Goal: Task Accomplishment & Management: Manage account settings

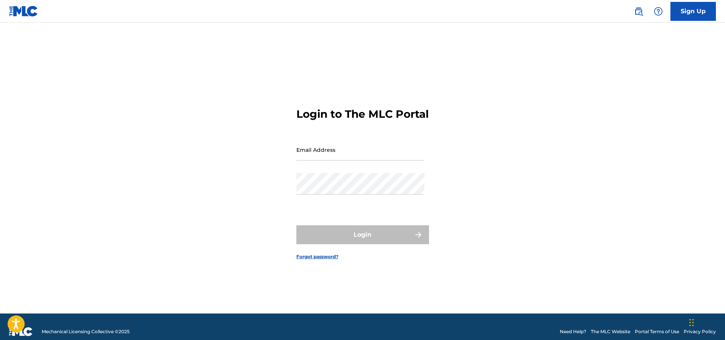
type input "[EMAIL_ADDRESS][DOMAIN_NAME]"
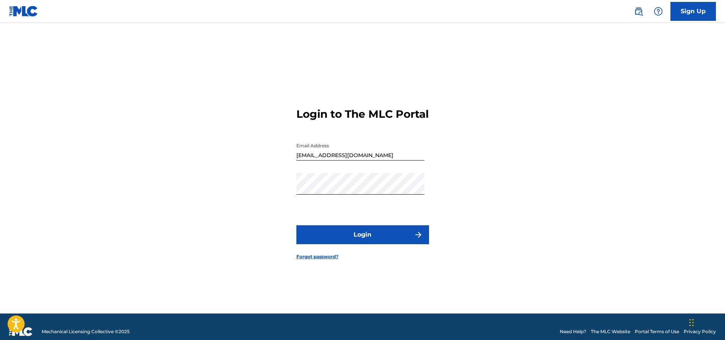
click at [362, 243] on div "Login" at bounding box center [362, 235] width 133 height 19
click at [361, 241] on button "Login" at bounding box center [362, 235] width 133 height 19
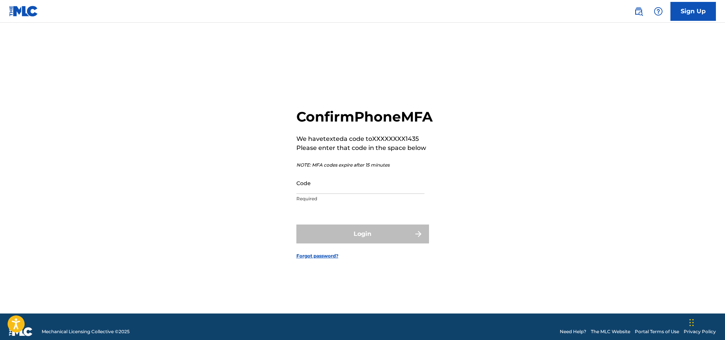
click at [361, 194] on input "Code" at bounding box center [360, 183] width 128 height 22
type input "054103"
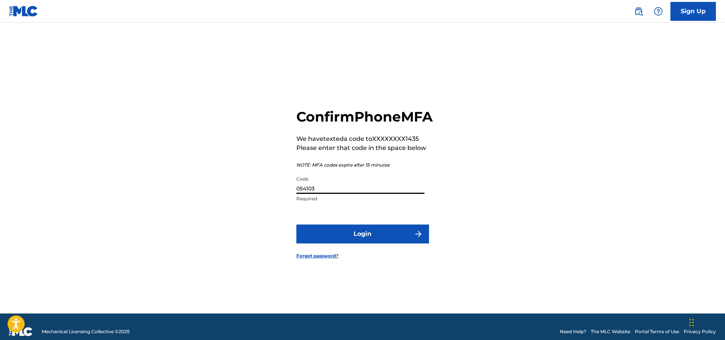
click at [296, 225] on button "Login" at bounding box center [362, 234] width 133 height 19
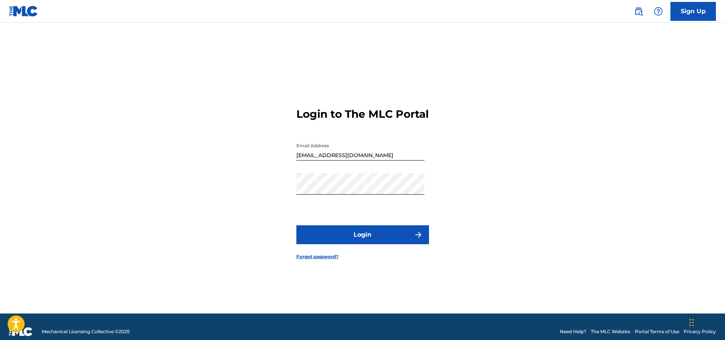
click at [336, 241] on button "Login" at bounding box center [362, 235] width 133 height 19
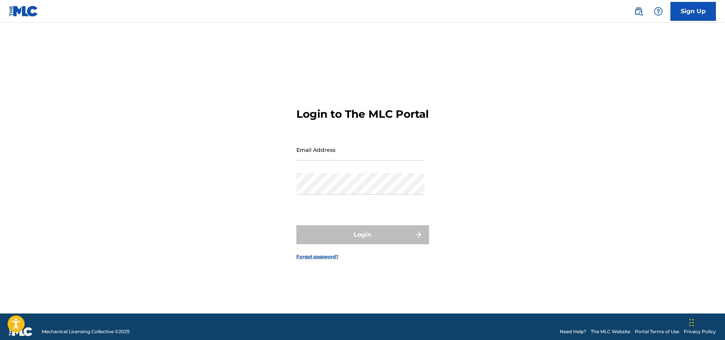
type input "[EMAIL_ADDRESS][DOMAIN_NAME]"
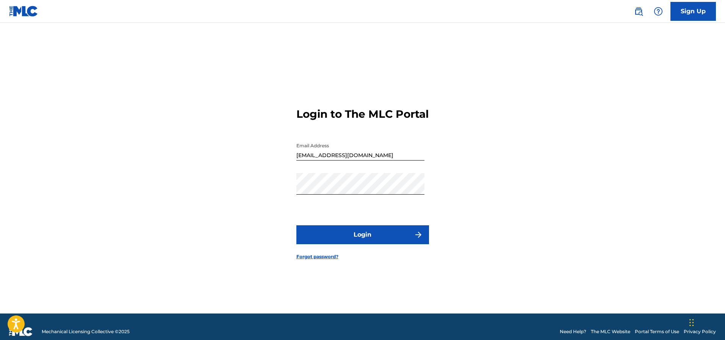
click at [515, 199] on div "Login to The MLC Portal Email Address [EMAIL_ADDRESS][DOMAIN_NAME] Password Log…" at bounding box center [362, 178] width 531 height 272
click at [367, 242] on button "Login" at bounding box center [362, 235] width 133 height 19
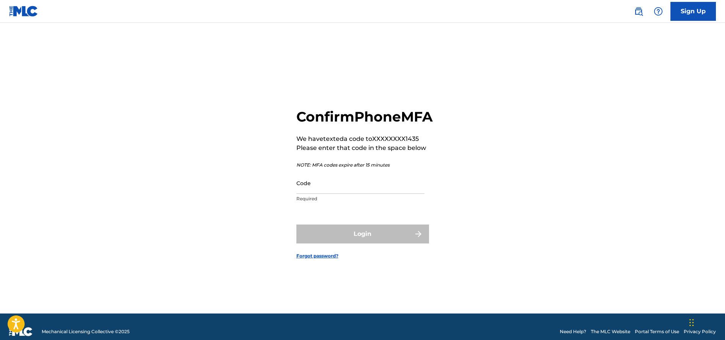
click at [545, 231] on div "Confirm Phone MFA We have texted a code to XXXXXXXX1435 Please enter that code …" at bounding box center [362, 178] width 531 height 272
click at [343, 194] on input "Code" at bounding box center [360, 183] width 128 height 22
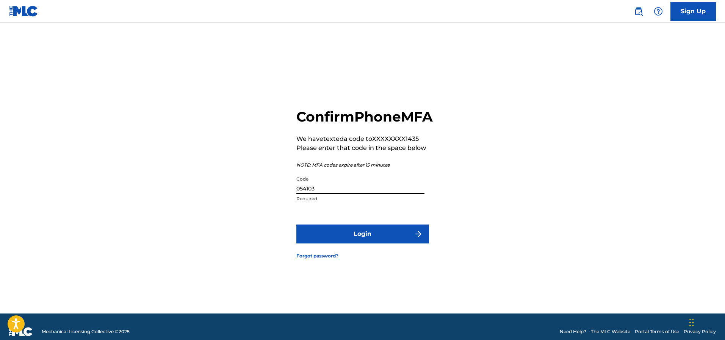
type input "054103"
click at [351, 244] on button "Login" at bounding box center [362, 234] width 133 height 19
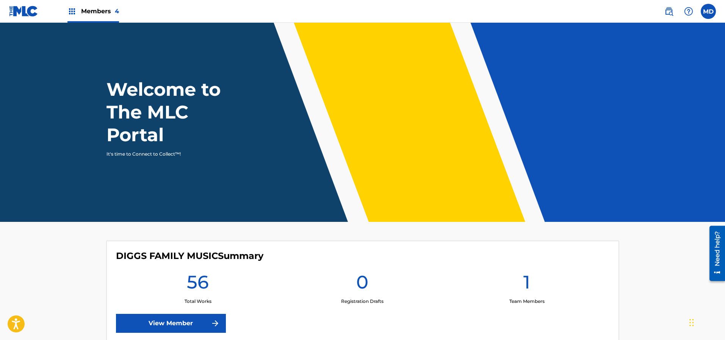
click at [103, 9] on span "Members 4" at bounding box center [100, 11] width 38 height 9
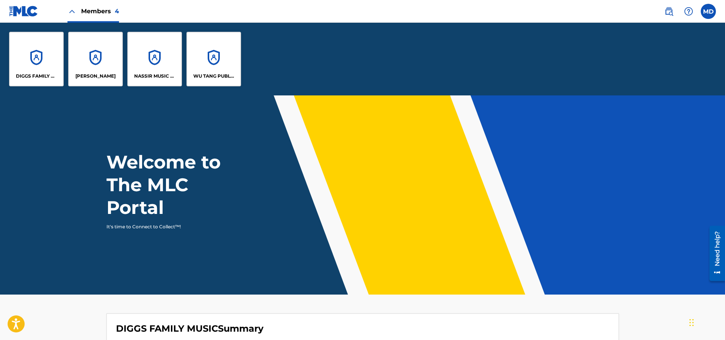
click at [34, 73] on p "DIGGS FAMILY MUSIC" at bounding box center [36, 76] width 41 height 7
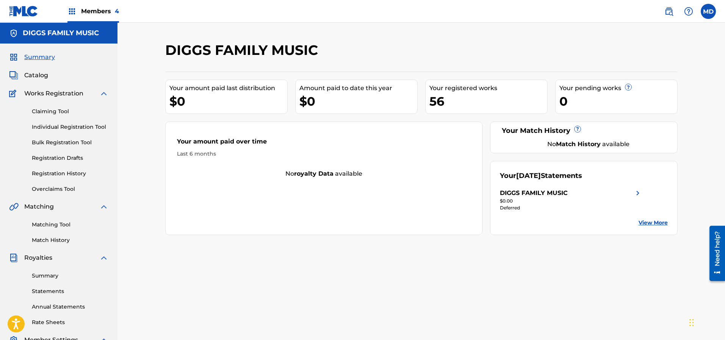
click at [63, 189] on link "Overclaims Tool" at bounding box center [70, 189] width 77 height 8
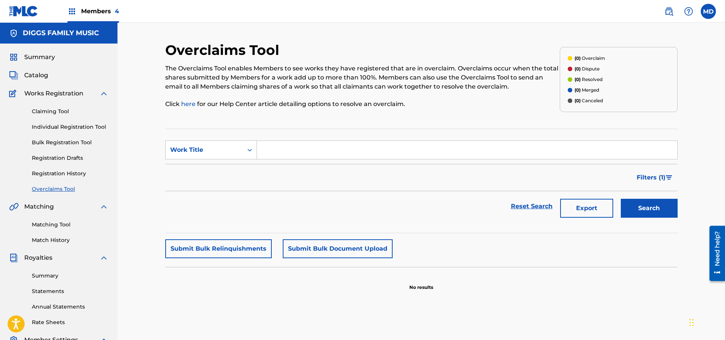
click at [64, 173] on link "Registration History" at bounding box center [70, 174] width 77 height 8
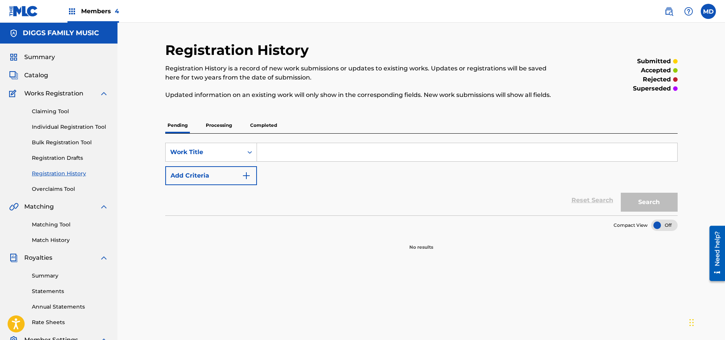
click at [64, 173] on link "Registration History" at bounding box center [70, 174] width 77 height 8
click at [39, 76] on span "Catalog" at bounding box center [36, 75] width 24 height 9
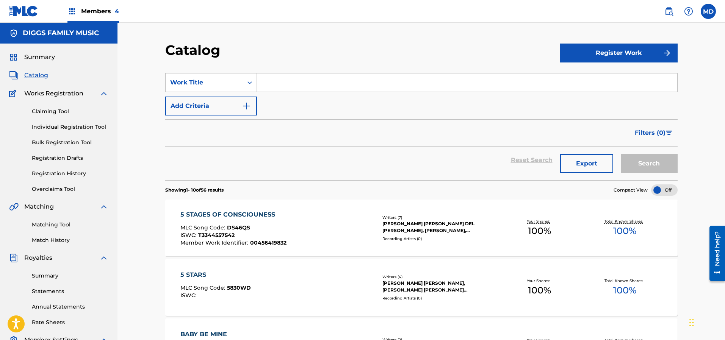
click at [55, 224] on link "Matching Tool" at bounding box center [70, 225] width 77 height 8
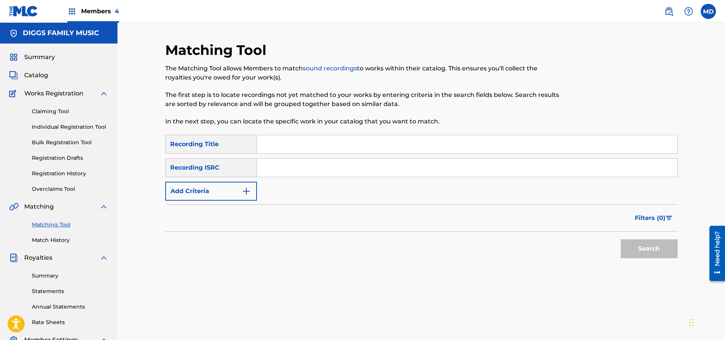
click at [50, 277] on link "Summary" at bounding box center [70, 276] width 77 height 8
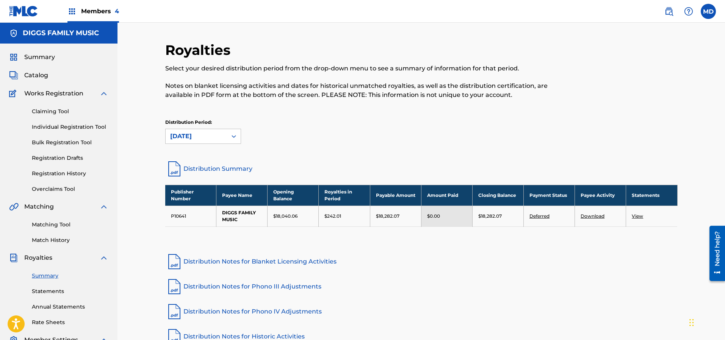
click at [41, 58] on span "Summary" at bounding box center [39, 57] width 31 height 9
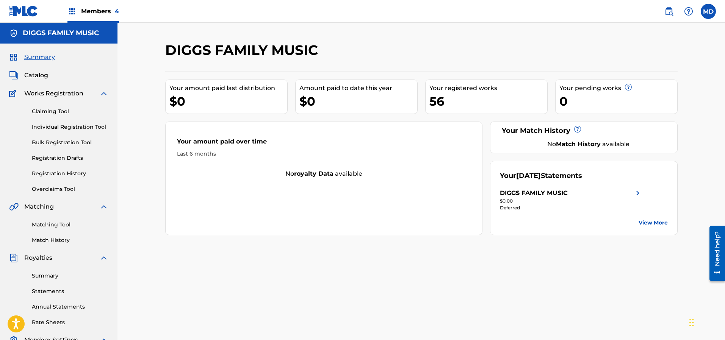
click at [46, 111] on link "Claiming Tool" at bounding box center [70, 112] width 77 height 8
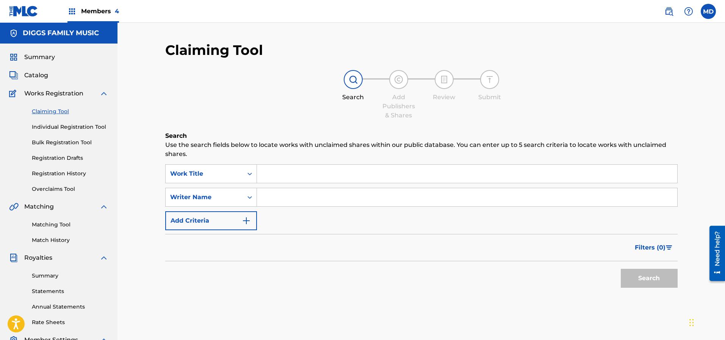
click at [292, 198] on input "Search Form" at bounding box center [467, 197] width 420 height 18
type input "[PERSON_NAME]"
click at [638, 274] on button "Search" at bounding box center [649, 278] width 57 height 19
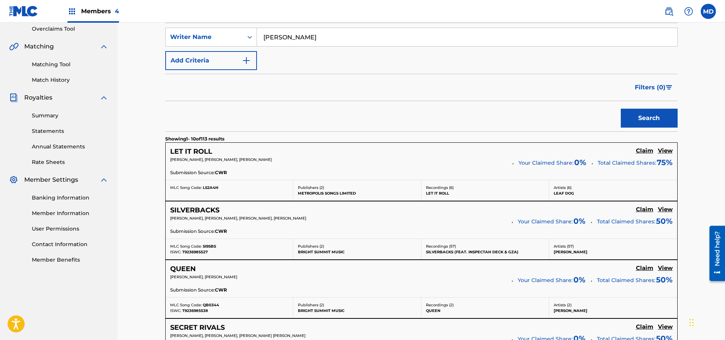
scroll to position [171, 0]
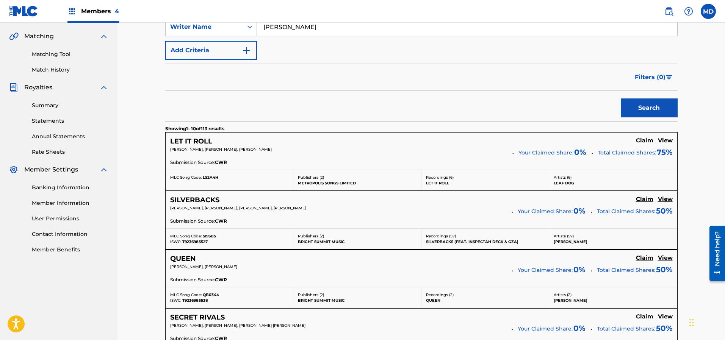
click at [665, 142] on h5 "View" at bounding box center [665, 140] width 15 height 7
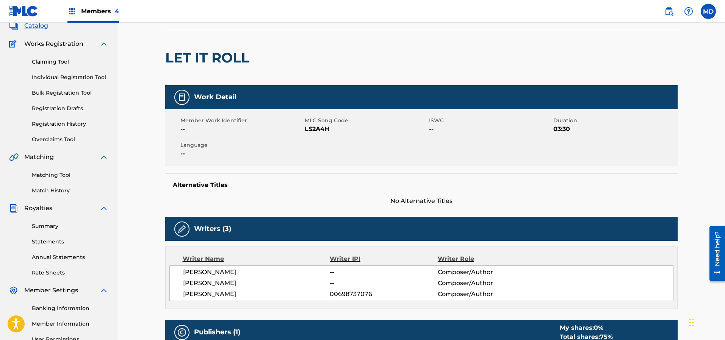
scroll to position [114, 0]
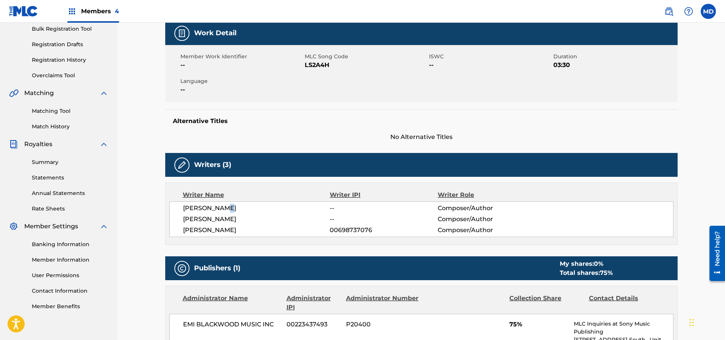
drag, startPoint x: 229, startPoint y: 207, endPoint x: 211, endPoint y: 208, distance: 18.2
drag, startPoint x: 211, startPoint y: 208, endPoint x: 147, endPoint y: 214, distance: 64.0
click at [146, 214] on div "< Back to results Claim shares on this work Last Edited: [DATE] Source: CWR LET…" at bounding box center [421, 283] width 608 height 748
drag, startPoint x: 228, startPoint y: 207, endPoint x: 217, endPoint y: 209, distance: 11.1
click at [217, 209] on span "[PERSON_NAME]" at bounding box center [256, 208] width 147 height 9
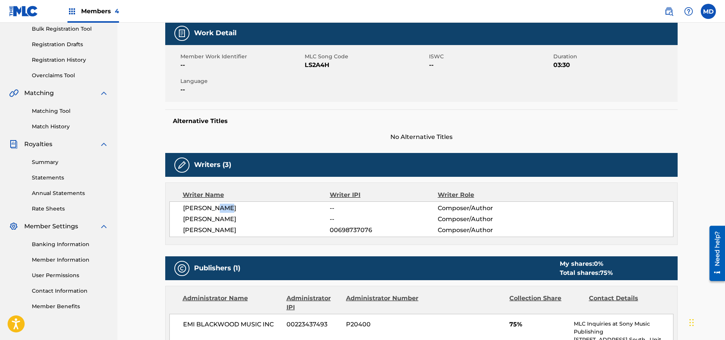
scroll to position [0, 0]
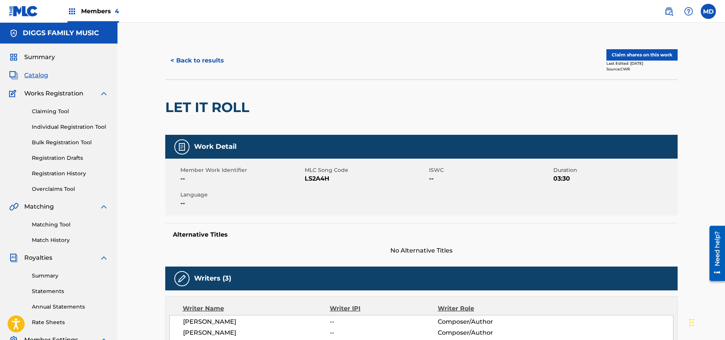
click at [246, 111] on h2 "LET IT ROLL" at bounding box center [209, 107] width 88 height 17
drag, startPoint x: 251, startPoint y: 111, endPoint x: 173, endPoint y: 117, distance: 77.9
click at [169, 117] on div "LET IT ROLL" at bounding box center [209, 107] width 88 height 55
copy h2 "ET IT ROLL"
click at [279, 117] on div at bounding box center [312, 107] width 118 height 55
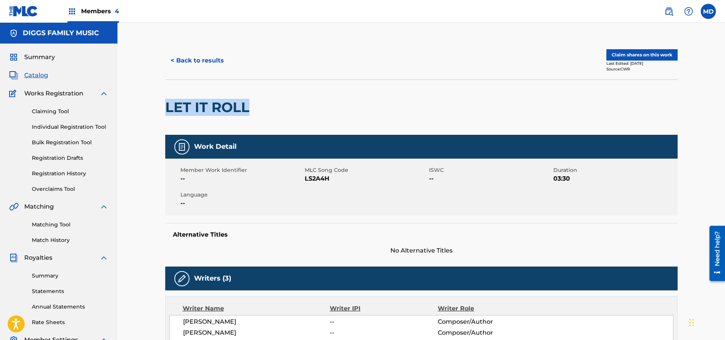
drag, startPoint x: 166, startPoint y: 108, endPoint x: 251, endPoint y: 113, distance: 85.4
click at [251, 113] on h2 "LET IT ROLL" at bounding box center [209, 107] width 88 height 17
copy h2 "LET IT ROLL"
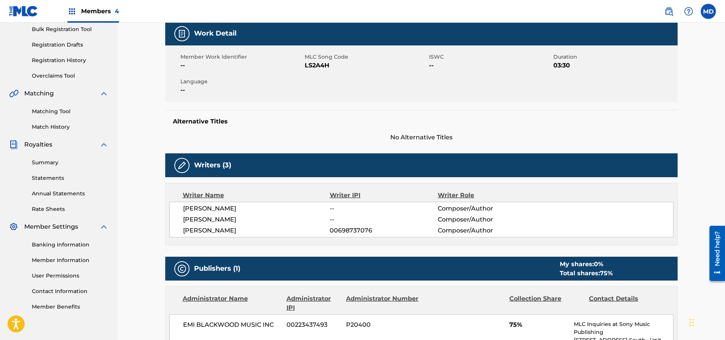
scroll to position [114, 0]
drag, startPoint x: 226, startPoint y: 221, endPoint x: 184, endPoint y: 223, distance: 42.1
click at [184, 223] on span "[PERSON_NAME]" at bounding box center [256, 219] width 147 height 9
copy span "[PERSON_NAME]"
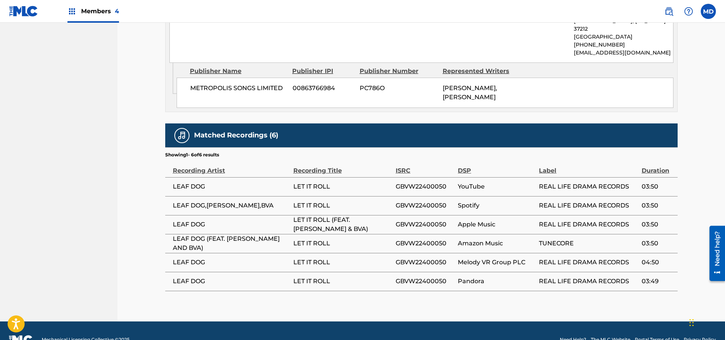
scroll to position [449, 0]
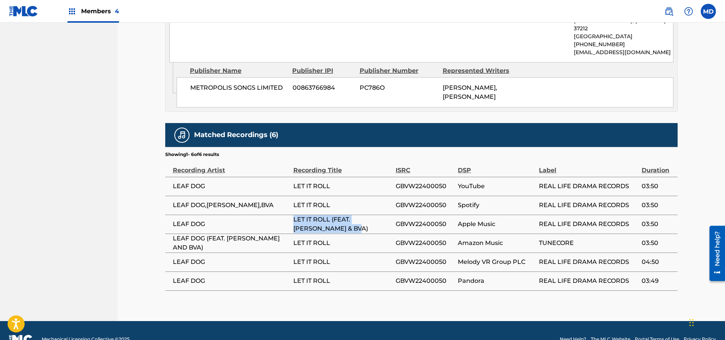
drag, startPoint x: 295, startPoint y: 204, endPoint x: 335, endPoint y: 212, distance: 41.0
click at [335, 215] on span "LET IT ROLL (FEAT. [PERSON_NAME] & BVA)" at bounding box center [342, 224] width 99 height 18
copy span "LET IT ROLL (FEAT. [PERSON_NAME] & BVA)"
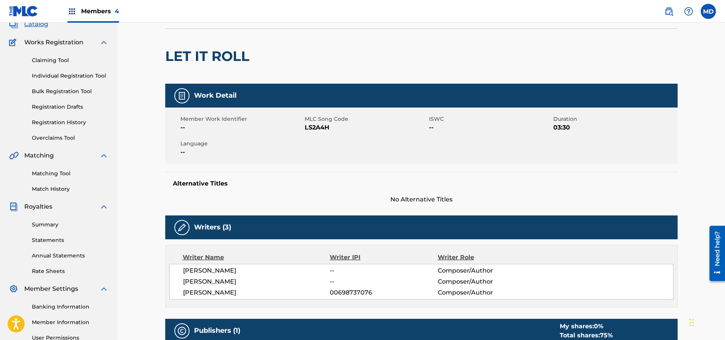
scroll to position [0, 0]
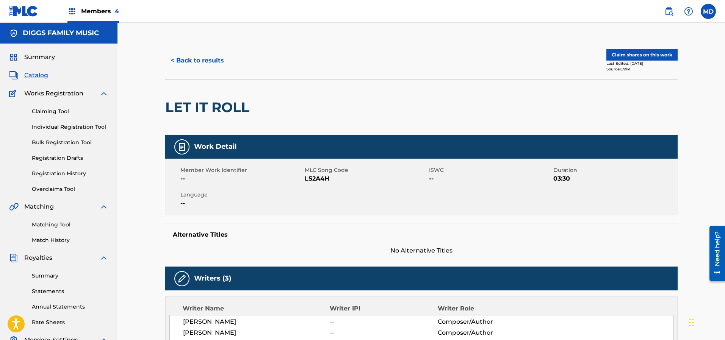
click at [640, 56] on button "Claim shares on this work" at bounding box center [641, 54] width 71 height 11
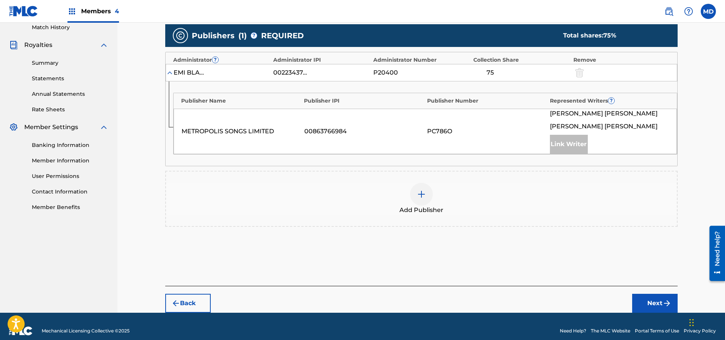
scroll to position [222, 0]
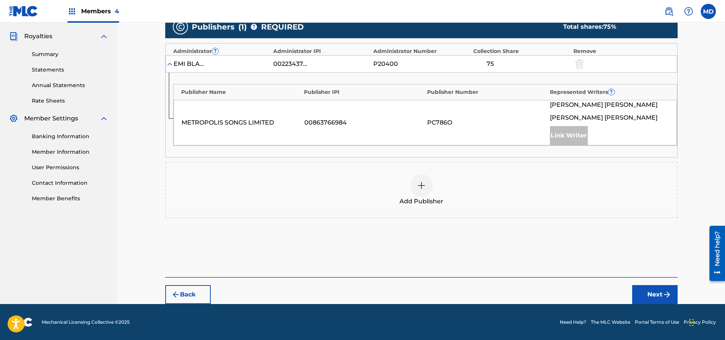
click at [422, 186] on img at bounding box center [421, 185] width 9 height 9
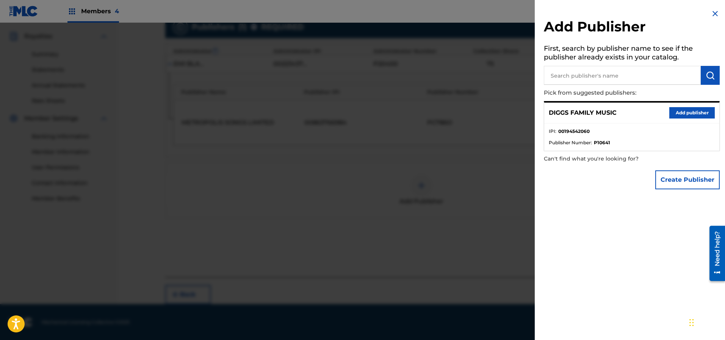
click at [682, 111] on button "Add publisher" at bounding box center [691, 112] width 45 height 11
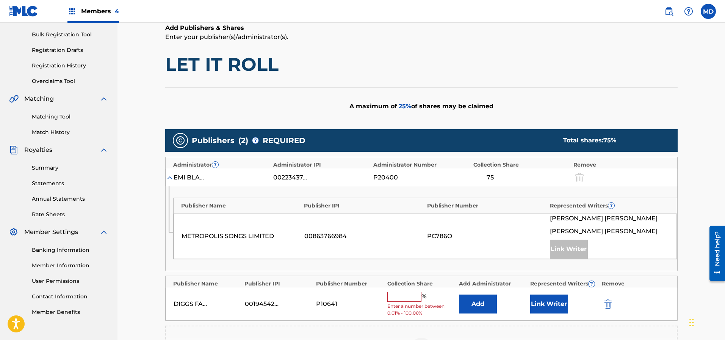
scroll to position [165, 0]
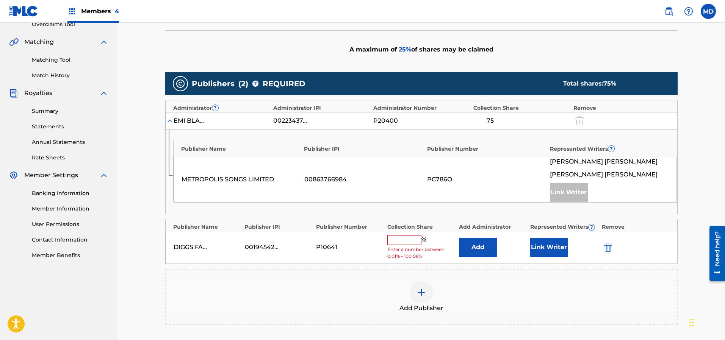
click at [405, 241] on input "text" at bounding box center [404, 240] width 34 height 10
type input "12.5"
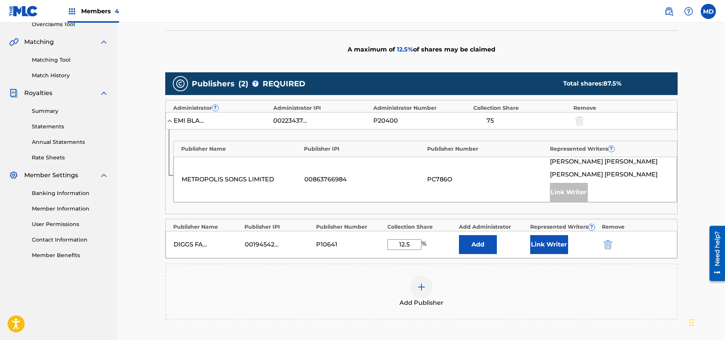
click at [556, 244] on button "Link Writer" at bounding box center [549, 244] width 38 height 19
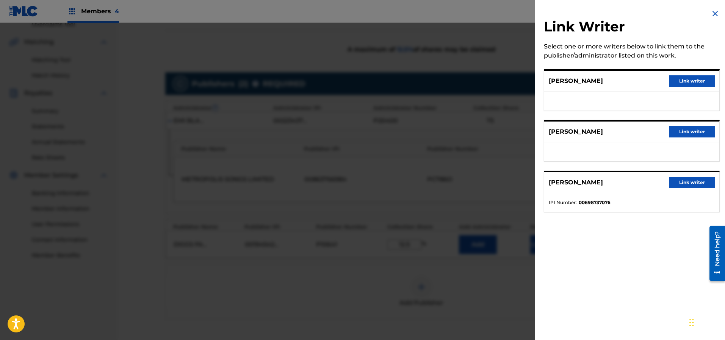
click at [713, 12] on img at bounding box center [715, 13] width 9 height 9
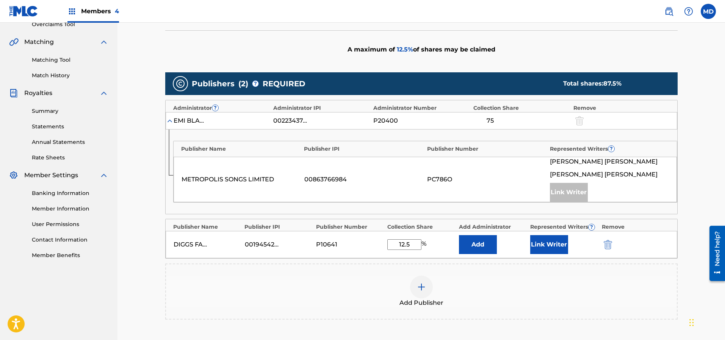
click at [547, 244] on button "Link Writer" at bounding box center [549, 244] width 38 height 19
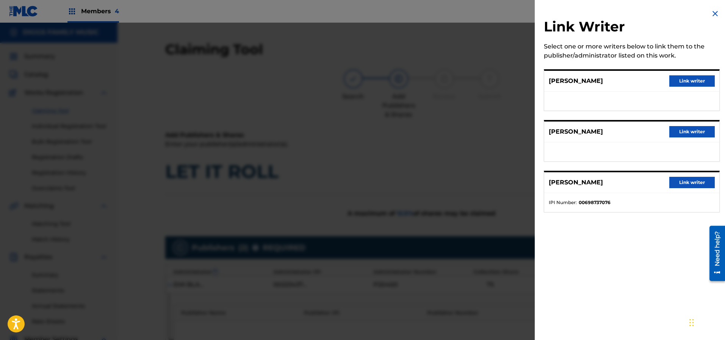
scroll to position [0, 0]
click at [683, 81] on button "Link writer" at bounding box center [691, 80] width 45 height 11
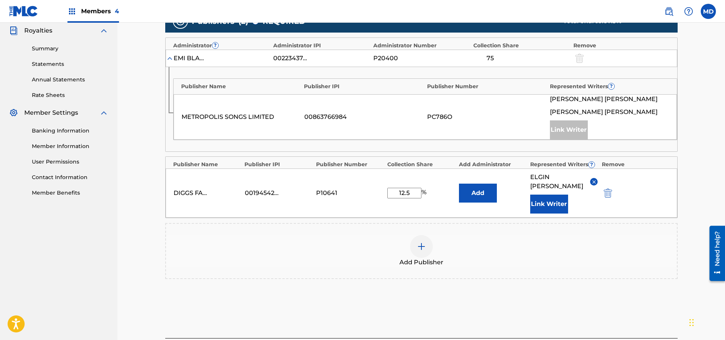
scroll to position [279, 0]
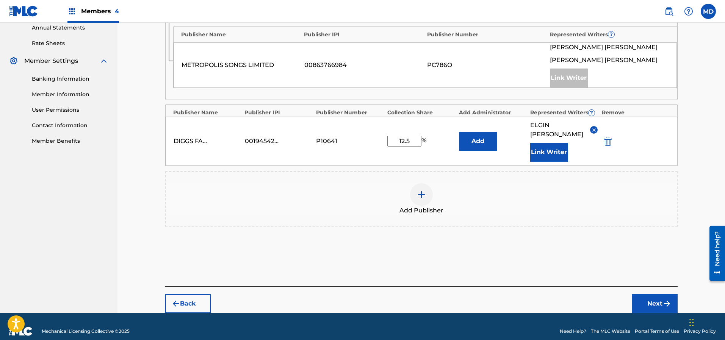
click at [655, 296] on button "Next" at bounding box center [654, 304] width 45 height 19
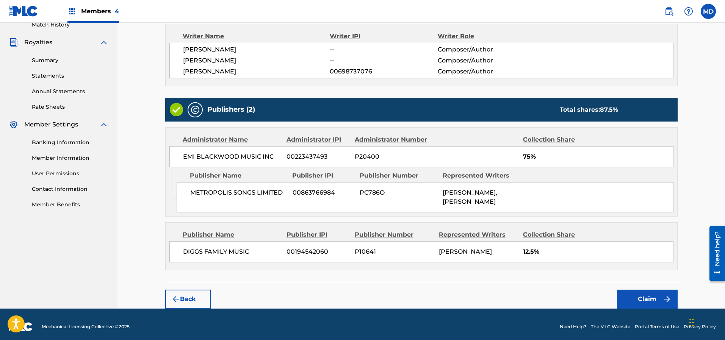
scroll to position [219, 0]
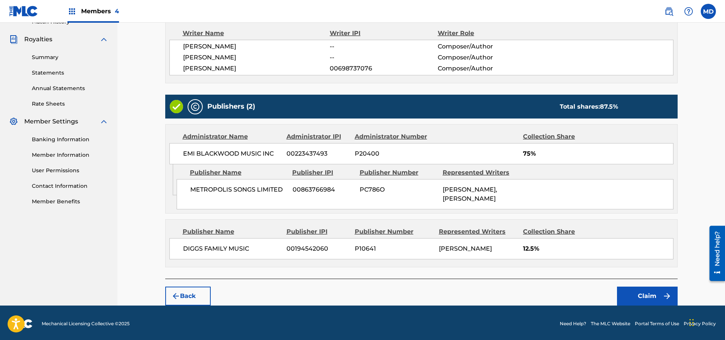
click at [641, 294] on button "Claim" at bounding box center [647, 296] width 61 height 19
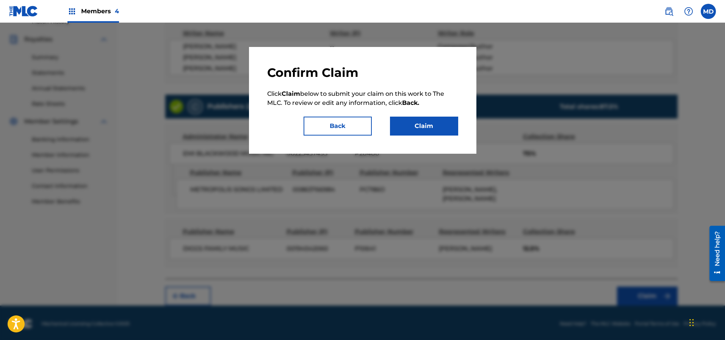
click at [430, 128] on button "Claim" at bounding box center [424, 126] width 68 height 19
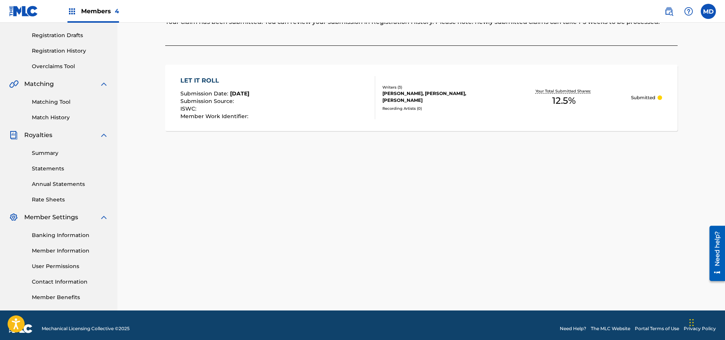
scroll to position [16, 0]
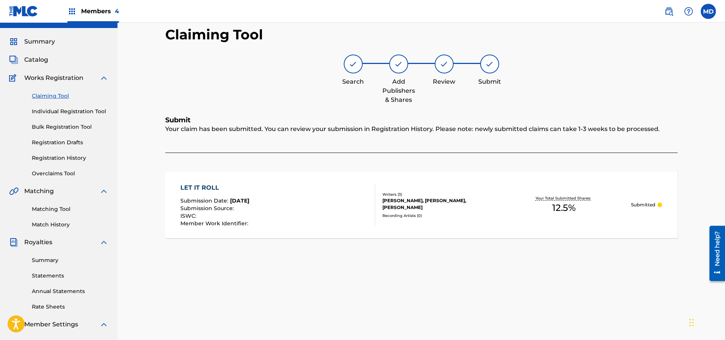
click at [41, 61] on span "Catalog" at bounding box center [36, 59] width 24 height 9
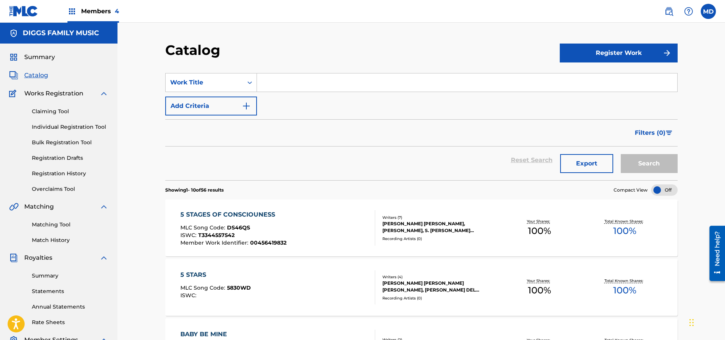
click at [309, 84] on input "Search Form" at bounding box center [467, 83] width 420 height 18
paste input "BETTER [DATE]"
click at [659, 166] on button "Search" at bounding box center [649, 163] width 57 height 19
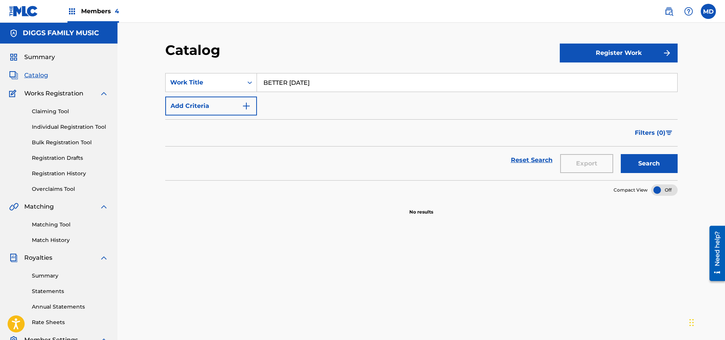
click at [264, 86] on input "BETTER [DATE]" at bounding box center [467, 83] width 420 height 18
type input "A BETTER [DATE]"
click at [621, 154] on button "Search" at bounding box center [649, 163] width 57 height 19
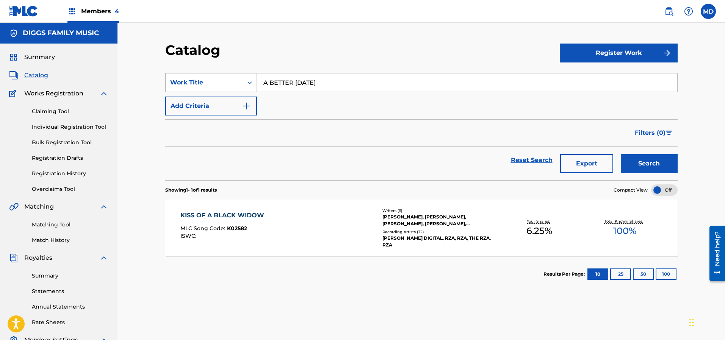
click at [250, 84] on icon "Search Form" at bounding box center [250, 83] width 8 height 8
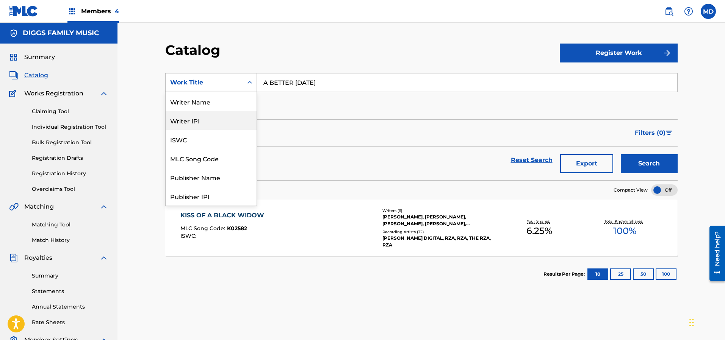
click at [199, 124] on div "Writer IPI" at bounding box center [211, 120] width 91 height 19
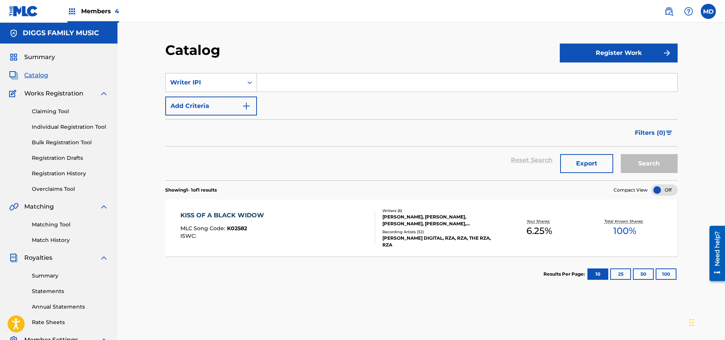
click at [309, 85] on input "Search Form" at bounding box center [467, 83] width 420 height 18
paste input "00183462952"
click at [641, 163] on button "Search" at bounding box center [649, 163] width 57 height 19
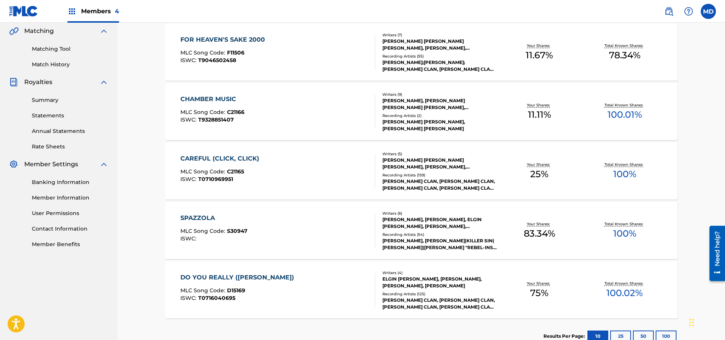
scroll to position [226, 0]
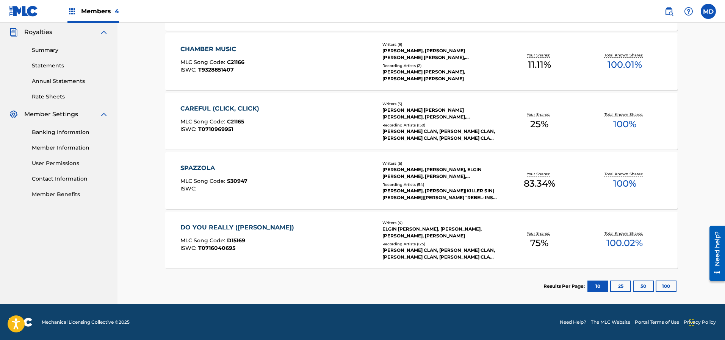
click at [625, 286] on button "25" at bounding box center [620, 286] width 21 height 11
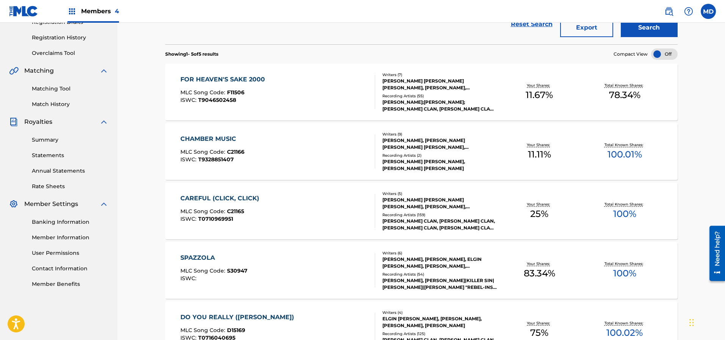
scroll to position [0, 0]
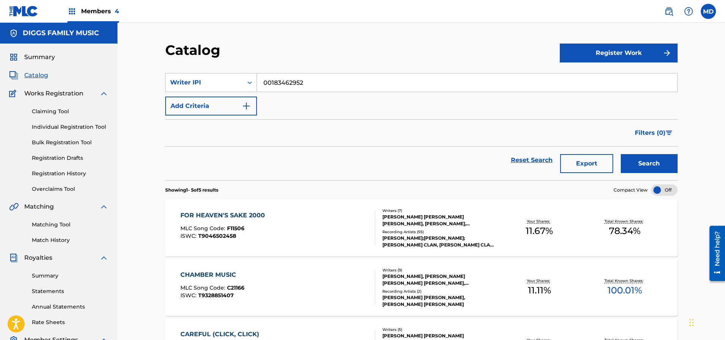
drag, startPoint x: 307, startPoint y: 86, endPoint x: 261, endPoint y: 86, distance: 45.9
click at [261, 86] on input "00183462952" at bounding box center [467, 83] width 420 height 18
paste input "45641983"
type input "00456419832"
click at [637, 164] on button "Search" at bounding box center [649, 163] width 57 height 19
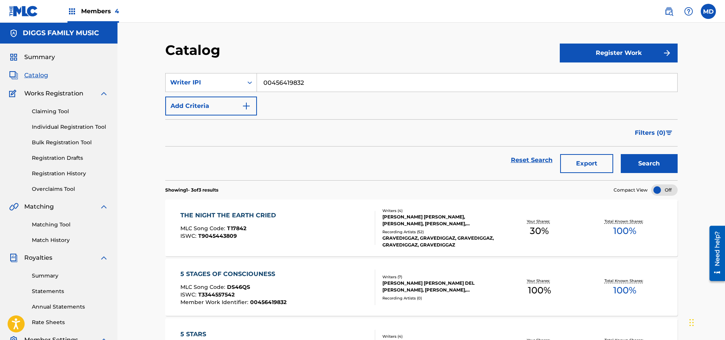
click at [52, 173] on link "Registration History" at bounding box center [70, 174] width 77 height 8
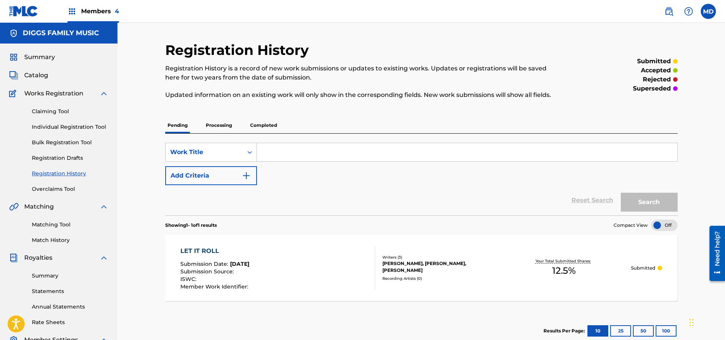
click at [216, 125] on p "Processing" at bounding box center [219, 125] width 31 height 16
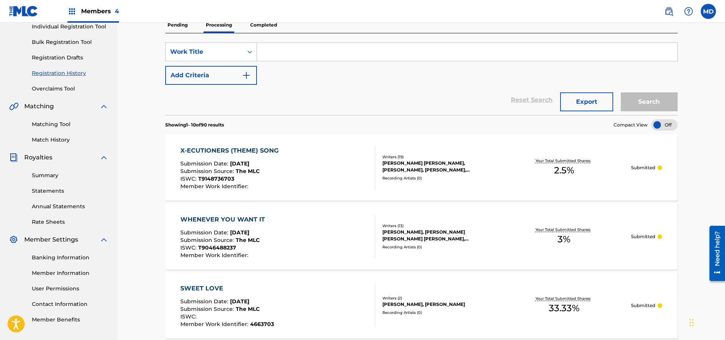
scroll to position [44, 0]
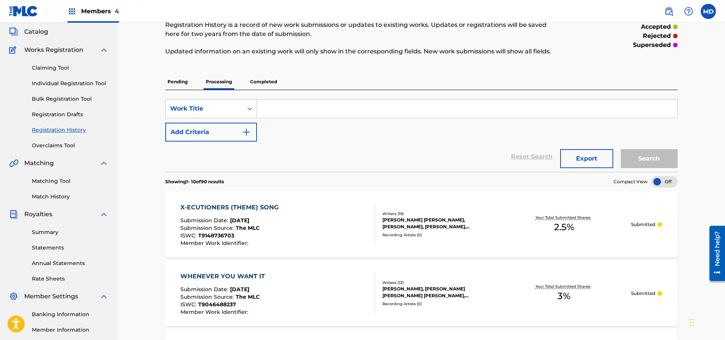
click at [261, 82] on p "Completed" at bounding box center [263, 82] width 31 height 16
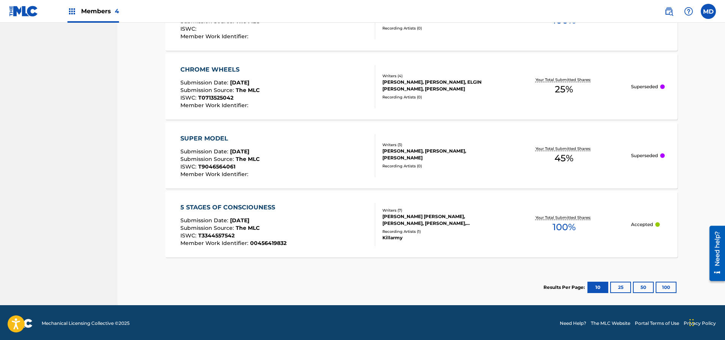
scroll to position [697, 0]
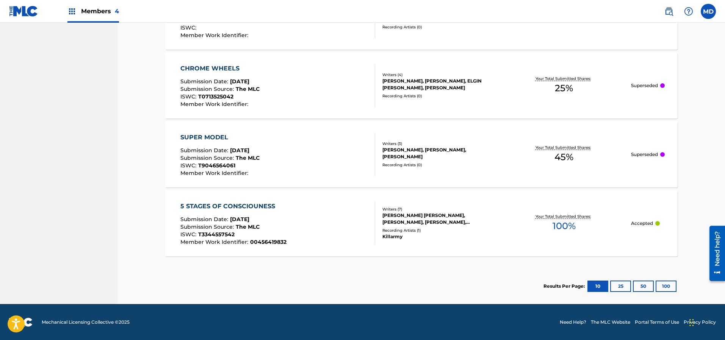
click at [664, 286] on button "100" at bounding box center [666, 286] width 21 height 11
drag, startPoint x: 665, startPoint y: 286, endPoint x: 709, endPoint y: 186, distance: 109.8
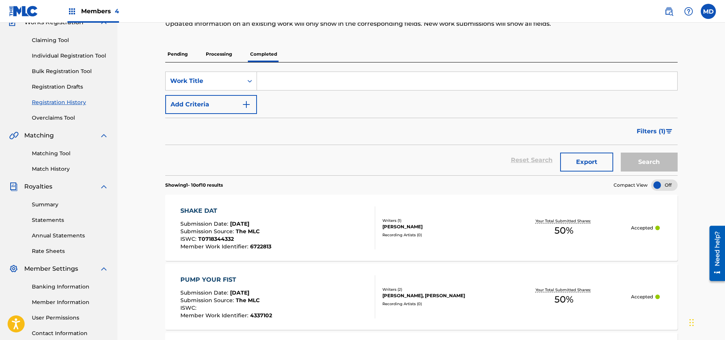
scroll to position [14, 0]
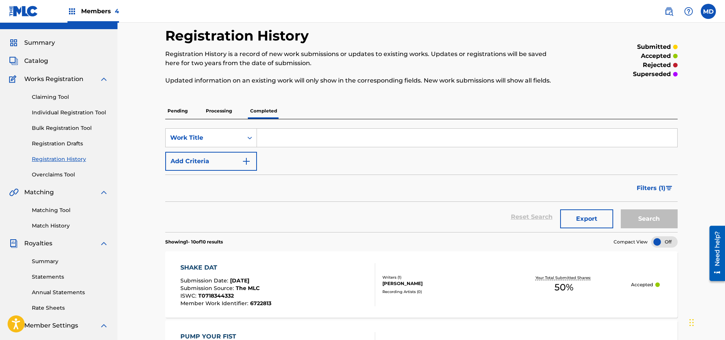
click at [218, 109] on p "Processing" at bounding box center [219, 111] width 31 height 16
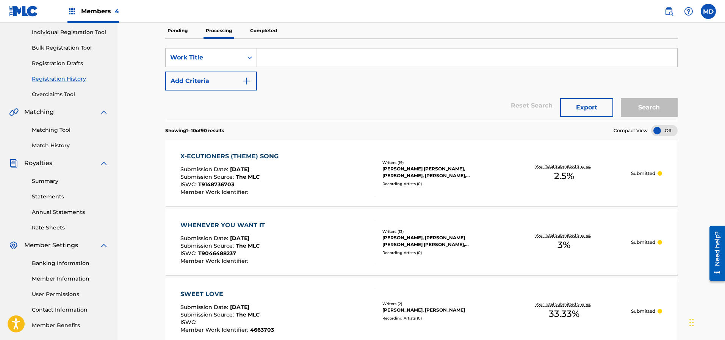
scroll to position [44, 0]
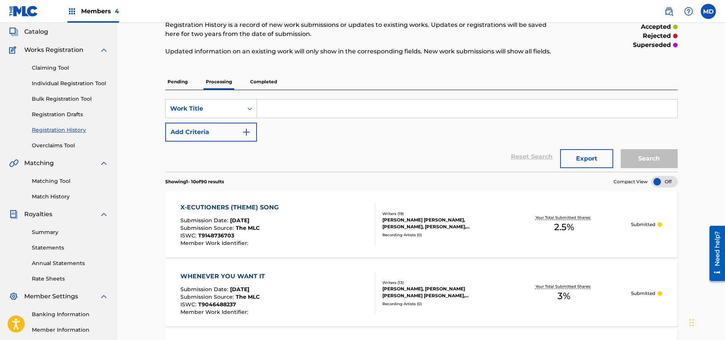
click at [182, 81] on p "Pending" at bounding box center [177, 82] width 25 height 16
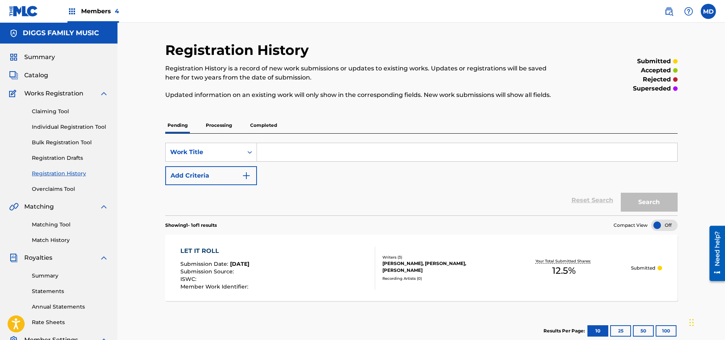
click at [38, 77] on span "Catalog" at bounding box center [36, 75] width 24 height 9
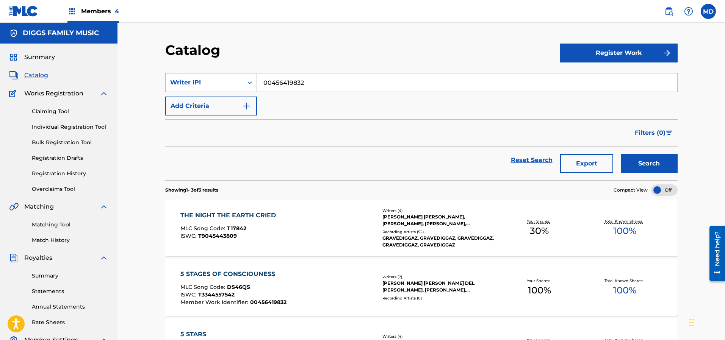
drag, startPoint x: 310, startPoint y: 83, endPoint x: 249, endPoint y: 86, distance: 60.7
click at [249, 86] on div "SearchWithCriteria979ba008-7369-4390-80a7-cae85d61b0f6 Writer IPI 00456419832" at bounding box center [421, 82] width 512 height 19
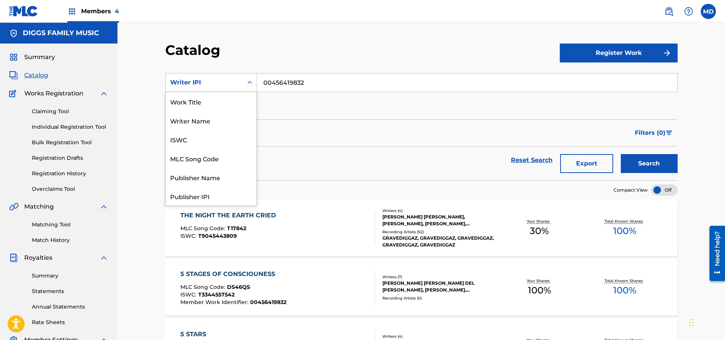
click at [246, 84] on icon "Search Form" at bounding box center [250, 83] width 8 height 8
click at [197, 106] on div "Work Title" at bounding box center [211, 101] width 91 height 19
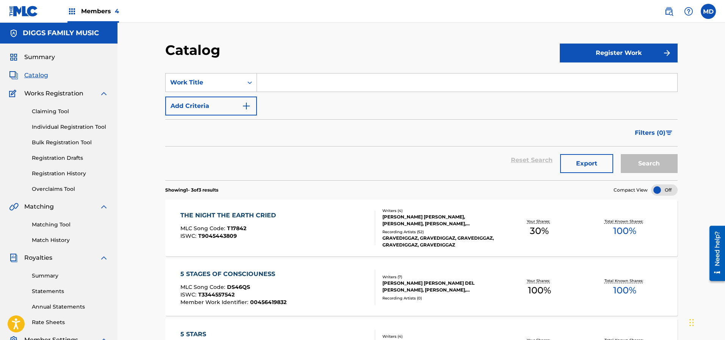
click at [295, 83] on input "Search Form" at bounding box center [467, 83] width 420 height 18
paste input "A BETTER [DATE]"
type input "A BETTER [DATE]"
click at [638, 163] on button "Search" at bounding box center [649, 163] width 57 height 19
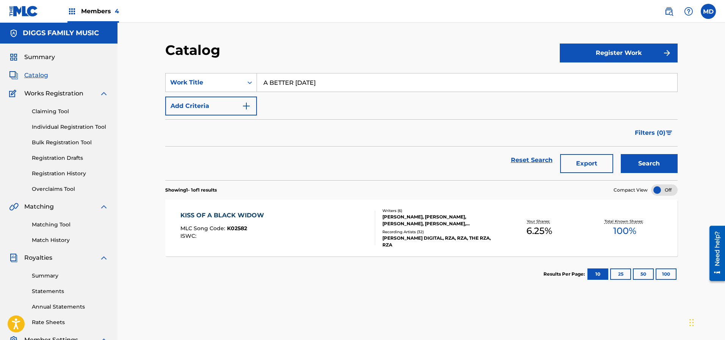
click at [59, 175] on link "Registration History" at bounding box center [70, 174] width 77 height 8
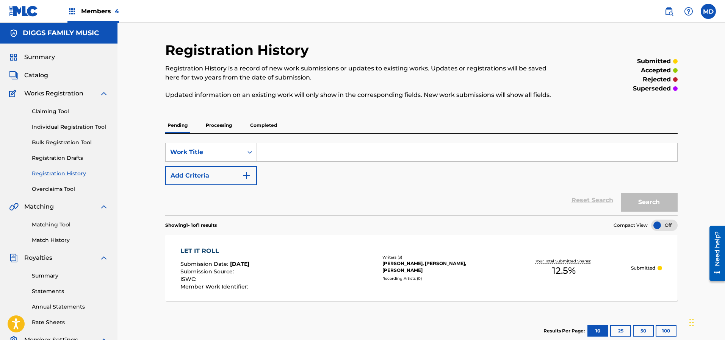
click at [307, 153] on input "Search Form" at bounding box center [467, 152] width 420 height 18
paste input "A BETTER [DATE]"
type input "A BETTER [DATE]"
click at [634, 201] on button "Search" at bounding box center [649, 202] width 57 height 19
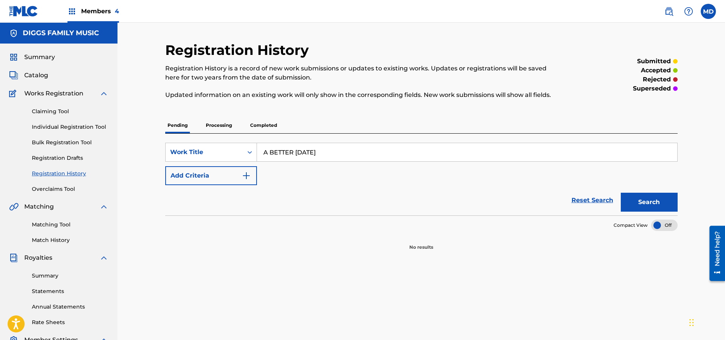
click at [224, 127] on p "Processing" at bounding box center [219, 125] width 31 height 16
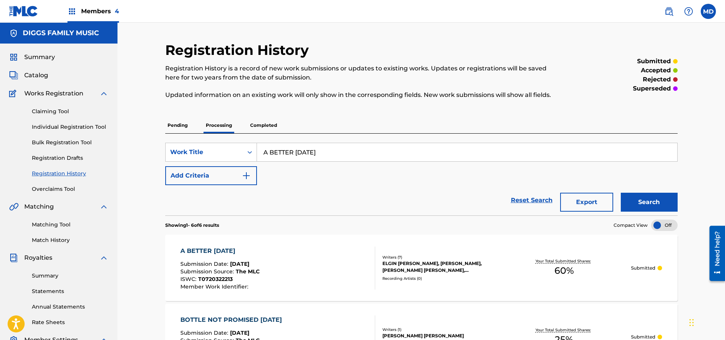
click at [42, 59] on span "Summary" at bounding box center [39, 57] width 31 height 9
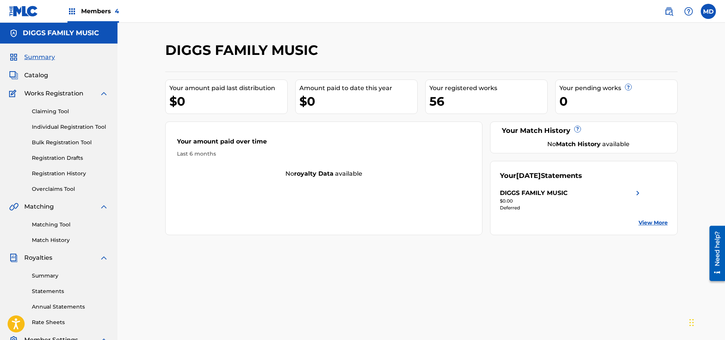
click at [41, 76] on span "Catalog" at bounding box center [36, 75] width 24 height 9
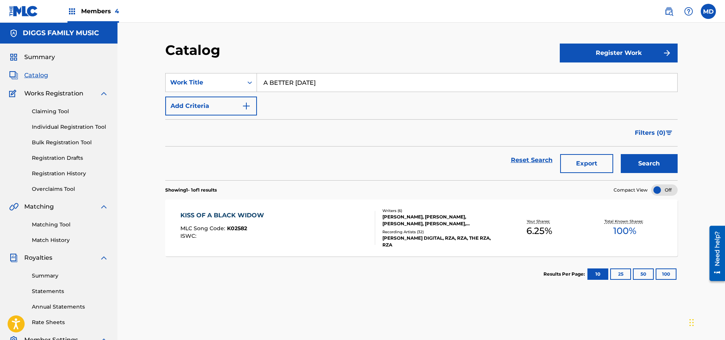
click at [649, 161] on button "Search" at bounding box center [649, 163] width 57 height 19
drag, startPoint x: 338, startPoint y: 80, endPoint x: 248, endPoint y: 87, distance: 90.5
click at [248, 87] on div "SearchWithCriteria1764a10f-1859-49f3-bb4a-b4c0099bc980 Work Title A BETTER [DAT…" at bounding box center [421, 82] width 512 height 19
click at [639, 163] on button "Search" at bounding box center [649, 163] width 57 height 19
click at [42, 57] on span "Summary" at bounding box center [39, 57] width 31 height 9
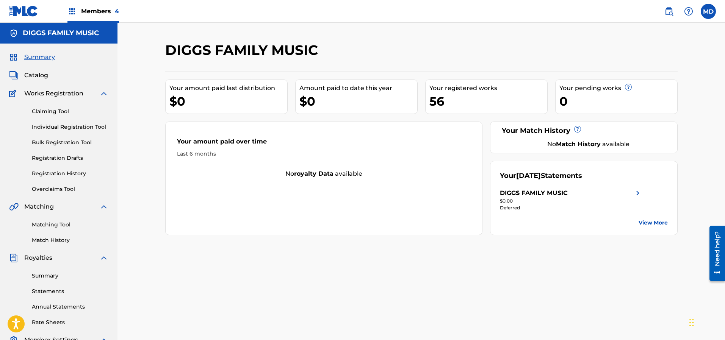
click at [446, 100] on div "56" at bounding box center [488, 101] width 118 height 17
click at [435, 101] on div "56" at bounding box center [488, 101] width 118 height 17
click at [60, 226] on link "Matching Tool" at bounding box center [70, 225] width 77 height 8
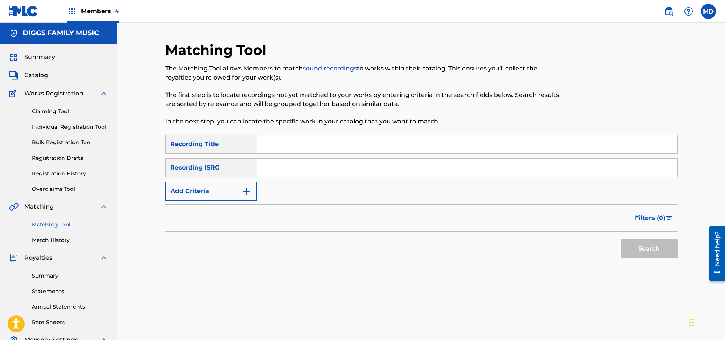
click at [292, 145] on input "Search Form" at bounding box center [467, 144] width 420 height 18
paste input "A BETTER [DATE]"
type input "A BETTER [DATE]"
click at [638, 247] on button "Search" at bounding box center [649, 249] width 57 height 19
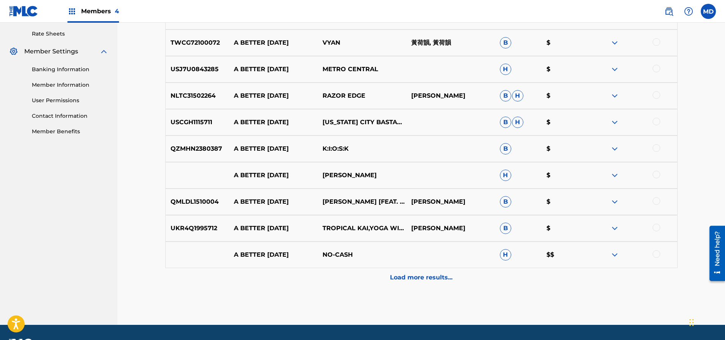
scroll to position [310, 0]
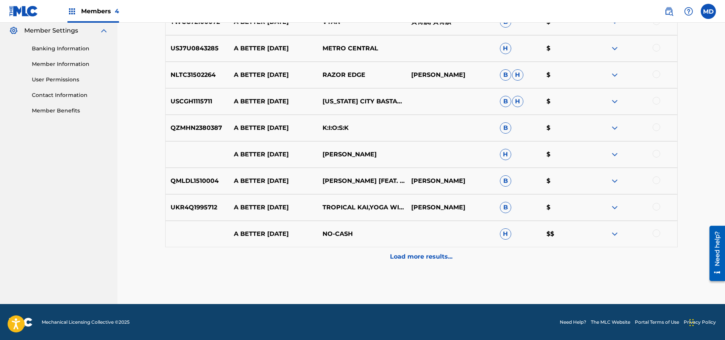
click at [418, 257] on p "Load more results..." at bounding box center [421, 256] width 63 height 9
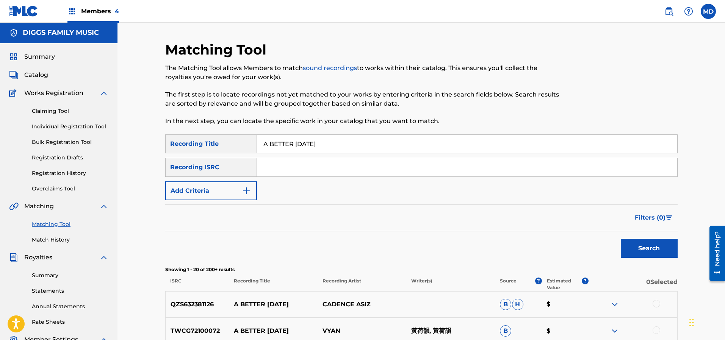
scroll to position [0, 0]
click at [290, 168] on input "Search Form" at bounding box center [467, 168] width 420 height 18
paste input "T-072.032.221-3"
type input "T-072.032.221-3"
click at [640, 251] on button "Search" at bounding box center [649, 249] width 57 height 19
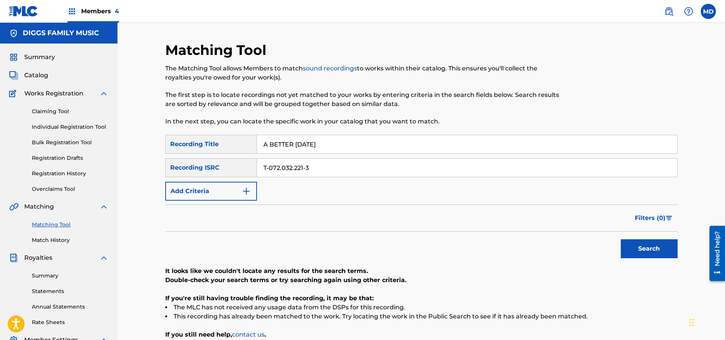
drag, startPoint x: 340, startPoint y: 146, endPoint x: 253, endPoint y: 146, distance: 86.8
click at [253, 146] on div "SearchWithCriteria06551c27-3b3e-4872-8b1e-0cc93482a504 Recording Title A BETTER…" at bounding box center [421, 144] width 512 height 19
paste input "Search Form"
type input "BETTER [DATE]"
click at [662, 252] on button "Search" at bounding box center [649, 249] width 57 height 19
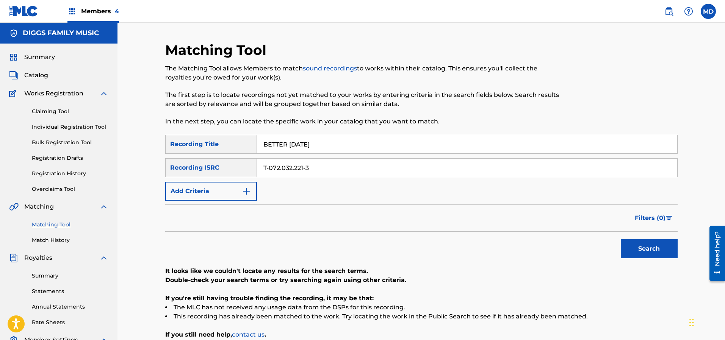
click at [247, 192] on img "Search Form" at bounding box center [246, 191] width 9 height 9
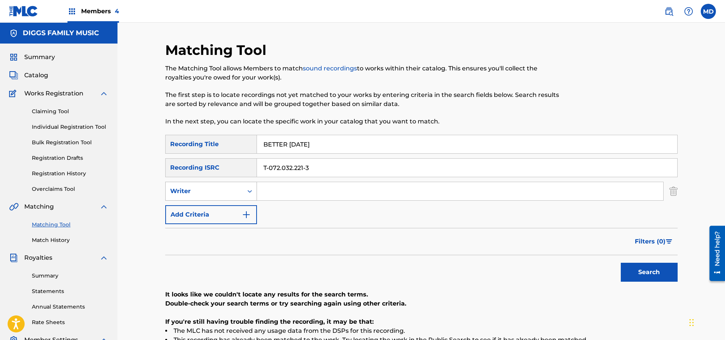
click at [232, 192] on div "Writer" at bounding box center [204, 191] width 68 height 9
click at [201, 231] on div "Writer" at bounding box center [211, 229] width 91 height 19
click at [282, 191] on input "Search Form" at bounding box center [460, 191] width 406 height 18
paste input "[PERSON_NAME]"
type input "[PERSON_NAME]"
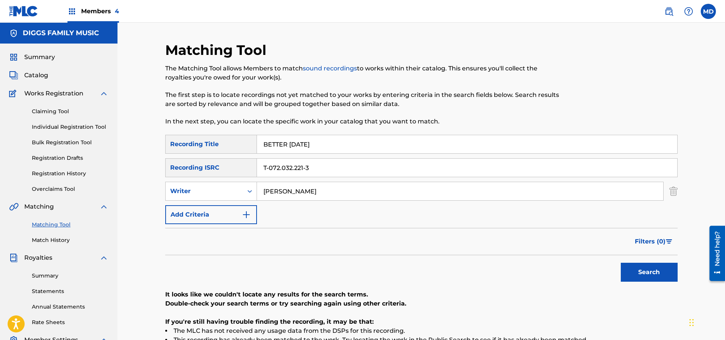
click at [642, 271] on button "Search" at bounding box center [649, 272] width 57 height 19
click at [38, 75] on span "Catalog" at bounding box center [36, 75] width 24 height 9
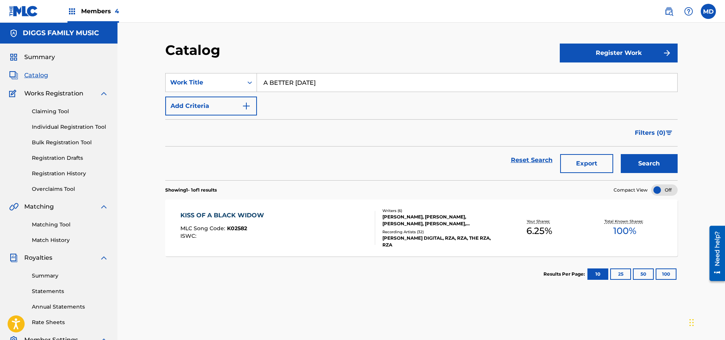
click at [645, 168] on button "Search" at bounding box center [649, 163] width 57 height 19
drag, startPoint x: 343, startPoint y: 83, endPoint x: 239, endPoint y: 89, distance: 103.7
click at [239, 89] on div "SearchWithCriteria1764a10f-1859-49f3-bb4a-b4c0099bc980 Work Title A BETTER [DAT…" at bounding box center [421, 82] width 512 height 19
paste input "[PERSON_NAME]"
type input "[PERSON_NAME]"
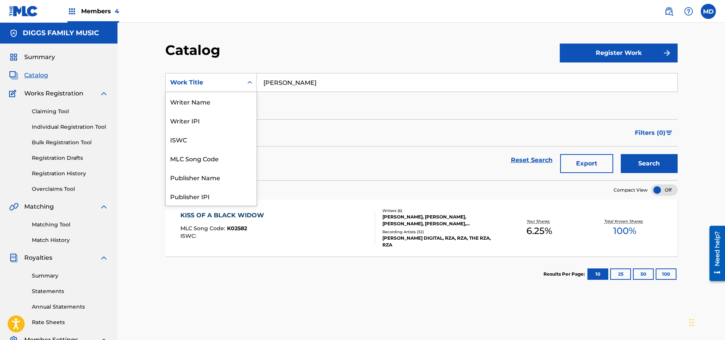
click at [234, 85] on div "Work Title" at bounding box center [204, 82] width 68 height 9
click at [200, 105] on div "Writer Name" at bounding box center [211, 101] width 91 height 19
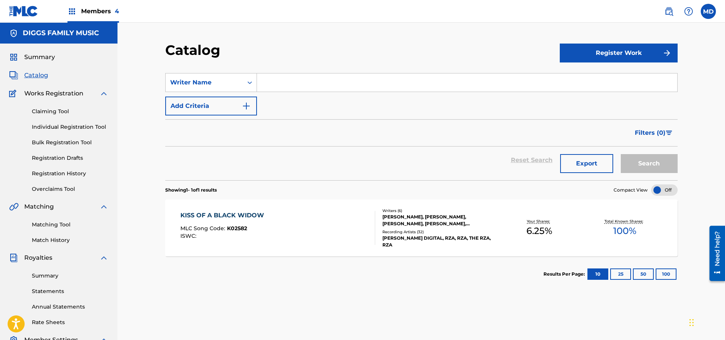
click at [289, 82] on input "Search Form" at bounding box center [467, 83] width 420 height 18
paste input "[PERSON_NAME]"
type input "[PERSON_NAME]"
click at [650, 166] on button "Search" at bounding box center [649, 163] width 57 height 19
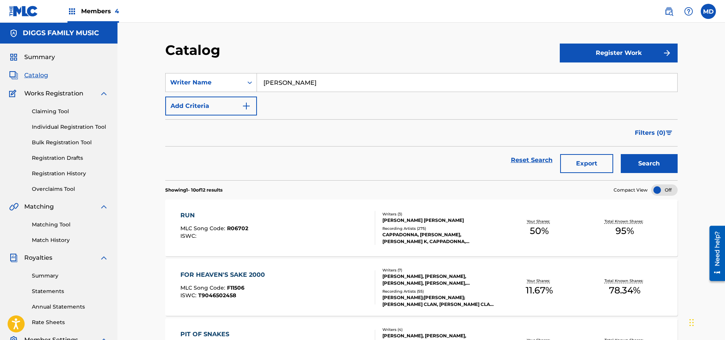
click at [322, 82] on input "[PERSON_NAME]" at bounding box center [467, 83] width 420 height 18
click at [62, 113] on link "Claiming Tool" at bounding box center [70, 112] width 77 height 8
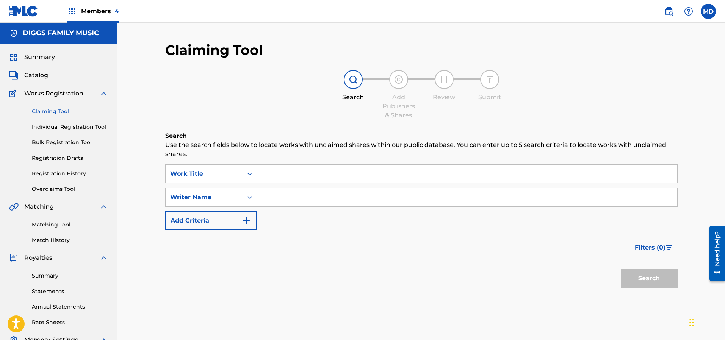
click at [58, 173] on link "Registration History" at bounding box center [70, 174] width 77 height 8
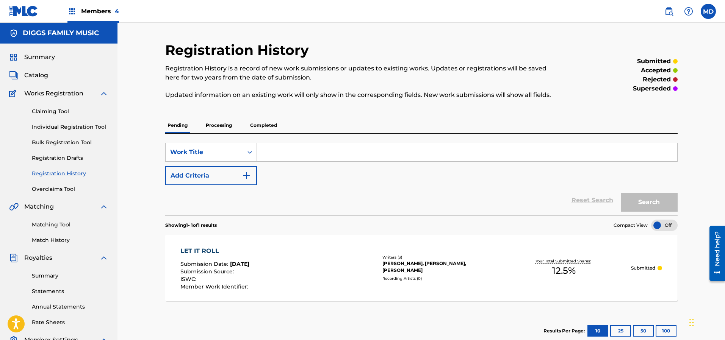
click at [290, 154] on input "Search Form" at bounding box center [467, 152] width 420 height 18
paste input "PIONEER THE FRONTIER"
type input "PIONEER THE FRONTIER"
click at [642, 201] on button "Search" at bounding box center [649, 202] width 57 height 19
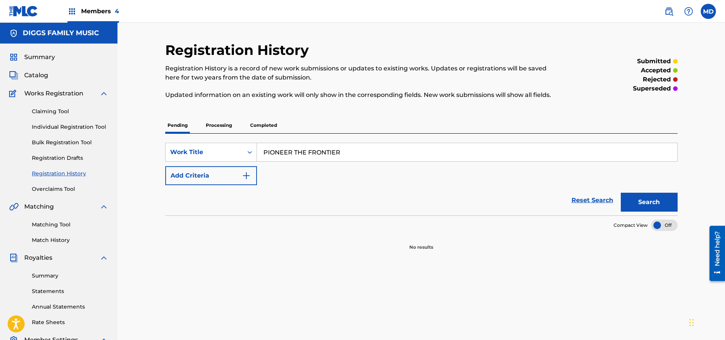
click at [214, 126] on p "Processing" at bounding box center [219, 125] width 31 height 16
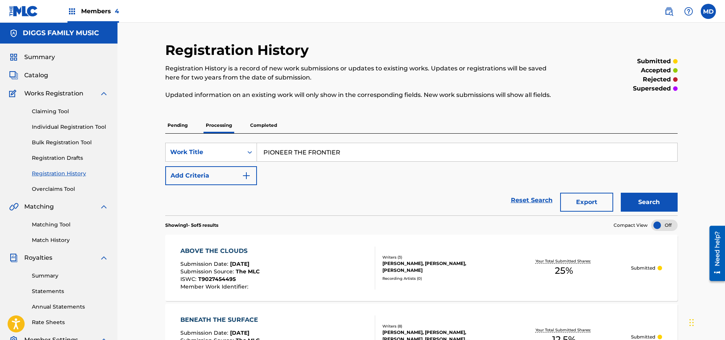
click at [638, 203] on button "Search" at bounding box center [649, 202] width 57 height 19
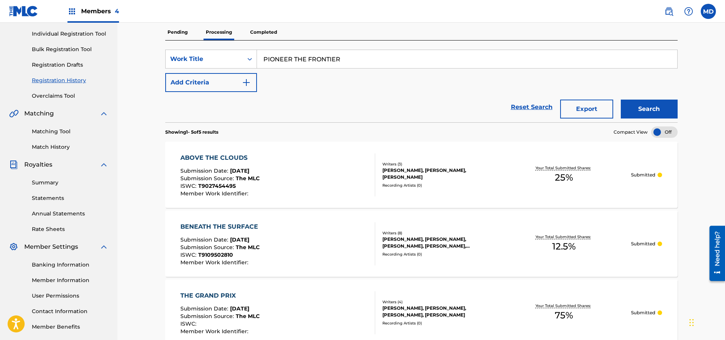
scroll to position [36, 0]
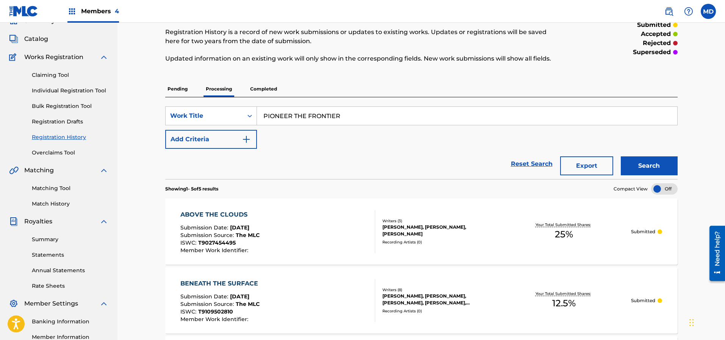
click at [265, 89] on p "Completed" at bounding box center [263, 89] width 31 height 16
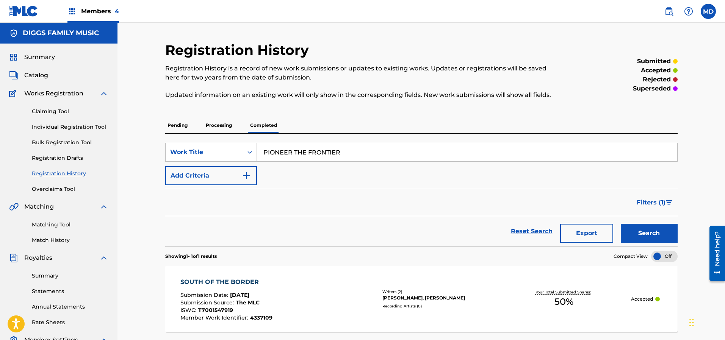
click at [182, 124] on p "Pending" at bounding box center [177, 125] width 25 height 16
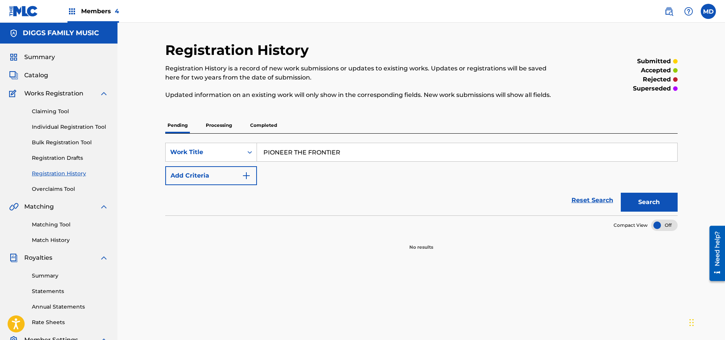
click at [651, 204] on button "Search" at bounding box center [649, 202] width 57 height 19
click at [64, 112] on link "Claiming Tool" at bounding box center [70, 112] width 77 height 8
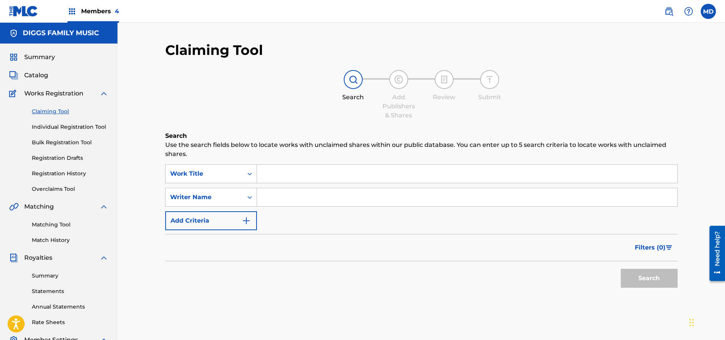
click at [312, 172] on input "Search Form" at bounding box center [467, 174] width 420 height 18
paste input "PIONEER THE FRONTIER"
click at [399, 198] on div "pioneer the frontier" at bounding box center [410, 190] width 307 height 15
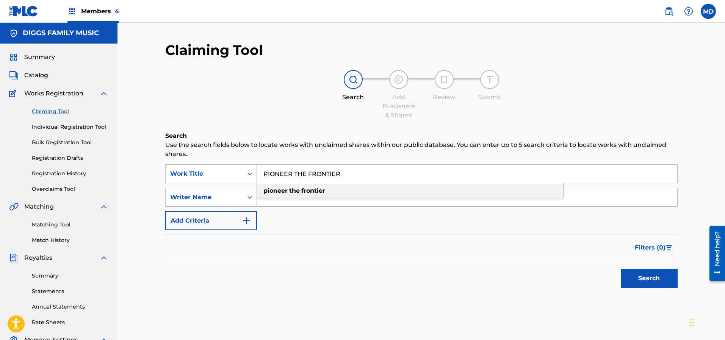
click at [400, 195] on div "pioneer the frontier" at bounding box center [410, 191] width 306 height 14
type input "pioneer the frontier"
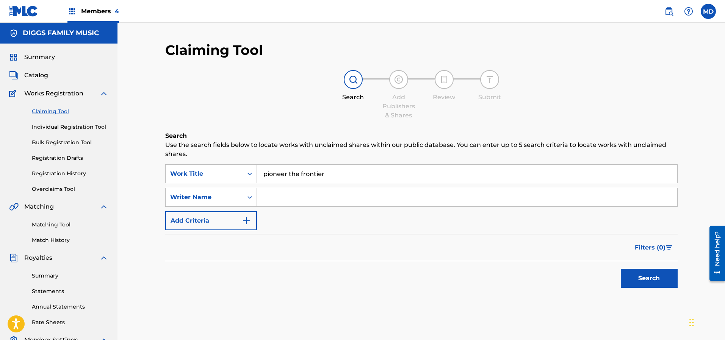
click at [652, 280] on button "Search" at bounding box center [649, 278] width 57 height 19
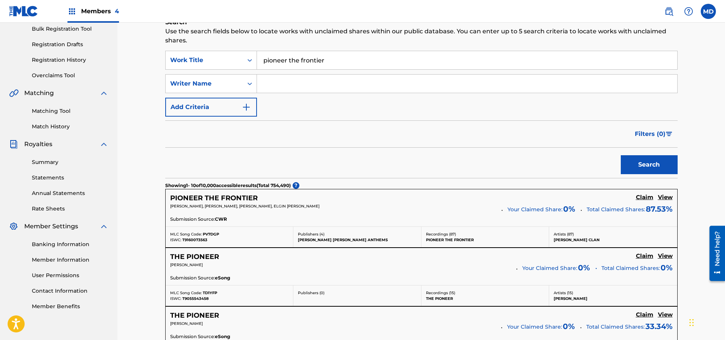
scroll to position [171, 0]
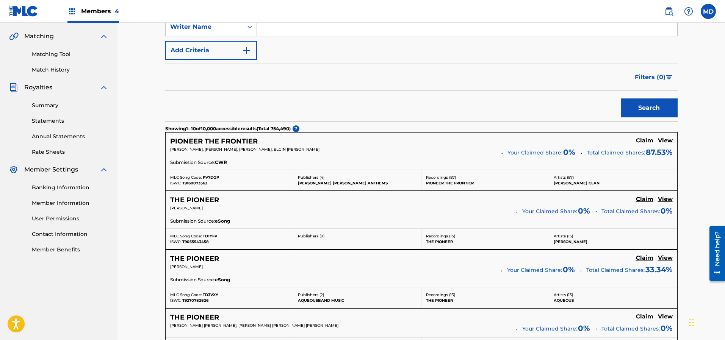
click at [664, 143] on h5 "View" at bounding box center [665, 140] width 15 height 7
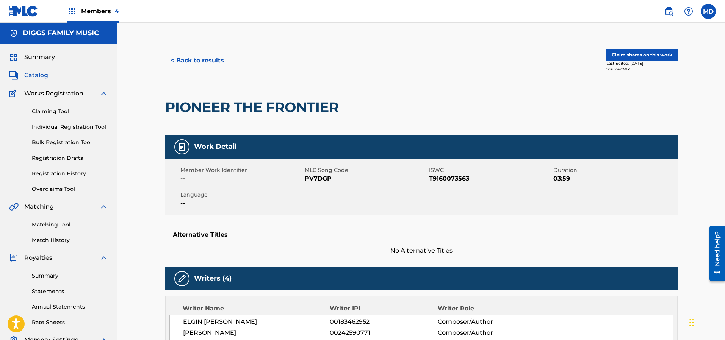
click at [625, 57] on button "Claim shares on this work" at bounding box center [641, 54] width 71 height 11
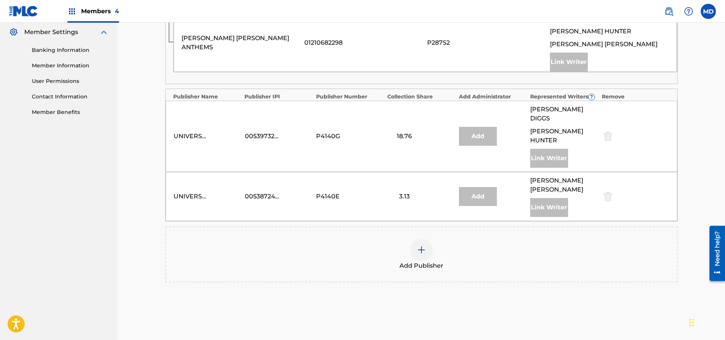
scroll to position [341, 0]
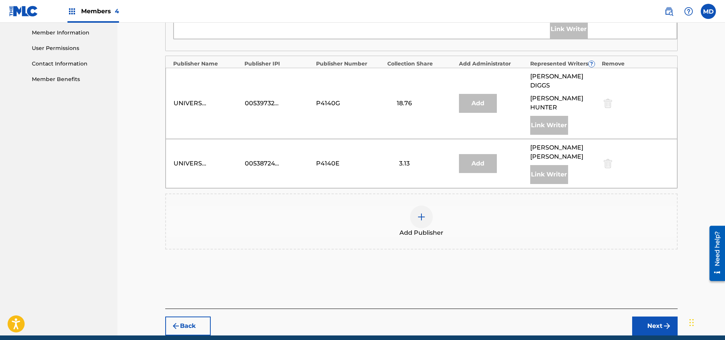
click at [423, 213] on img at bounding box center [421, 217] width 9 height 9
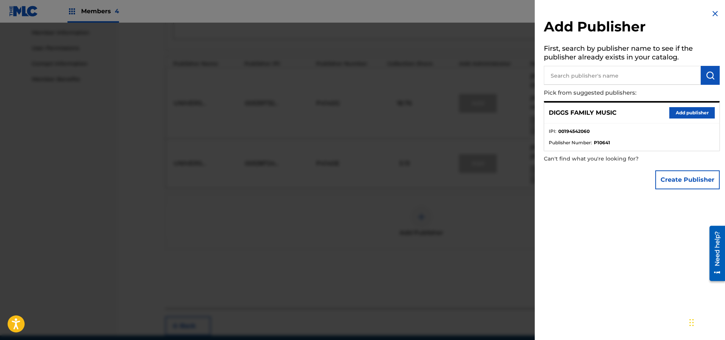
click at [691, 115] on button "Add publisher" at bounding box center [691, 112] width 45 height 11
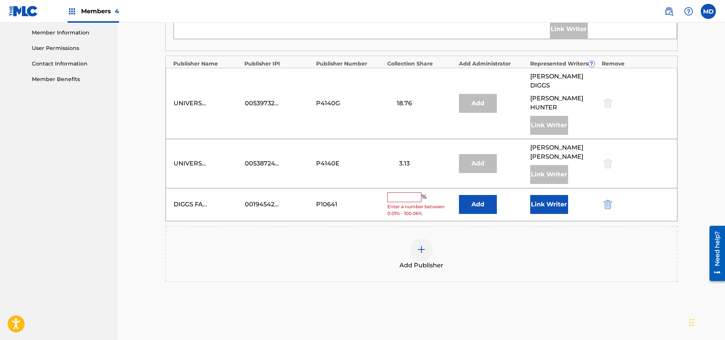
click at [543, 195] on button "Link Writer" at bounding box center [549, 204] width 38 height 19
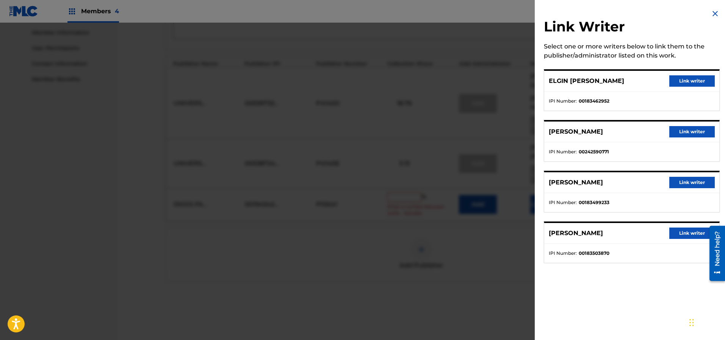
click at [678, 81] on button "Link writer" at bounding box center [691, 80] width 45 height 11
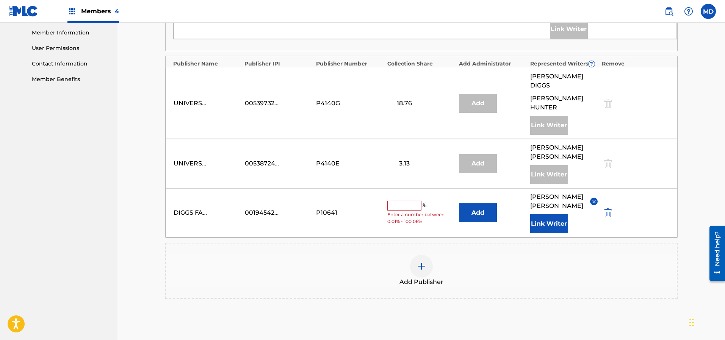
click at [416, 201] on input "text" at bounding box center [404, 206] width 34 height 10
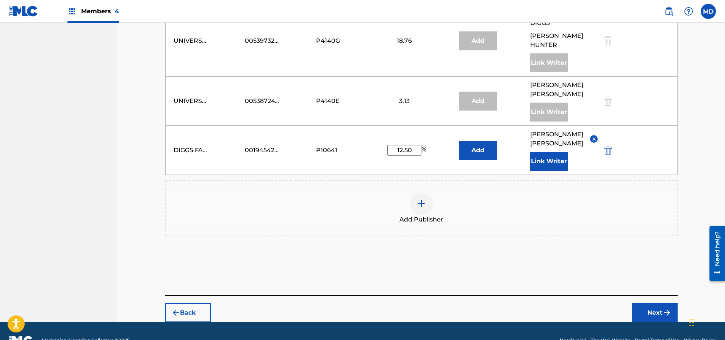
type input "12.50"
click at [642, 304] on button "Next" at bounding box center [654, 313] width 45 height 19
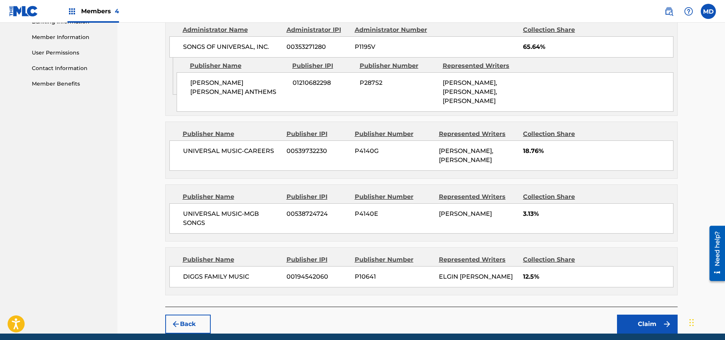
scroll to position [382, 0]
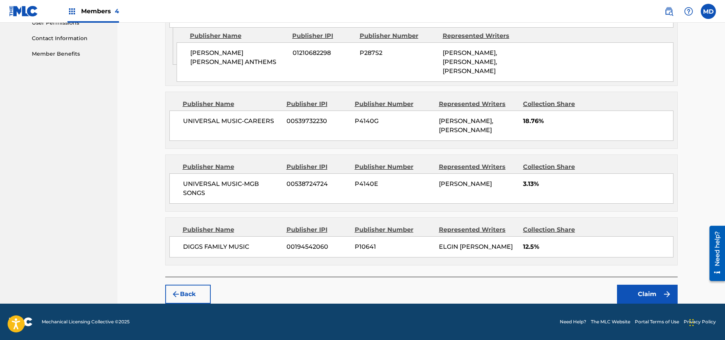
click at [641, 293] on button "Claim" at bounding box center [647, 294] width 61 height 19
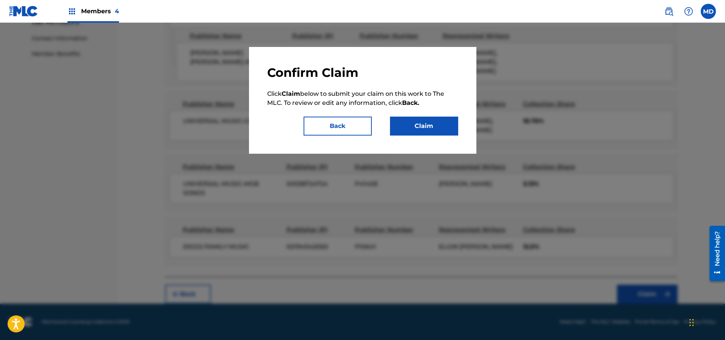
click at [436, 129] on button "Claim" at bounding box center [424, 126] width 68 height 19
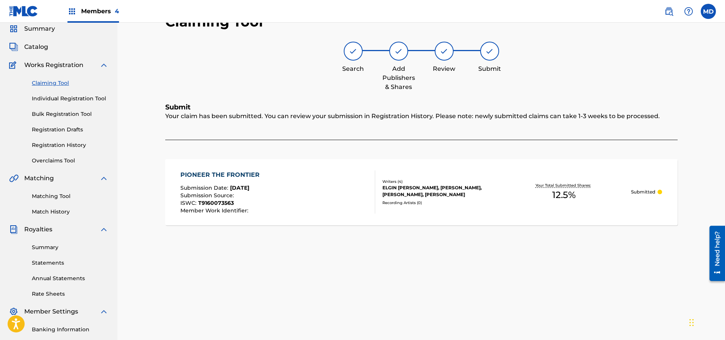
scroll to position [16, 0]
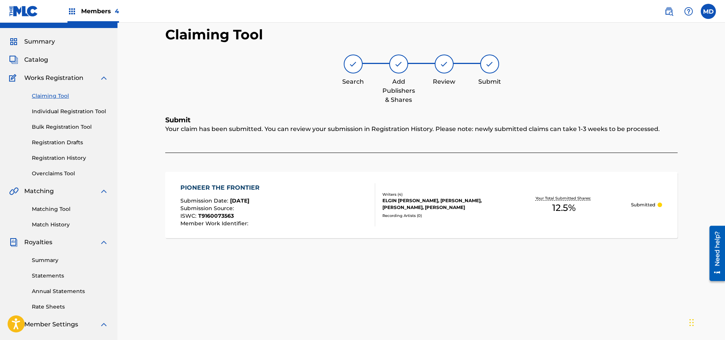
click at [55, 96] on link "Claiming Tool" at bounding box center [70, 96] width 77 height 8
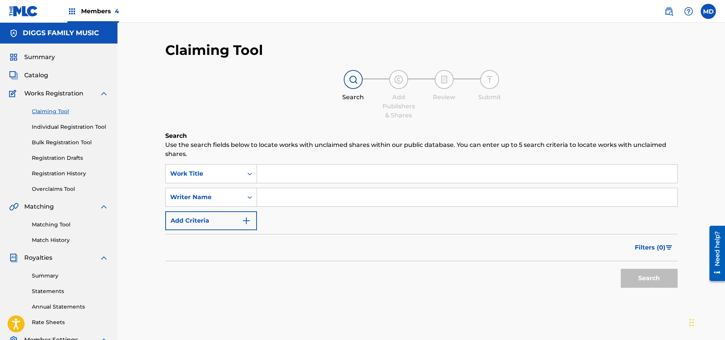
click at [297, 171] on input "Search Form" at bounding box center [467, 174] width 420 height 18
paste input "ONE BLOOD UNDER W"
type input "ONE BLOOD UNDER W"
click at [634, 279] on button "Search" at bounding box center [649, 278] width 57 height 19
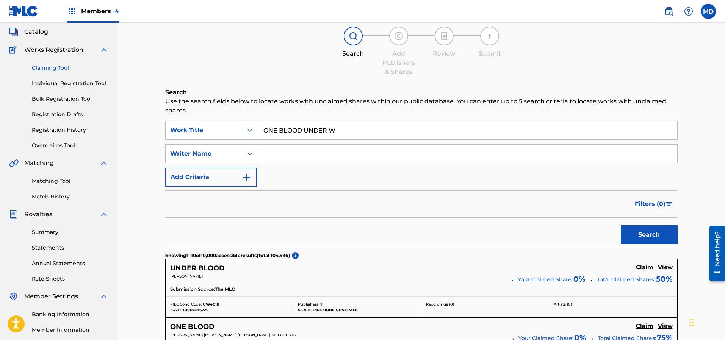
scroll to position [57, 0]
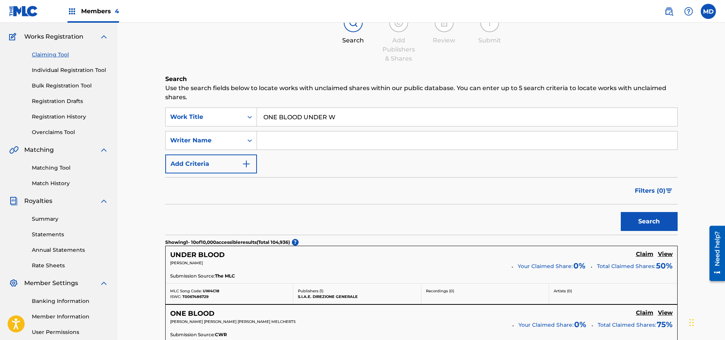
click at [59, 168] on link "Matching Tool" at bounding box center [70, 168] width 77 height 8
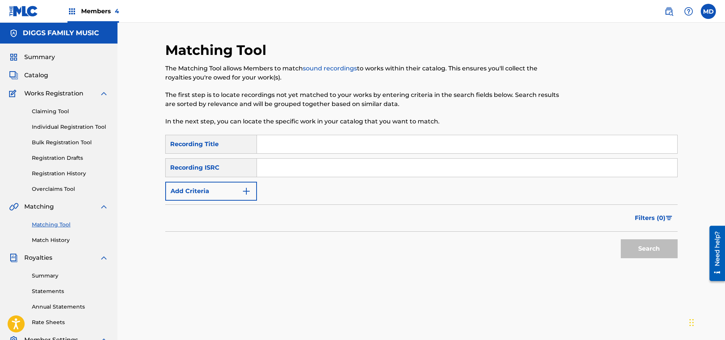
click at [295, 145] on input "Search Form" at bounding box center [467, 144] width 420 height 18
paste input "ONE BLOOD UNDER W"
type input "ONE BLOOD UNDER W"
click at [641, 249] on button "Search" at bounding box center [649, 249] width 57 height 19
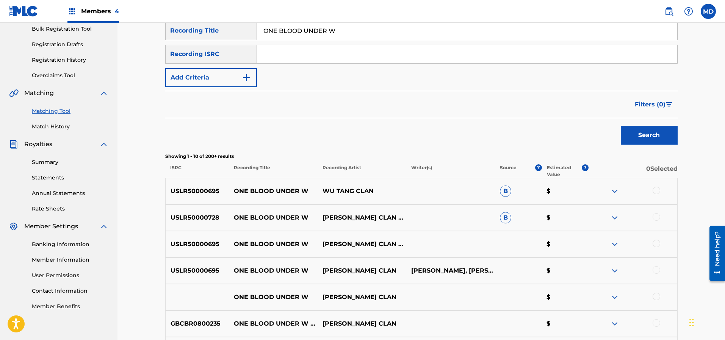
scroll to position [171, 0]
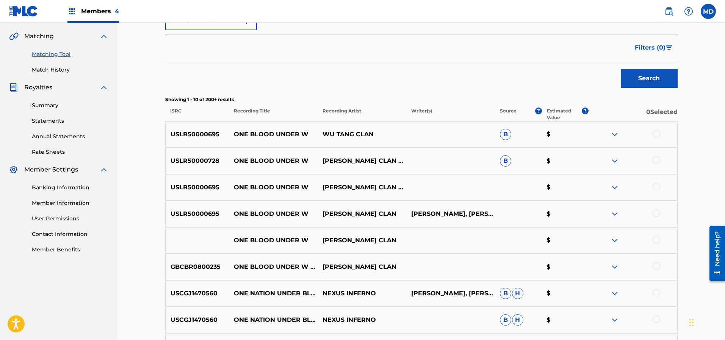
click at [614, 133] on img at bounding box center [614, 134] width 9 height 9
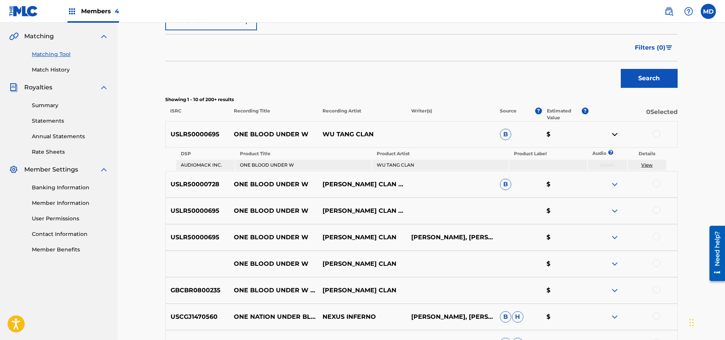
click at [615, 133] on img at bounding box center [614, 134] width 9 height 9
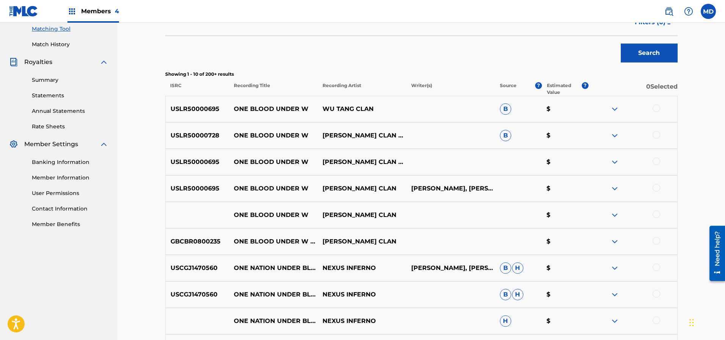
scroll to position [139, 0]
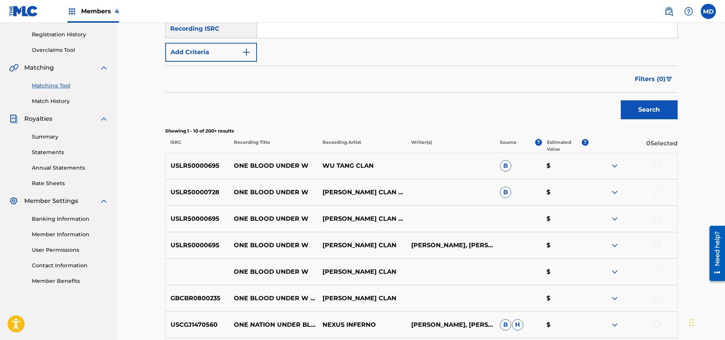
click at [659, 166] on div at bounding box center [657, 165] width 8 height 8
click at [657, 190] on div at bounding box center [657, 192] width 8 height 8
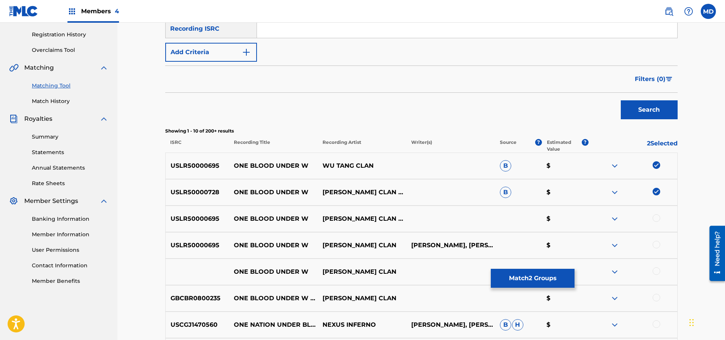
click at [659, 218] on div at bounding box center [657, 219] width 8 height 8
click at [659, 248] on div at bounding box center [633, 245] width 89 height 9
click at [656, 244] on div at bounding box center [657, 245] width 8 height 8
click at [659, 271] on div at bounding box center [657, 272] width 8 height 8
click at [658, 298] on div at bounding box center [657, 298] width 8 height 8
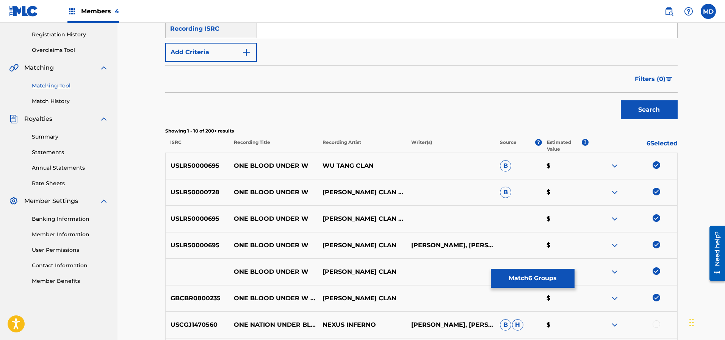
click at [635, 114] on button "Search" at bounding box center [649, 109] width 57 height 19
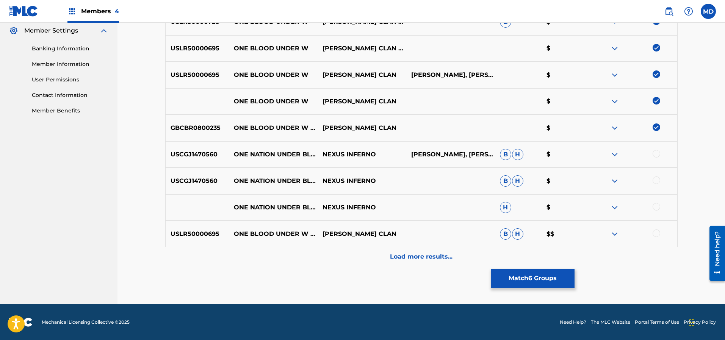
scroll to position [253, 0]
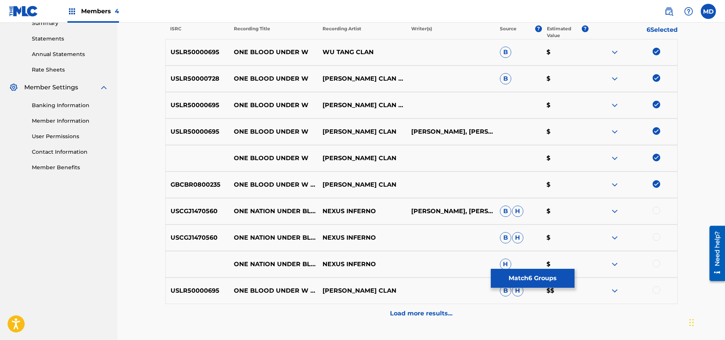
click at [615, 79] on img at bounding box center [614, 78] width 9 height 9
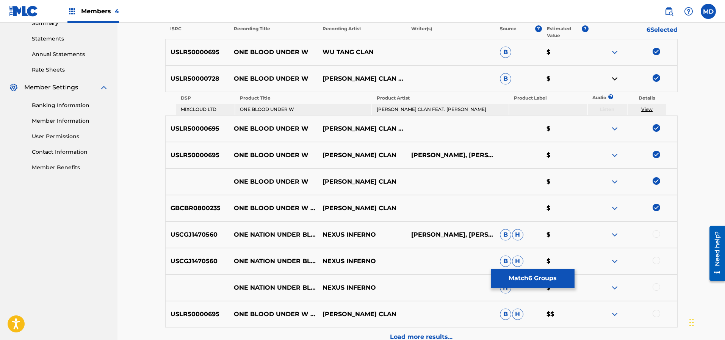
click at [650, 109] on link "View" at bounding box center [646, 110] width 11 height 6
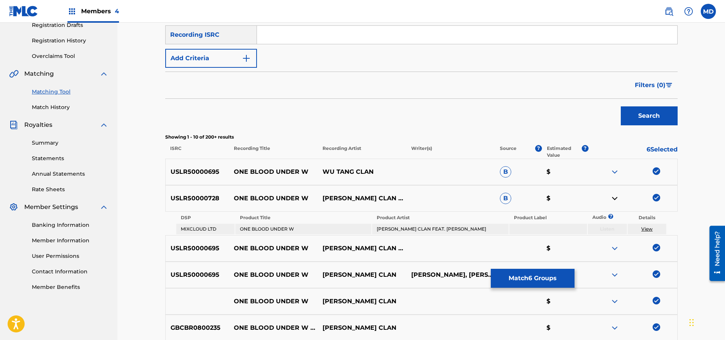
scroll to position [25, 0]
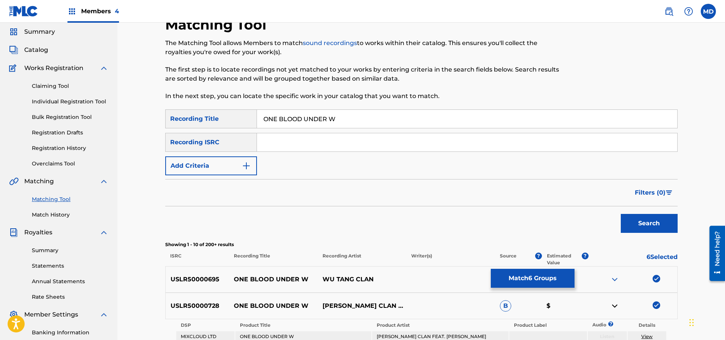
click at [53, 86] on link "Claiming Tool" at bounding box center [70, 86] width 77 height 8
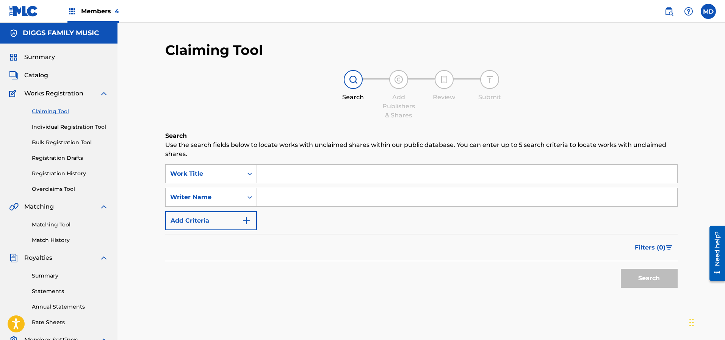
click at [287, 178] on input "Search Form" at bounding box center [467, 174] width 420 height 18
paste input "ONE BLOOD UNDER W"
type input "ONE BLOOD UNDER W"
click at [637, 276] on button "Search" at bounding box center [649, 278] width 57 height 19
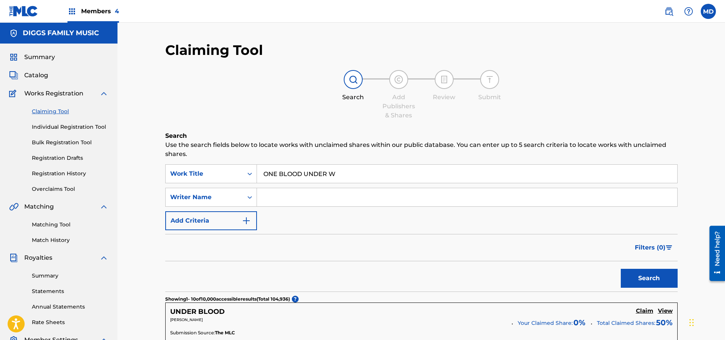
click at [300, 196] on input "Search Form" at bounding box center [467, 197] width 420 height 18
type input "[PERSON_NAME]"
click at [636, 277] on button "Search" at bounding box center [649, 278] width 57 height 19
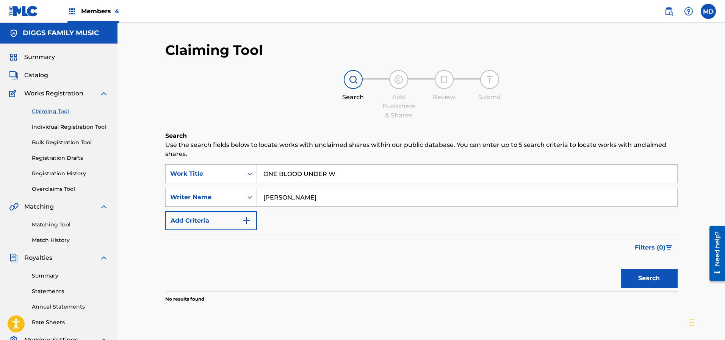
click at [53, 224] on link "Matching Tool" at bounding box center [70, 225] width 77 height 8
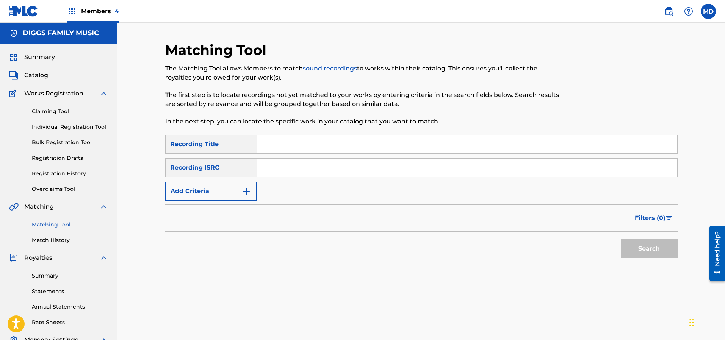
click at [298, 150] on input "Search Form" at bounding box center [467, 144] width 420 height 18
paste input "ONE BLOOD UNDER W"
type input "ONE BLOOD UNDER W"
click at [649, 248] on button "Search" at bounding box center [649, 249] width 57 height 19
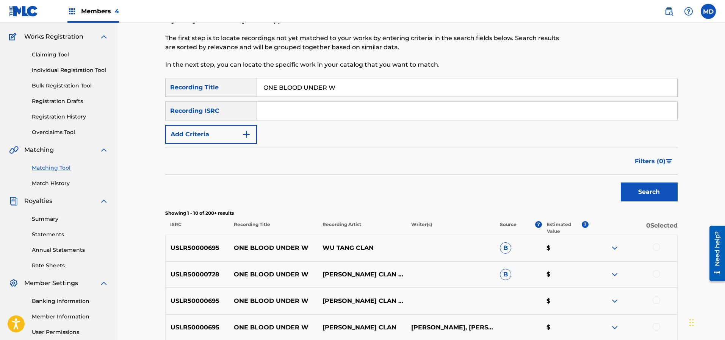
scroll to position [114, 0]
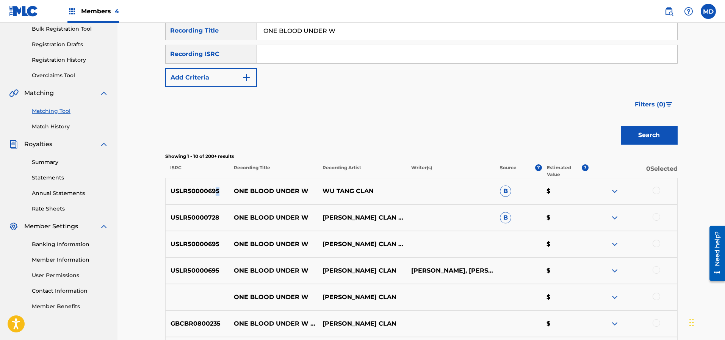
drag, startPoint x: 221, startPoint y: 192, endPoint x: 216, endPoint y: 193, distance: 5.2
click at [216, 193] on p "USLR50000695" at bounding box center [198, 191] width 64 height 9
drag, startPoint x: 217, startPoint y: 216, endPoint x: 169, endPoint y: 218, distance: 47.4
click at [169, 218] on p "USLR50000728" at bounding box center [198, 217] width 64 height 9
copy p "USLR50000728"
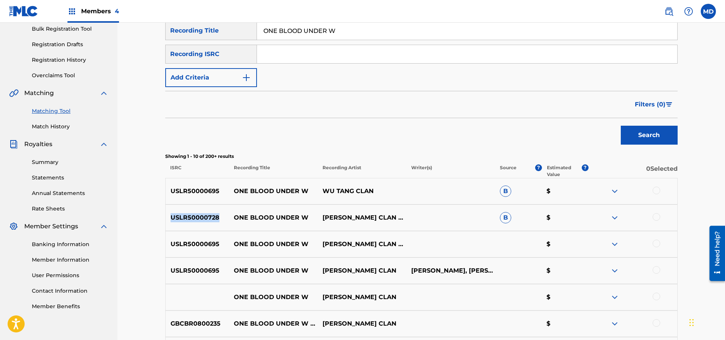
scroll to position [0, 0]
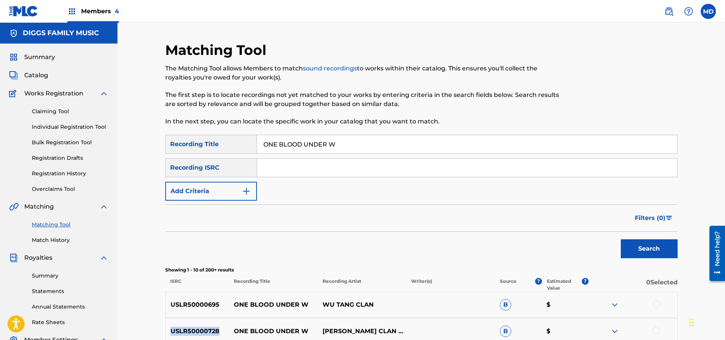
click at [61, 113] on link "Claiming Tool" at bounding box center [70, 112] width 77 height 8
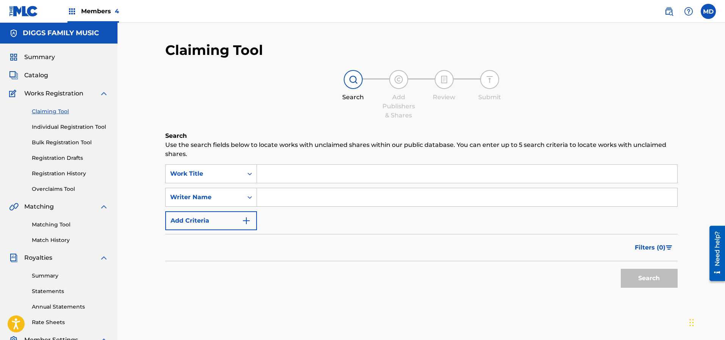
click at [284, 177] on input "Search Form" at bounding box center [467, 174] width 420 height 18
click at [227, 174] on div "Work Title" at bounding box center [204, 173] width 68 height 9
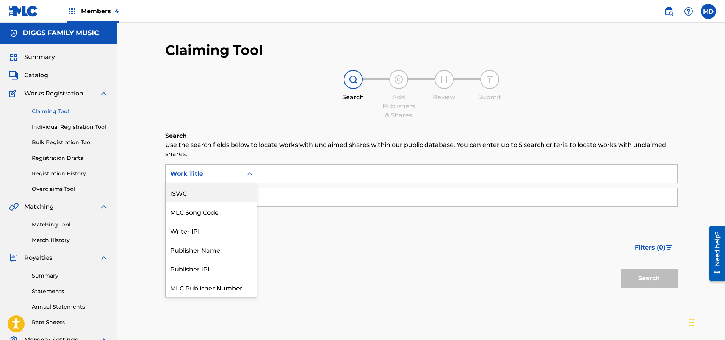
click at [206, 198] on div "ISWC" at bounding box center [211, 192] width 91 height 19
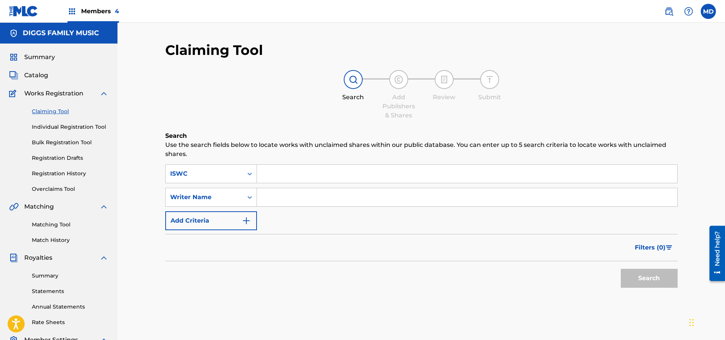
click at [295, 177] on input "Search Form" at bounding box center [467, 174] width 420 height 18
paste input "USLR50000728"
click at [631, 273] on button "Search" at bounding box center [649, 278] width 57 height 19
drag, startPoint x: 312, startPoint y: 177, endPoint x: 260, endPoint y: 179, distance: 51.2
click at [260, 179] on input "USLR50000728" at bounding box center [467, 174] width 420 height 18
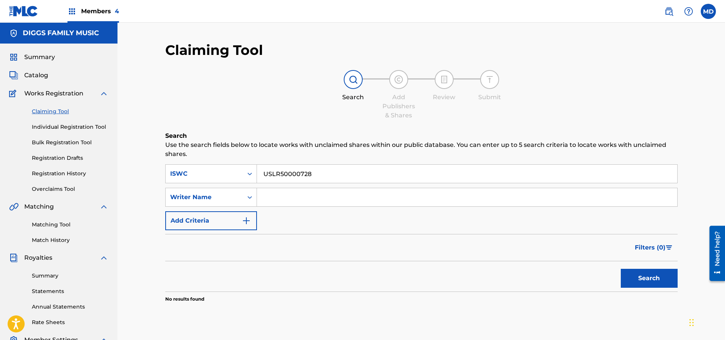
paste input "ONE BLOOD UNDER W"
type input "ONE BLOOD UNDER W"
click at [314, 197] on input "Search Form" at bounding box center [467, 197] width 420 height 18
type input "[PERSON_NAME]"
click at [636, 280] on button "Search" at bounding box center [649, 278] width 57 height 19
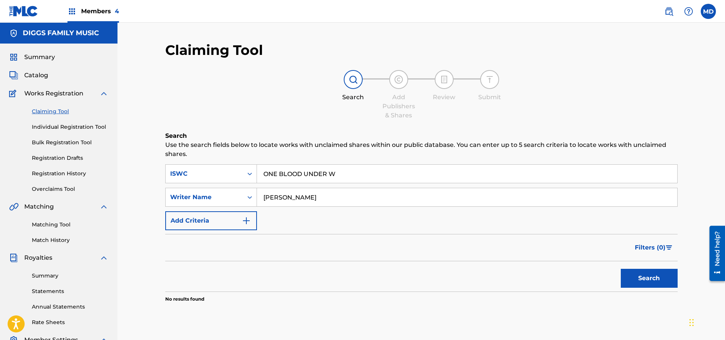
click at [59, 128] on link "Individual Registration Tool" at bounding box center [70, 127] width 77 height 8
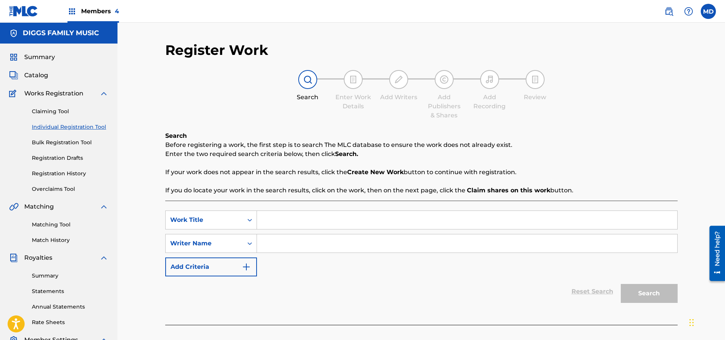
click at [292, 220] on input "Search Form" at bounding box center [467, 220] width 420 height 18
paste input "ONE BLOOD UNDER W"
type input "ONE BLOOD UNDER W"
click at [302, 242] on input "Search Form" at bounding box center [467, 244] width 420 height 18
click at [301, 246] on input "Search Form" at bounding box center [467, 244] width 420 height 18
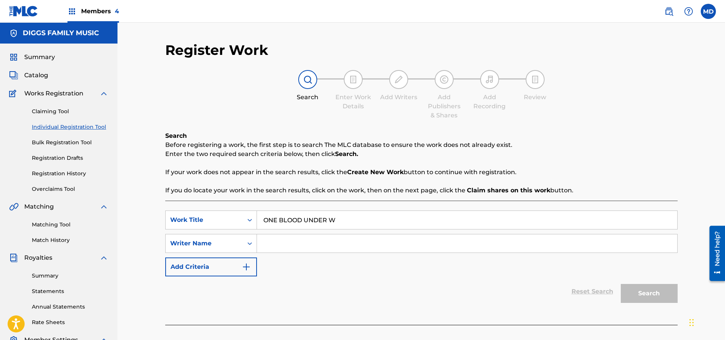
paste input "[PERSON_NAME]"
type input "[PERSON_NAME]"
drag, startPoint x: 651, startPoint y: 295, endPoint x: 638, endPoint y: 292, distance: 13.5
click at [650, 295] on button "Search" at bounding box center [649, 293] width 57 height 19
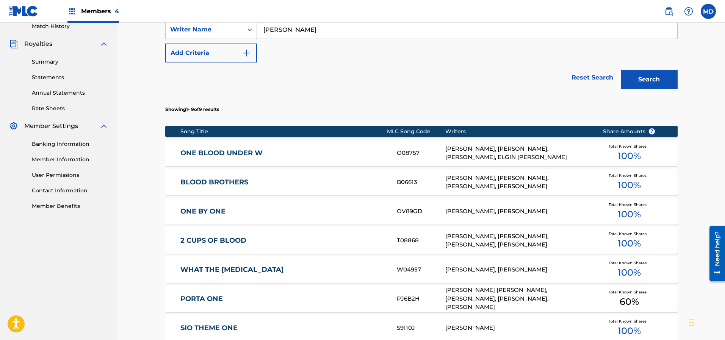
scroll to position [227, 0]
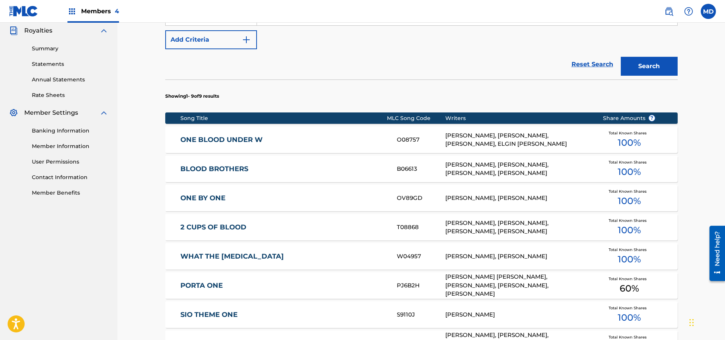
click at [268, 141] on link "ONE BLOOD UNDER W" at bounding box center [283, 140] width 206 height 9
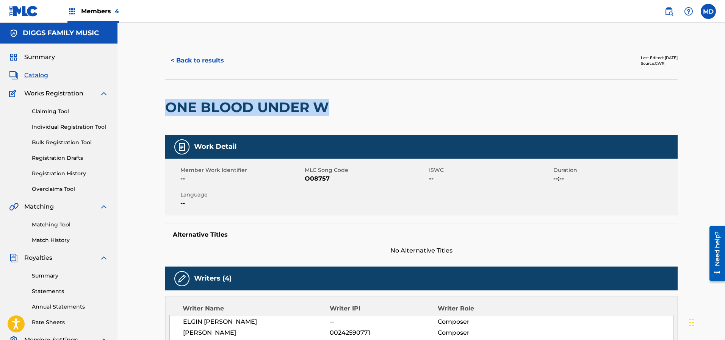
drag, startPoint x: 329, startPoint y: 109, endPoint x: 169, endPoint y: 115, distance: 160.1
click at [169, 115] on h2 "ONE BLOOD UNDER W" at bounding box center [249, 107] width 168 height 17
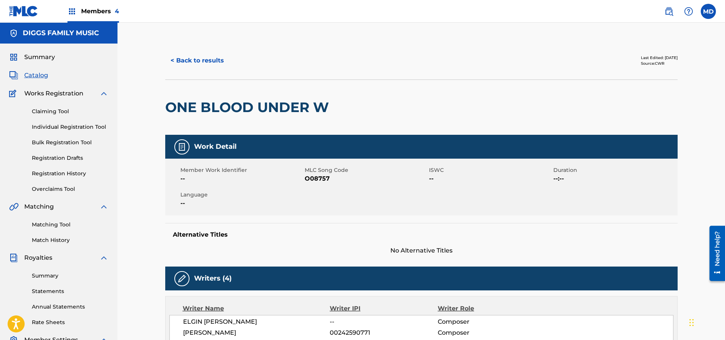
click at [331, 179] on span "O08757" at bounding box center [366, 178] width 122 height 9
drag, startPoint x: 329, startPoint y: 177, endPoint x: 306, endPoint y: 179, distance: 23.6
click at [306, 179] on span "O08757" at bounding box center [366, 178] width 122 height 9
copy span "O08757"
click at [59, 190] on link "Overclaims Tool" at bounding box center [70, 189] width 77 height 8
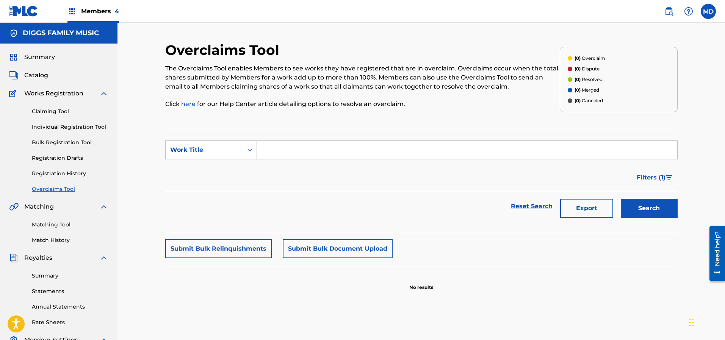
click at [281, 150] on input "Search Form" at bounding box center [467, 150] width 420 height 18
paste input "O08757"
type input "O08757"
click at [233, 151] on div "Work Title" at bounding box center [204, 150] width 68 height 9
click at [210, 171] on div "MLC Song Code" at bounding box center [211, 169] width 91 height 19
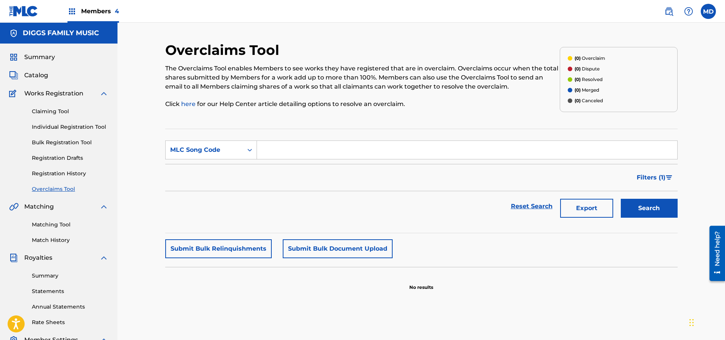
click at [290, 152] on input "Search Form" at bounding box center [467, 150] width 420 height 18
paste input "O08757"
type input "O08757"
click at [635, 209] on button "Search" at bounding box center [649, 208] width 57 height 19
click at [226, 252] on button "Submit Bulk Relinquishments" at bounding box center [218, 249] width 107 height 19
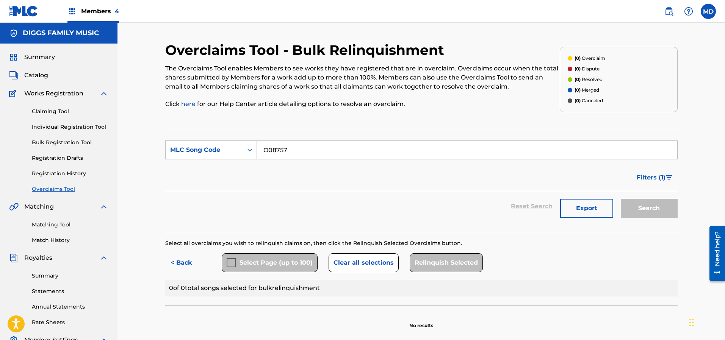
scroll to position [57, 0]
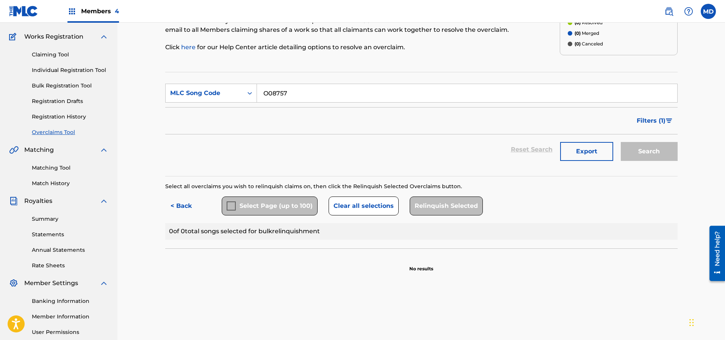
click at [230, 207] on div "Select Page (up to 100)" at bounding box center [270, 206] width 96 height 19
click at [233, 207] on div "Select Page (up to 100)" at bounding box center [270, 206] width 96 height 19
click at [362, 208] on button "Clear all selections" at bounding box center [364, 206] width 70 height 19
click at [184, 205] on button "< Back" at bounding box center [187, 206] width 45 height 19
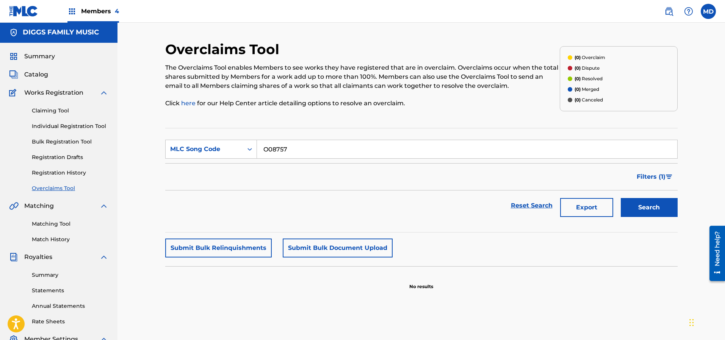
scroll to position [0, 0]
click at [69, 127] on link "Individual Registration Tool" at bounding box center [70, 127] width 77 height 8
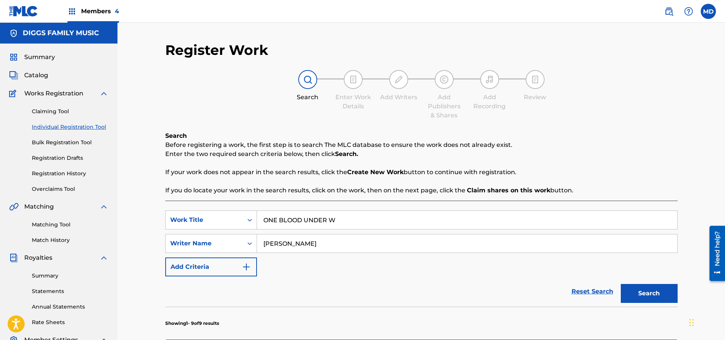
click at [634, 296] on button "Search" at bounding box center [649, 293] width 57 height 19
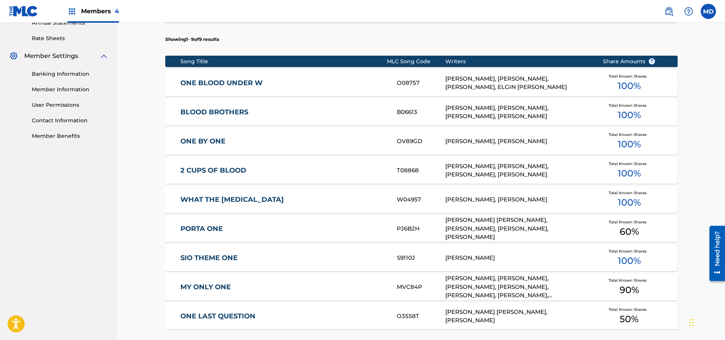
scroll to position [341, 0]
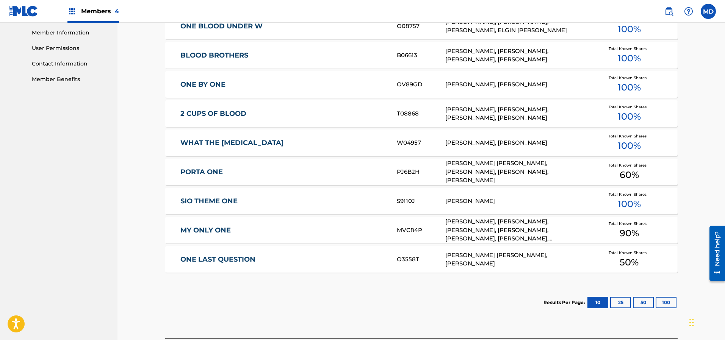
click at [220, 230] on link "MY ONLY ONE" at bounding box center [283, 230] width 206 height 9
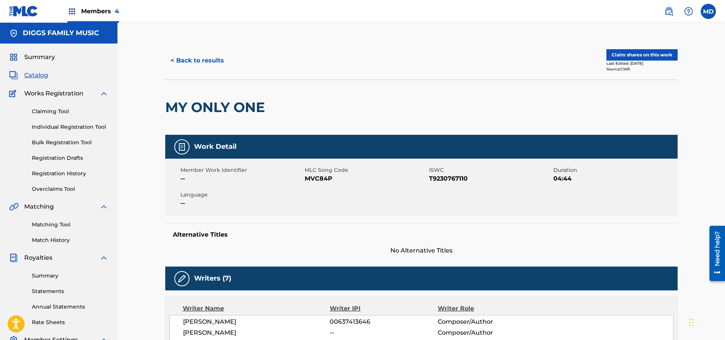
click at [632, 57] on button "Claim shares on this work" at bounding box center [641, 54] width 71 height 11
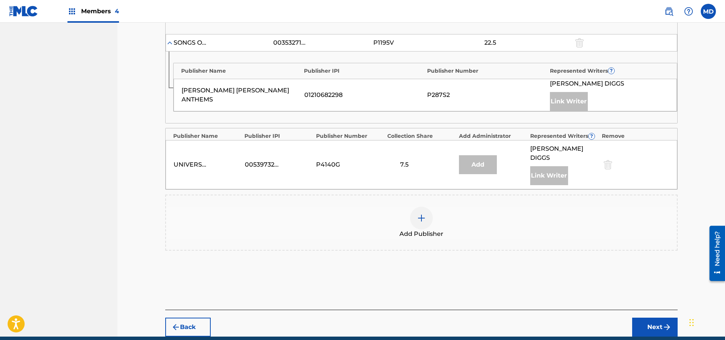
scroll to position [512, 0]
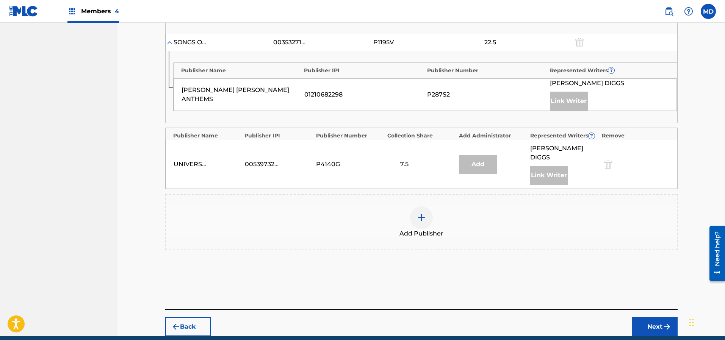
click at [421, 213] on img at bounding box center [421, 217] width 9 height 9
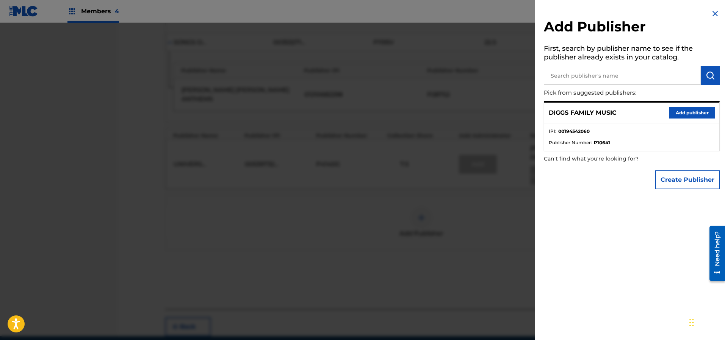
click at [680, 111] on button "Add publisher" at bounding box center [691, 112] width 45 height 11
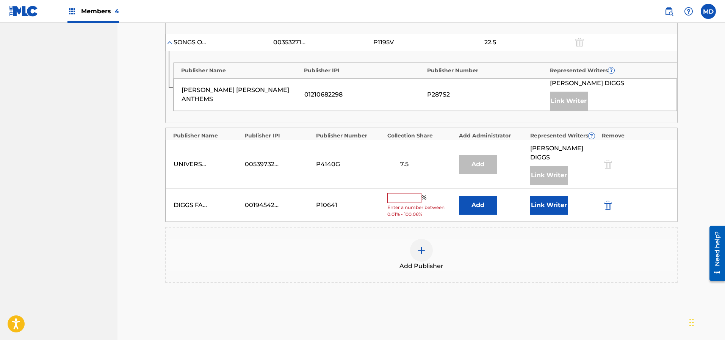
scroll to position [567, 0]
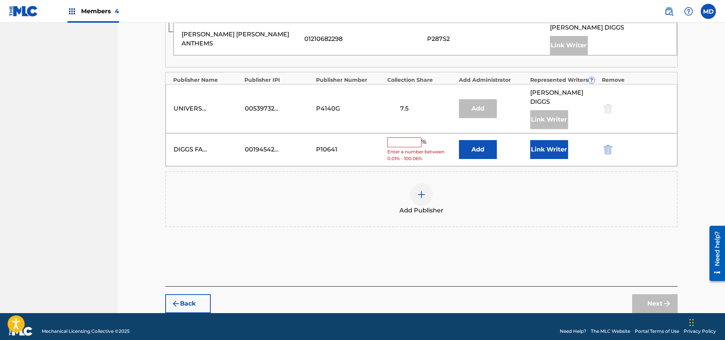
click at [406, 138] on input "text" at bounding box center [404, 143] width 34 height 10
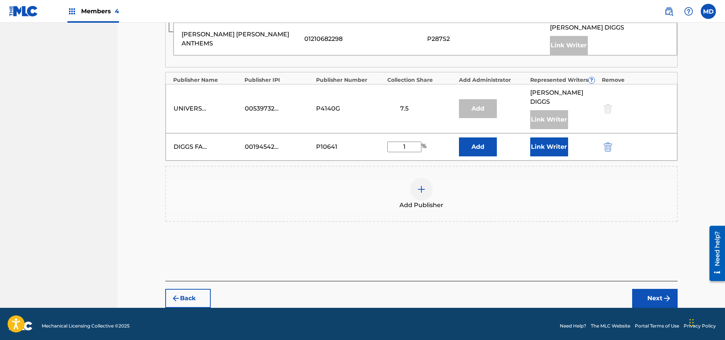
scroll to position [562, 0]
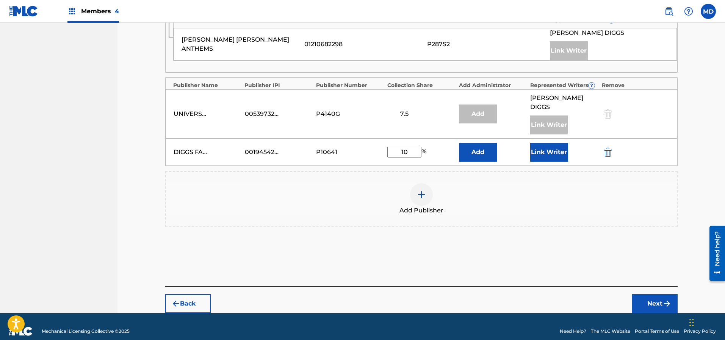
type input "10"
click at [545, 143] on button "Link Writer" at bounding box center [549, 152] width 38 height 19
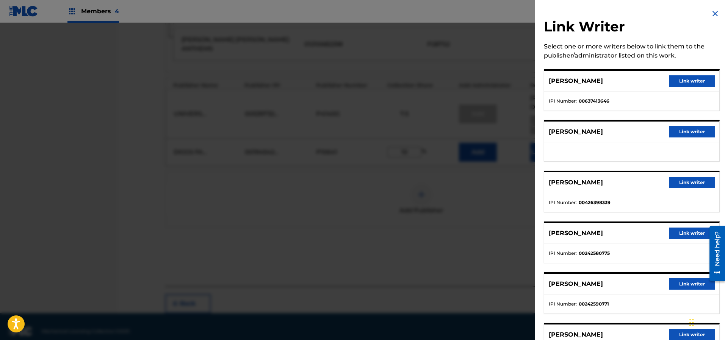
scroll to position [57, 0]
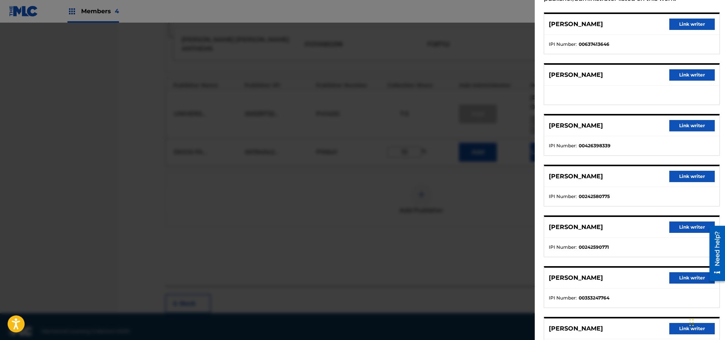
click at [686, 277] on button "Link writer" at bounding box center [691, 278] width 45 height 11
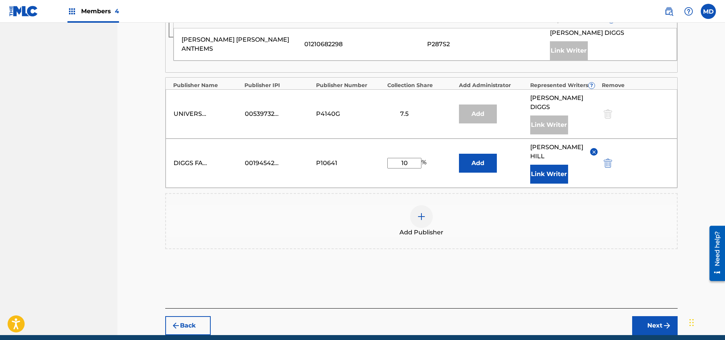
click at [652, 316] on button "Next" at bounding box center [654, 325] width 45 height 19
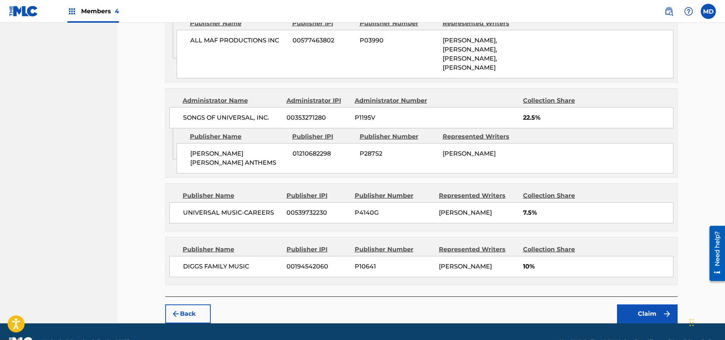
scroll to position [553, 0]
click at [656, 305] on button "Claim" at bounding box center [647, 314] width 61 height 19
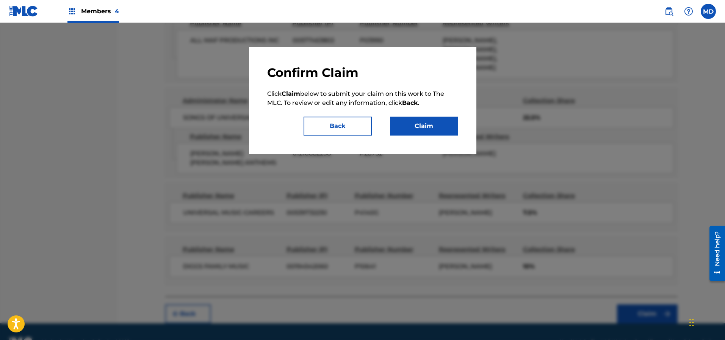
click at [412, 128] on button "Claim" at bounding box center [424, 126] width 68 height 19
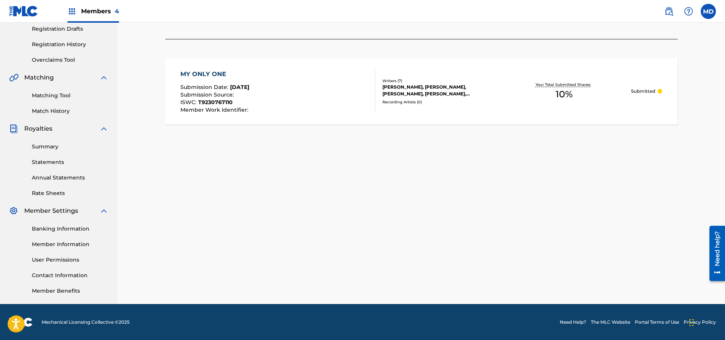
scroll to position [0, 0]
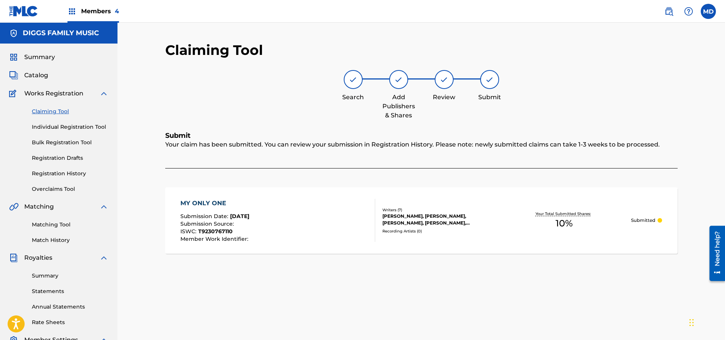
click at [60, 113] on link "Claiming Tool" at bounding box center [70, 112] width 77 height 8
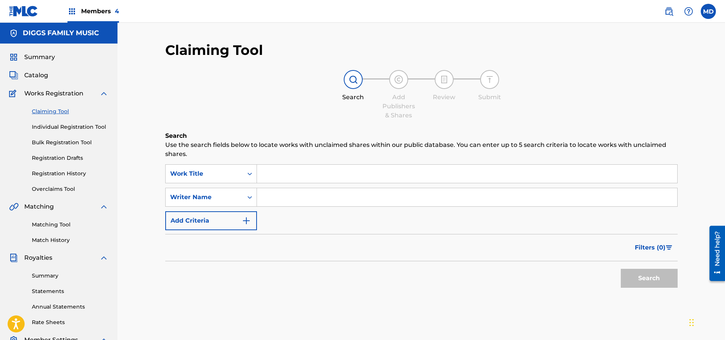
click at [294, 173] on input "Search Form" at bounding box center [467, 174] width 420 height 18
paste input "O08757"
drag, startPoint x: 287, startPoint y: 177, endPoint x: 252, endPoint y: 177, distance: 35.3
click at [252, 175] on div "SearchWithCriteria900ccb45-2e84-41bc-b232-4285cff1eb27 Work Title O08757" at bounding box center [421, 173] width 512 height 19
type input "O08757"
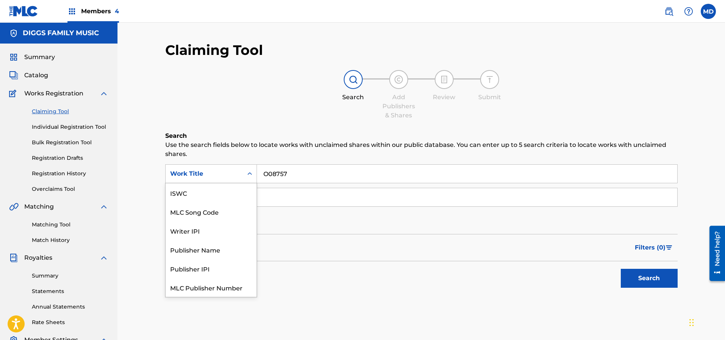
click at [244, 173] on div "Search Form" at bounding box center [250, 174] width 14 height 14
click at [214, 213] on div "MLC Song Code" at bounding box center [211, 211] width 91 height 19
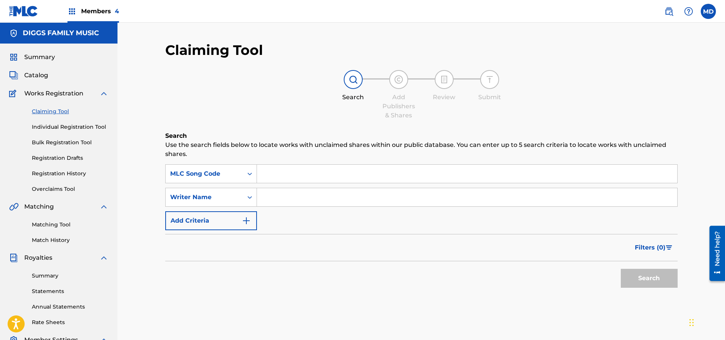
click at [290, 177] on input "Search Form" at bounding box center [467, 174] width 420 height 18
paste input "O08757"
type input "O08757"
click at [631, 279] on button "Search" at bounding box center [649, 278] width 57 height 19
drag, startPoint x: 288, startPoint y: 174, endPoint x: 250, endPoint y: 176, distance: 37.6
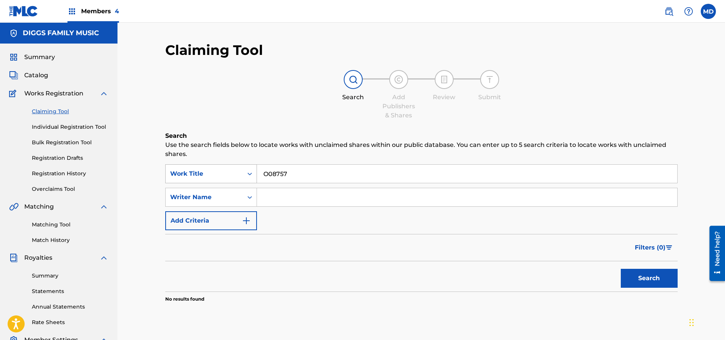
click at [250, 176] on div "SearchWithCriteria900ccb45-2e84-41bc-b232-4285cff1eb27 Work Title O08757" at bounding box center [421, 173] width 512 height 19
paste input "UZI PINKY RING"
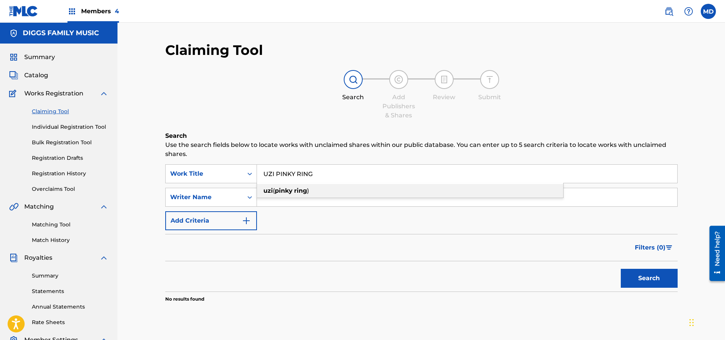
click at [377, 196] on div "uzi ( pinky ring )" at bounding box center [410, 191] width 306 height 14
type input "uzi (pinky ring)"
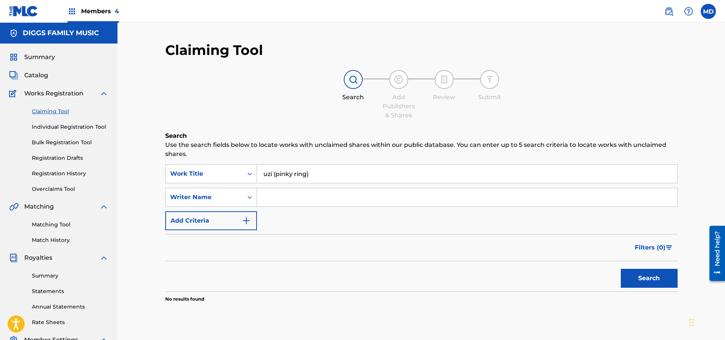
click at [647, 279] on button "Search" at bounding box center [649, 278] width 57 height 19
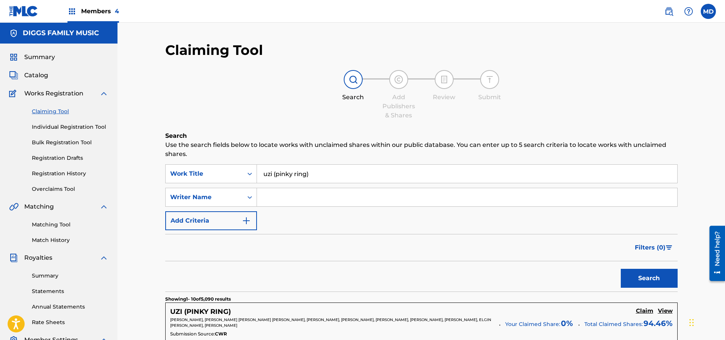
click at [52, 174] on link "Registration History" at bounding box center [70, 174] width 77 height 8
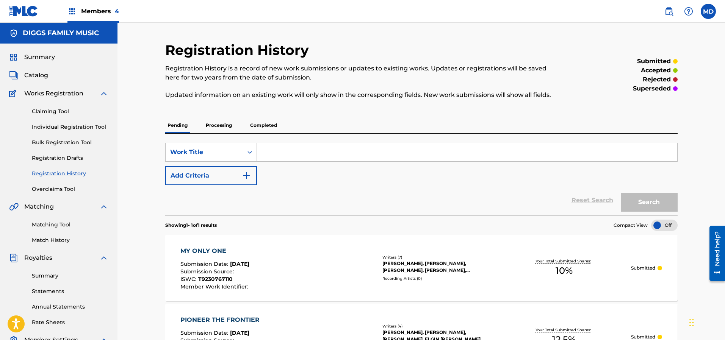
click at [302, 152] on input "Search Form" at bounding box center [467, 152] width 420 height 18
paste input "UZI PINKY RING"
type input "UZI PINKY RING"
click at [636, 201] on button "Search" at bounding box center [649, 202] width 57 height 19
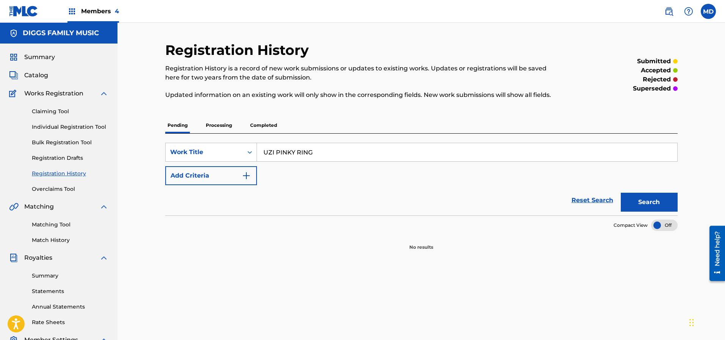
click at [226, 123] on p "Processing" at bounding box center [219, 125] width 31 height 16
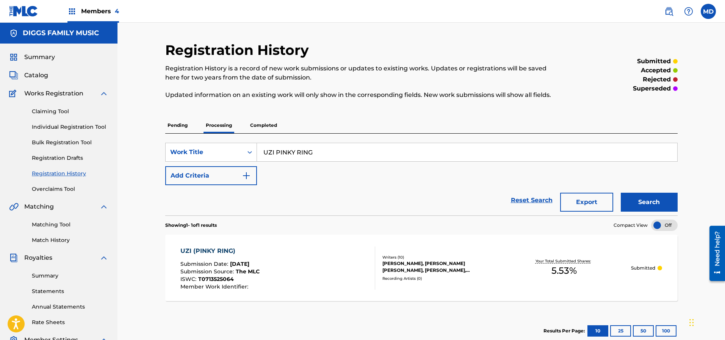
click at [54, 111] on link "Claiming Tool" at bounding box center [70, 112] width 77 height 8
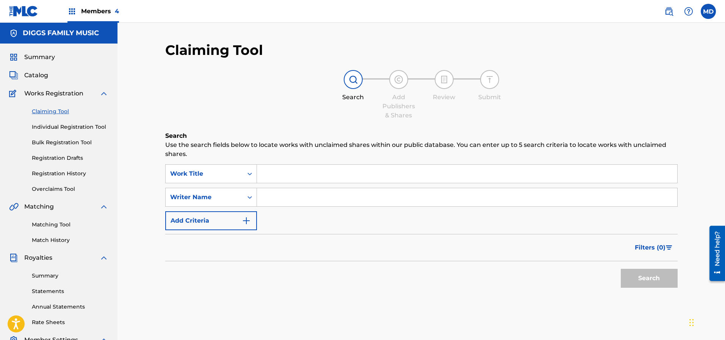
click at [316, 173] on input "Search Form" at bounding box center [467, 174] width 420 height 18
paste input "[DEMOGRAPHIC_DATA] S DAUGHTER"
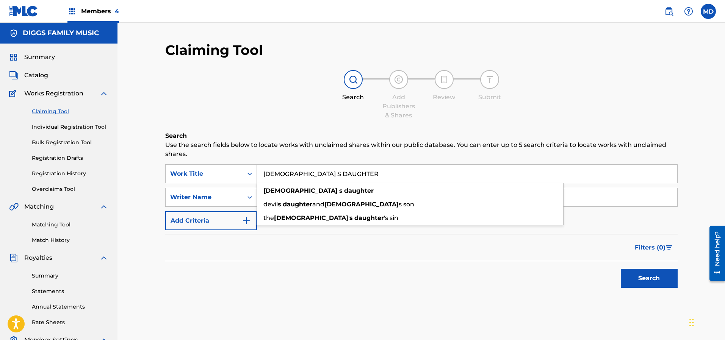
type input "[DEMOGRAPHIC_DATA] S DAUGHTER"
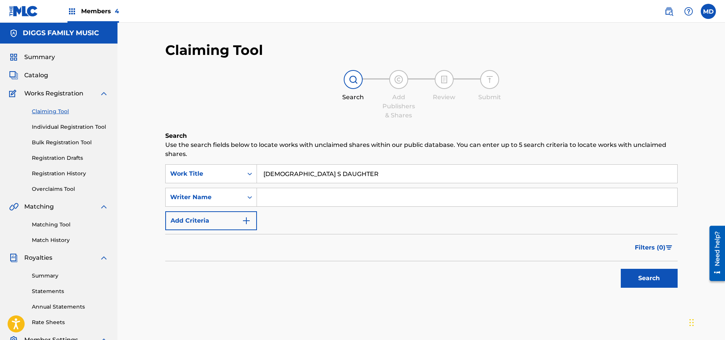
click at [641, 277] on button "Search" at bounding box center [649, 278] width 57 height 19
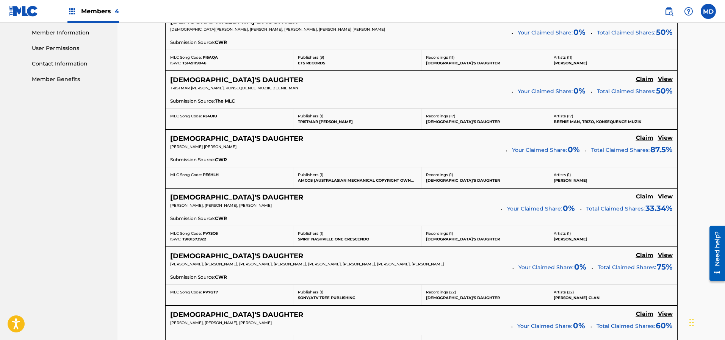
scroll to position [398, 0]
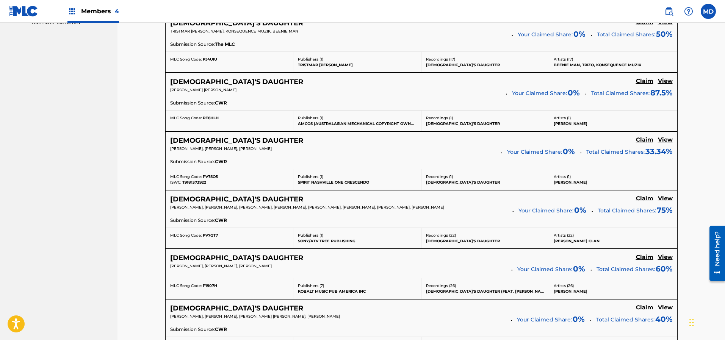
click at [666, 199] on h5 "View" at bounding box center [665, 198] width 15 height 7
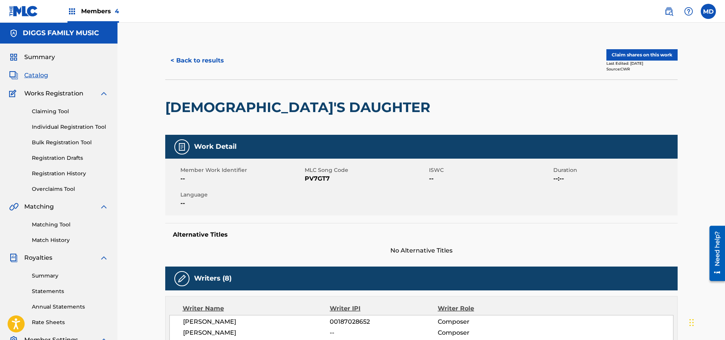
click at [635, 57] on button "Claim shares on this work" at bounding box center [641, 54] width 71 height 11
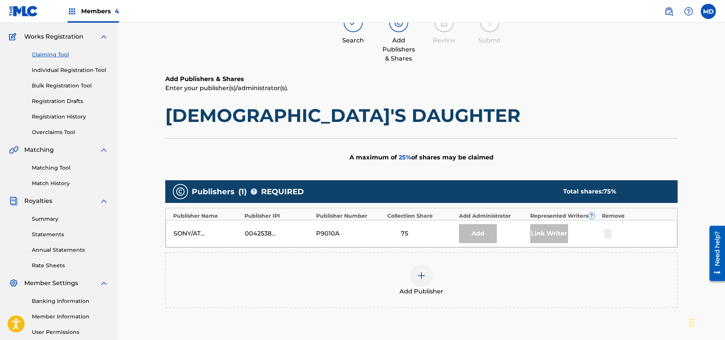
scroll to position [114, 0]
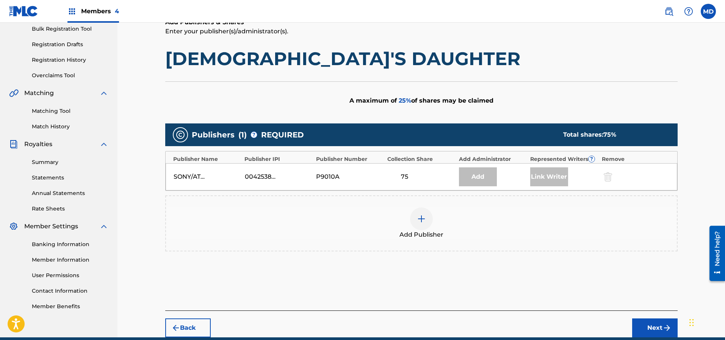
click at [420, 219] on img at bounding box center [421, 219] width 9 height 9
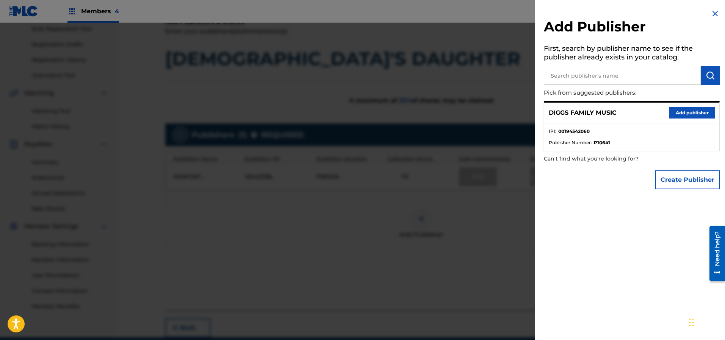
click at [681, 112] on button "Add publisher" at bounding box center [691, 112] width 45 height 11
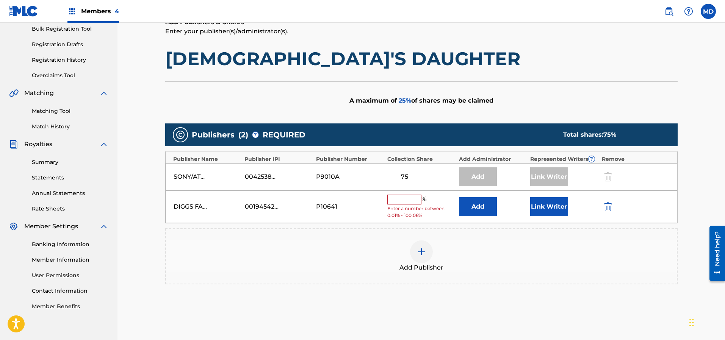
click at [406, 201] on input "text" at bounding box center [404, 200] width 34 height 10
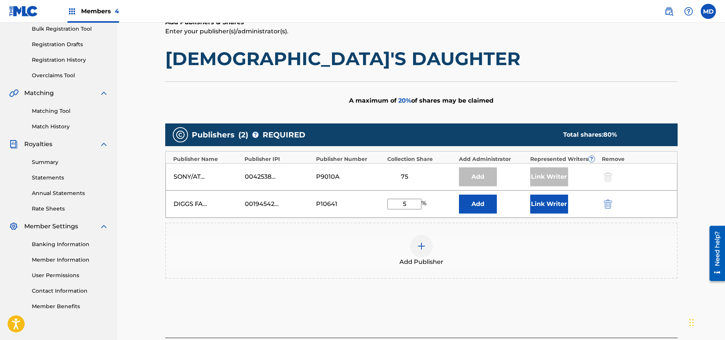
type input "5"
click at [559, 207] on button "Link Writer" at bounding box center [549, 204] width 38 height 19
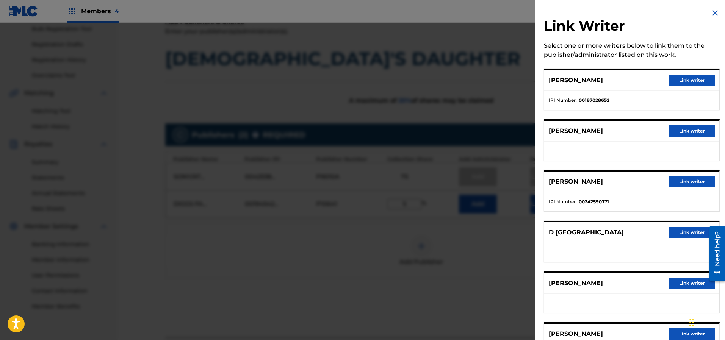
scroll to position [0, 0]
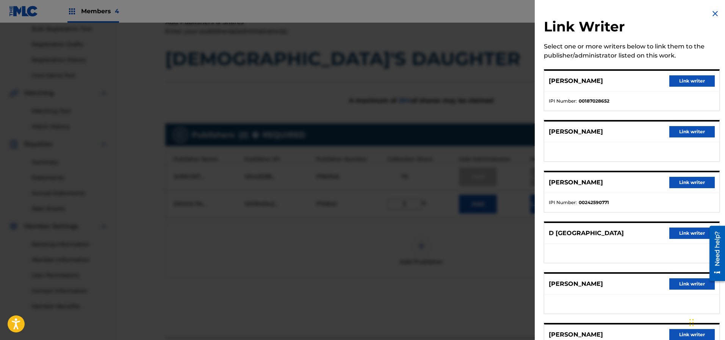
click at [680, 134] on button "Link writer" at bounding box center [691, 131] width 45 height 11
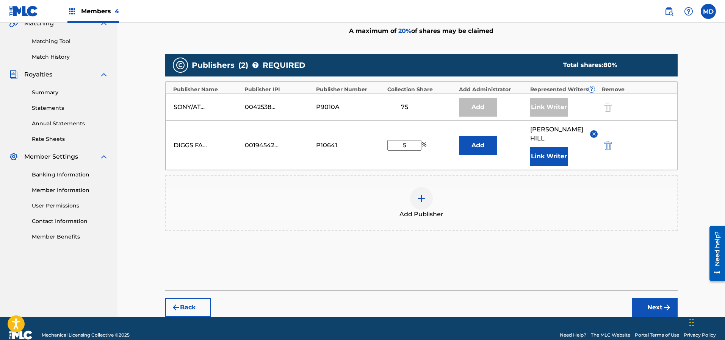
scroll to position [187, 0]
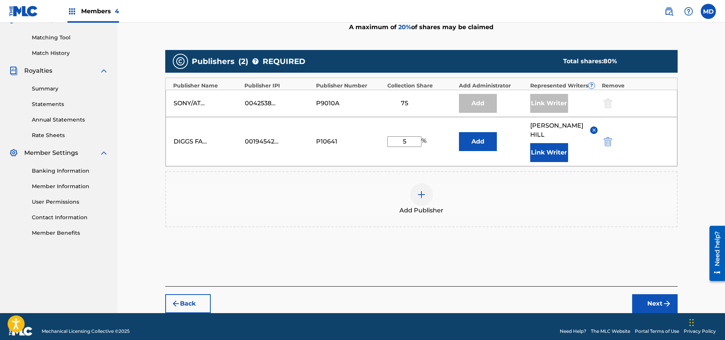
click at [653, 295] on button "Next" at bounding box center [654, 304] width 45 height 19
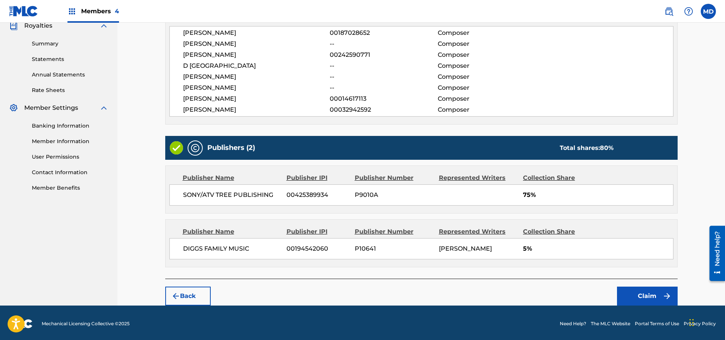
scroll to position [233, 0]
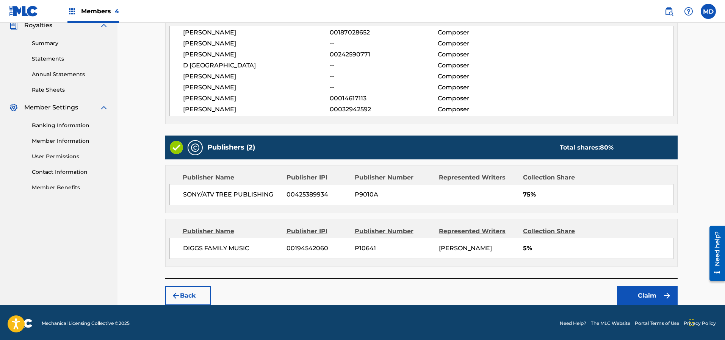
click at [650, 292] on button "Claim" at bounding box center [647, 296] width 61 height 19
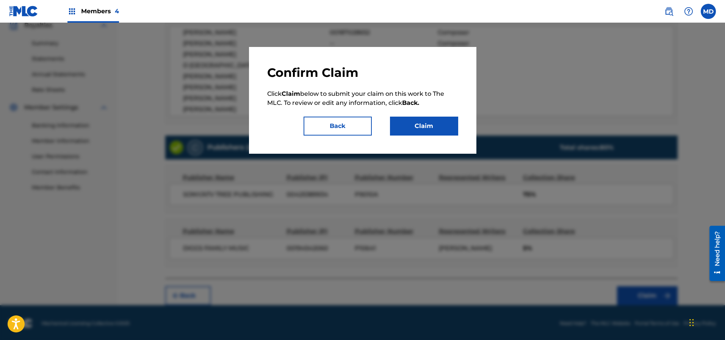
click at [423, 128] on button "Claim" at bounding box center [424, 126] width 68 height 19
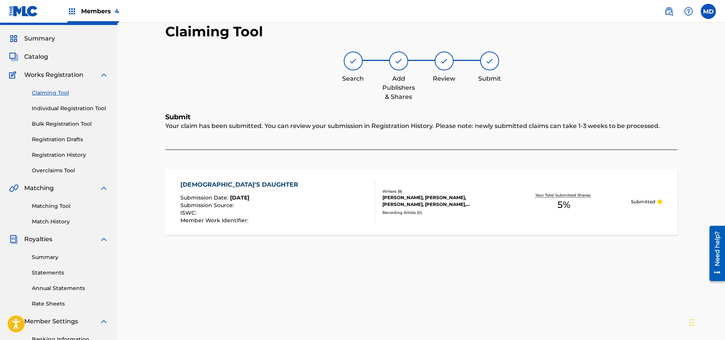
scroll to position [0, 0]
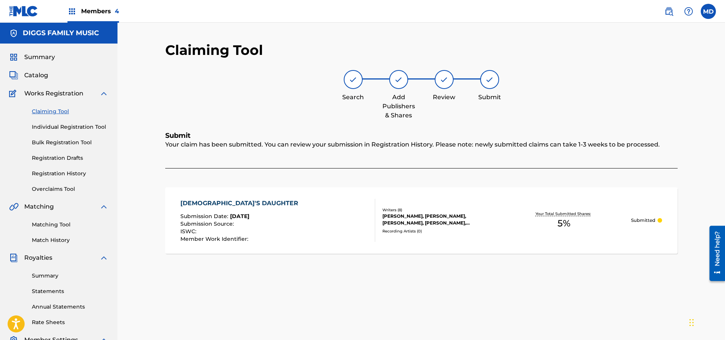
click at [60, 174] on link "Registration History" at bounding box center [70, 174] width 77 height 8
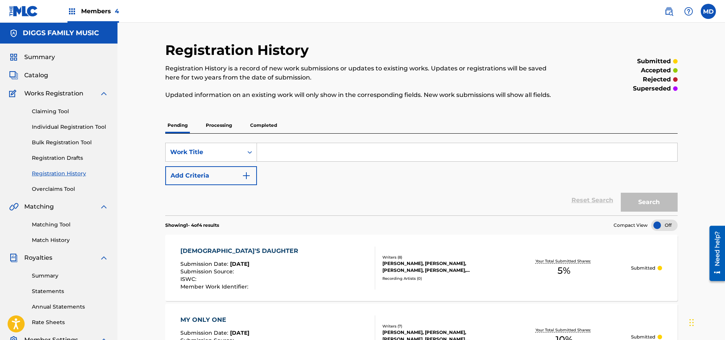
click at [288, 157] on input "Search Form" at bounding box center [467, 152] width 420 height 18
paste input "NEVER LET GO"
type input "NEVER LET GO"
click at [638, 200] on button "Search" at bounding box center [649, 202] width 57 height 19
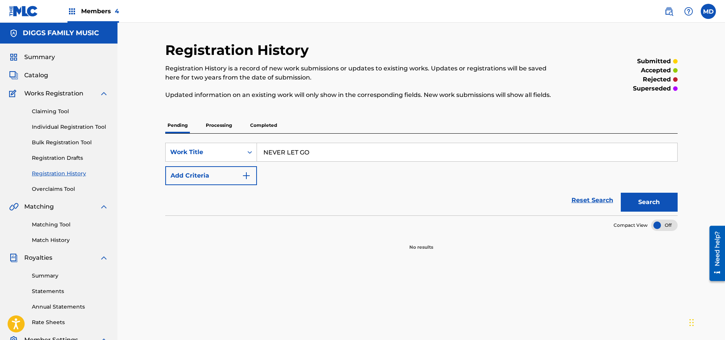
click at [222, 125] on p "Processing" at bounding box center [219, 125] width 31 height 16
click at [269, 124] on p "Completed" at bounding box center [263, 125] width 31 height 16
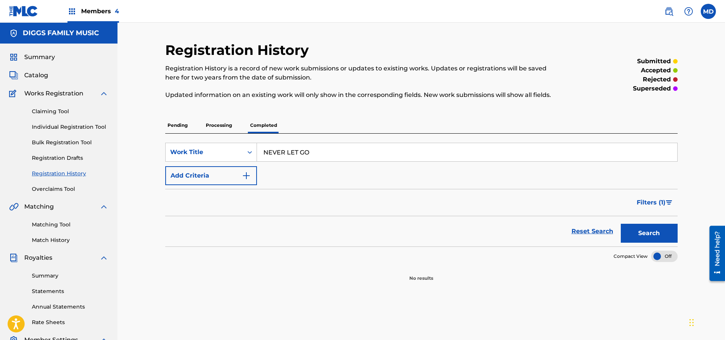
click at [56, 111] on link "Claiming Tool" at bounding box center [70, 112] width 77 height 8
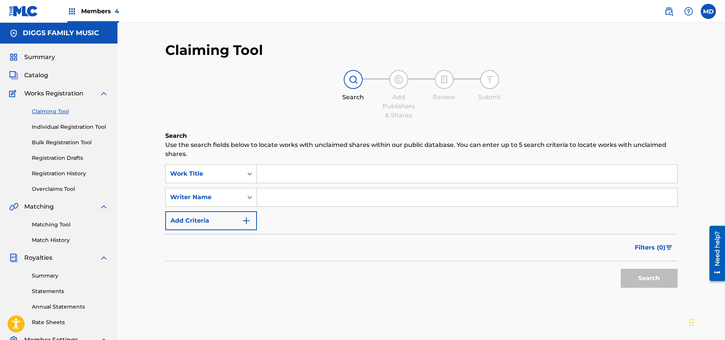
click at [280, 174] on input "Search Form" at bounding box center [467, 174] width 420 height 18
paste input "NEVER LET GO"
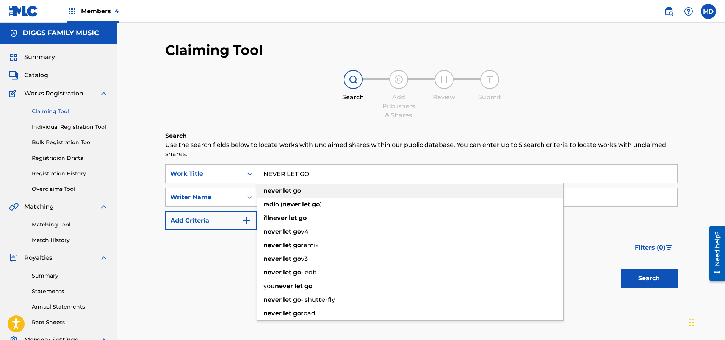
click at [388, 195] on div "never let go" at bounding box center [410, 191] width 306 height 14
type input "never let go"
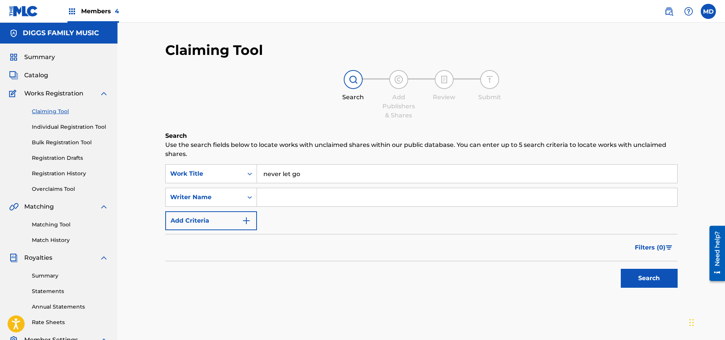
click at [638, 278] on button "Search" at bounding box center [649, 278] width 57 height 19
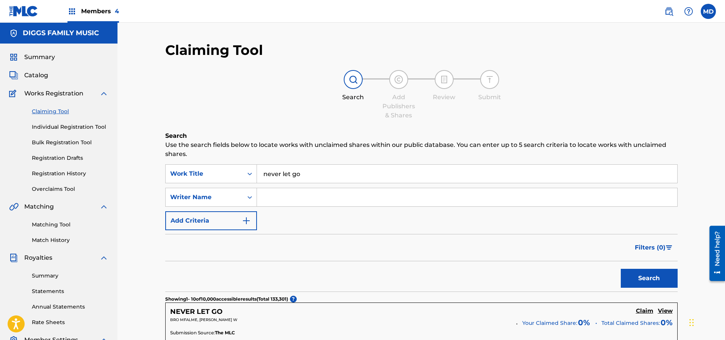
click at [287, 200] on input "Search Form" at bounding box center [467, 197] width 420 height 18
type input "[PERSON_NAME]"
click at [639, 275] on button "Search" at bounding box center [649, 278] width 57 height 19
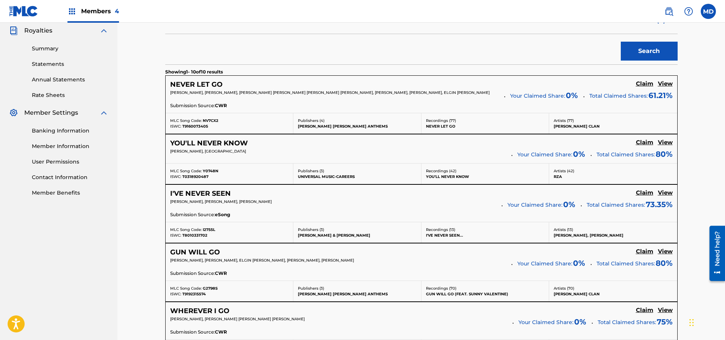
scroll to position [284, 0]
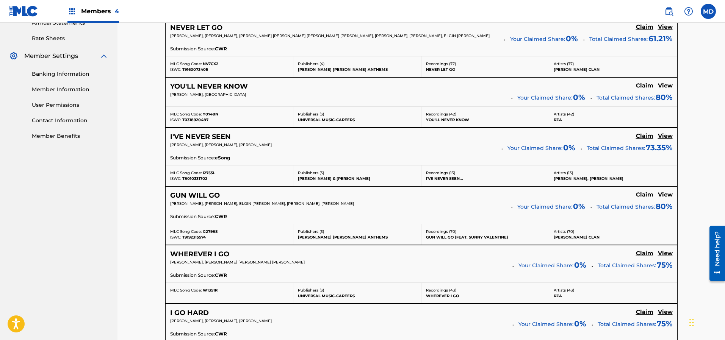
click at [664, 196] on h5 "View" at bounding box center [665, 194] width 15 height 7
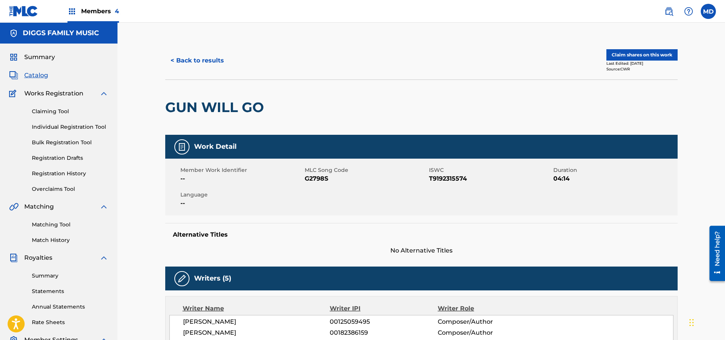
click at [633, 56] on button "Claim shares on this work" at bounding box center [641, 54] width 71 height 11
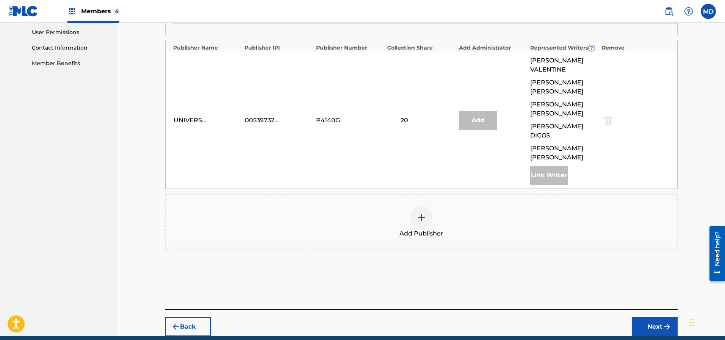
scroll to position [362, 0]
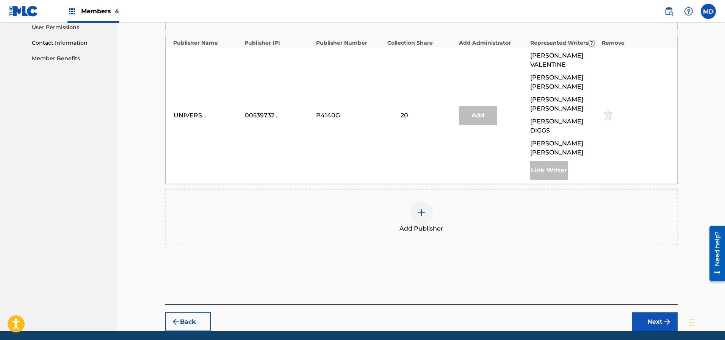
click at [186, 313] on button "Back" at bounding box center [187, 322] width 45 height 19
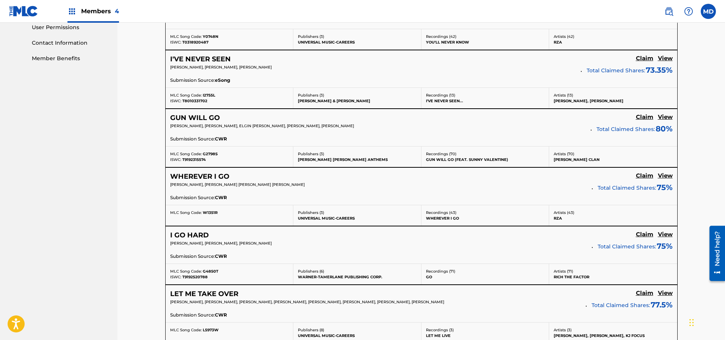
click at [665, 117] on h5 "View" at bounding box center [665, 117] width 15 height 7
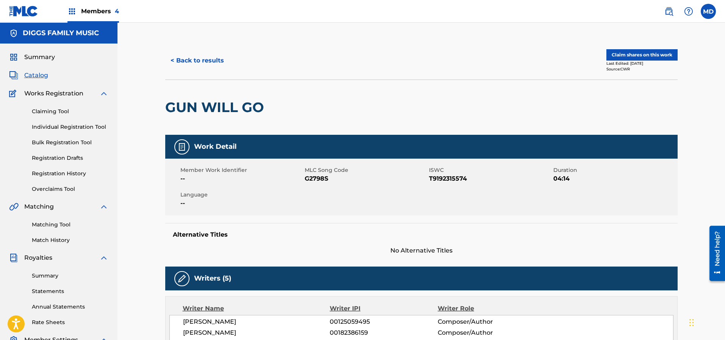
click at [629, 56] on button "Claim shares on this work" at bounding box center [641, 54] width 71 height 11
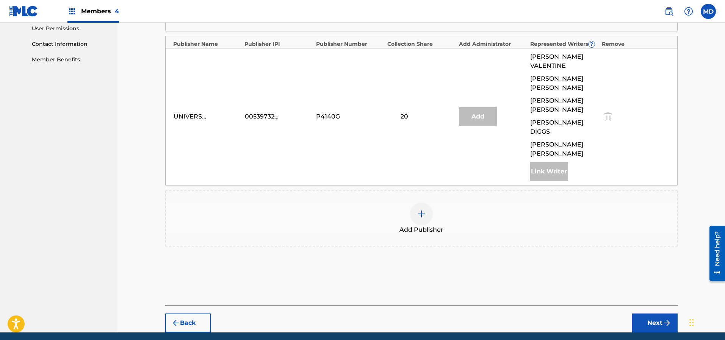
scroll to position [362, 0]
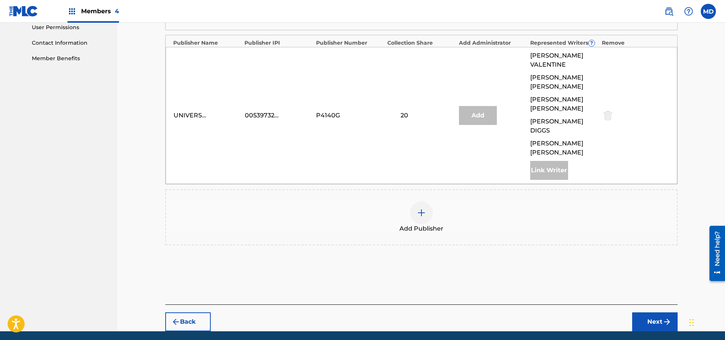
click at [420, 208] on img at bounding box center [421, 212] width 9 height 9
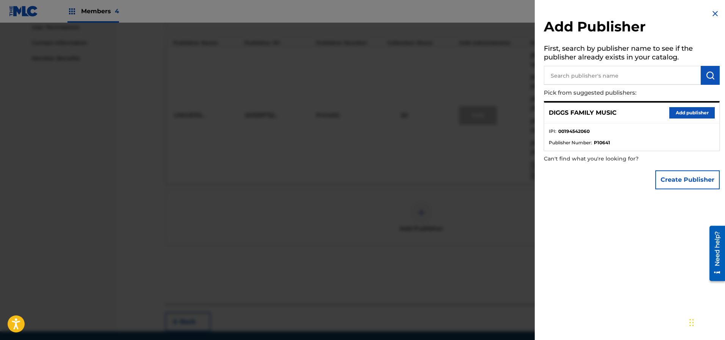
click at [675, 111] on button "Add publisher" at bounding box center [691, 112] width 45 height 11
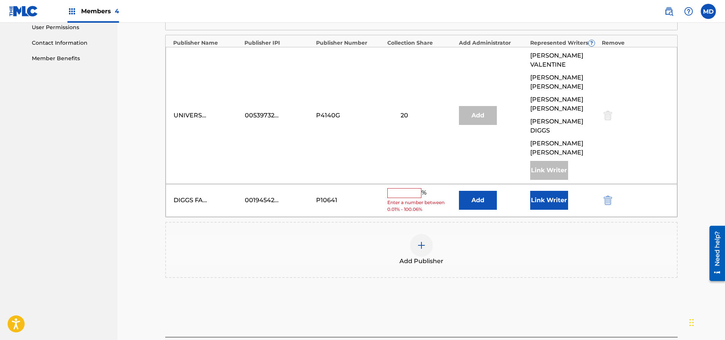
click at [411, 188] on input "text" at bounding box center [404, 193] width 34 height 10
type input "10"
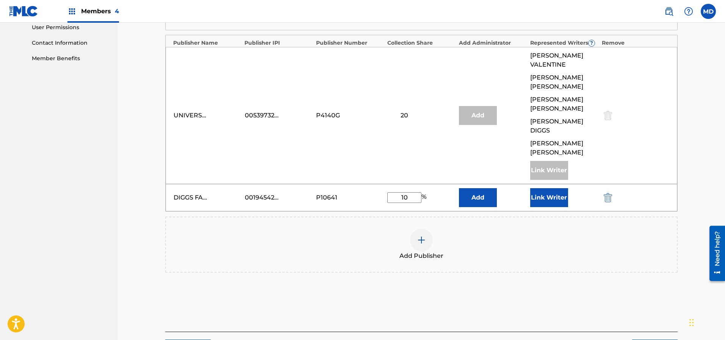
click at [541, 188] on button "Link Writer" at bounding box center [549, 197] width 38 height 19
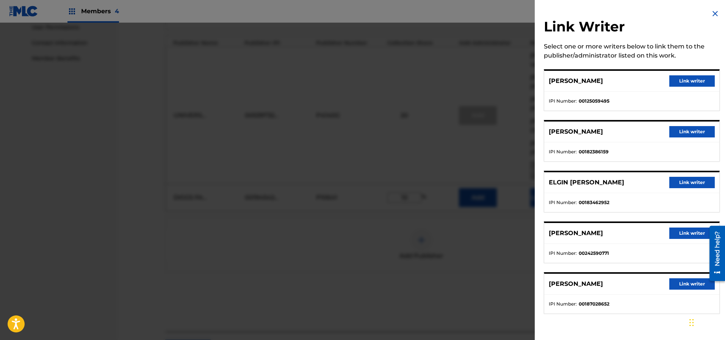
click at [686, 183] on button "Link writer" at bounding box center [691, 182] width 45 height 11
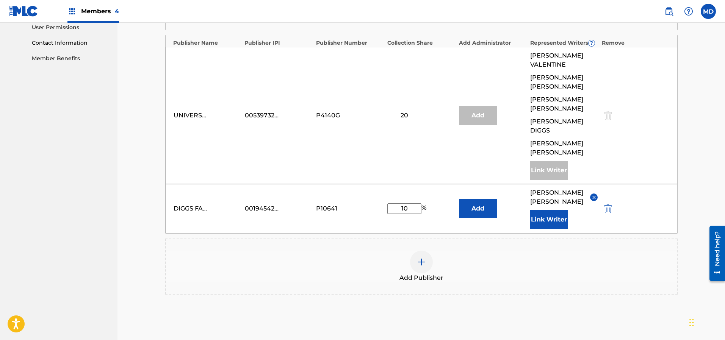
scroll to position [411, 0]
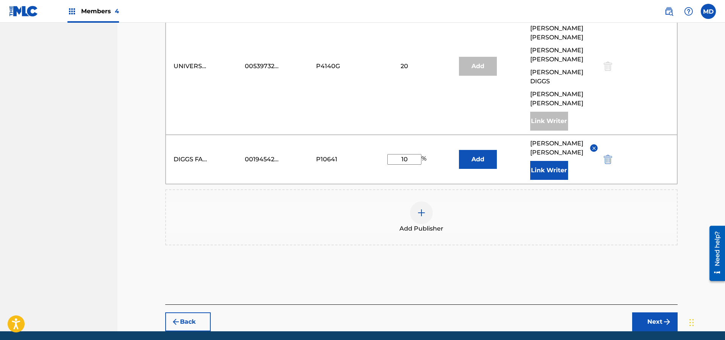
click at [653, 313] on button "Next" at bounding box center [654, 322] width 45 height 19
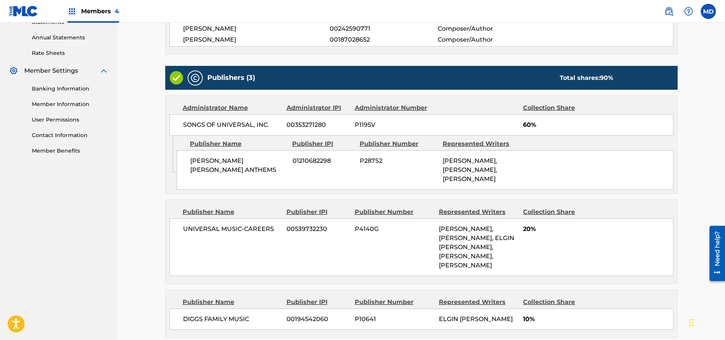
scroll to position [349, 0]
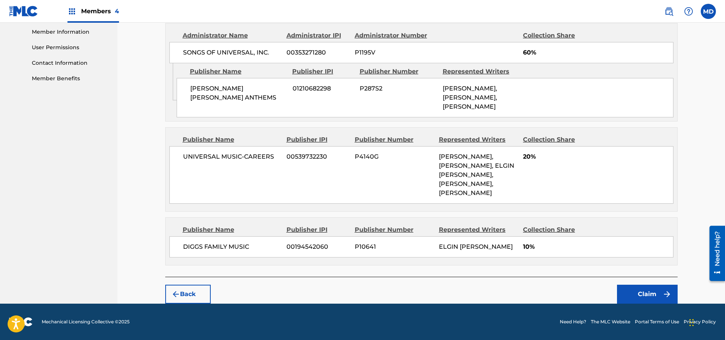
click at [646, 294] on button "Claim" at bounding box center [647, 294] width 61 height 19
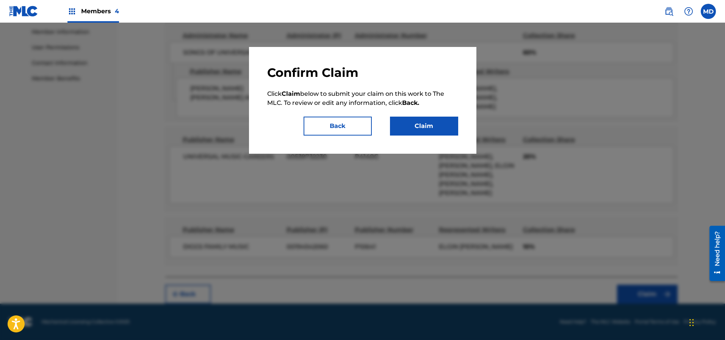
click at [417, 130] on button "Claim" at bounding box center [424, 126] width 68 height 19
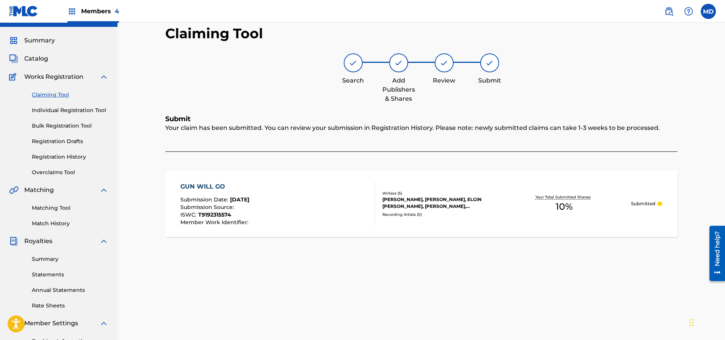
scroll to position [16, 0]
click at [62, 96] on link "Claiming Tool" at bounding box center [70, 96] width 77 height 8
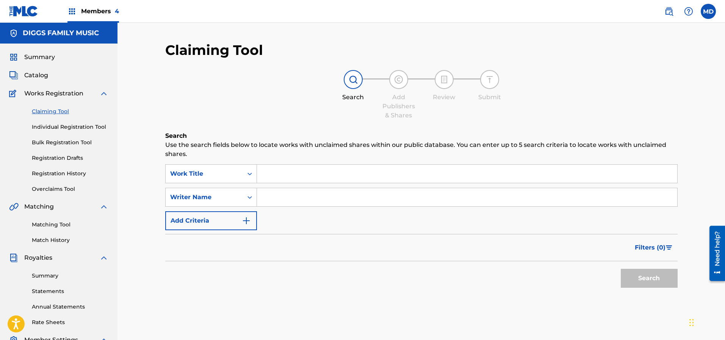
click at [302, 172] on input "Search Form" at bounding box center [467, 174] width 420 height 18
paste input "NEVER LET GO"
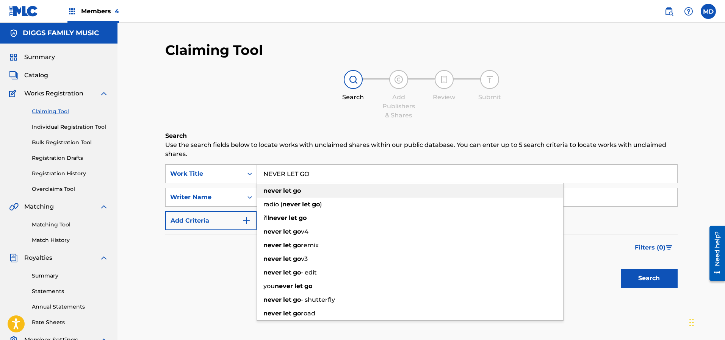
click at [313, 190] on div "never let go" at bounding box center [410, 191] width 306 height 14
type input "never let go"
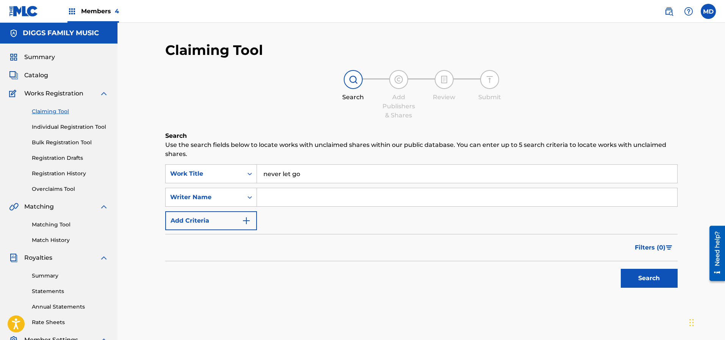
click at [637, 277] on button "Search" at bounding box center [649, 278] width 57 height 19
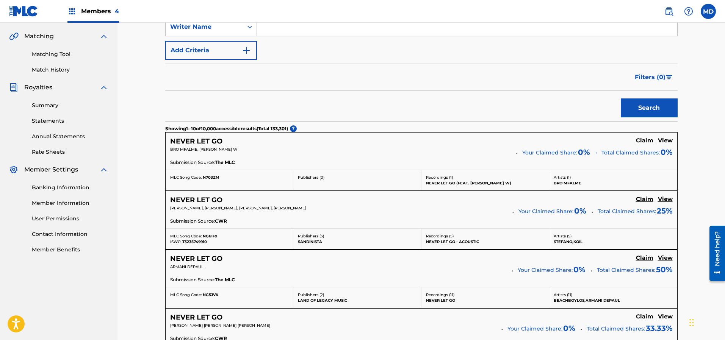
scroll to position [57, 0]
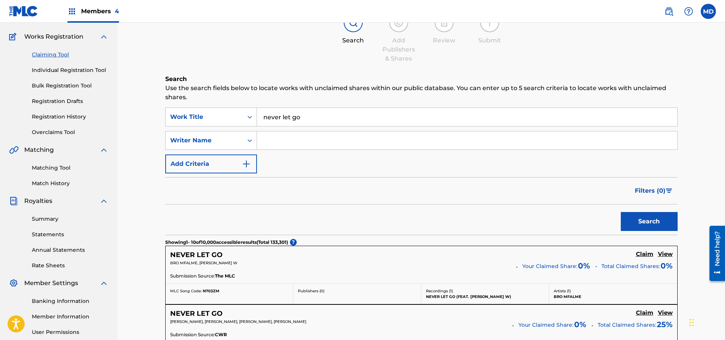
click at [313, 143] on input "Search Form" at bounding box center [467, 141] width 420 height 18
type input "[PERSON_NAME]"
click at [640, 222] on button "Search" at bounding box center [649, 221] width 57 height 19
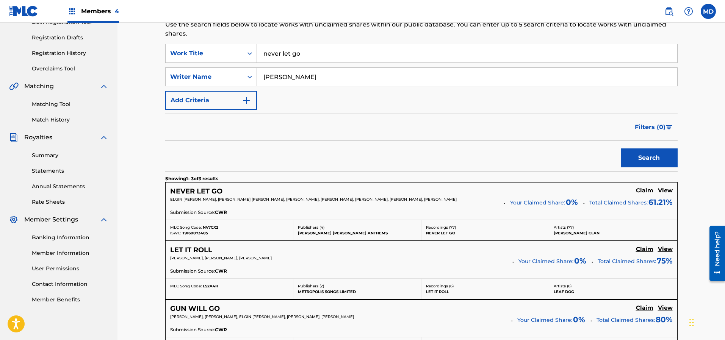
scroll to position [171, 0]
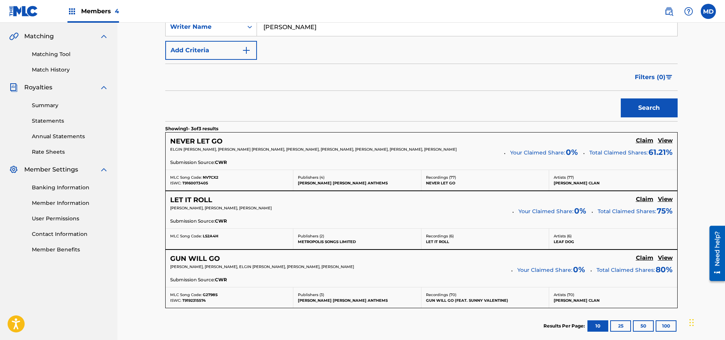
click at [667, 143] on h5 "View" at bounding box center [665, 140] width 15 height 7
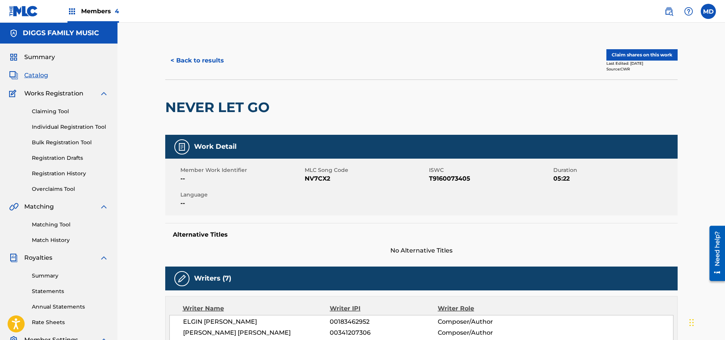
click at [622, 55] on button "Claim shares on this work" at bounding box center [641, 54] width 71 height 11
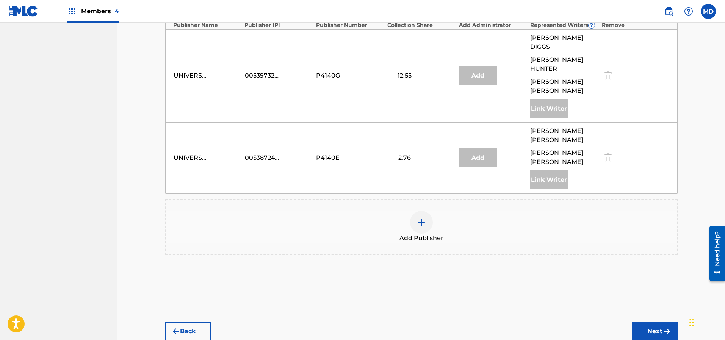
scroll to position [406, 0]
click at [424, 218] on img at bounding box center [421, 222] width 9 height 9
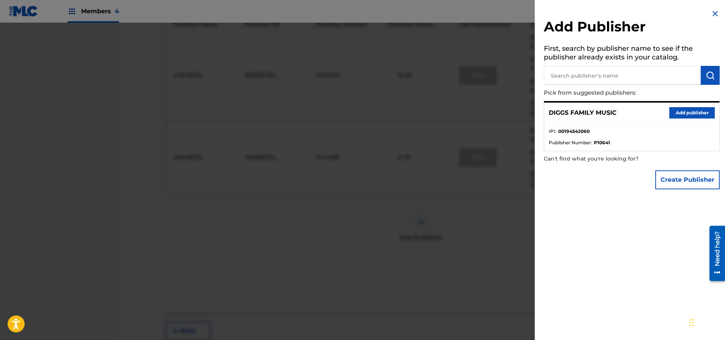
click at [677, 111] on button "Add publisher" at bounding box center [691, 112] width 45 height 11
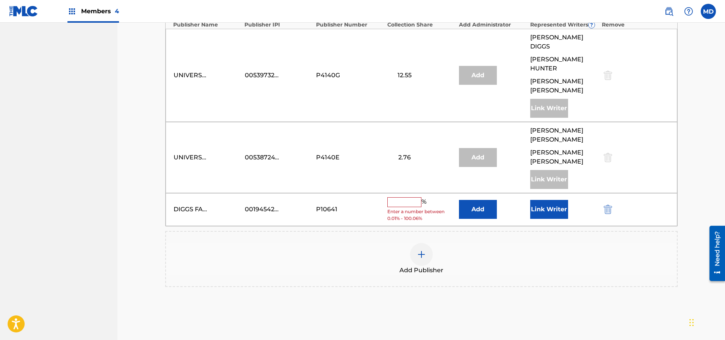
click at [407, 197] on input "text" at bounding box center [404, 202] width 34 height 10
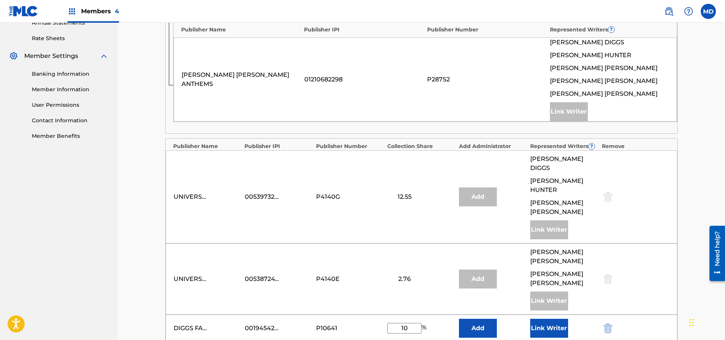
scroll to position [398, 0]
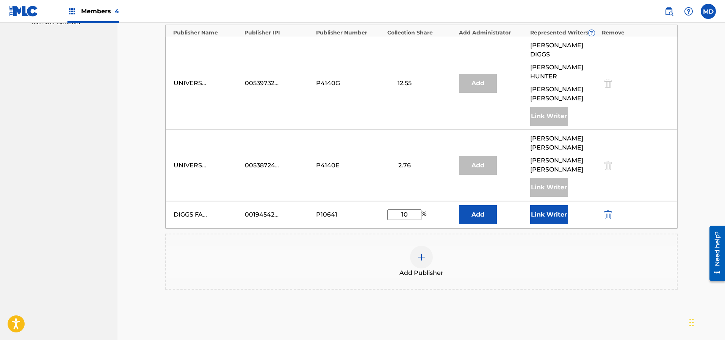
type input "1"
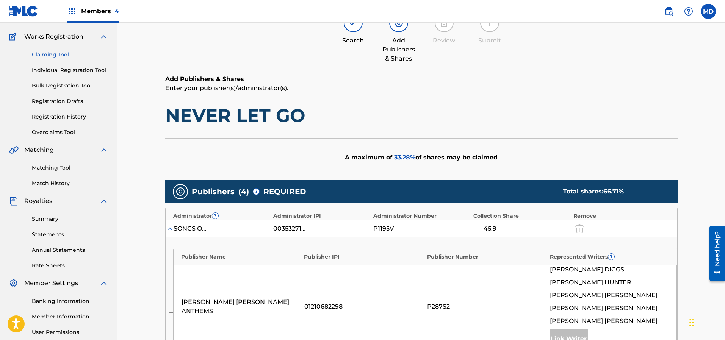
scroll to position [0, 0]
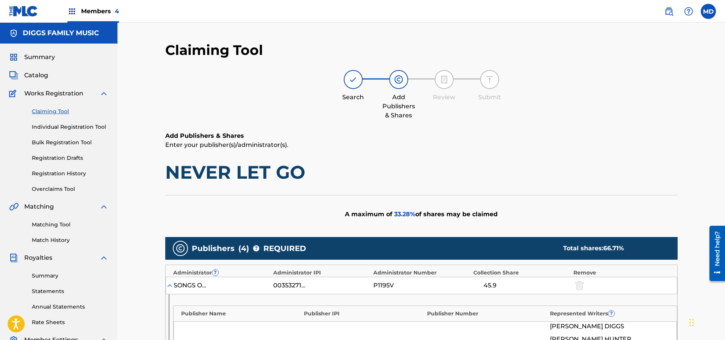
type input "5.50"
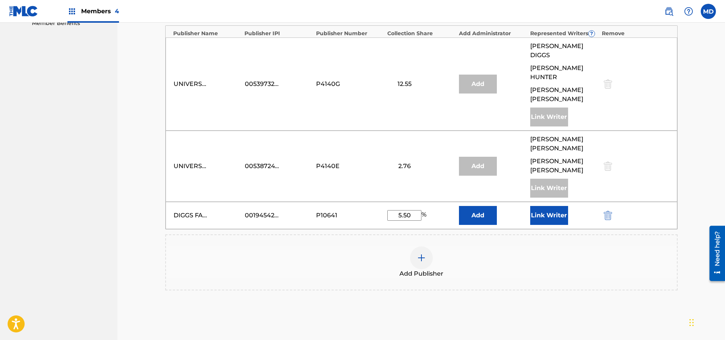
scroll to position [398, 0]
click at [550, 205] on button "Link Writer" at bounding box center [549, 214] width 38 height 19
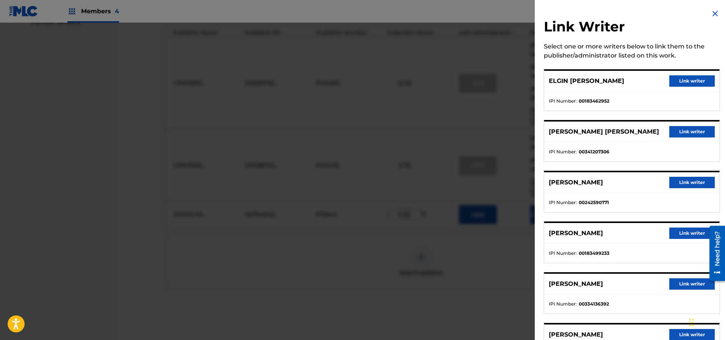
click at [681, 82] on button "Link writer" at bounding box center [691, 80] width 45 height 11
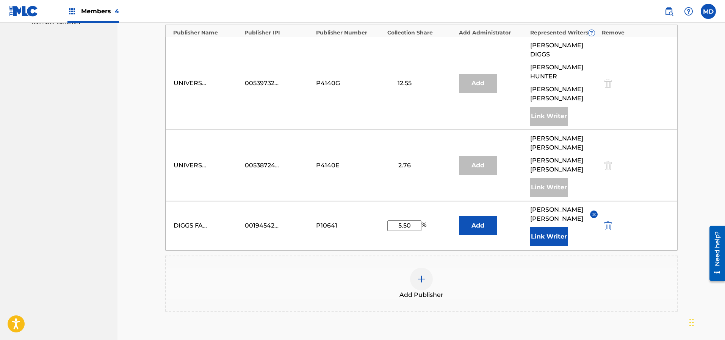
scroll to position [455, 0]
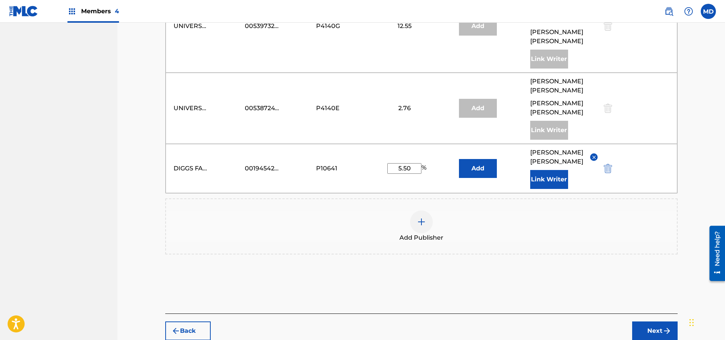
click at [643, 322] on button "Next" at bounding box center [654, 331] width 45 height 19
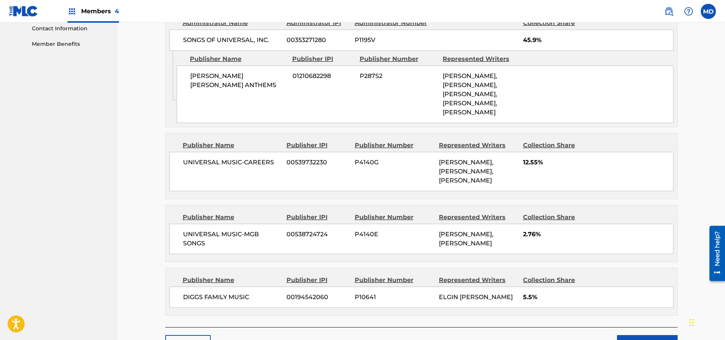
scroll to position [433, 0]
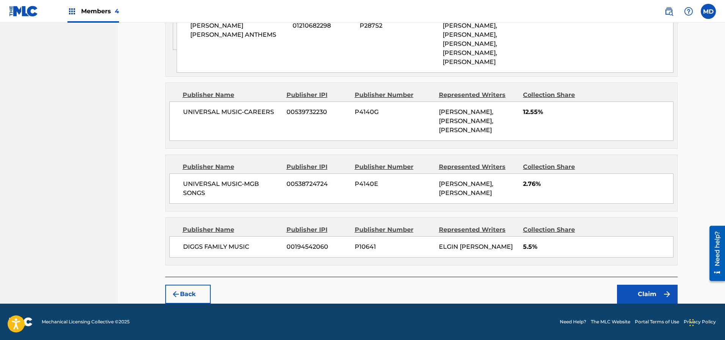
click at [644, 295] on button "Claim" at bounding box center [647, 294] width 61 height 19
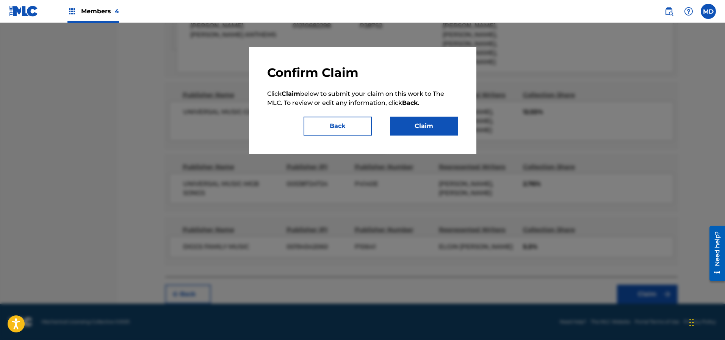
click at [429, 127] on button "Claim" at bounding box center [424, 126] width 68 height 19
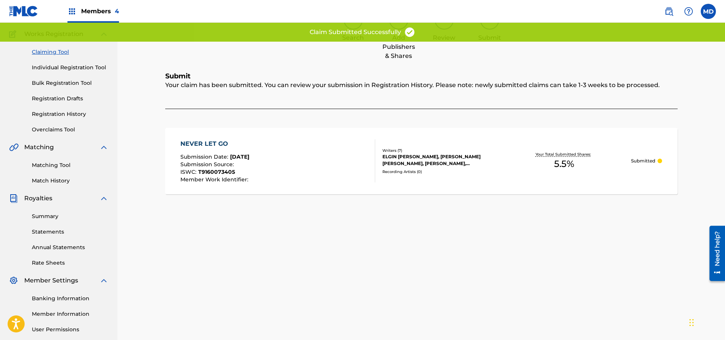
scroll to position [16, 0]
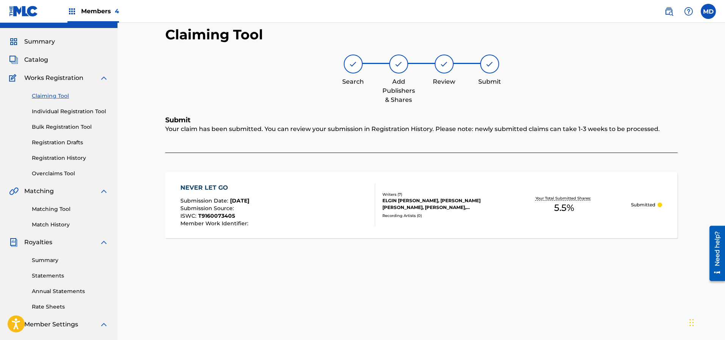
click at [60, 98] on link "Claiming Tool" at bounding box center [70, 96] width 77 height 8
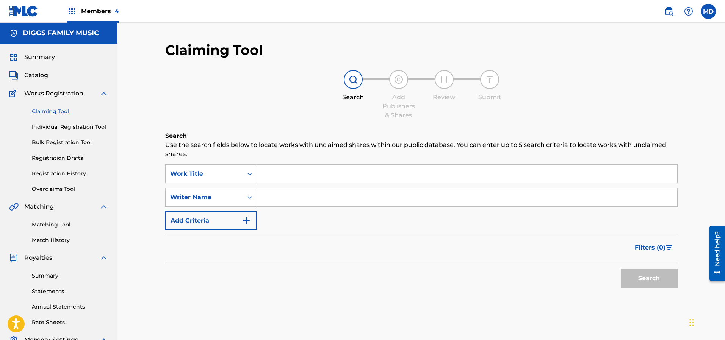
click at [285, 172] on input "Search Form" at bounding box center [467, 174] width 420 height 18
paste input "MISTAKEN IDENTITY"
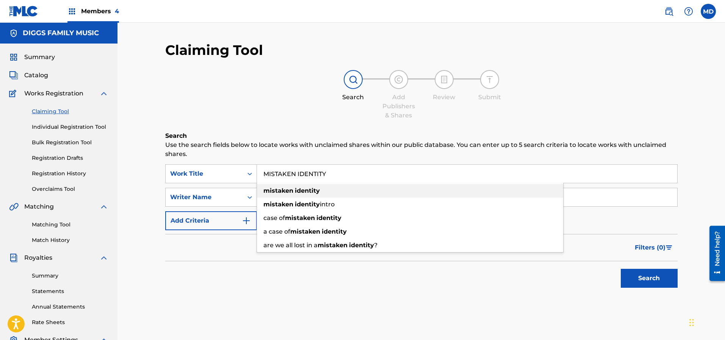
click at [391, 194] on div "mistaken identity" at bounding box center [410, 191] width 306 height 14
type input "mistaken identity"
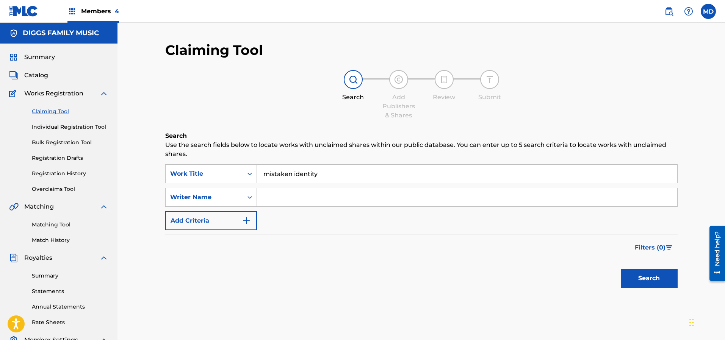
drag, startPoint x: 640, startPoint y: 277, endPoint x: 630, endPoint y: 275, distance: 10.9
click at [640, 277] on button "Search" at bounding box center [649, 278] width 57 height 19
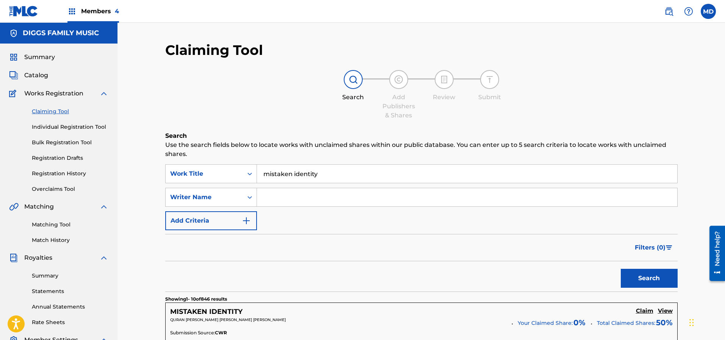
click at [295, 201] on input "Search Form" at bounding box center [467, 197] width 420 height 18
type input "[PERSON_NAME]"
click at [647, 277] on button "Search" at bounding box center [649, 278] width 57 height 19
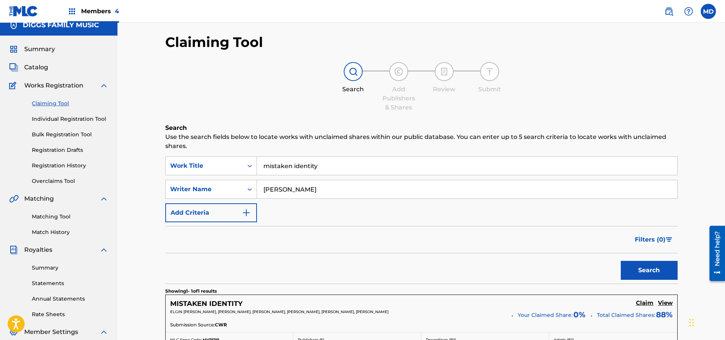
scroll to position [114, 0]
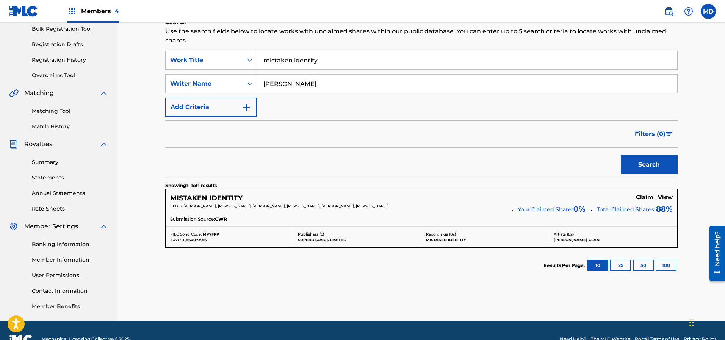
click at [663, 197] on h5 "View" at bounding box center [665, 197] width 15 height 7
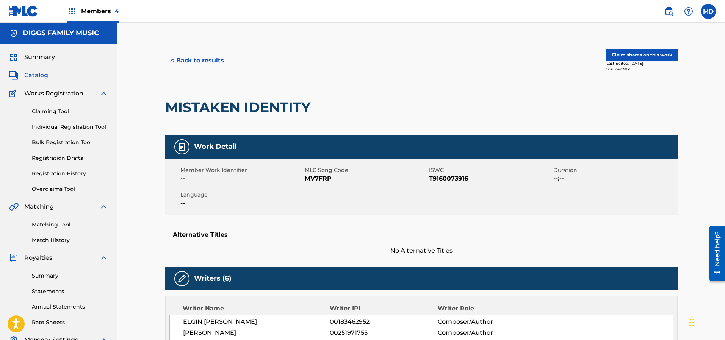
click at [634, 54] on button "Claim shares on this work" at bounding box center [641, 54] width 71 height 11
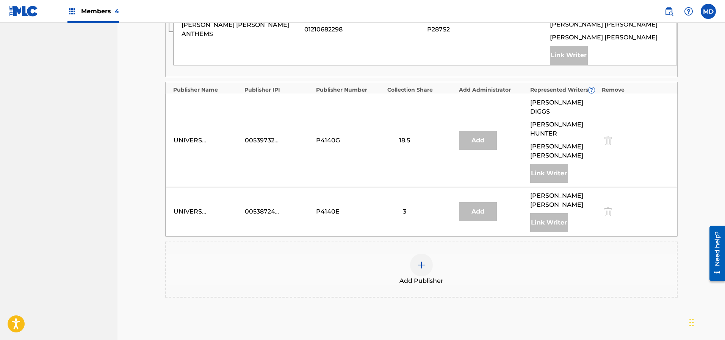
scroll to position [455, 0]
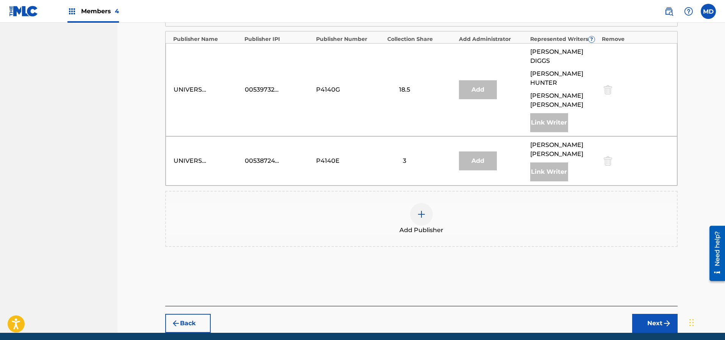
click at [424, 210] on img at bounding box center [421, 214] width 9 height 9
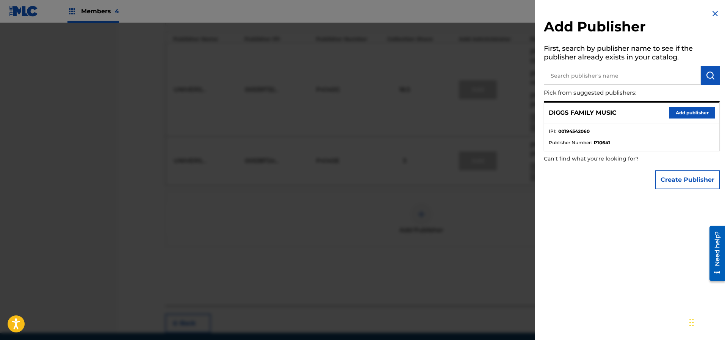
click at [688, 115] on button "Add publisher" at bounding box center [691, 112] width 45 height 11
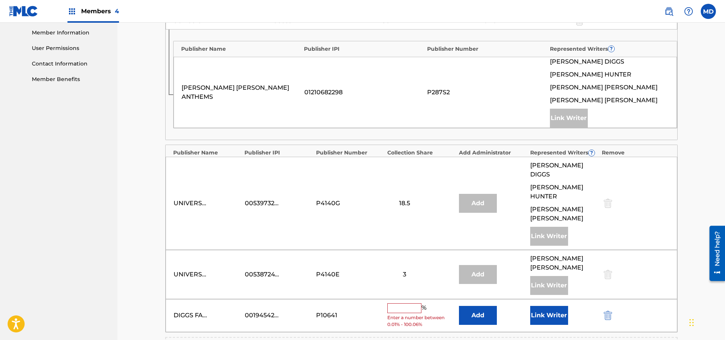
scroll to position [398, 0]
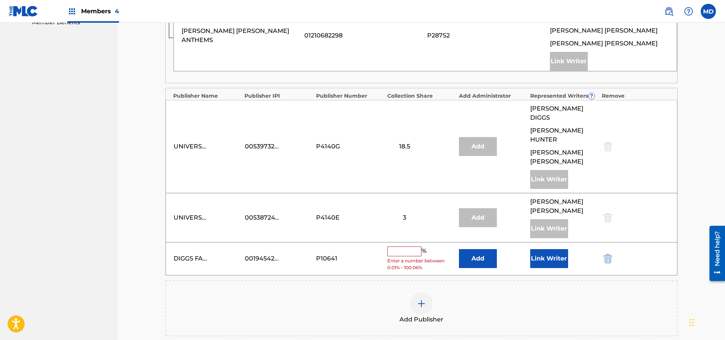
click at [400, 247] on input "text" at bounding box center [404, 252] width 34 height 10
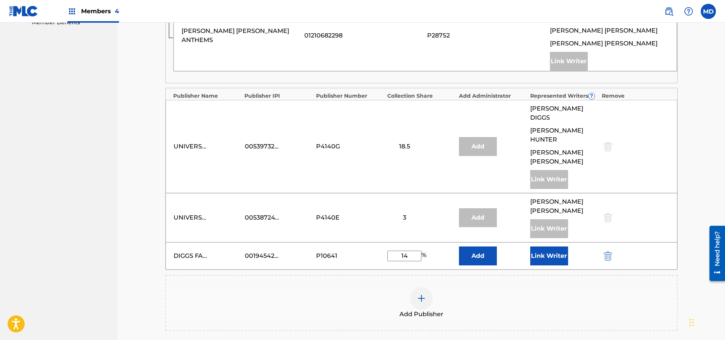
type input "14.23"
click at [551, 247] on button "Link Writer" at bounding box center [549, 256] width 38 height 19
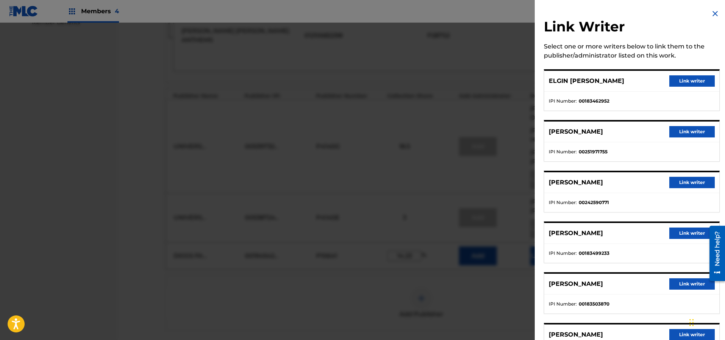
click at [688, 81] on button "Link writer" at bounding box center [691, 80] width 45 height 11
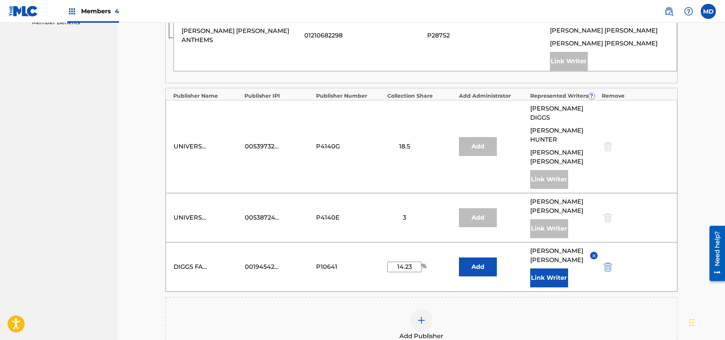
click at [543, 269] on button "Link Writer" at bounding box center [549, 278] width 38 height 19
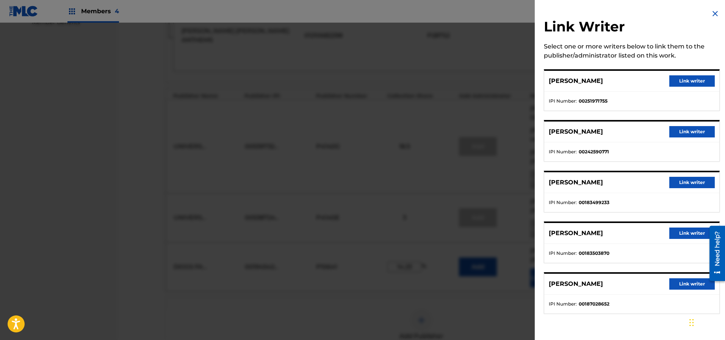
click at [686, 81] on button "Link writer" at bounding box center [691, 80] width 45 height 11
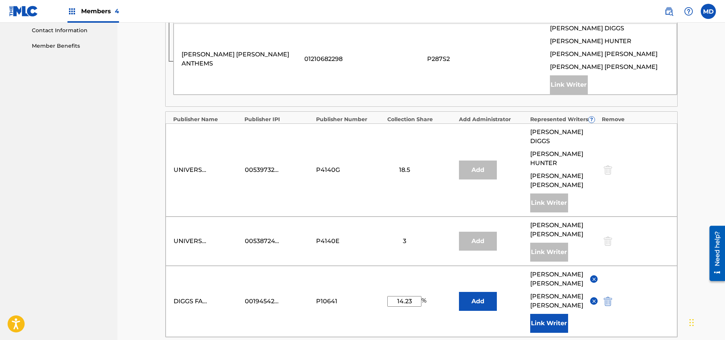
scroll to position [381, 0]
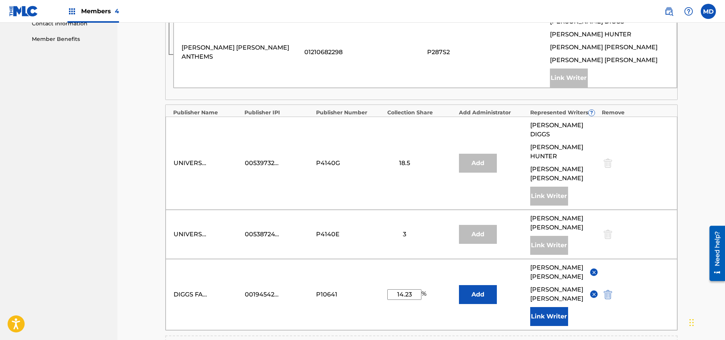
click at [414, 290] on input "14.23" at bounding box center [404, 295] width 34 height 11
drag, startPoint x: 414, startPoint y: 268, endPoint x: 397, endPoint y: 271, distance: 16.6
click at [397, 290] on input "14.23" at bounding box center [404, 295] width 34 height 11
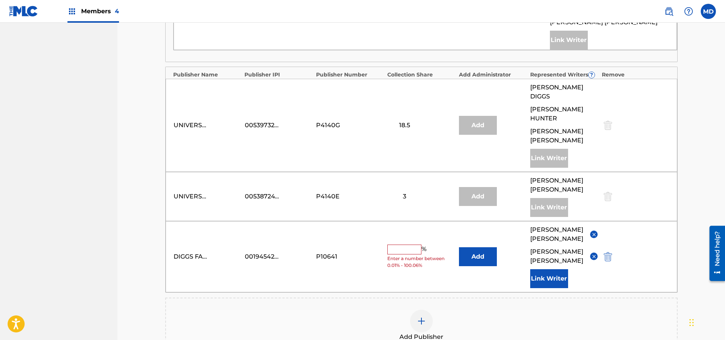
scroll to position [455, 0]
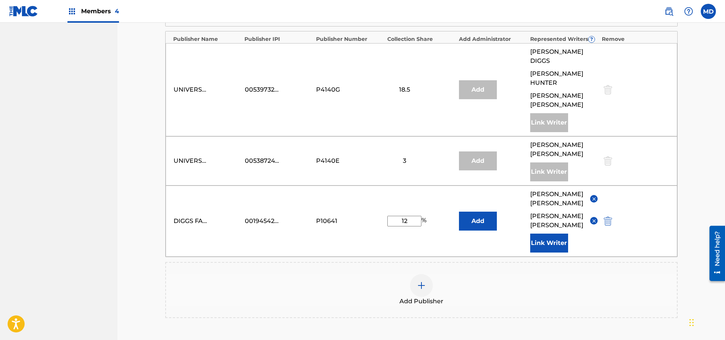
type input "12"
click at [572, 315] on div "Publishers ( 5 ) ? REQUIRED Total shares: 100 % Administrator ? Administrator I…" at bounding box center [421, 62] width 512 height 566
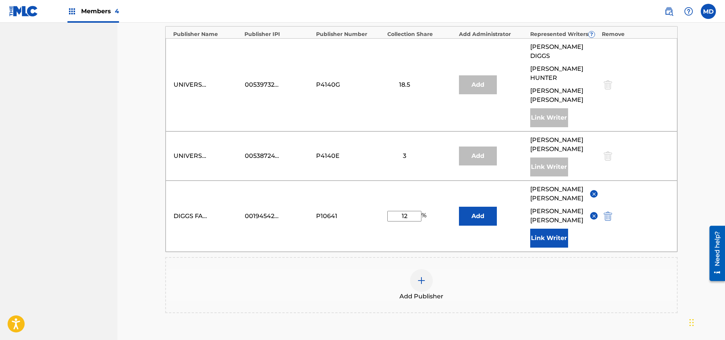
scroll to position [528, 0]
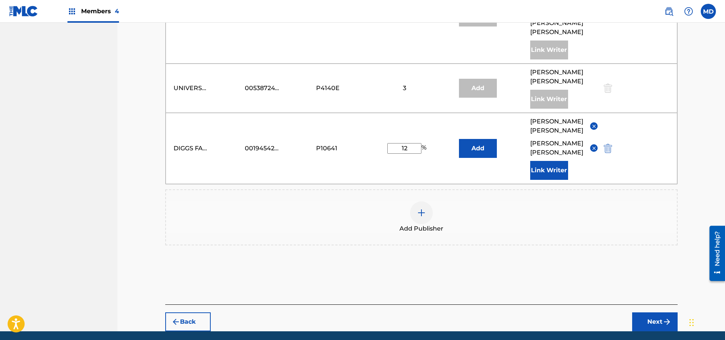
click at [658, 313] on button "Next" at bounding box center [654, 322] width 45 height 19
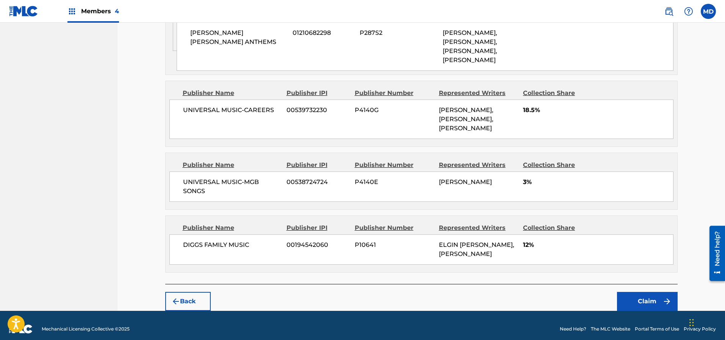
scroll to position [519, 0]
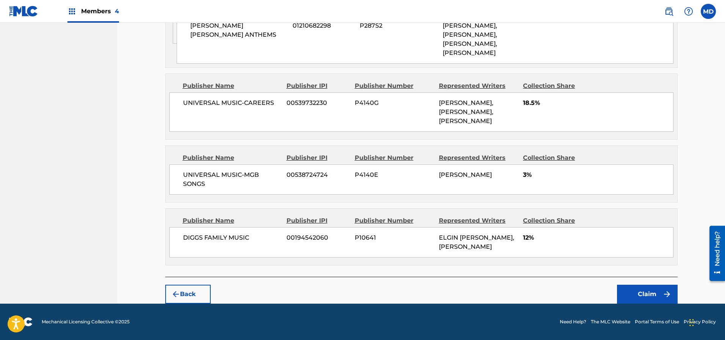
click at [649, 291] on button "Claim" at bounding box center [647, 294] width 61 height 19
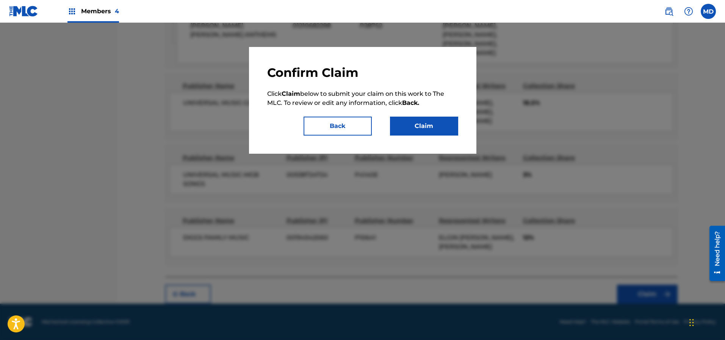
click at [410, 128] on button "Claim" at bounding box center [424, 126] width 68 height 19
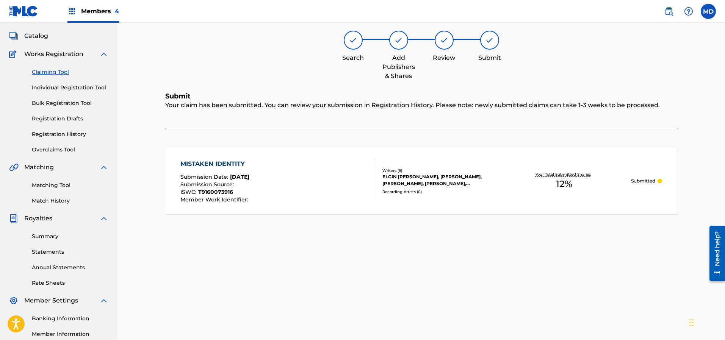
scroll to position [16, 0]
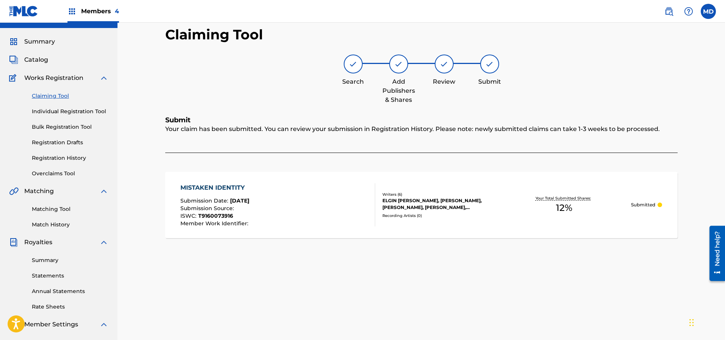
click at [58, 96] on link "Claiming Tool" at bounding box center [70, 96] width 77 height 8
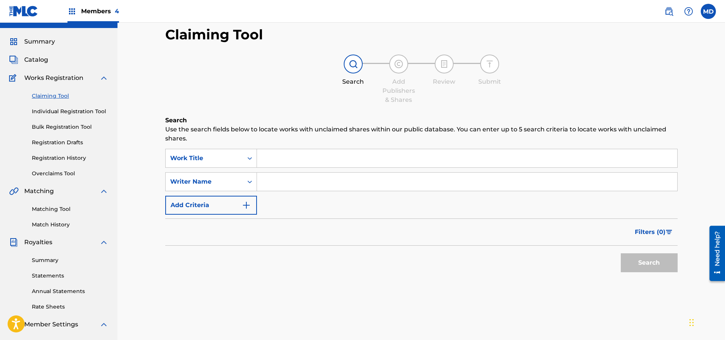
scroll to position [0, 0]
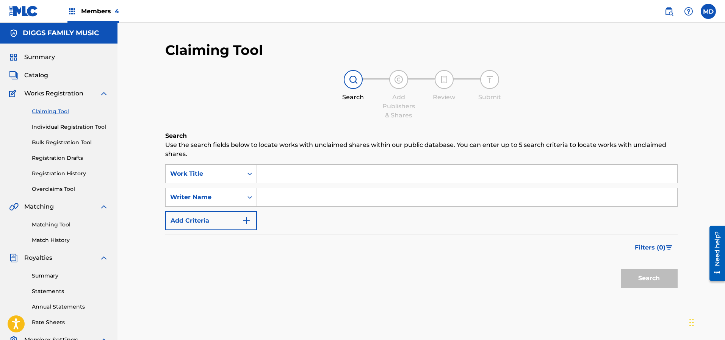
click at [293, 197] on input "Search Form" at bounding box center [467, 197] width 420 height 18
type input "[PERSON_NAME]"
click at [631, 277] on button "Search" at bounding box center [649, 278] width 57 height 19
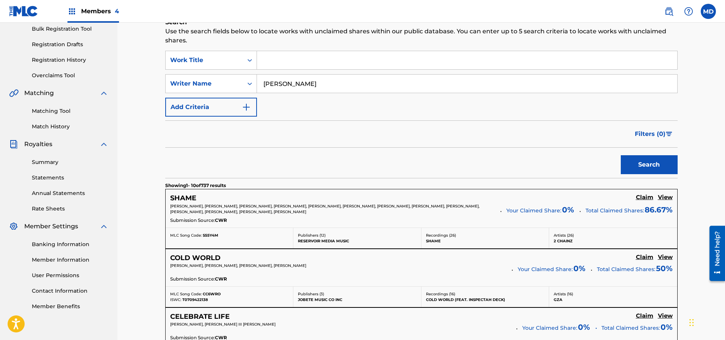
scroll to position [171, 0]
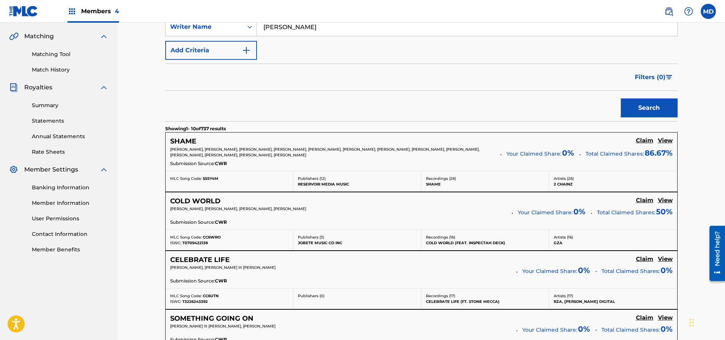
click at [665, 142] on h5 "View" at bounding box center [665, 140] width 15 height 7
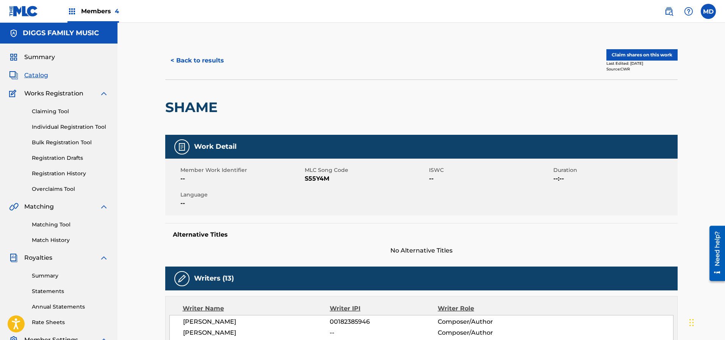
click at [182, 64] on button "< Back to results" at bounding box center [197, 60] width 64 height 19
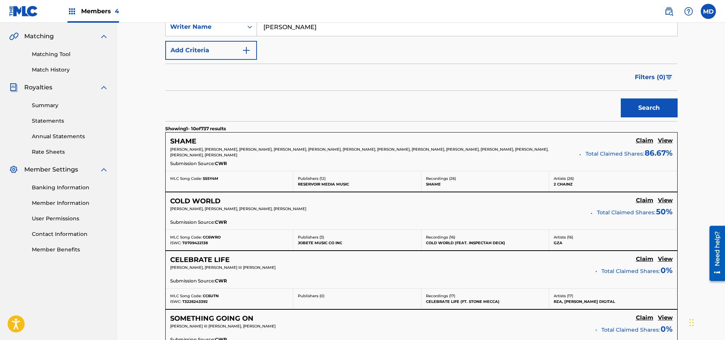
scroll to position [227, 0]
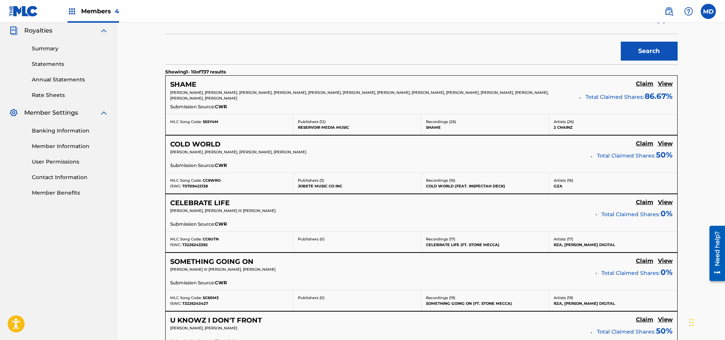
click at [665, 144] on h5 "View" at bounding box center [665, 143] width 15 height 7
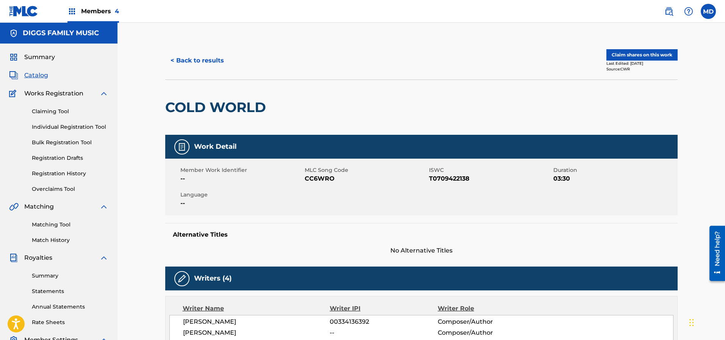
click at [203, 63] on button "< Back to results" at bounding box center [197, 60] width 64 height 19
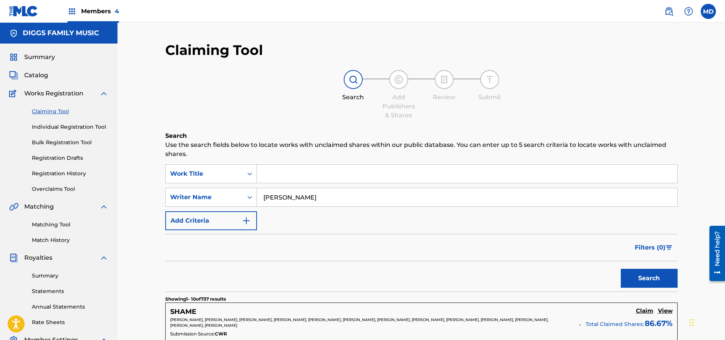
drag, startPoint x: 309, startPoint y: 197, endPoint x: 259, endPoint y: 200, distance: 50.1
click at [259, 200] on input "[PERSON_NAME]" at bounding box center [467, 197] width 420 height 18
click at [281, 196] on input "Search Form" at bounding box center [467, 197] width 420 height 18
type input "[PERSON_NAME]"
click at [647, 278] on button "Search" at bounding box center [649, 278] width 57 height 19
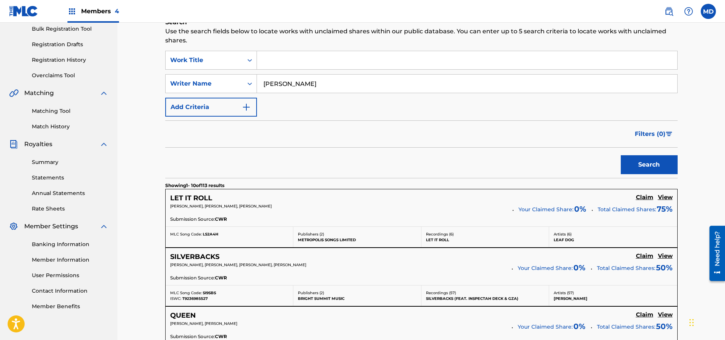
scroll to position [171, 0]
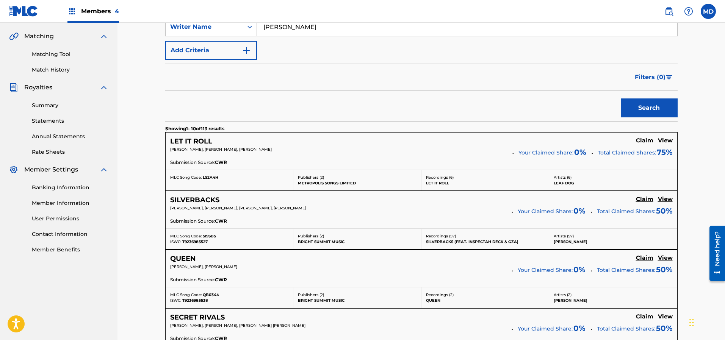
click at [663, 199] on h5 "View" at bounding box center [665, 199] width 15 height 7
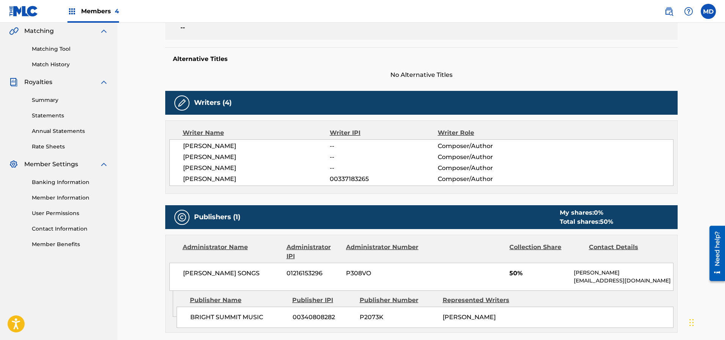
scroll to position [62, 0]
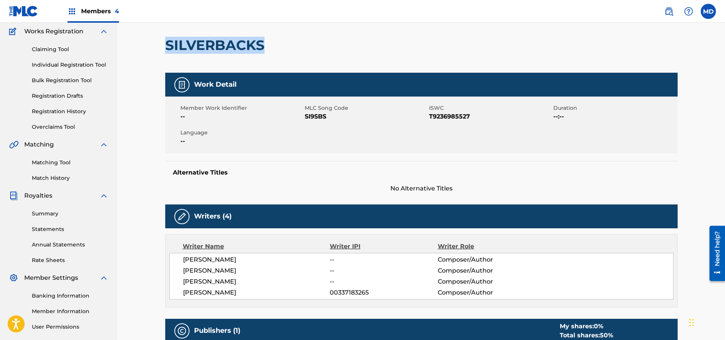
drag, startPoint x: 263, startPoint y: 46, endPoint x: 167, endPoint y: 53, distance: 96.1
click at [167, 53] on h2 "SILVERBACKS" at bounding box center [216, 45] width 103 height 17
copy h2 "SILVERBACKS"
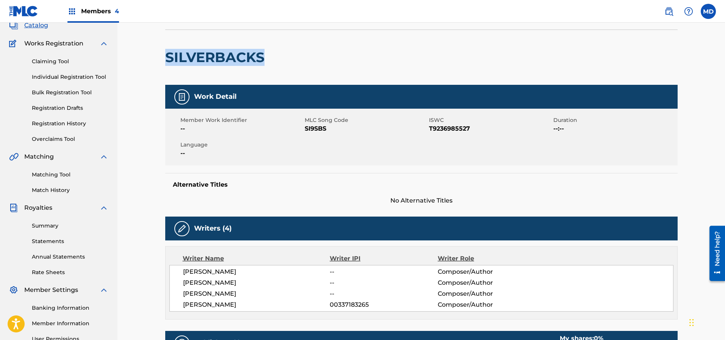
scroll to position [0, 0]
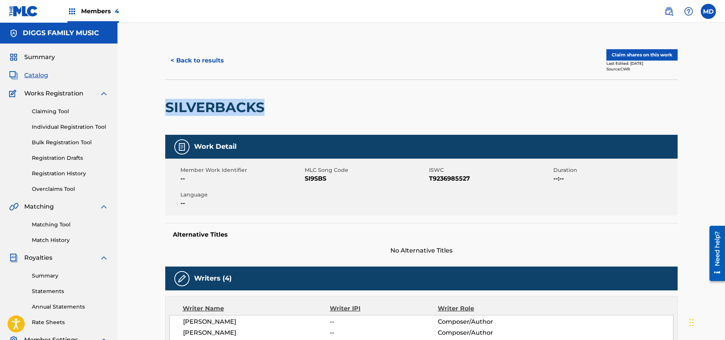
click at [622, 53] on button "Claim shares on this work" at bounding box center [641, 54] width 71 height 11
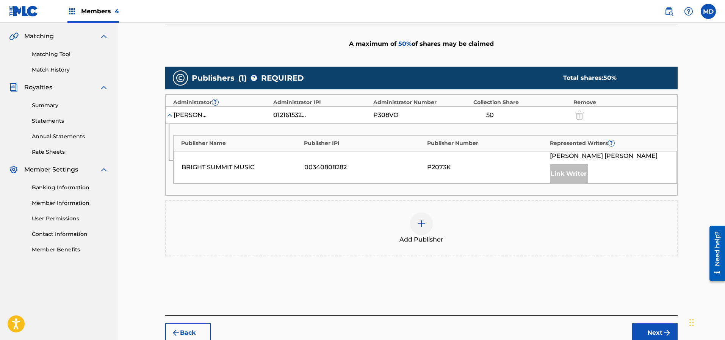
scroll to position [209, 0]
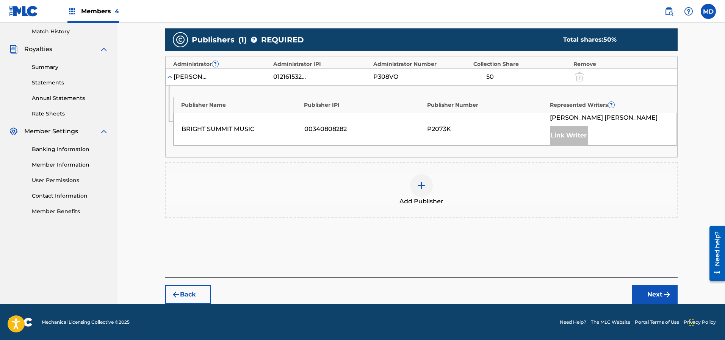
click at [419, 187] on img at bounding box center [421, 185] width 9 height 9
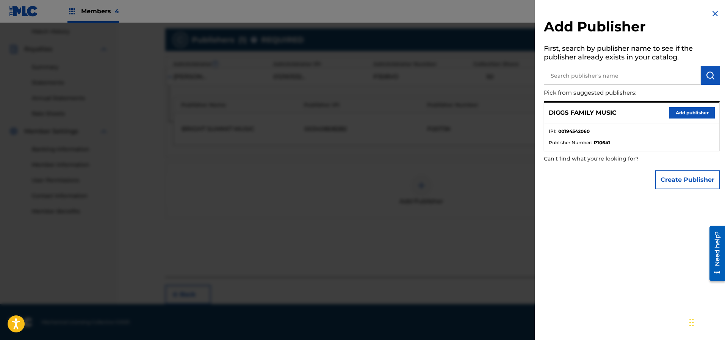
click at [689, 114] on button "Add publisher" at bounding box center [691, 112] width 45 height 11
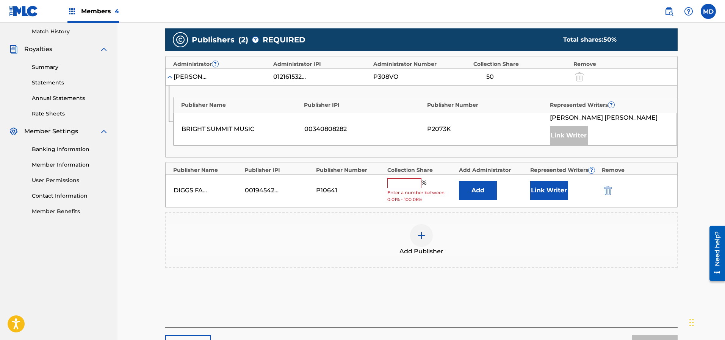
click at [406, 182] on input "text" at bounding box center [404, 184] width 34 height 10
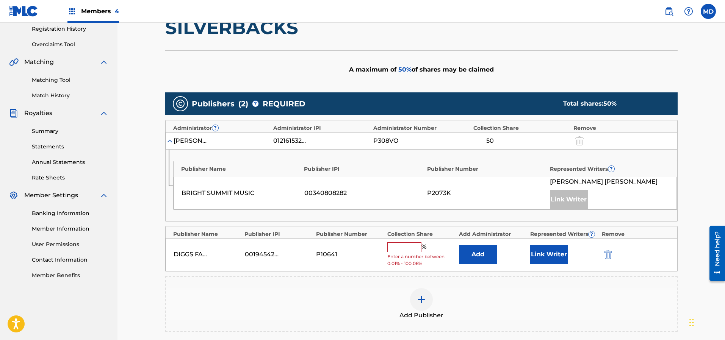
scroll to position [152, 0]
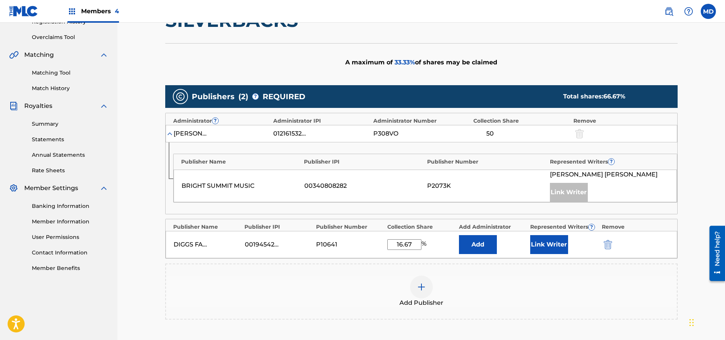
click at [550, 246] on button "Link Writer" at bounding box center [549, 244] width 38 height 19
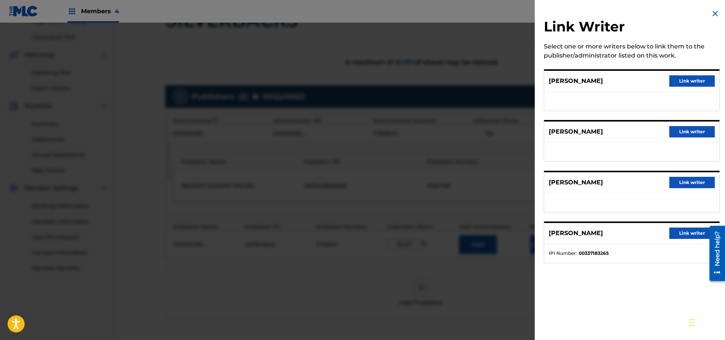
click at [685, 81] on button "Link writer" at bounding box center [691, 80] width 45 height 11
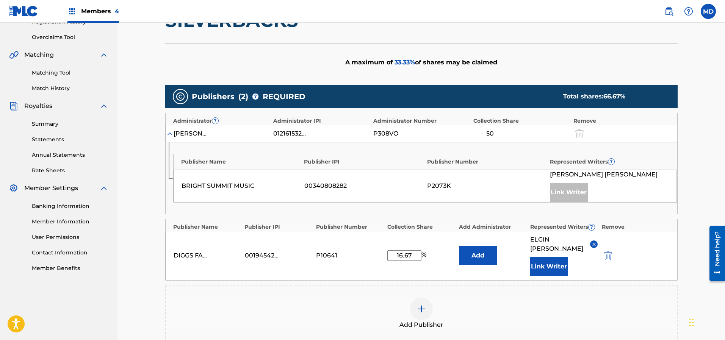
click at [712, 120] on div "Claiming Tool Search Add Publishers & Shares Review Submit Add Publishers & Sha…" at bounding box center [421, 149] width 608 height 557
drag, startPoint x: 417, startPoint y: 249, endPoint x: 392, endPoint y: 251, distance: 24.7
click at [392, 251] on input "16.67" at bounding box center [404, 256] width 34 height 11
click at [419, 251] on input "16.67" at bounding box center [404, 256] width 34 height 11
click at [418, 251] on input "16.67" at bounding box center [404, 256] width 34 height 11
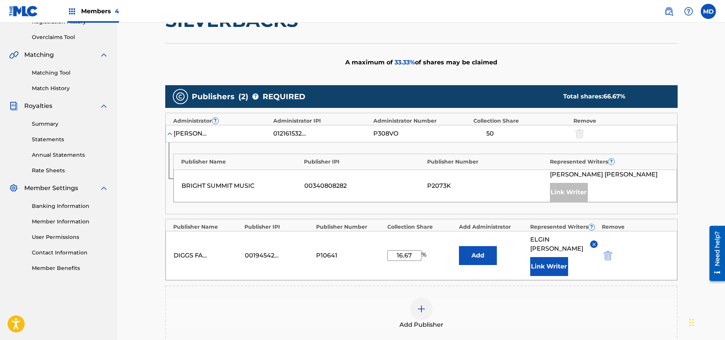
click at [418, 251] on input "16.67" at bounding box center [404, 256] width 34 height 11
click at [699, 178] on div "Claiming Tool Search Add Publishers & Shares Review Submit Add Publishers & Sha…" at bounding box center [421, 149] width 608 height 557
click at [407, 253] on input "16.67" at bounding box center [404, 256] width 34 height 11
click at [407, 252] on input "16.67" at bounding box center [404, 256] width 34 height 11
click at [409, 251] on input "16.67" at bounding box center [404, 256] width 34 height 11
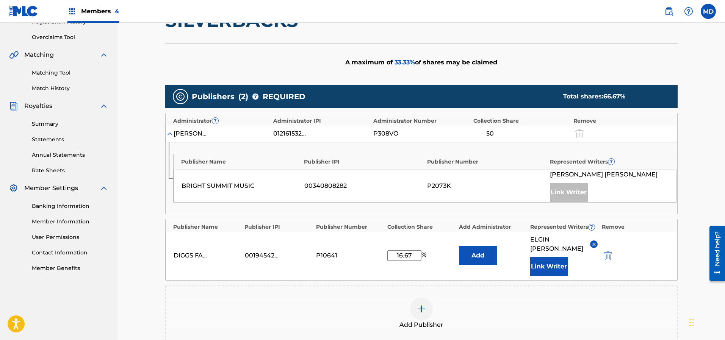
click at [409, 251] on input "16.67" at bounding box center [404, 256] width 34 height 11
paste input "33.34"
type input "33.34"
click at [552, 257] on button "Link Writer" at bounding box center [549, 266] width 38 height 19
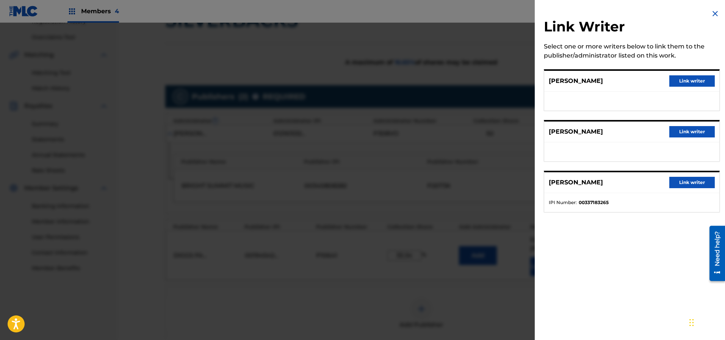
click at [680, 81] on button "Link writer" at bounding box center [691, 80] width 45 height 11
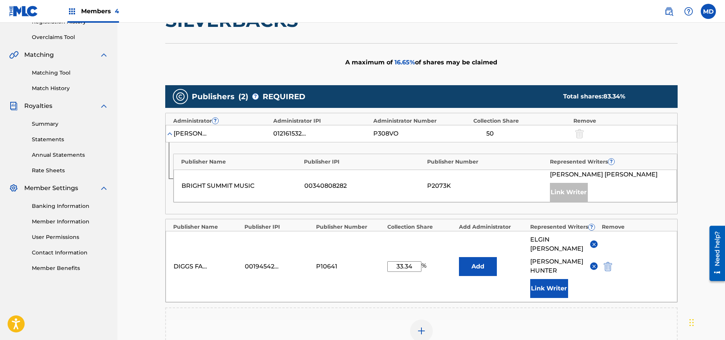
scroll to position [266, 0]
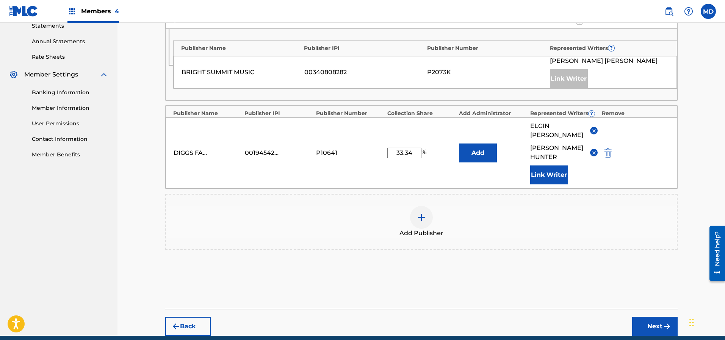
click at [649, 317] on button "Next" at bounding box center [654, 326] width 45 height 19
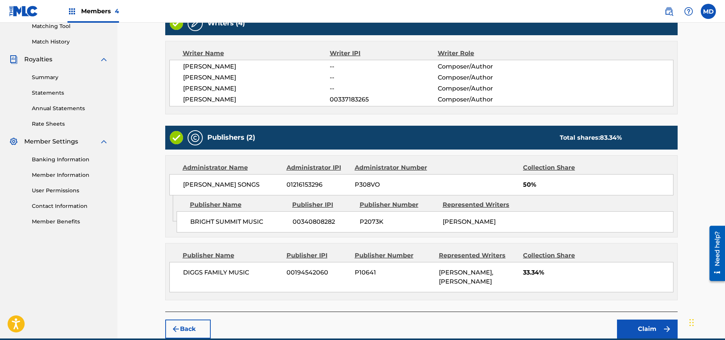
scroll to position [232, 0]
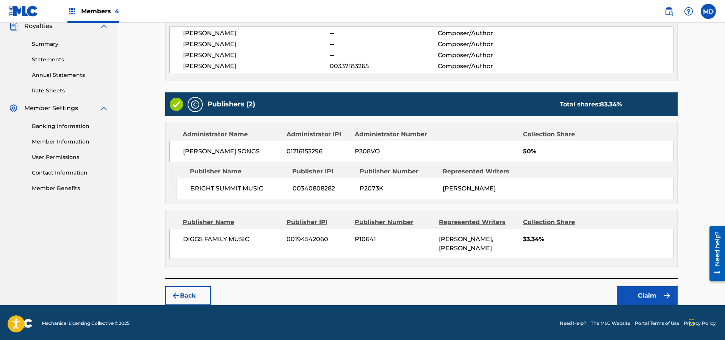
click at [634, 296] on button "Claim" at bounding box center [647, 296] width 61 height 19
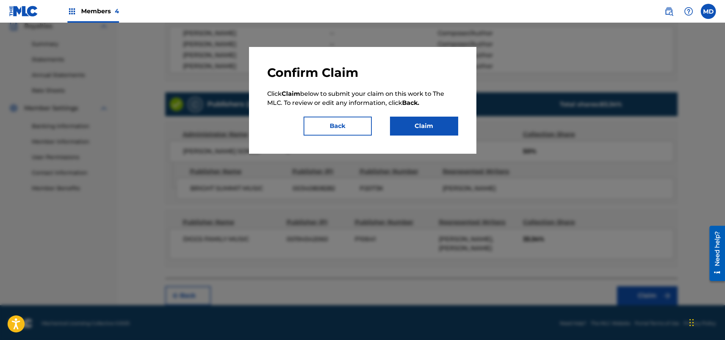
click at [428, 129] on button "Claim" at bounding box center [424, 126] width 68 height 19
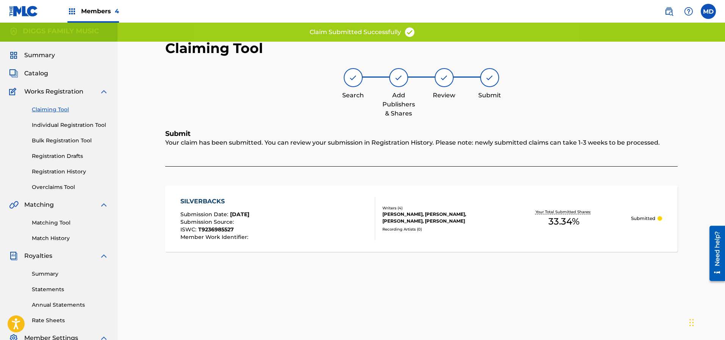
scroll to position [0, 0]
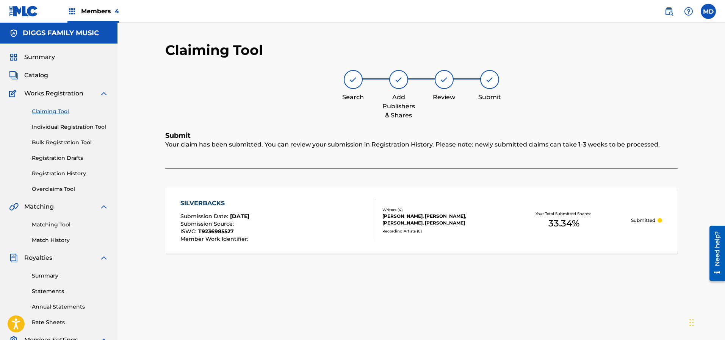
click at [55, 113] on link "Claiming Tool" at bounding box center [70, 112] width 77 height 8
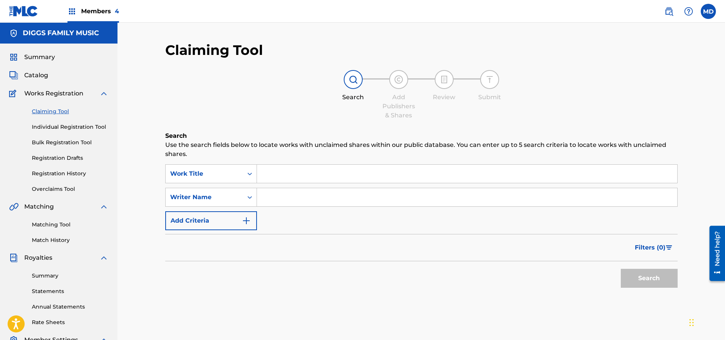
click at [283, 202] on input "Search Form" at bounding box center [467, 197] width 420 height 18
type input "[PERSON_NAME]"
click at [644, 279] on button "Search" at bounding box center [649, 278] width 57 height 19
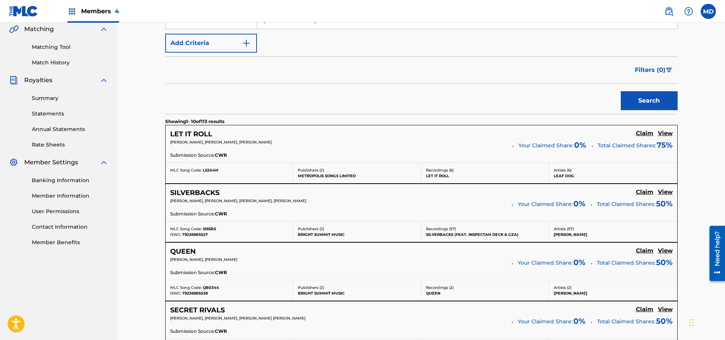
scroll to position [227, 0]
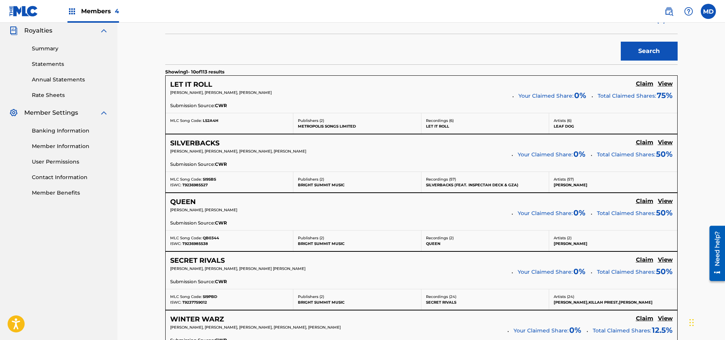
click at [650, 85] on h5 "Claim" at bounding box center [644, 83] width 17 height 7
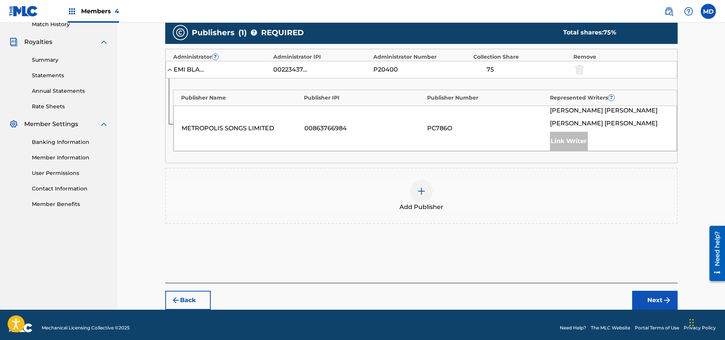
scroll to position [165, 0]
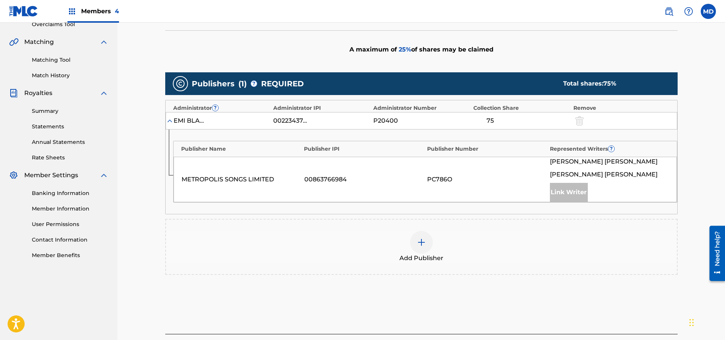
click at [424, 243] on img at bounding box center [421, 242] width 9 height 9
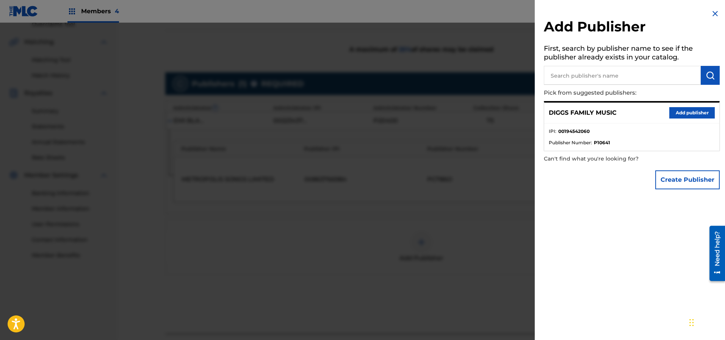
click at [679, 115] on button "Add publisher" at bounding box center [691, 112] width 45 height 11
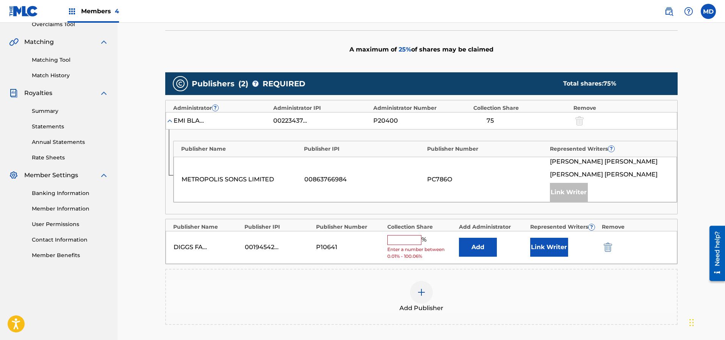
click at [409, 238] on input "text" at bounding box center [404, 240] width 34 height 10
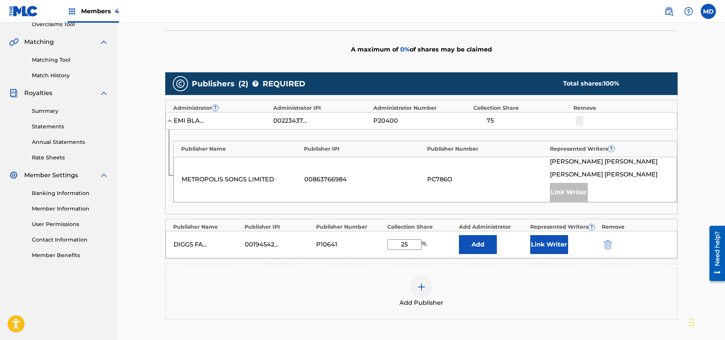
type input "25"
click at [548, 248] on button "Link Writer" at bounding box center [549, 244] width 38 height 19
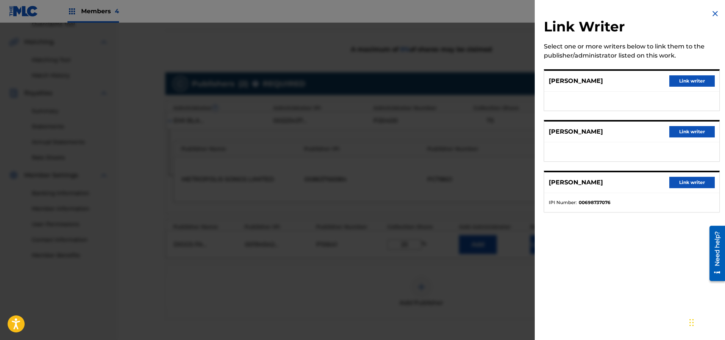
click at [676, 80] on button "Link writer" at bounding box center [691, 80] width 45 height 11
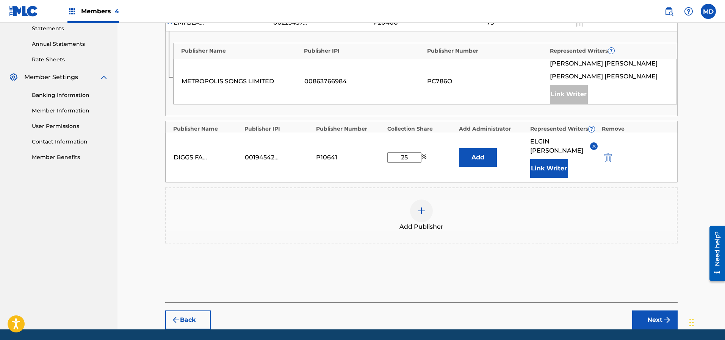
scroll to position [279, 0]
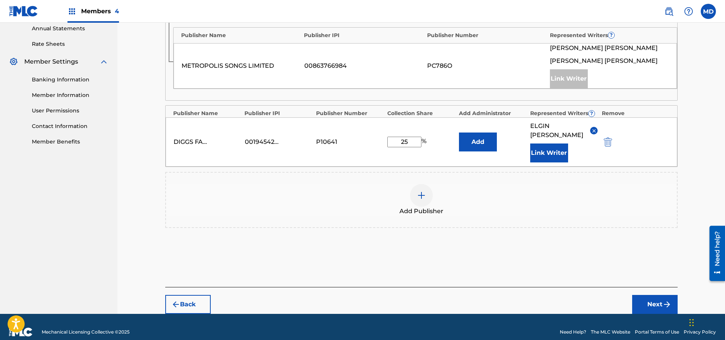
click at [653, 295] on button "Next" at bounding box center [654, 304] width 45 height 19
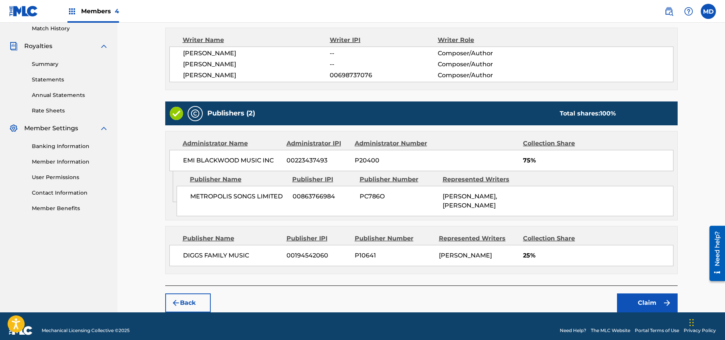
scroll to position [219, 0]
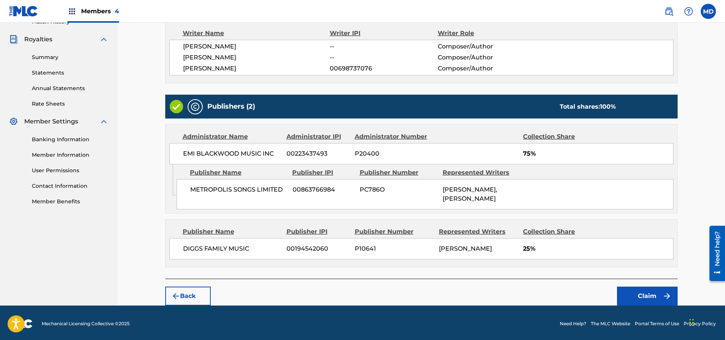
click at [638, 296] on button "Claim" at bounding box center [647, 296] width 61 height 19
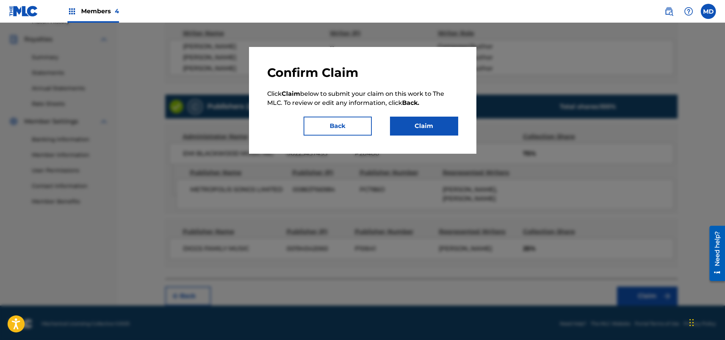
click at [432, 128] on button "Claim" at bounding box center [424, 126] width 68 height 19
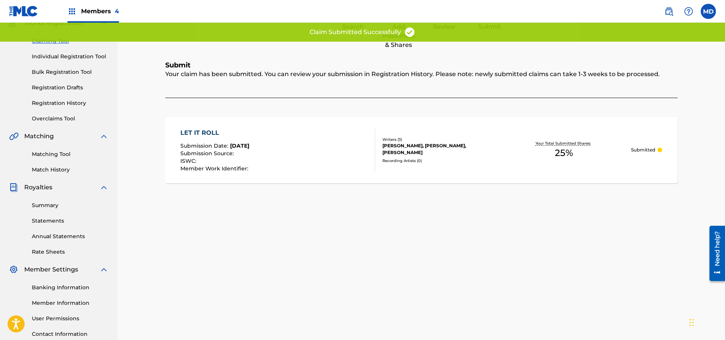
scroll to position [16, 0]
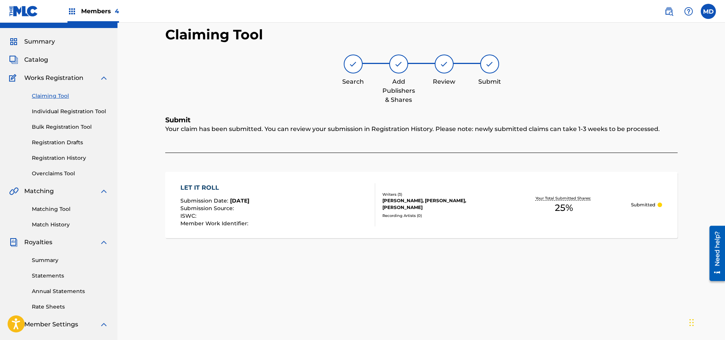
click at [54, 157] on link "Registration History" at bounding box center [70, 158] width 77 height 8
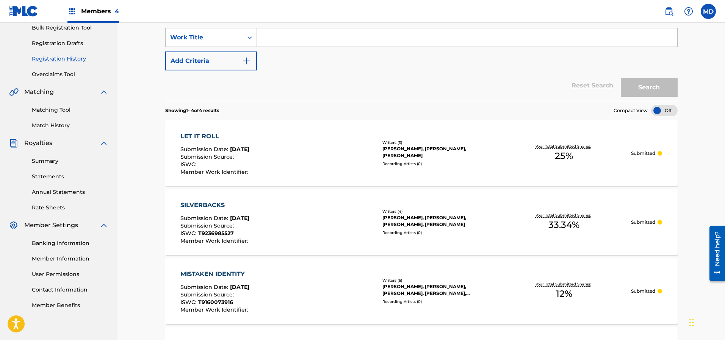
scroll to position [114, 0]
click at [463, 169] on div "LET IT ROLL Submission Date : [DATE] Submission Source : ISWC : Member Work Ide…" at bounding box center [421, 154] width 512 height 66
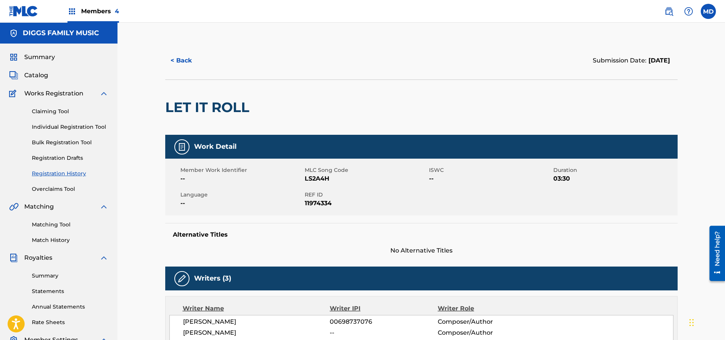
click at [183, 62] on button "< Back" at bounding box center [187, 60] width 45 height 19
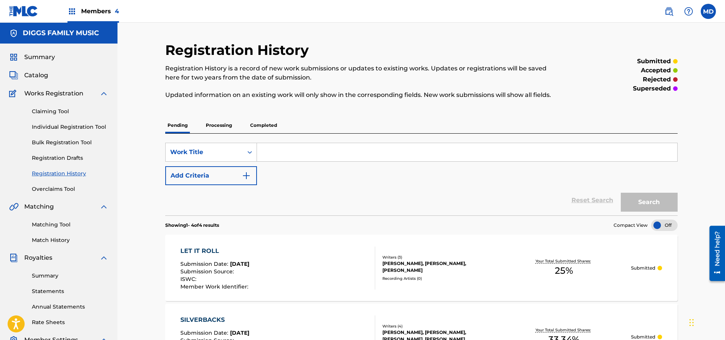
click at [45, 111] on link "Claiming Tool" at bounding box center [70, 112] width 77 height 8
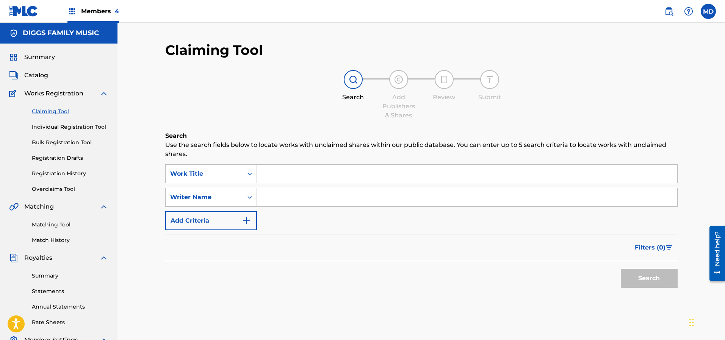
click at [284, 196] on input "Search Form" at bounding box center [467, 197] width 420 height 18
type input "[PERSON_NAME]"
click at [636, 281] on button "Search" at bounding box center [649, 278] width 57 height 19
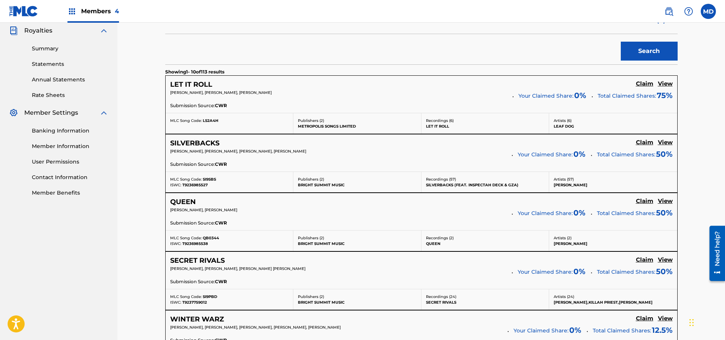
scroll to position [284, 0]
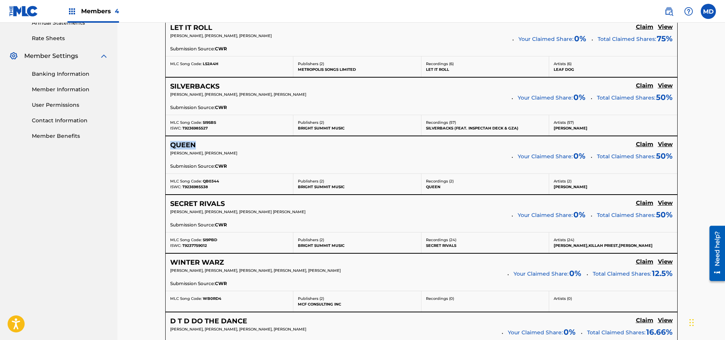
drag, startPoint x: 200, startPoint y: 146, endPoint x: 171, endPoint y: 146, distance: 29.2
click at [171, 146] on div "QUEEN" at bounding box center [187, 145] width 35 height 9
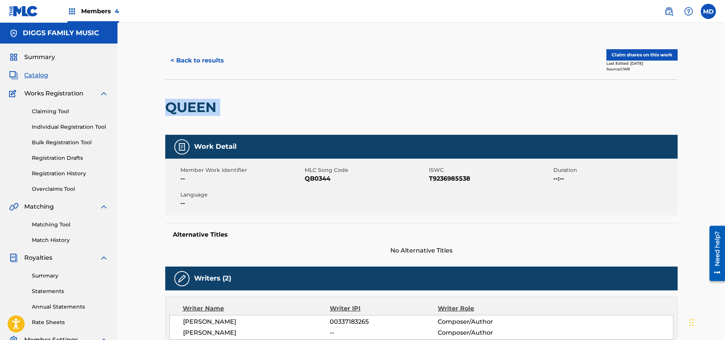
drag, startPoint x: 222, startPoint y: 116, endPoint x: 162, endPoint y: 112, distance: 60.4
click at [162, 112] on div "< Back to results Claim shares on this work Last Edited: [DATE] Source: CWR QUE…" at bounding box center [421, 331] width 531 height 579
copy div "QUEEN"
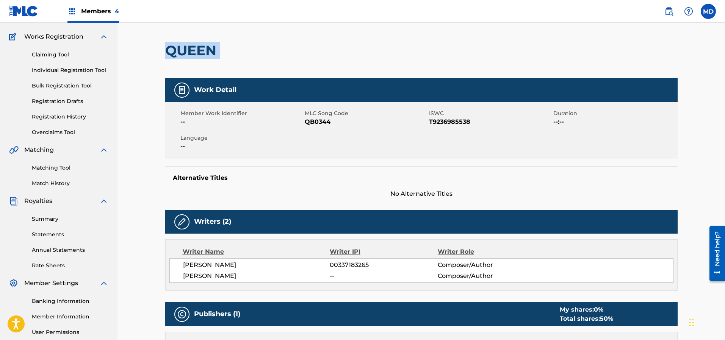
scroll to position [171, 0]
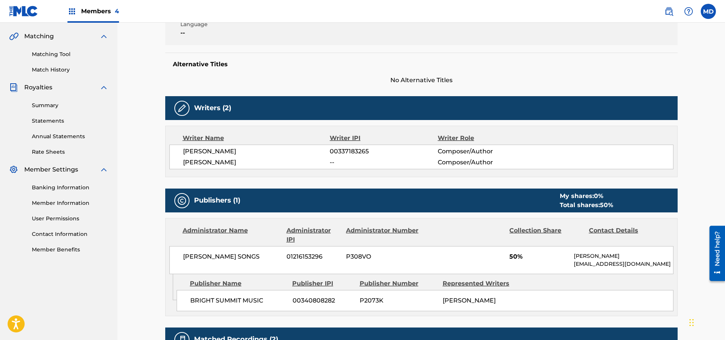
drag, startPoint x: 370, startPoint y: 150, endPoint x: 329, endPoint y: 152, distance: 40.6
click at [329, 152] on div "[PERSON_NAME] 00337183265 Composer/Author" at bounding box center [428, 151] width 490 height 9
copy div "00337183265"
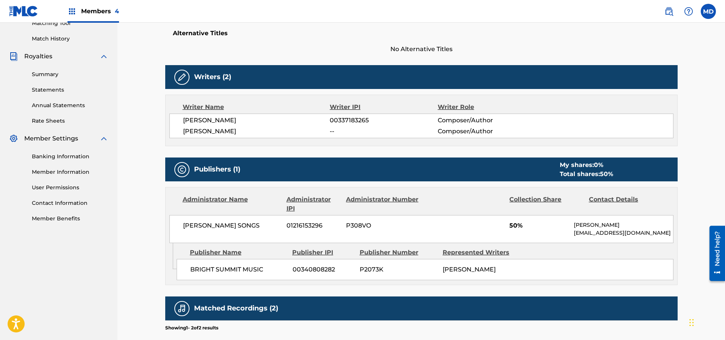
scroll to position [202, 0]
drag, startPoint x: 230, startPoint y: 130, endPoint x: 183, endPoint y: 135, distance: 46.8
click at [183, 135] on span "[PERSON_NAME]" at bounding box center [256, 131] width 147 height 9
copy span "[PERSON_NAME]"
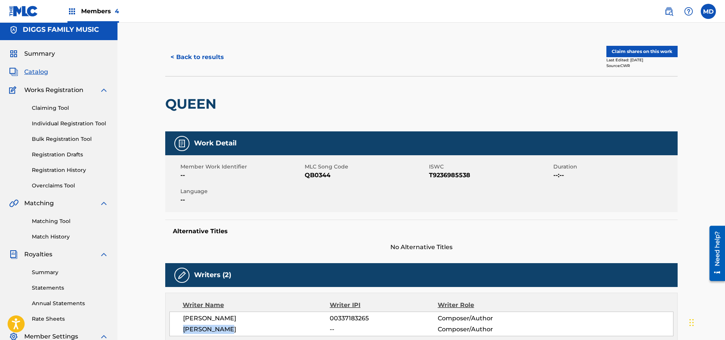
scroll to position [0, 0]
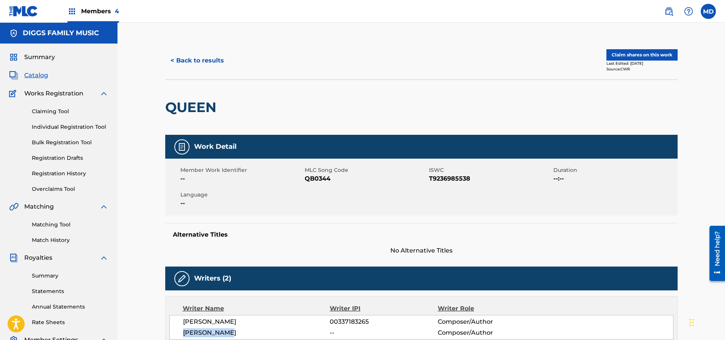
click at [634, 52] on button "Claim shares on this work" at bounding box center [641, 54] width 71 height 11
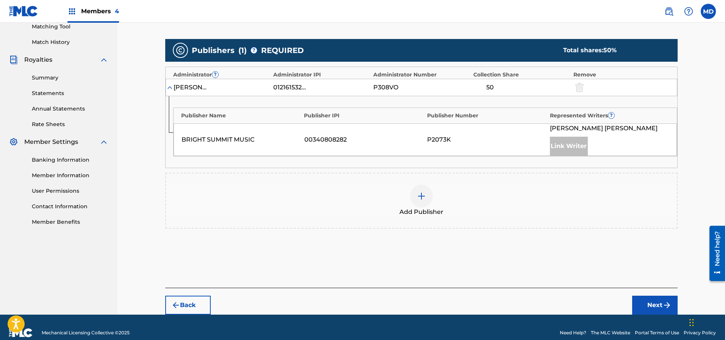
scroll to position [209, 0]
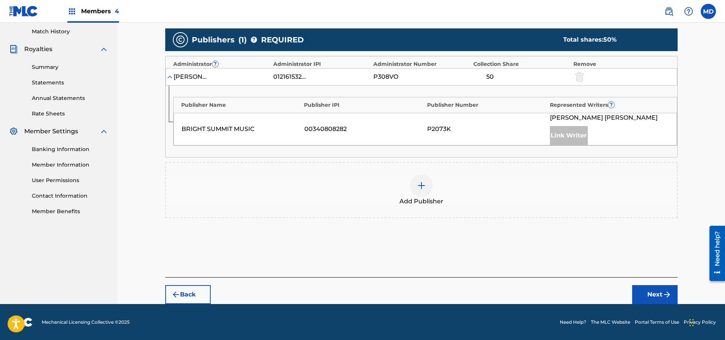
click at [421, 185] on img at bounding box center [421, 185] width 9 height 9
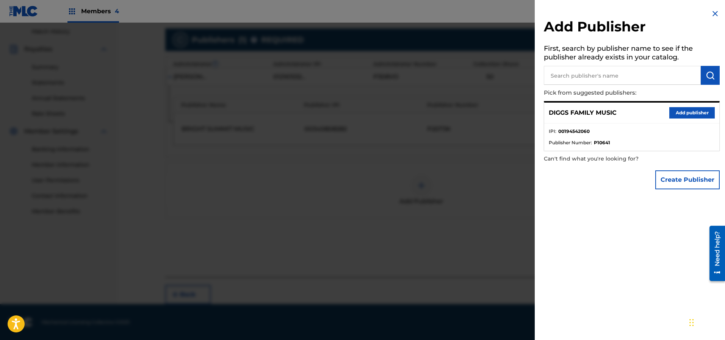
click at [684, 113] on button "Add publisher" at bounding box center [691, 112] width 45 height 11
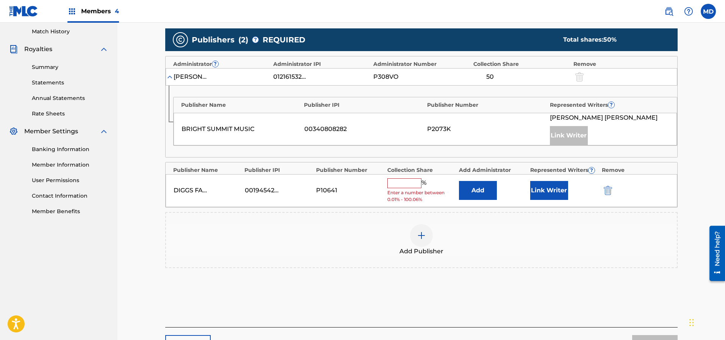
click at [412, 182] on input "text" at bounding box center [404, 184] width 34 height 10
type input "50"
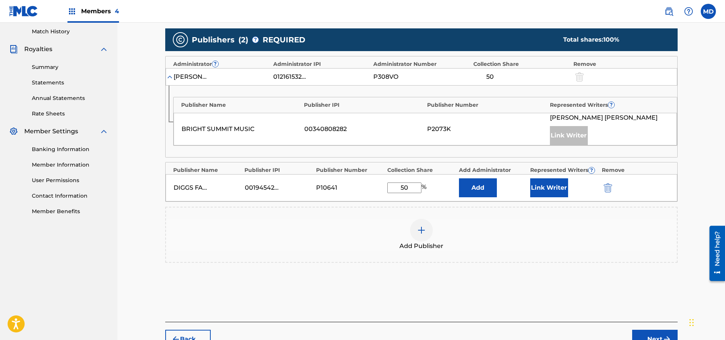
click at [544, 190] on button "Link Writer" at bounding box center [549, 188] width 38 height 19
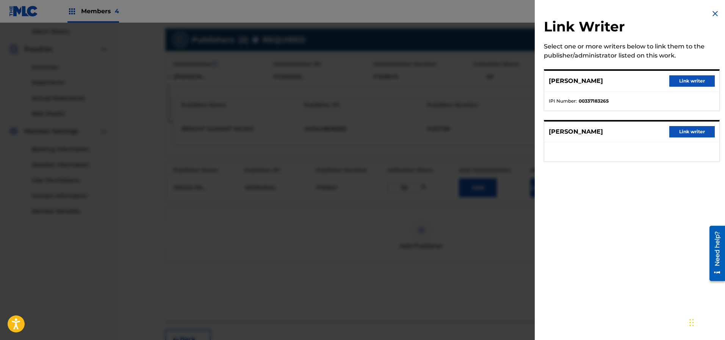
click at [678, 130] on button "Link writer" at bounding box center [691, 131] width 45 height 11
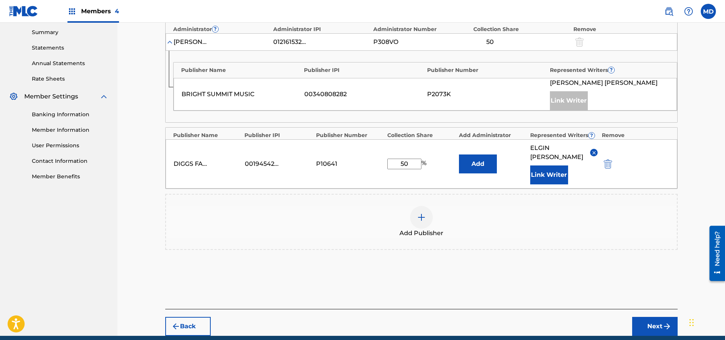
scroll to position [266, 0]
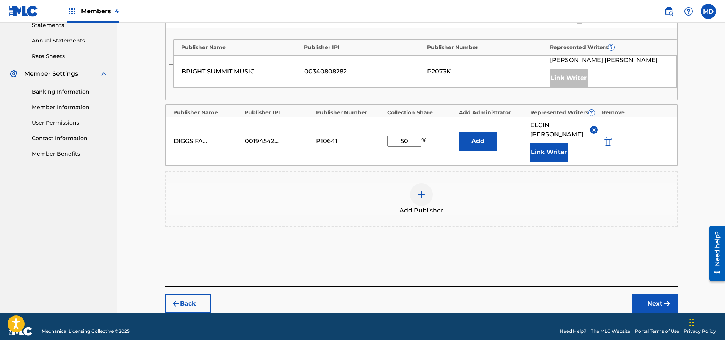
click at [656, 295] on button "Next" at bounding box center [654, 304] width 45 height 19
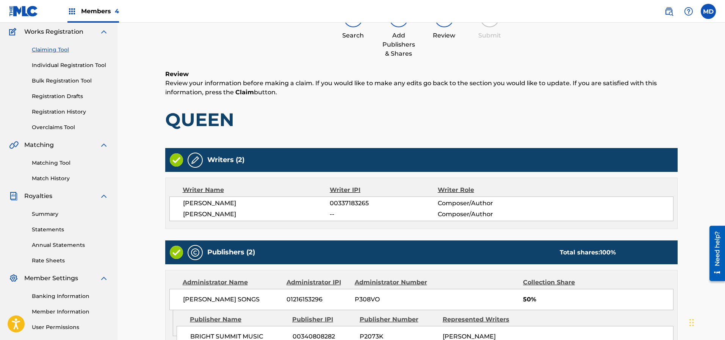
scroll to position [201, 0]
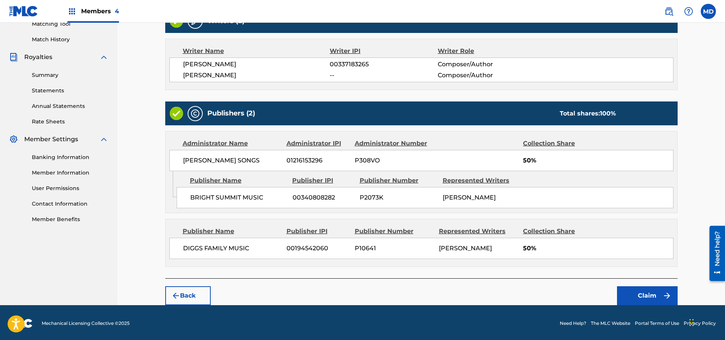
click at [636, 292] on button "Claim" at bounding box center [647, 296] width 61 height 19
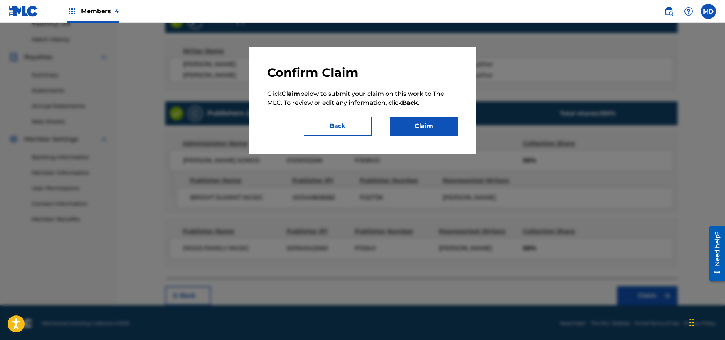
click at [415, 133] on button "Claim" at bounding box center [424, 126] width 68 height 19
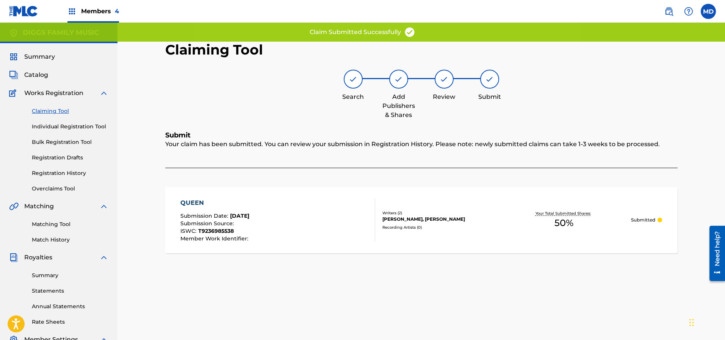
scroll to position [0, 0]
click at [53, 111] on link "Claiming Tool" at bounding box center [70, 112] width 77 height 8
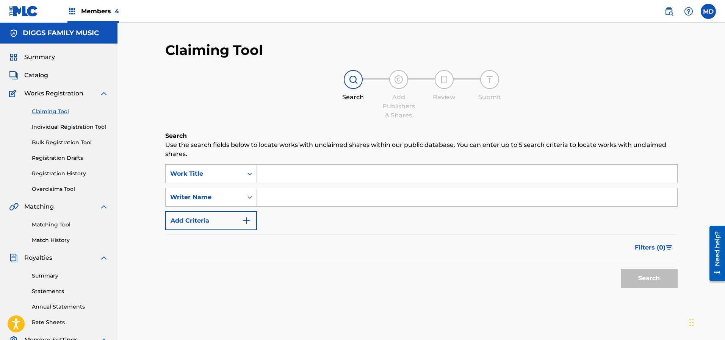
click at [282, 200] on input "Search Form" at bounding box center [467, 197] width 420 height 18
type input "[PERSON_NAME]"
click at [646, 277] on button "Search" at bounding box center [649, 278] width 57 height 19
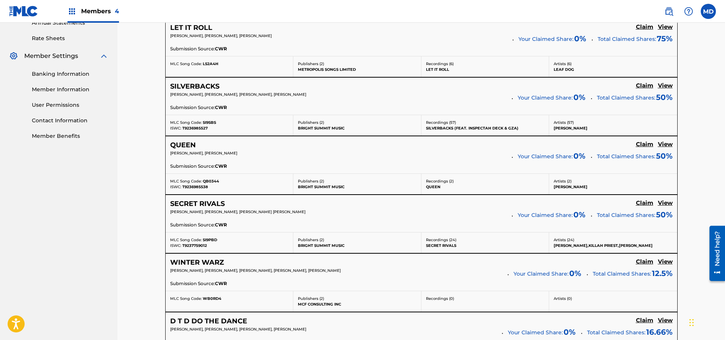
scroll to position [341, 0]
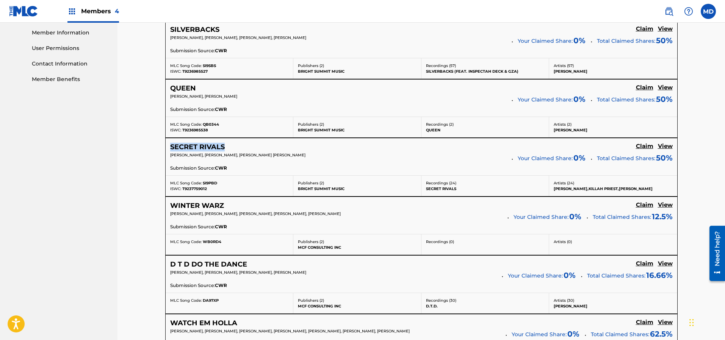
drag, startPoint x: 227, startPoint y: 147, endPoint x: 171, endPoint y: 148, distance: 56.5
click at [171, 148] on div "SECRET RIVALS" at bounding box center [202, 147] width 64 height 9
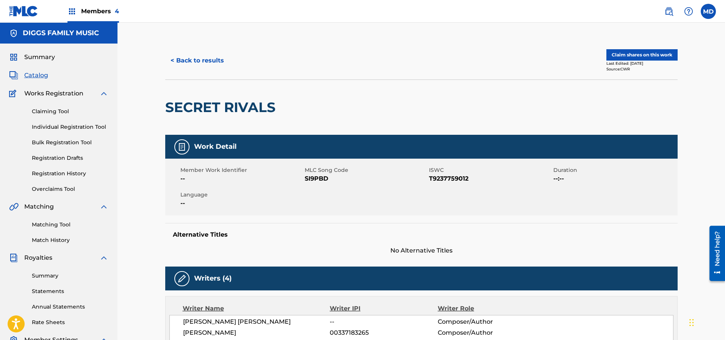
click at [634, 53] on button "Claim shares on this work" at bounding box center [641, 54] width 71 height 11
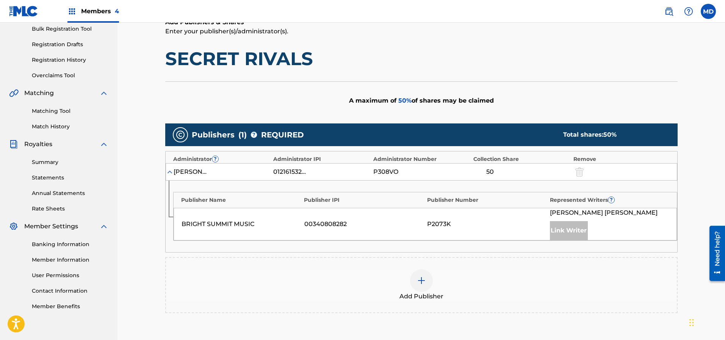
scroll to position [209, 0]
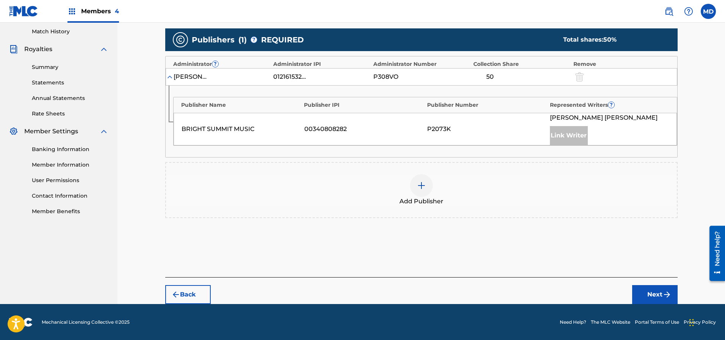
click at [418, 186] on img at bounding box center [421, 185] width 9 height 9
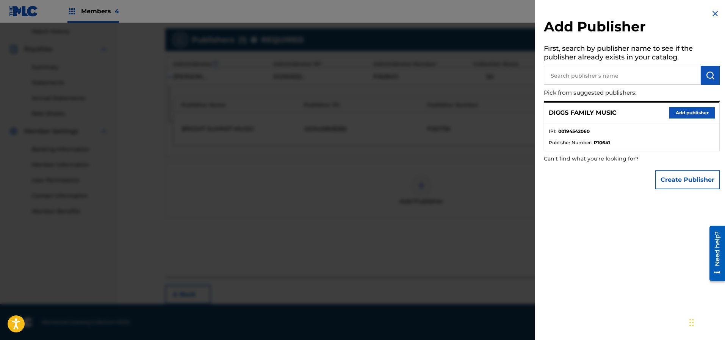
click at [686, 112] on button "Add publisher" at bounding box center [691, 112] width 45 height 11
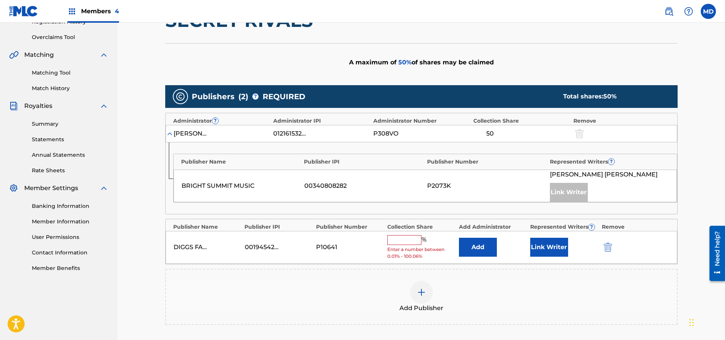
scroll to position [259, 0]
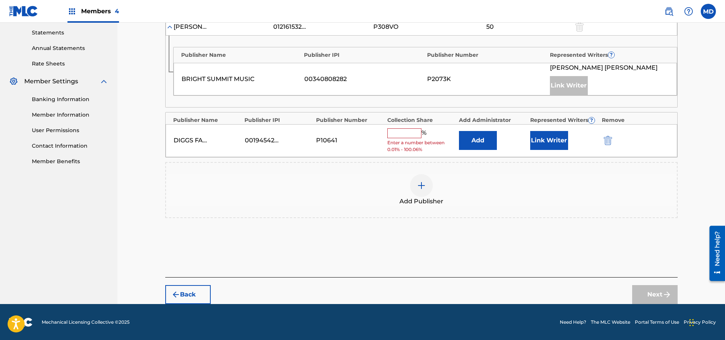
click at [411, 132] on input "text" at bounding box center [404, 133] width 34 height 10
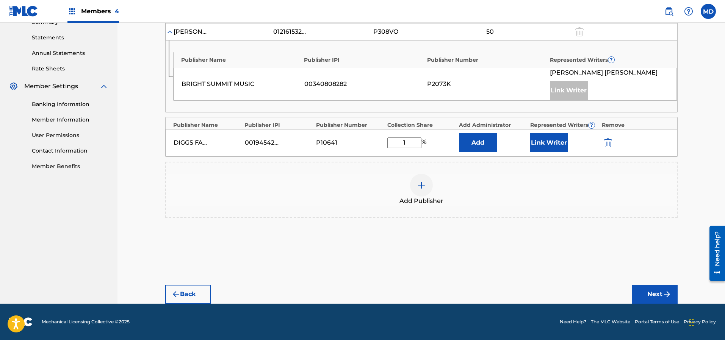
scroll to position [254, 0]
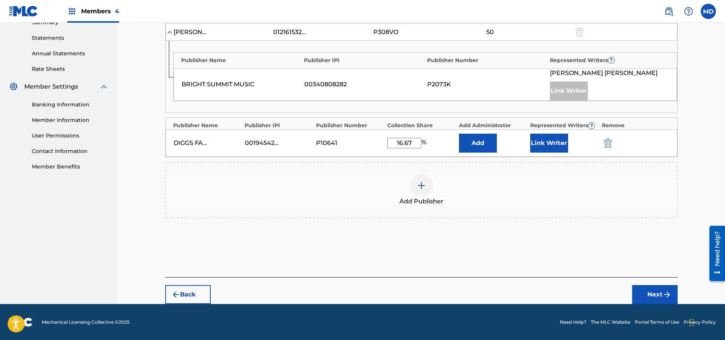
type input "16.67"
click at [547, 147] on button "Link Writer" at bounding box center [549, 143] width 38 height 19
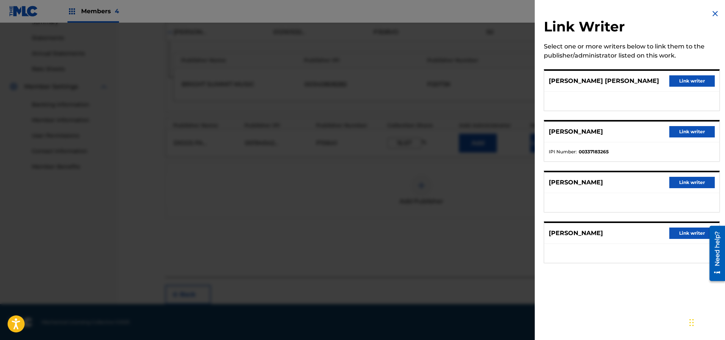
click at [688, 183] on button "Link writer" at bounding box center [691, 182] width 45 height 11
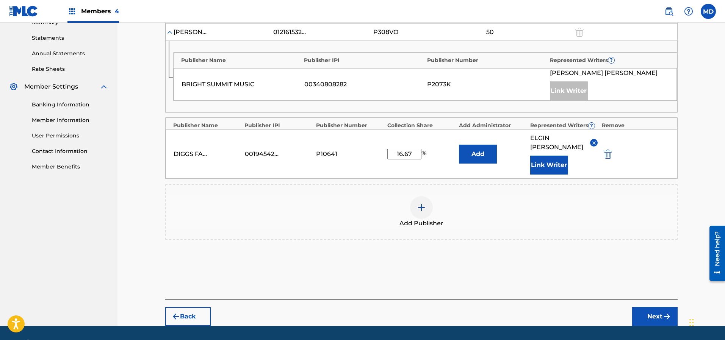
click at [655, 307] on button "Next" at bounding box center [654, 316] width 45 height 19
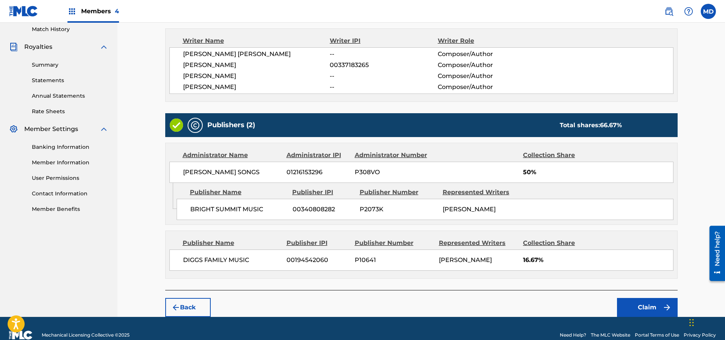
scroll to position [223, 0]
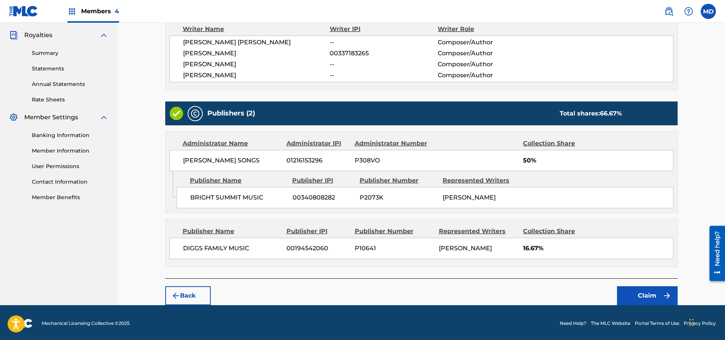
click at [644, 291] on button "Claim" at bounding box center [647, 296] width 61 height 19
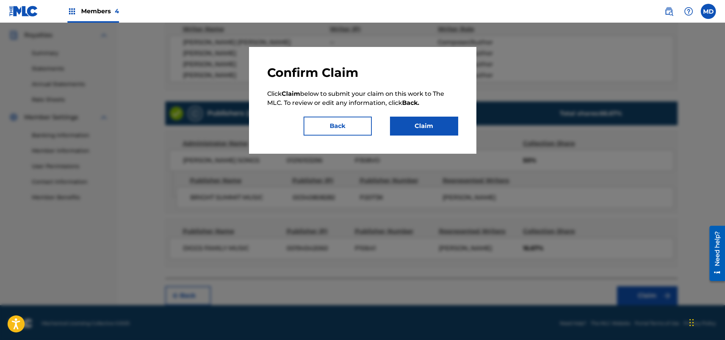
click at [416, 127] on button "Claim" at bounding box center [424, 126] width 68 height 19
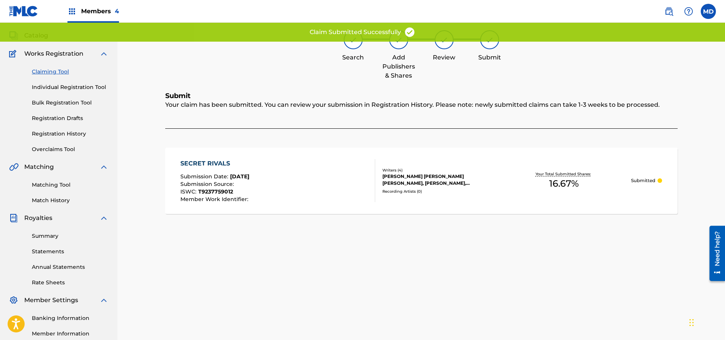
scroll to position [0, 0]
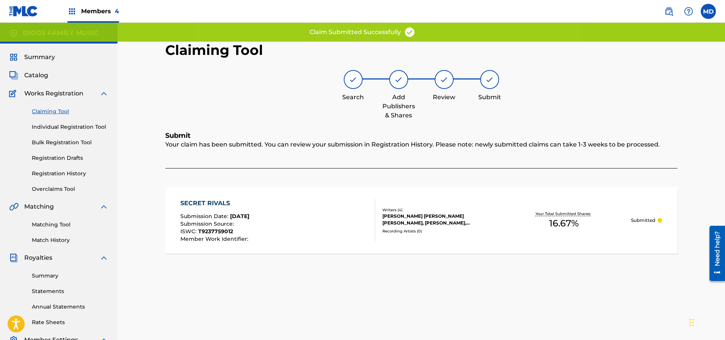
click at [57, 111] on link "Claiming Tool" at bounding box center [70, 112] width 77 height 8
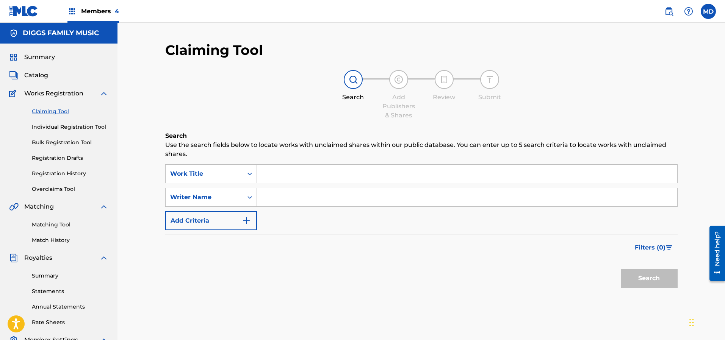
click at [297, 200] on input "Search Form" at bounding box center [467, 197] width 420 height 18
type input "[PERSON_NAME]"
click at [646, 280] on button "Search" at bounding box center [649, 278] width 57 height 19
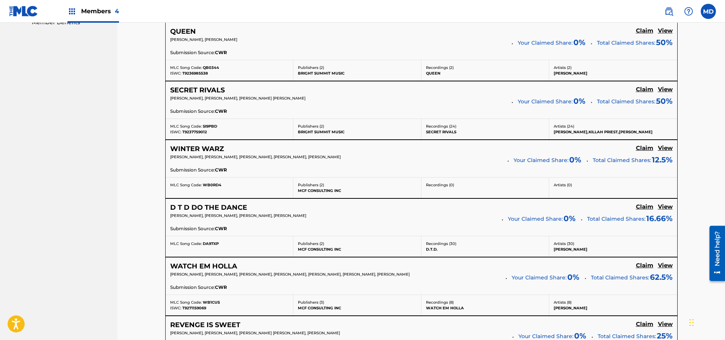
scroll to position [455, 0]
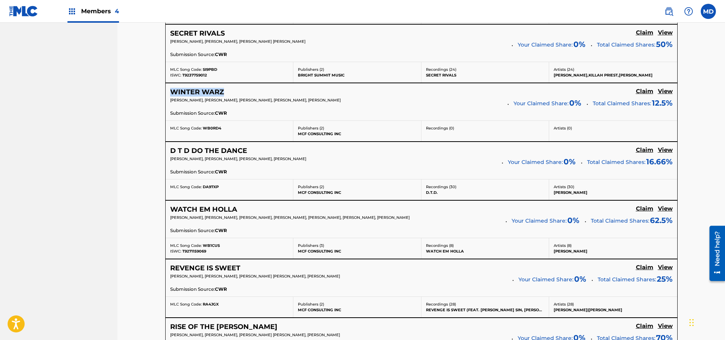
drag, startPoint x: 224, startPoint y: 91, endPoint x: 171, endPoint y: 96, distance: 53.7
click at [171, 96] on div "WINTER WARZ" at bounding box center [201, 92] width 63 height 9
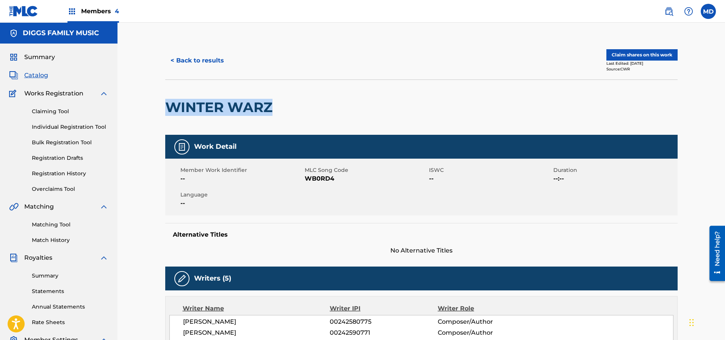
drag, startPoint x: 270, startPoint y: 107, endPoint x: 168, endPoint y: 113, distance: 102.1
click at [168, 113] on h2 "WINTER WARZ" at bounding box center [220, 107] width 111 height 17
click at [53, 174] on link "Registration History" at bounding box center [70, 174] width 77 height 8
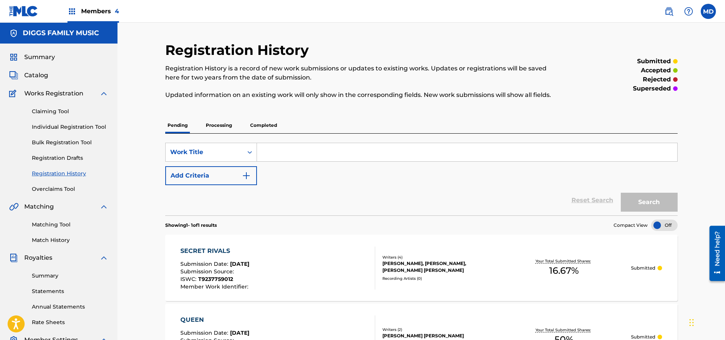
click at [295, 152] on input "Search Form" at bounding box center [467, 152] width 420 height 18
paste input "WINTER WARZ"
type input "WINTER WARZ"
click at [632, 201] on button "Search" at bounding box center [649, 202] width 57 height 19
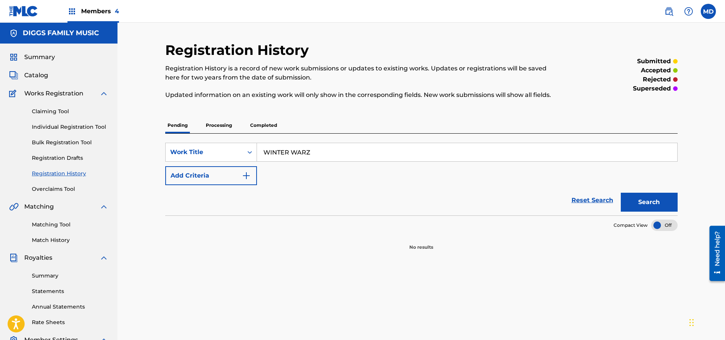
click at [225, 127] on p "Processing" at bounding box center [219, 125] width 31 height 16
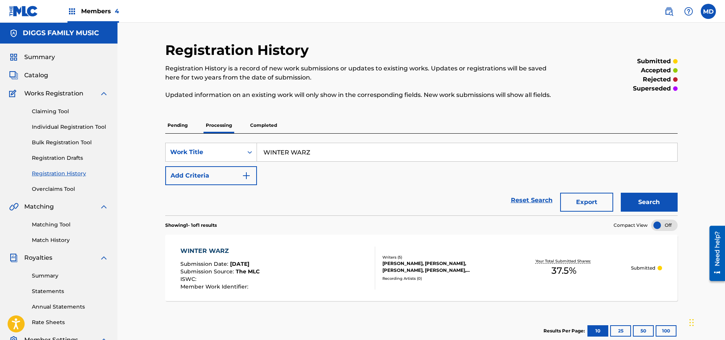
click at [49, 111] on link "Claiming Tool" at bounding box center [70, 112] width 77 height 8
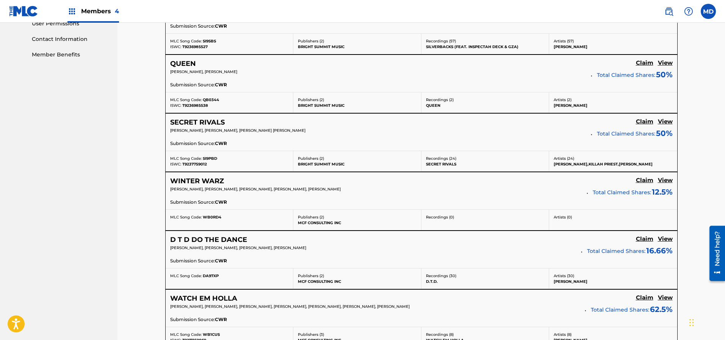
scroll to position [512, 0]
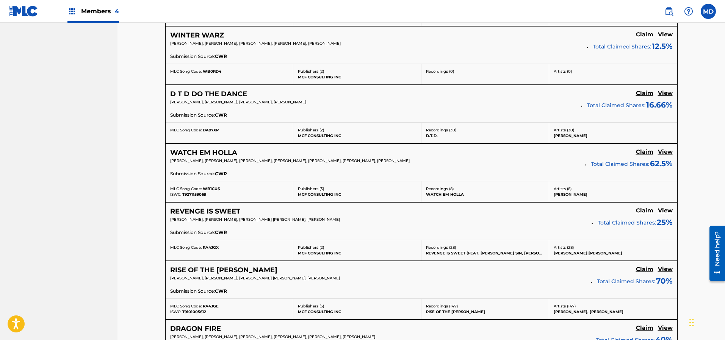
click at [665, 94] on h5 "View" at bounding box center [665, 93] width 15 height 7
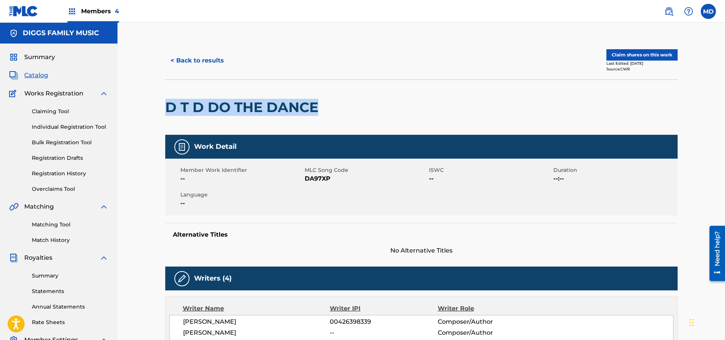
drag, startPoint x: 313, startPoint y: 108, endPoint x: 170, endPoint y: 111, distance: 143.3
click at [170, 111] on h2 "D T D DO THE DANCE" at bounding box center [243, 107] width 157 height 17
click at [386, 109] on div at bounding box center [381, 107] width 118 height 55
click at [210, 58] on button "< Back to results" at bounding box center [197, 60] width 64 height 19
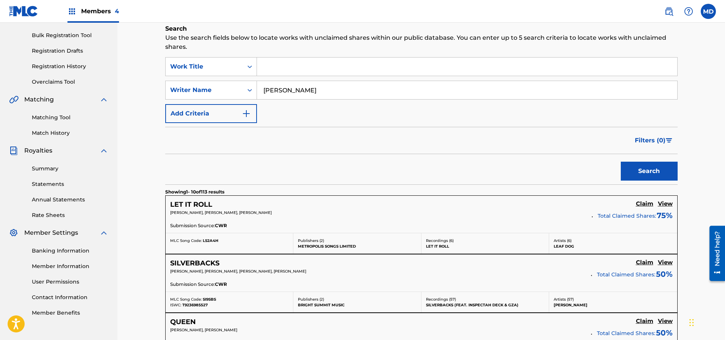
scroll to position [38, 0]
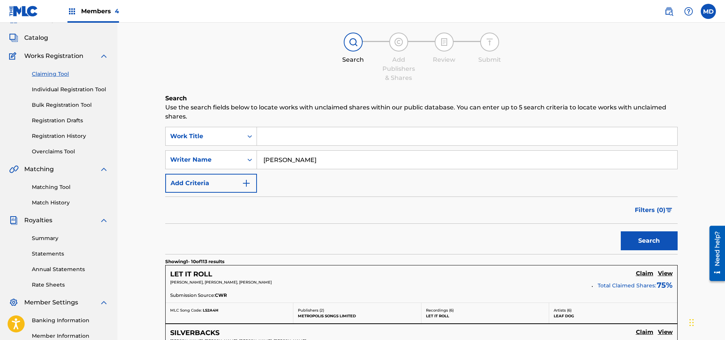
click at [34, 37] on span "Catalog" at bounding box center [36, 37] width 24 height 9
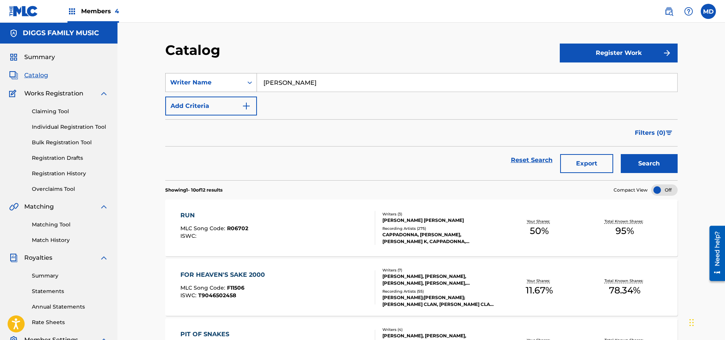
click at [251, 83] on icon "Search Form" at bounding box center [250, 82] width 5 height 3
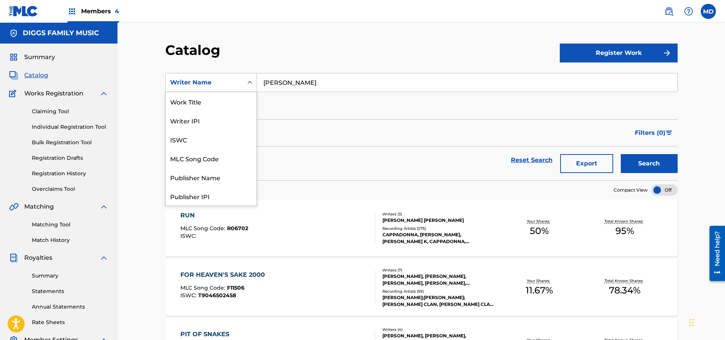
scroll to position [123, 0]
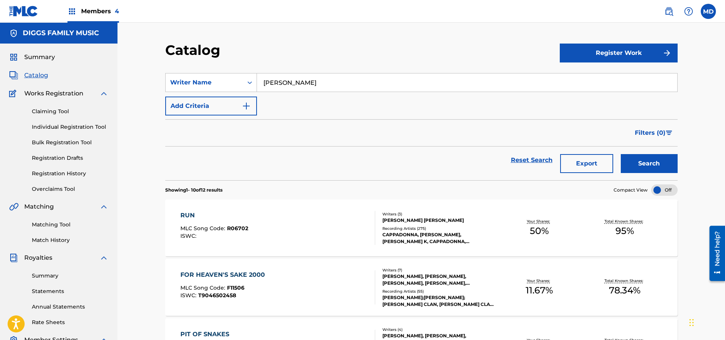
drag, startPoint x: 324, startPoint y: 86, endPoint x: 259, endPoint y: 85, distance: 65.6
click at [259, 85] on input "[PERSON_NAME]" at bounding box center [467, 83] width 420 height 18
click at [282, 85] on input "Search Form" at bounding box center [467, 83] width 420 height 18
type input "[PERSON_NAME]"
click at [621, 154] on button "Search" at bounding box center [649, 163] width 57 height 19
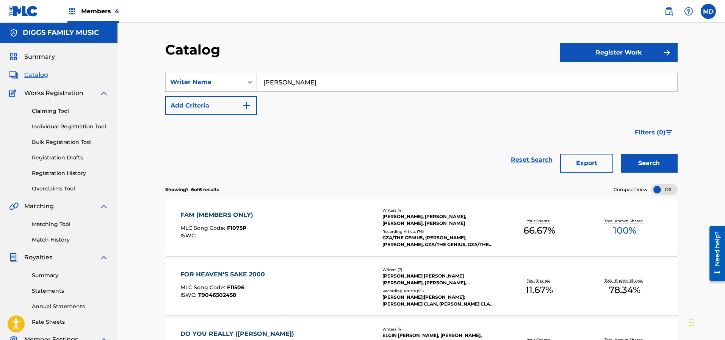
scroll to position [0, 0]
drag, startPoint x: 317, startPoint y: 84, endPoint x: 263, endPoint y: 88, distance: 54.4
click at [263, 88] on input "[PERSON_NAME]" at bounding box center [467, 83] width 420 height 18
click at [54, 173] on link "Registration History" at bounding box center [70, 174] width 77 height 8
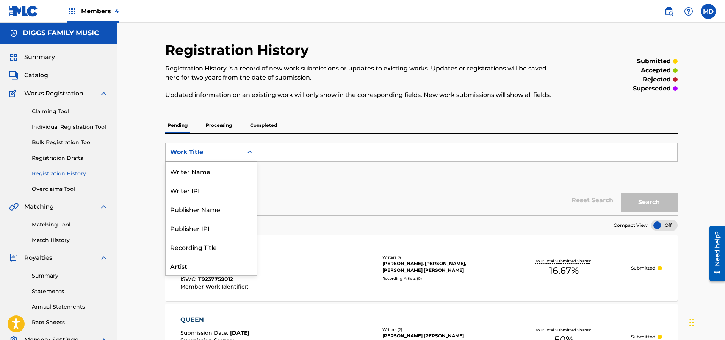
click at [237, 150] on div "Work Title" at bounding box center [204, 152] width 68 height 9
click at [204, 172] on div "Writer Name" at bounding box center [211, 171] width 91 height 19
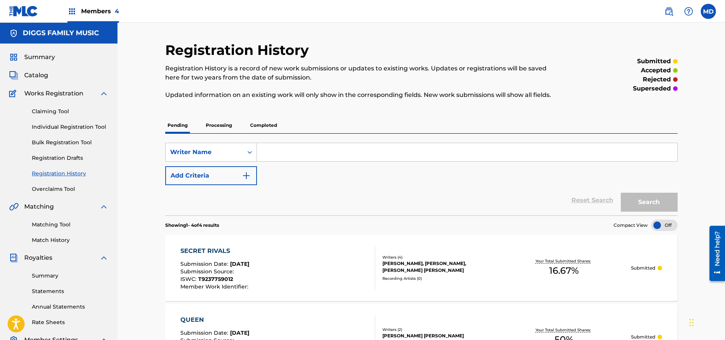
click at [293, 154] on input "Search Form" at bounding box center [467, 152] width 420 height 18
paste input "[PERSON_NAME]"
type input "[PERSON_NAME]"
drag, startPoint x: 639, startPoint y: 201, endPoint x: 627, endPoint y: 197, distance: 13.0
click at [639, 201] on button "Search" at bounding box center [649, 202] width 57 height 19
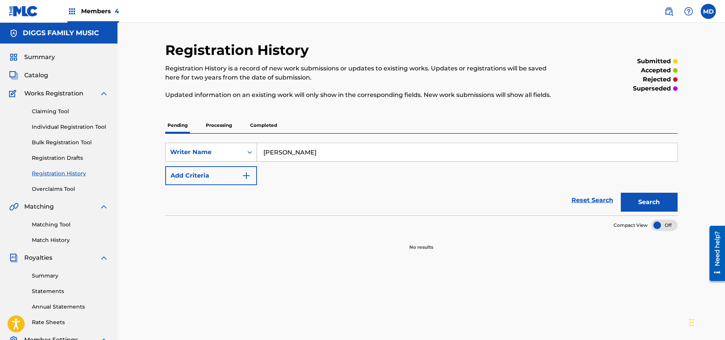
drag, startPoint x: 313, startPoint y: 152, endPoint x: 255, endPoint y: 157, distance: 59.0
click at [255, 157] on div "SearchWithCriteria120820c8-afeb-4d82-8a4e-2efe0c2d836d Writer Name [PERSON_NAME]" at bounding box center [421, 152] width 512 height 19
click at [272, 154] on input "Search Form" at bounding box center [467, 152] width 420 height 18
paste input "[PERSON_NAME]"
type input "[PERSON_NAME]"
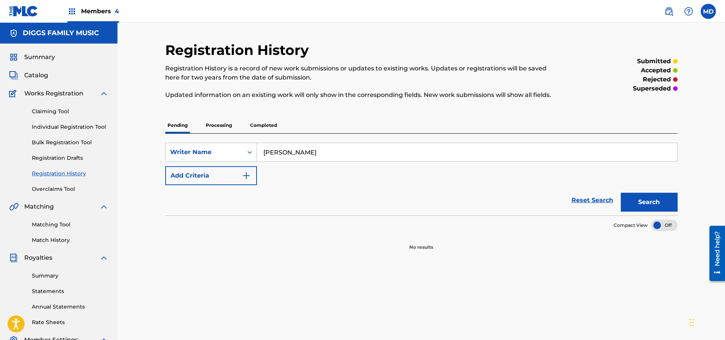
click at [639, 200] on button "Search" at bounding box center [649, 202] width 57 height 19
click at [216, 124] on p "Processing" at bounding box center [219, 125] width 31 height 16
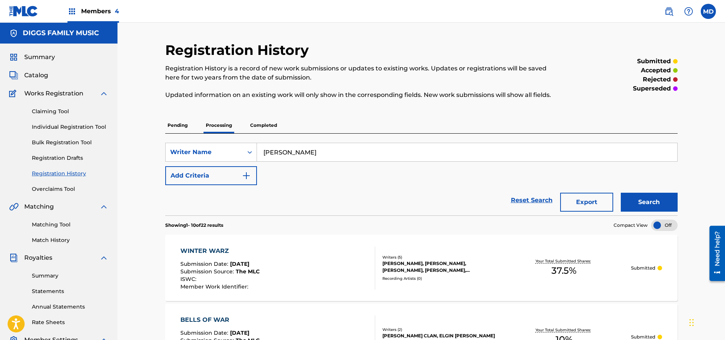
click at [269, 128] on p "Completed" at bounding box center [263, 125] width 31 height 16
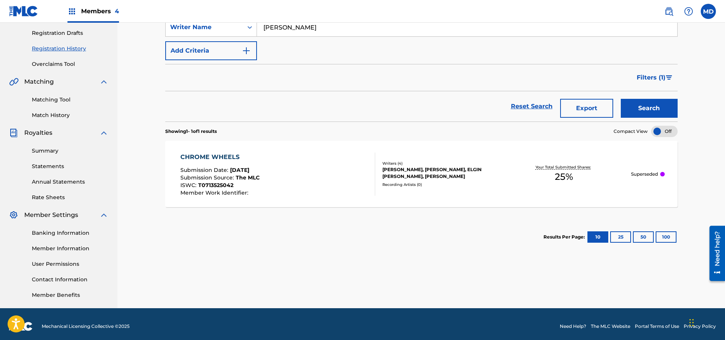
scroll to position [129, 0]
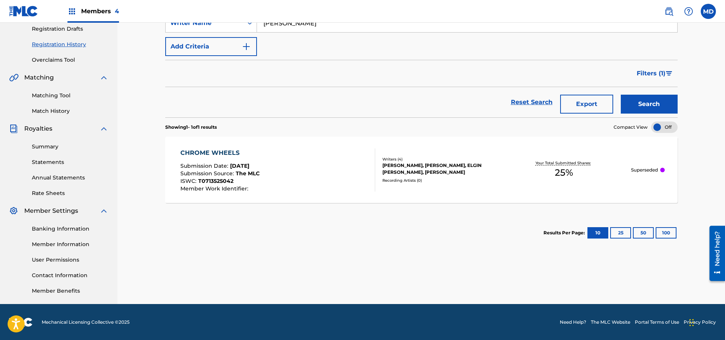
click at [295, 173] on div "CHROME WHEELS Submission Date : [DATE] Submission Source : The MLC ISWC : T0713…" at bounding box center [277, 170] width 195 height 43
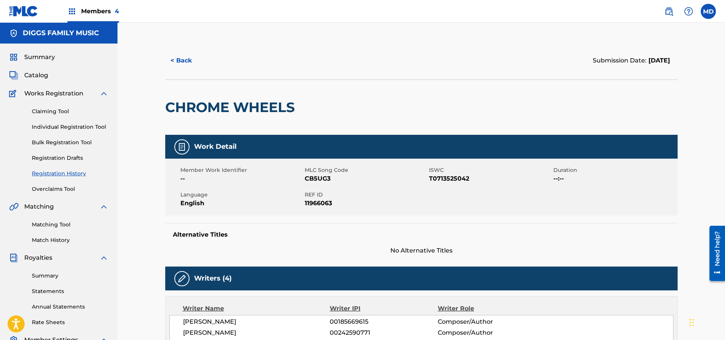
click at [185, 62] on button "< Back" at bounding box center [187, 60] width 45 height 19
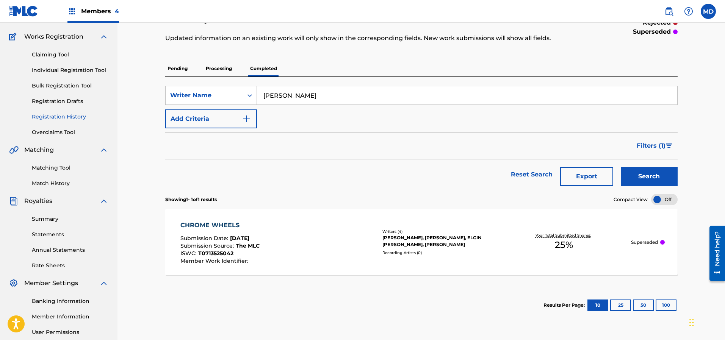
scroll to position [114, 0]
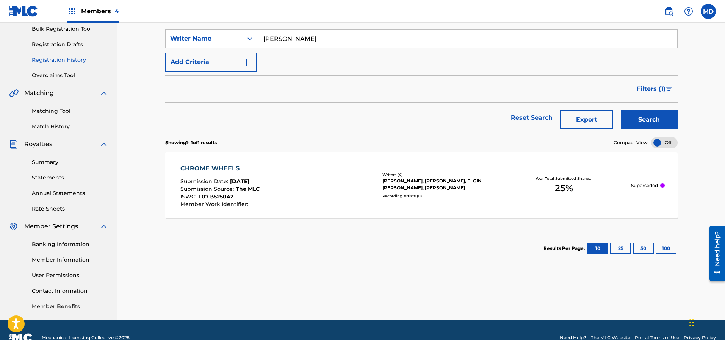
click at [207, 170] on div "CHROME WHEELS" at bounding box center [219, 168] width 79 height 9
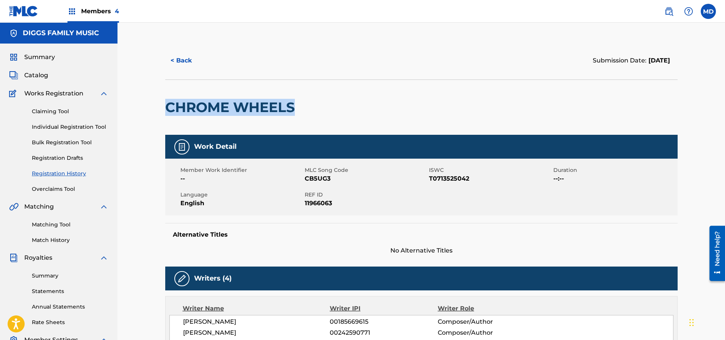
drag, startPoint x: 296, startPoint y: 111, endPoint x: 165, endPoint y: 130, distance: 132.6
click at [165, 130] on div "CHROME WHEELS" at bounding box center [231, 107] width 133 height 55
click at [38, 77] on span "Catalog" at bounding box center [36, 75] width 24 height 9
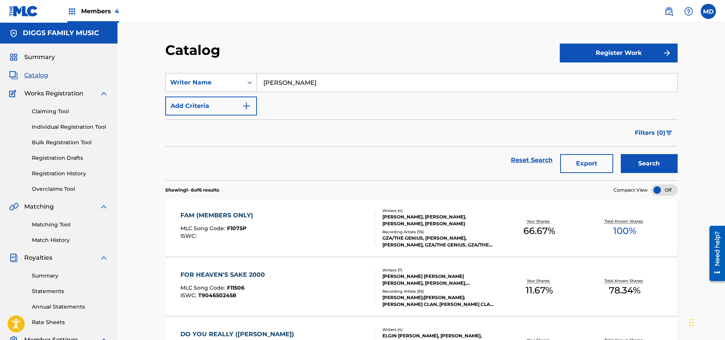
click at [245, 82] on div "Search Form" at bounding box center [250, 83] width 14 height 14
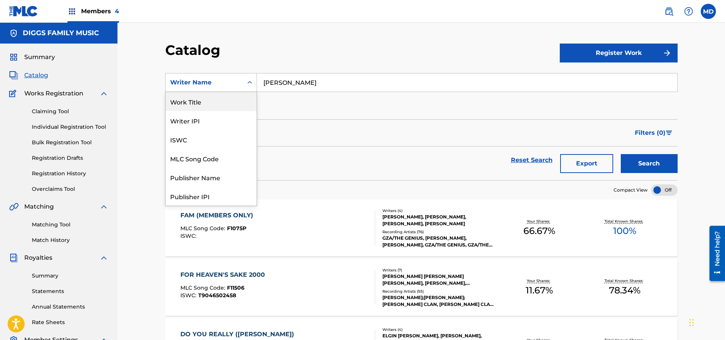
click at [203, 107] on div "Work Title" at bounding box center [211, 101] width 91 height 19
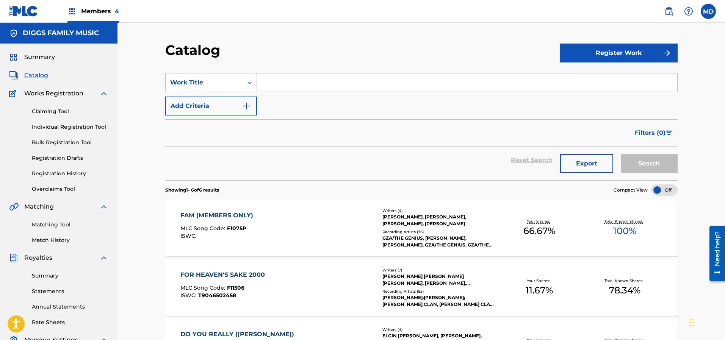
click at [307, 81] on input "Search Form" at bounding box center [467, 83] width 420 height 18
paste input "CHROME WHEELS"
type input "CHROME WHEELS"
click at [642, 161] on button "Search" at bounding box center [649, 163] width 57 height 19
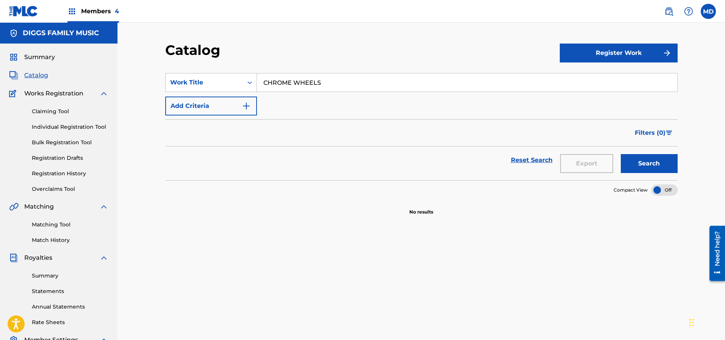
click at [49, 190] on link "Overclaims Tool" at bounding box center [70, 189] width 77 height 8
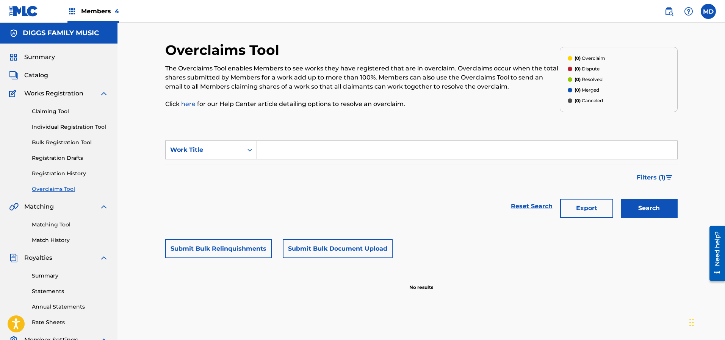
click at [298, 152] on input "Search Form" at bounding box center [467, 150] width 420 height 18
paste input "CHROME WHEELS"
type input "CHROME WHEELS"
click at [645, 208] on button "Search" at bounding box center [649, 208] width 57 height 19
click at [52, 173] on link "Registration History" at bounding box center [70, 174] width 77 height 8
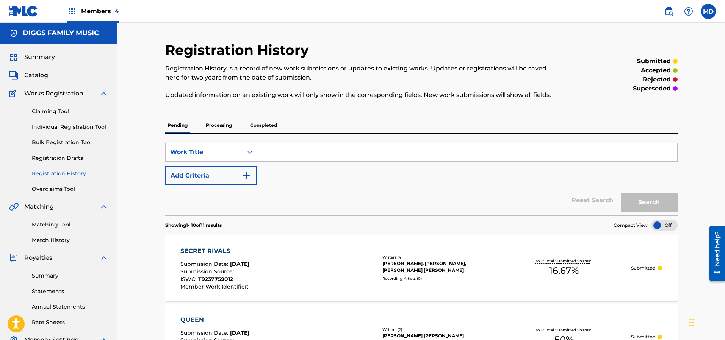
click at [295, 153] on input "Search Form" at bounding box center [467, 152] width 420 height 18
paste input "CHROME WHEELS"
type input "CHROME WHEELS"
click at [667, 199] on button "Search" at bounding box center [649, 202] width 57 height 19
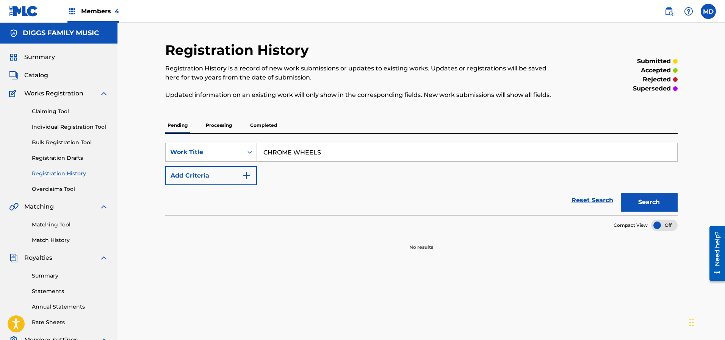
click at [222, 126] on p "Processing" at bounding box center [219, 125] width 31 height 16
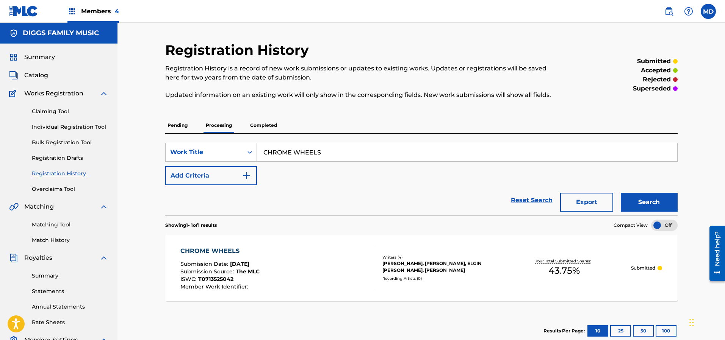
click at [267, 124] on p "Completed" at bounding box center [263, 125] width 31 height 16
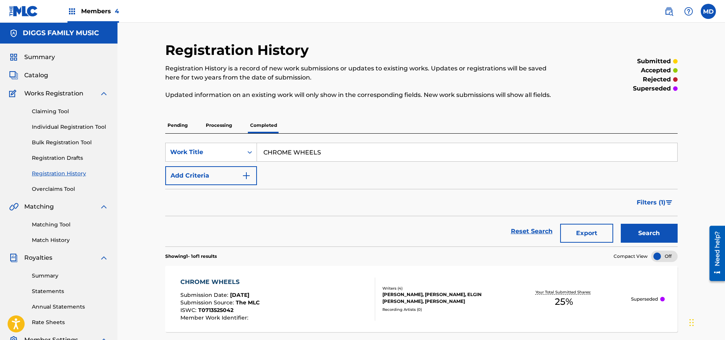
click at [229, 125] on p "Processing" at bounding box center [219, 125] width 31 height 16
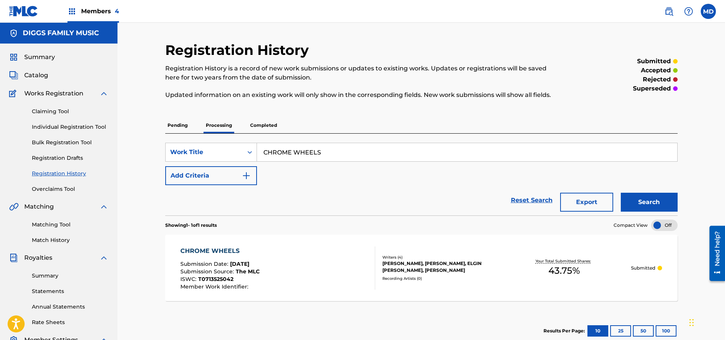
click at [260, 125] on p "Completed" at bounding box center [263, 125] width 31 height 16
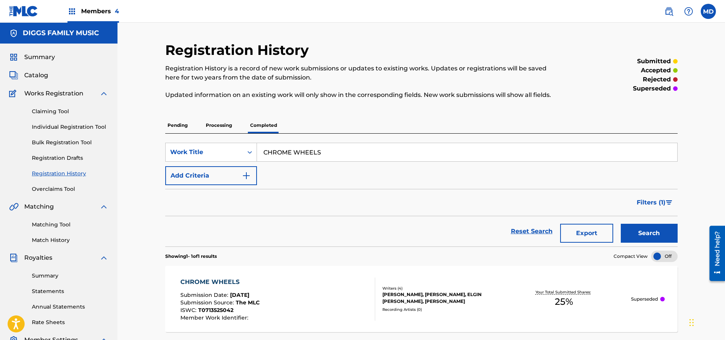
click at [224, 125] on p "Processing" at bounding box center [219, 125] width 31 height 16
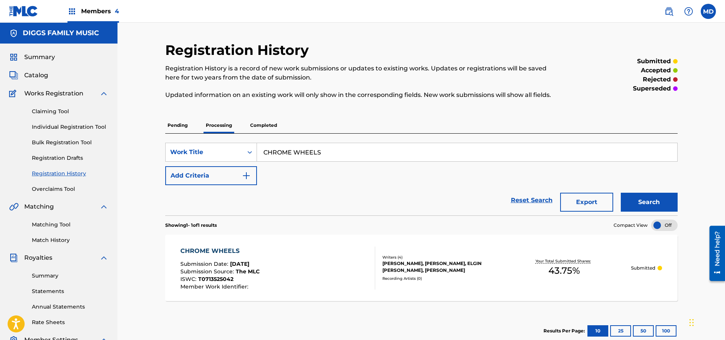
scroll to position [57, 0]
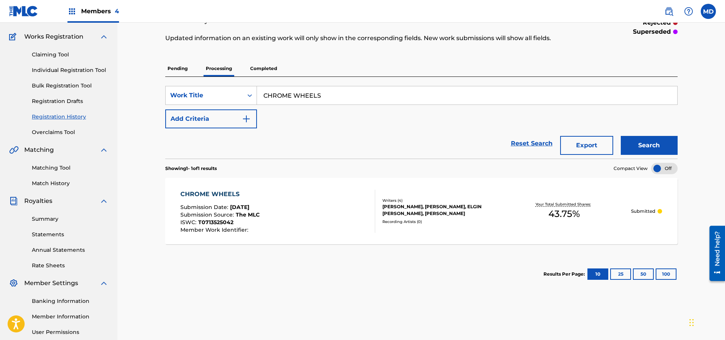
click at [230, 193] on div "CHROME WHEELS" at bounding box center [219, 194] width 79 height 9
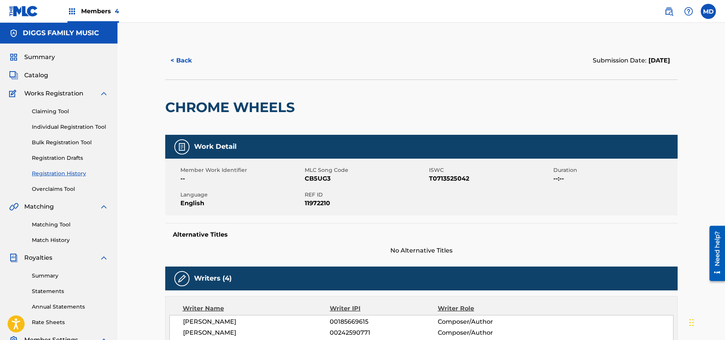
click at [182, 63] on button "< Back" at bounding box center [187, 60] width 45 height 19
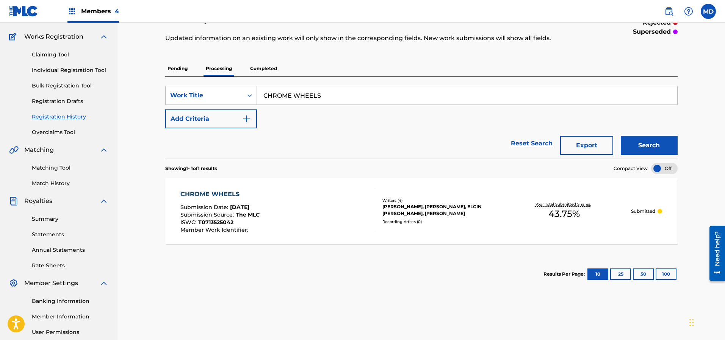
click at [52, 54] on link "Claiming Tool" at bounding box center [70, 55] width 77 height 8
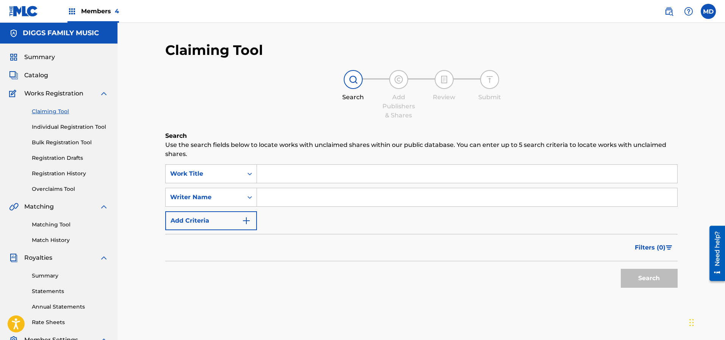
click at [303, 179] on input "Search Form" at bounding box center [467, 174] width 420 height 18
paste input "AND YOU DON T STOP"
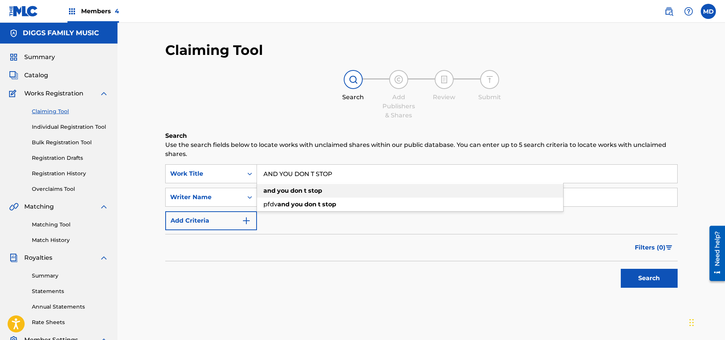
click at [377, 196] on div "and you don t stop" at bounding box center [410, 191] width 306 height 14
type input "and you don t stop"
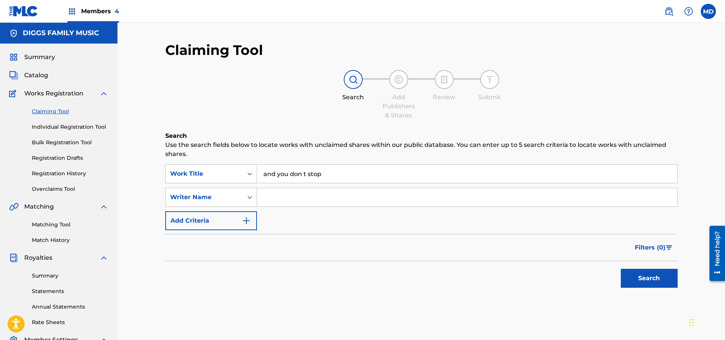
click at [641, 280] on button "Search" at bounding box center [649, 278] width 57 height 19
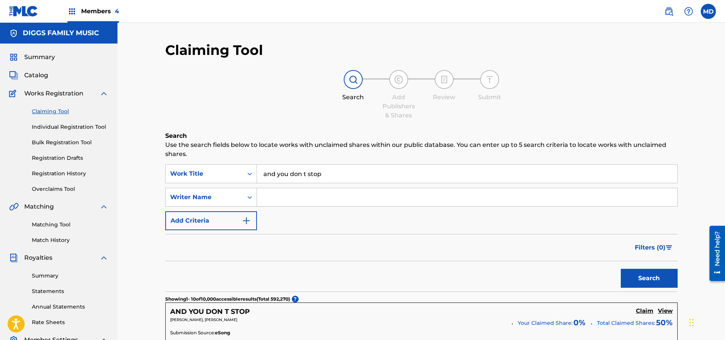
click at [50, 174] on link "Registration History" at bounding box center [70, 174] width 77 height 8
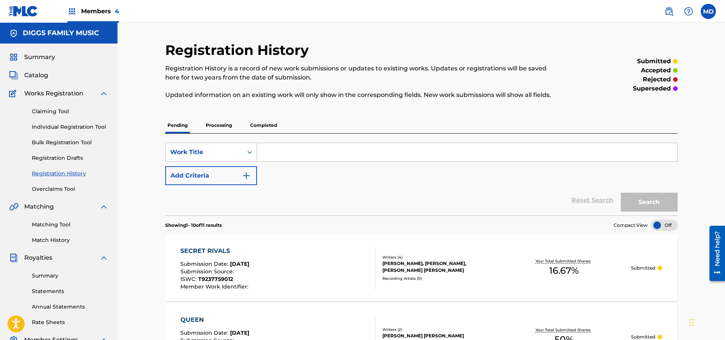
click at [284, 152] on input "Search Form" at bounding box center [467, 152] width 420 height 18
paste input "AND YOU DON T STOP"
type input "AND YOU DON T STOP"
click at [638, 202] on button "Search" at bounding box center [649, 202] width 57 height 19
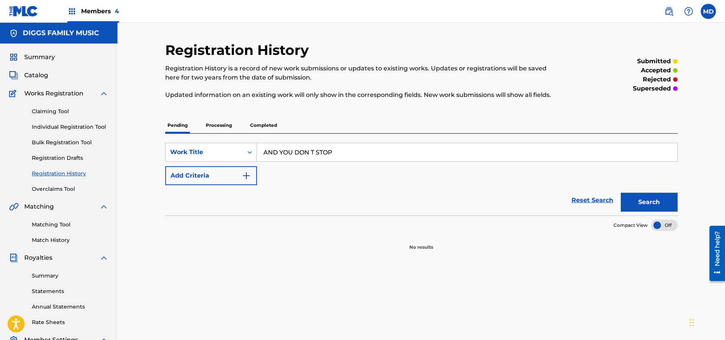
click at [217, 125] on p "Processing" at bounding box center [219, 125] width 31 height 16
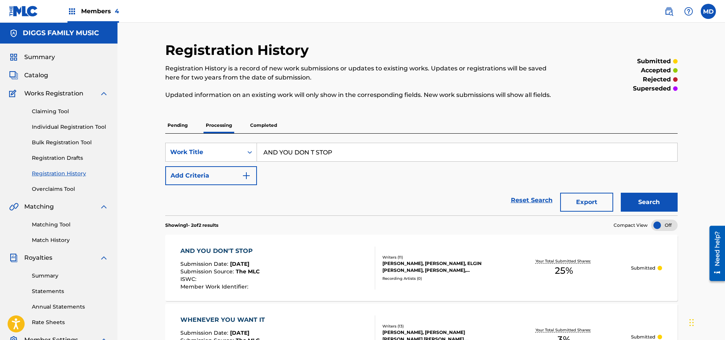
click at [43, 75] on span "Catalog" at bounding box center [36, 75] width 24 height 9
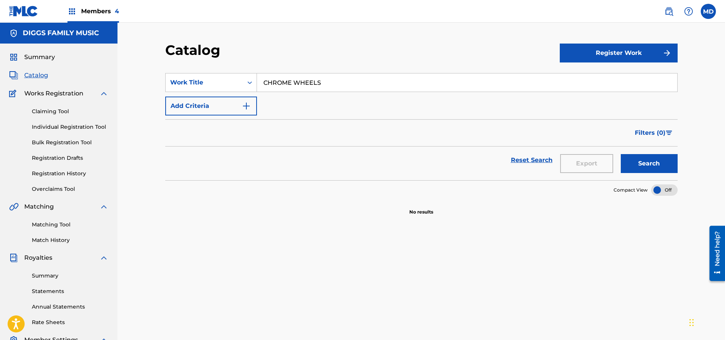
click at [49, 56] on span "Summary" at bounding box center [39, 57] width 31 height 9
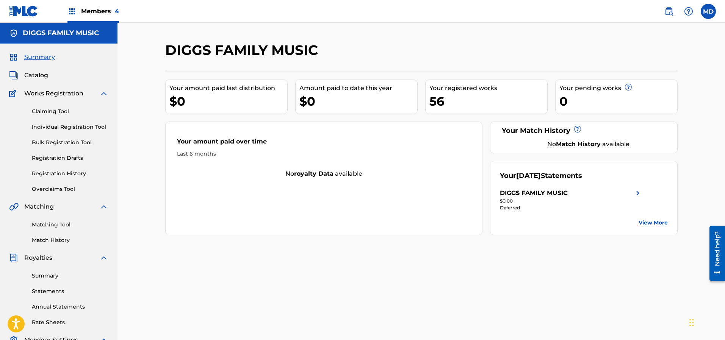
click at [44, 76] on span "Catalog" at bounding box center [36, 75] width 24 height 9
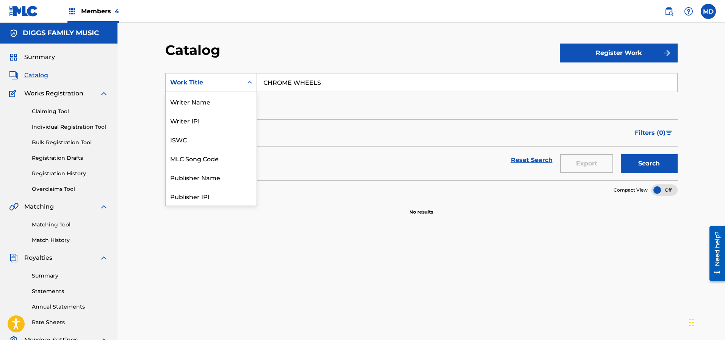
click at [249, 84] on icon "Search Form" at bounding box center [250, 83] width 8 height 8
click at [211, 106] on div "Writer Name" at bounding box center [211, 101] width 91 height 19
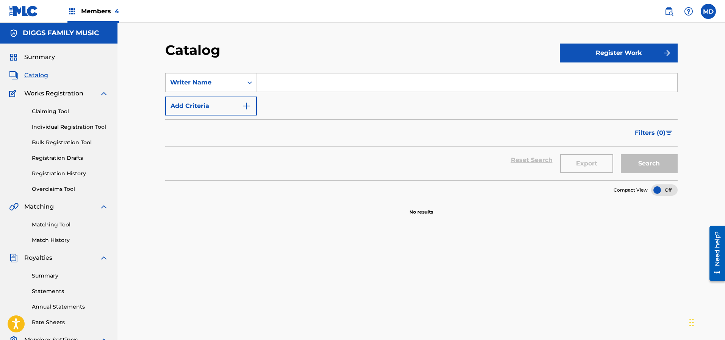
click at [298, 80] on input "Search Form" at bounding box center [467, 83] width 420 height 18
paste input "[PERSON_NAME]"
type input "[PERSON_NAME]"
click at [637, 166] on button "Search" at bounding box center [649, 163] width 57 height 19
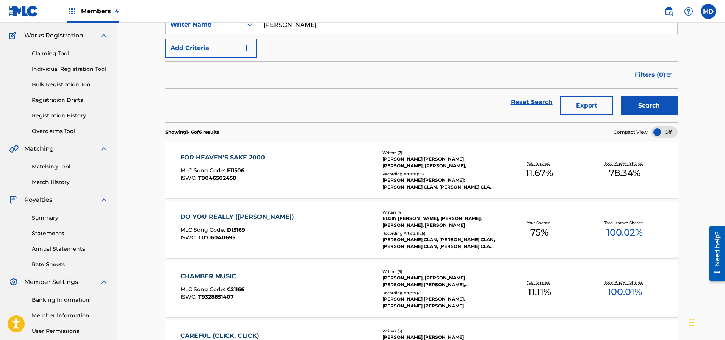
scroll to position [1, 0]
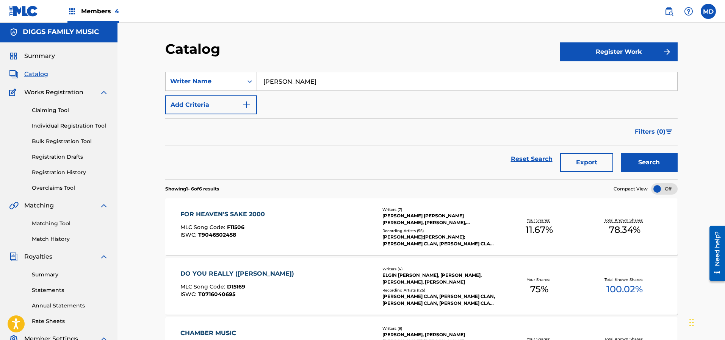
click at [242, 103] on img "Search Form" at bounding box center [246, 104] width 9 height 9
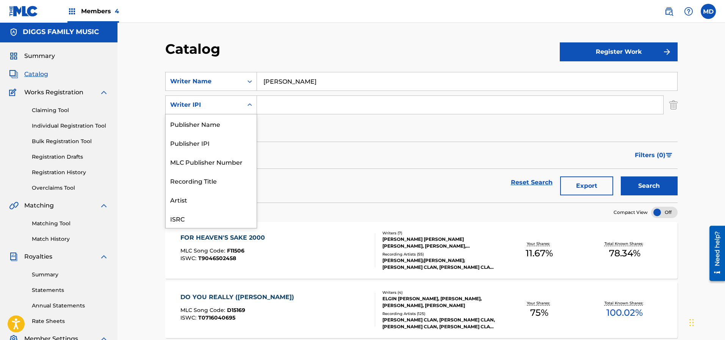
click at [228, 107] on div "Writer IPI" at bounding box center [204, 104] width 68 height 9
click at [262, 46] on div "Catalog" at bounding box center [362, 52] width 395 height 22
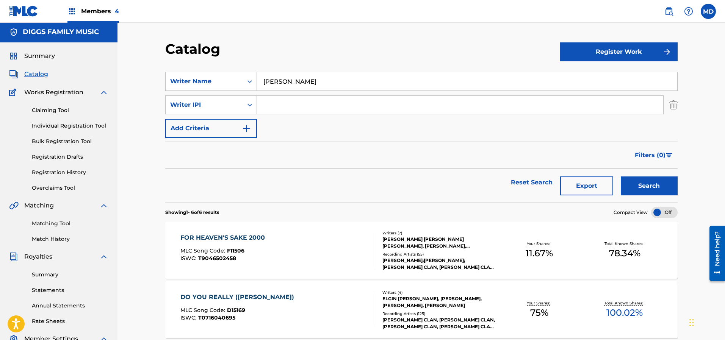
click at [304, 105] on input "Search Form" at bounding box center [460, 105] width 406 height 18
paste input "00183462952"
type input "00183462952"
click at [638, 186] on button "Search" at bounding box center [649, 186] width 57 height 19
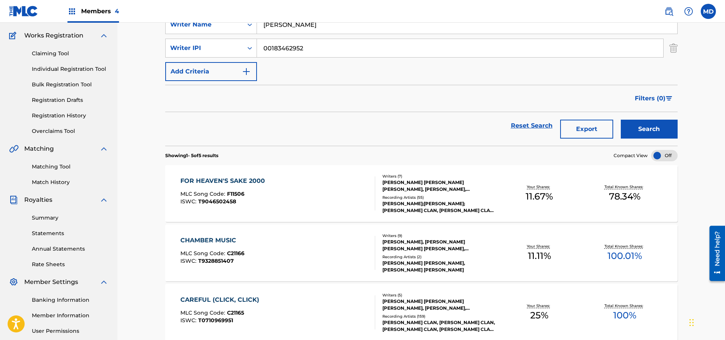
scroll to position [1, 0]
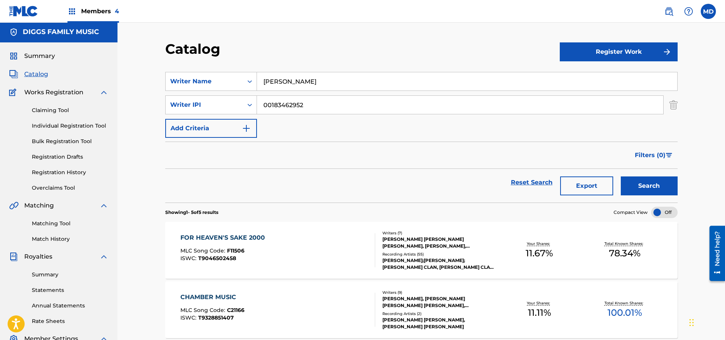
drag, startPoint x: 313, startPoint y: 84, endPoint x: 263, endPoint y: 91, distance: 50.1
click at [264, 91] on div "SearchWithCriteriab06c49a2-2fbd-493e-bec8-a33a3229e6a7 Writer Name [PERSON_NAME…" at bounding box center [421, 105] width 512 height 66
click at [636, 187] on button "Search" at bounding box center [649, 186] width 57 height 19
click at [337, 78] on input "Search Form" at bounding box center [467, 81] width 420 height 18
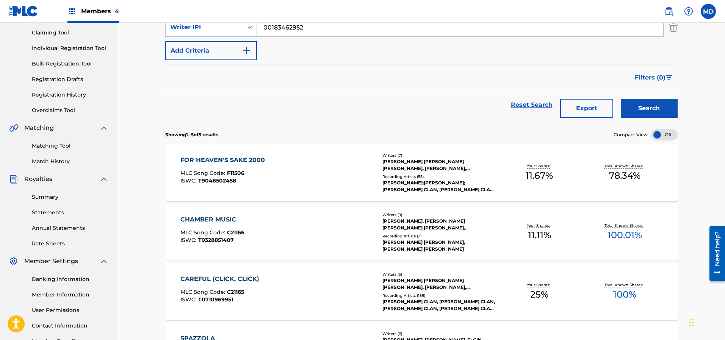
scroll to position [22, 0]
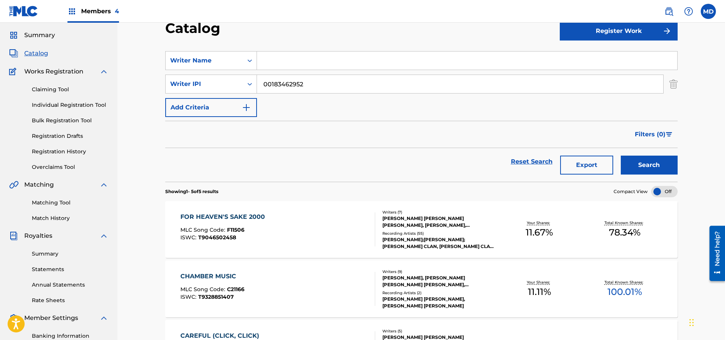
paste input "[PERSON_NAME]"
type input "[PERSON_NAME]"
click at [633, 163] on button "Search" at bounding box center [649, 165] width 57 height 19
click at [65, 154] on link "Registration History" at bounding box center [70, 152] width 77 height 8
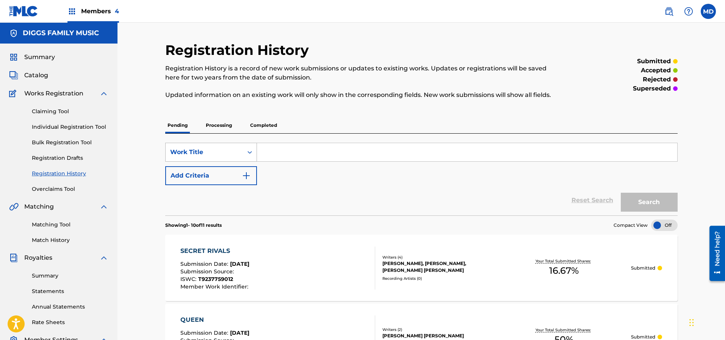
click at [220, 150] on div "Work Title" at bounding box center [204, 152] width 68 height 9
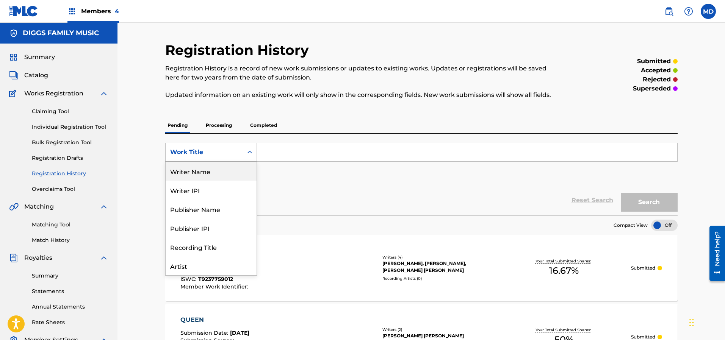
click at [205, 175] on div "Writer Name" at bounding box center [211, 171] width 91 height 19
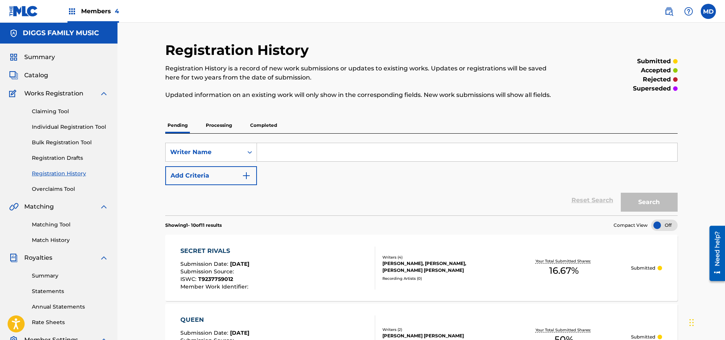
click at [301, 150] on input "Search Form" at bounding box center [467, 152] width 420 height 18
paste input "[PERSON_NAME]"
type input "[PERSON_NAME]"
click at [647, 202] on button "Search" at bounding box center [649, 202] width 57 height 19
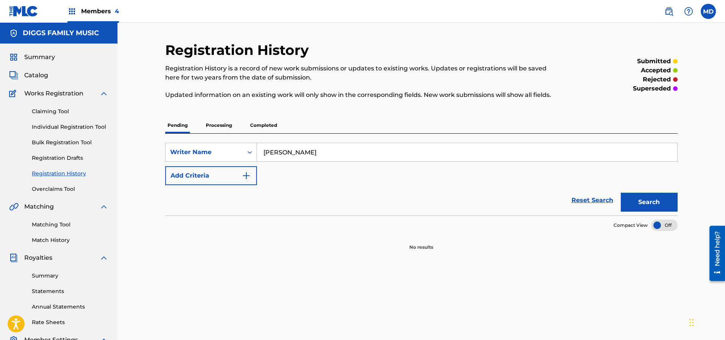
click at [220, 125] on p "Processing" at bounding box center [219, 125] width 31 height 16
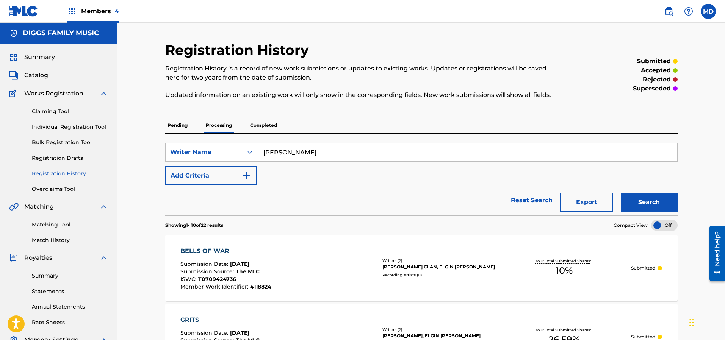
click at [258, 125] on p "Completed" at bounding box center [263, 125] width 31 height 16
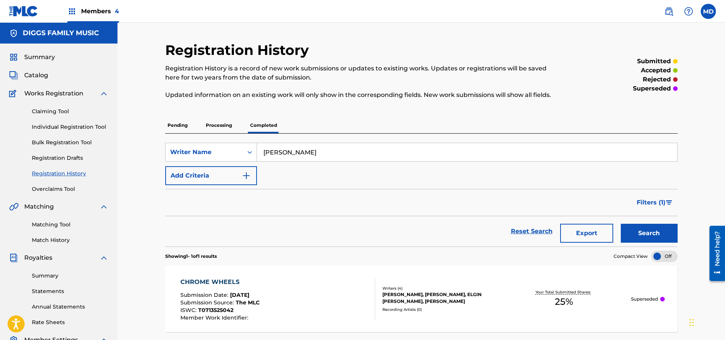
click at [219, 126] on p "Processing" at bounding box center [219, 125] width 31 height 16
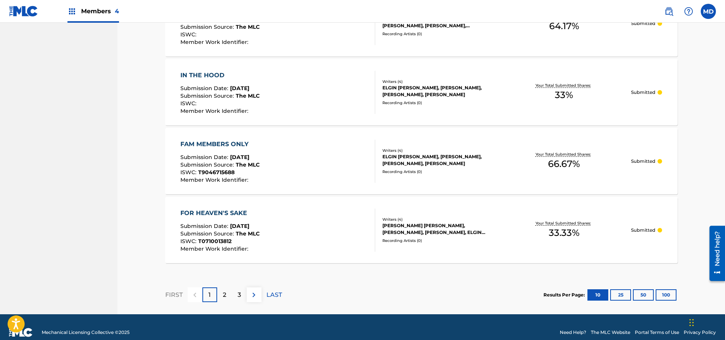
scroll to position [669, 0]
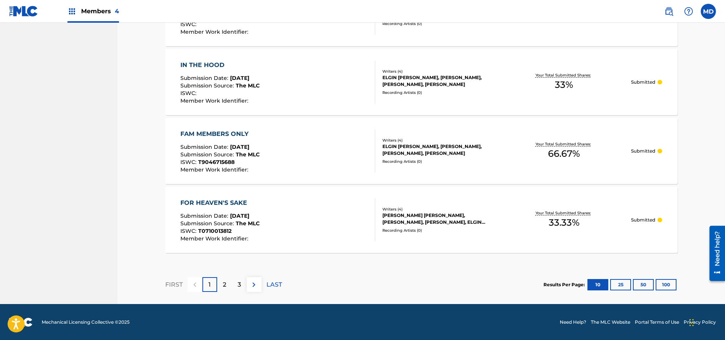
click at [239, 288] on p "3" at bounding box center [239, 284] width 3 height 9
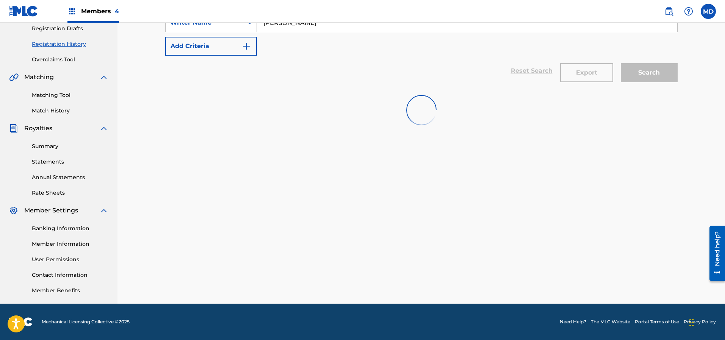
scroll to position [129, 0]
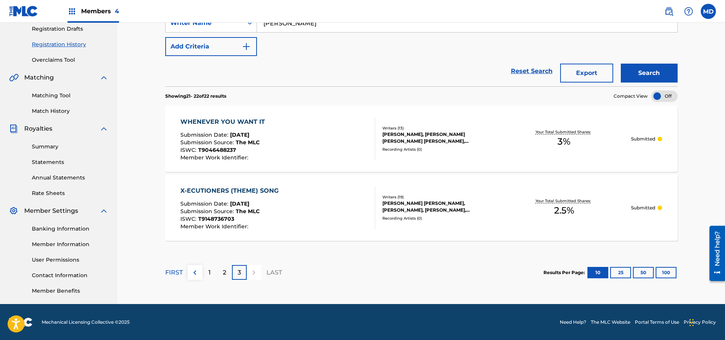
click at [222, 276] on div "2" at bounding box center [224, 272] width 15 height 15
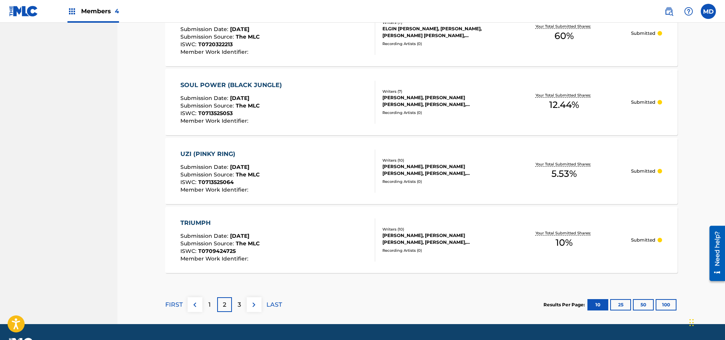
scroll to position [669, 0]
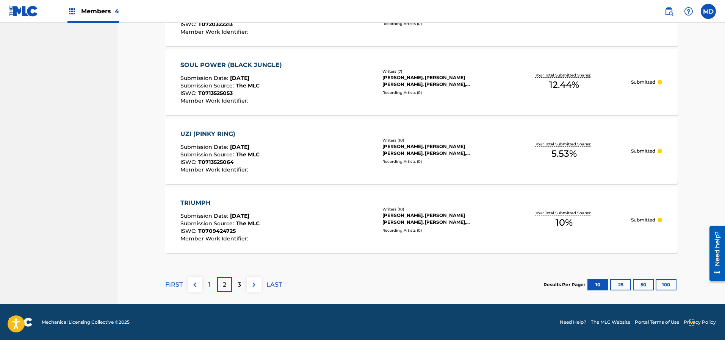
click at [211, 283] on div "1" at bounding box center [209, 284] width 15 height 15
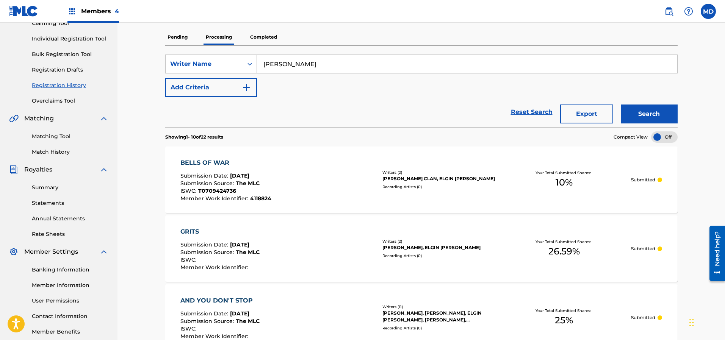
scroll to position [0, 0]
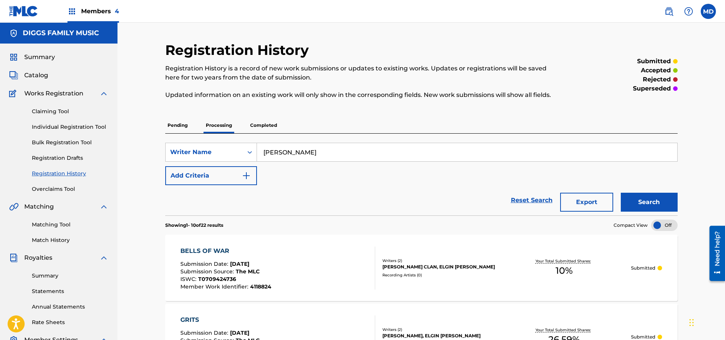
click at [265, 125] on p "Completed" at bounding box center [263, 125] width 31 height 16
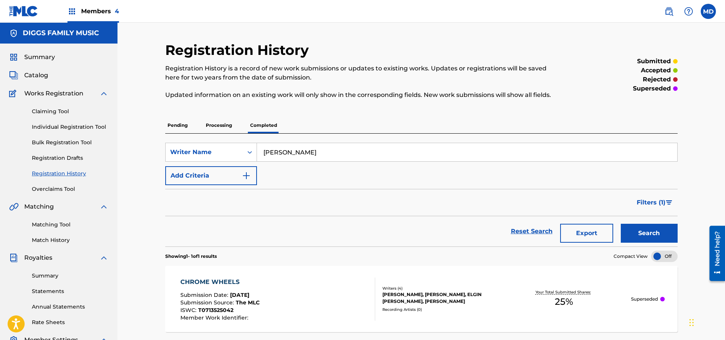
click at [178, 126] on p "Pending" at bounding box center [177, 125] width 25 height 16
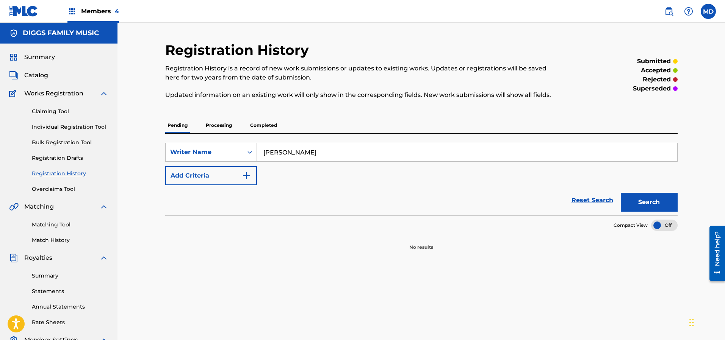
click at [211, 125] on p "Processing" at bounding box center [219, 125] width 31 height 16
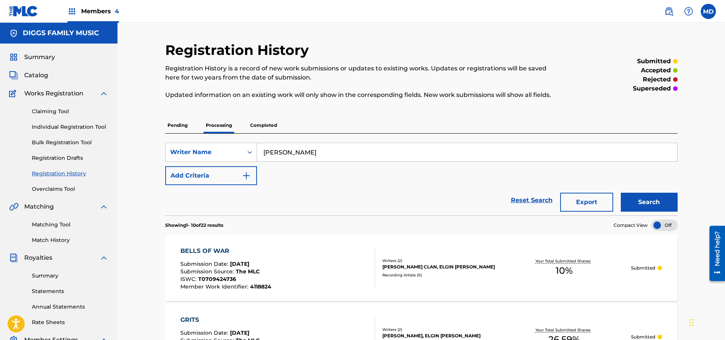
click at [180, 126] on p "Pending" at bounding box center [177, 125] width 25 height 16
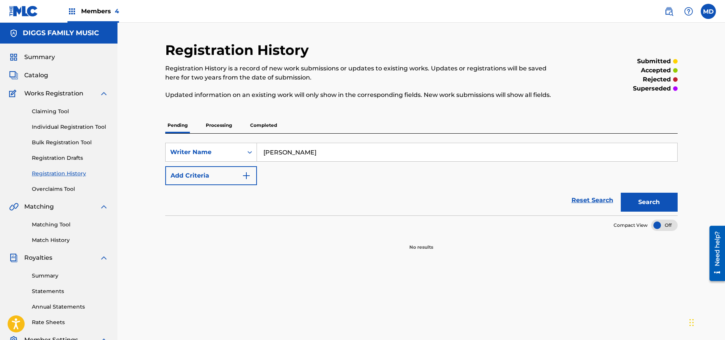
drag, startPoint x: 317, startPoint y: 154, endPoint x: 260, endPoint y: 157, distance: 56.9
click at [260, 157] on input "[PERSON_NAME]" at bounding box center [467, 152] width 420 height 18
click at [223, 125] on p "Processing" at bounding box center [219, 125] width 31 height 16
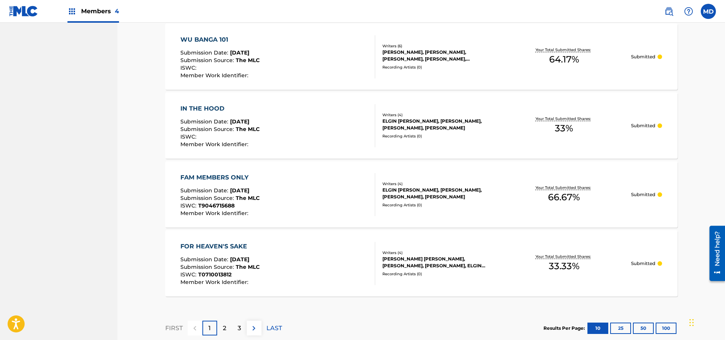
scroll to position [669, 0]
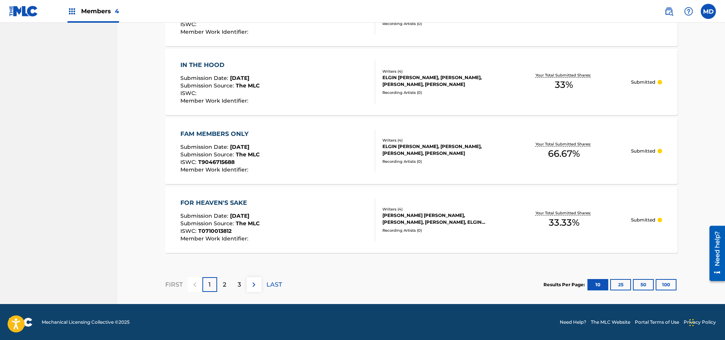
click at [229, 282] on div "2" at bounding box center [224, 284] width 15 height 15
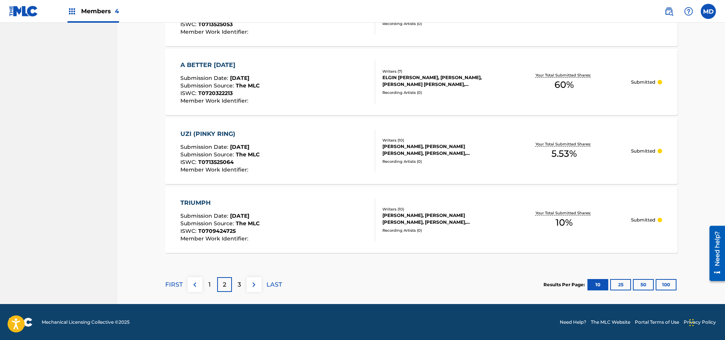
click at [238, 283] on p "3" at bounding box center [239, 284] width 3 height 9
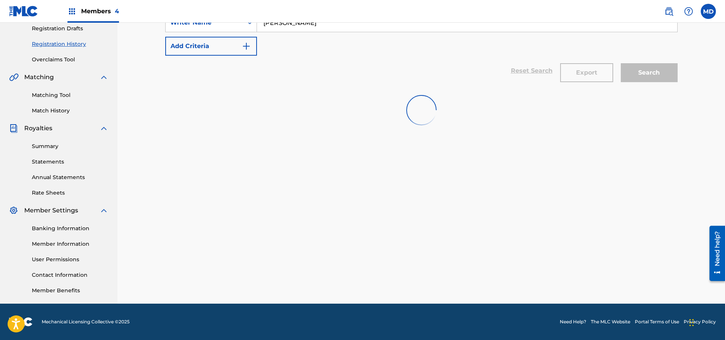
scroll to position [129, 0]
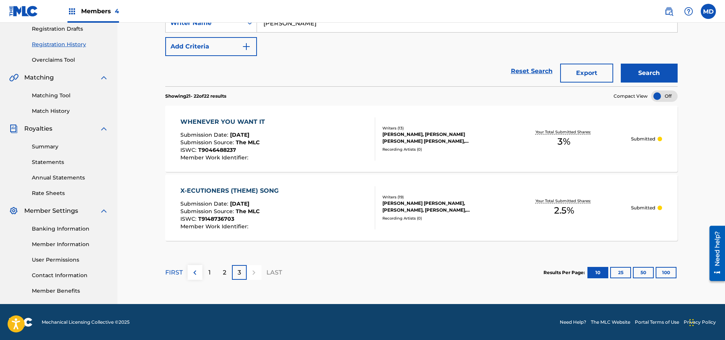
click at [208, 272] on div "1" at bounding box center [209, 272] width 15 height 15
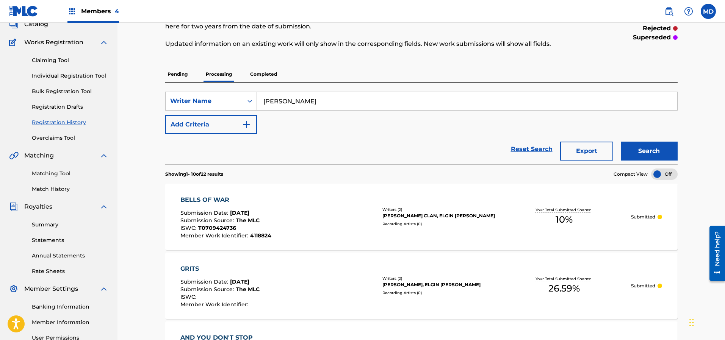
scroll to position [0, 0]
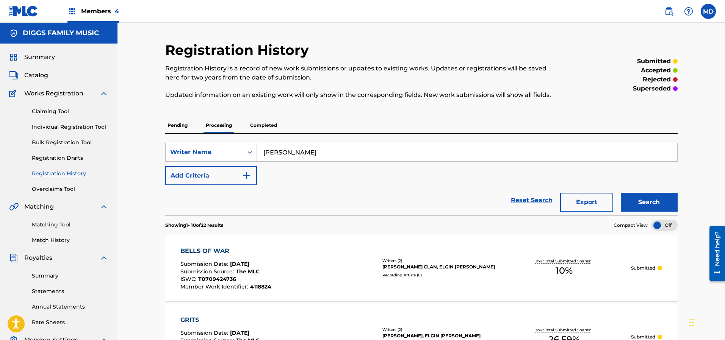
click at [180, 125] on p "Pending" at bounding box center [177, 125] width 25 height 16
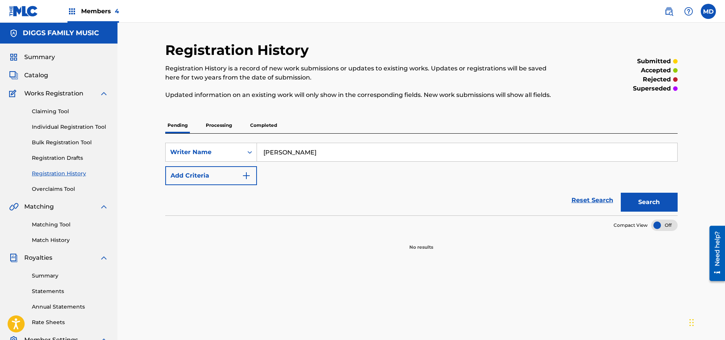
click at [262, 126] on p "Completed" at bounding box center [263, 125] width 31 height 16
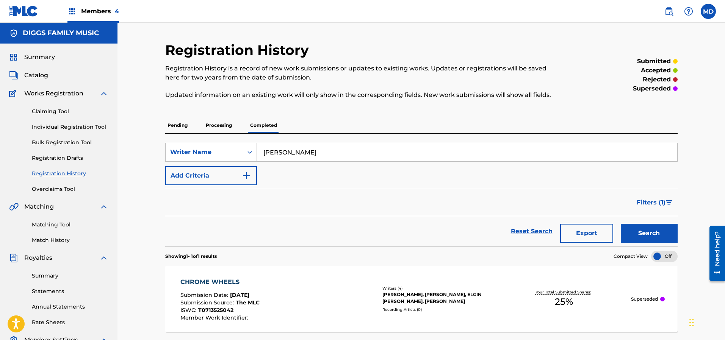
click at [60, 112] on link "Claiming Tool" at bounding box center [70, 112] width 77 height 8
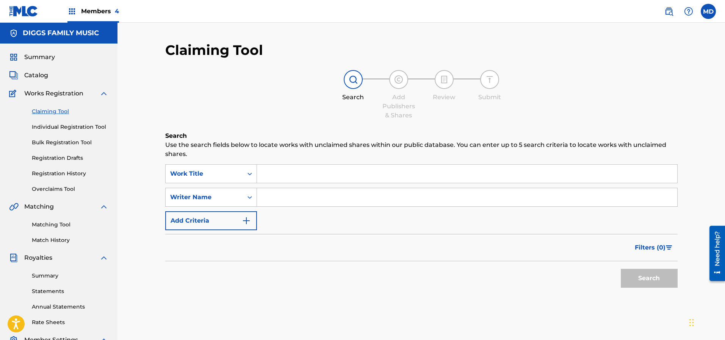
click at [42, 76] on span "Catalog" at bounding box center [36, 75] width 24 height 9
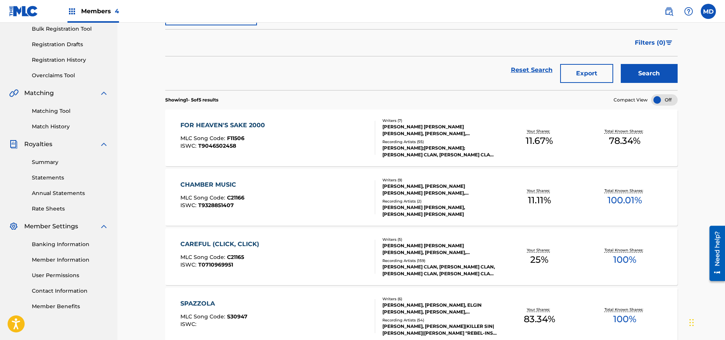
scroll to position [171, 0]
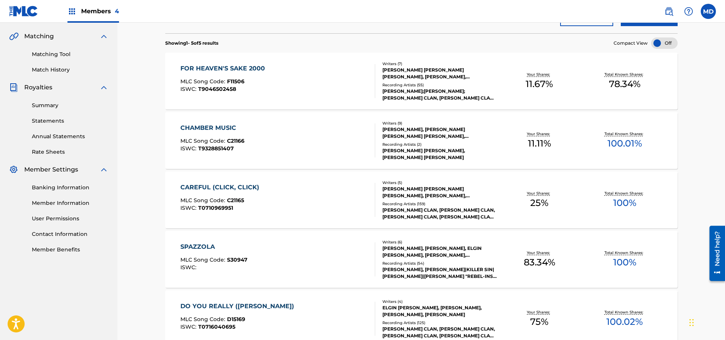
click at [252, 190] on div "CAREFUL (CLICK, CLICK)" at bounding box center [221, 187] width 83 height 9
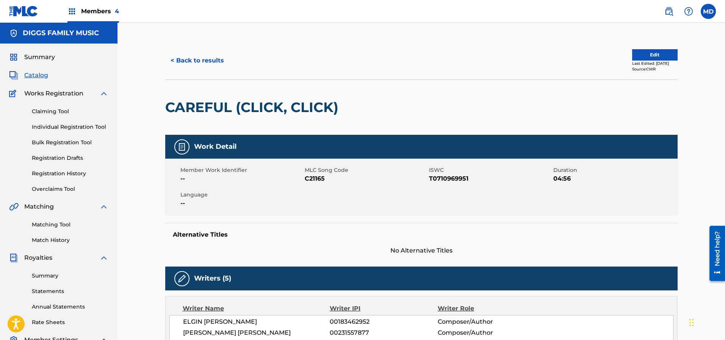
click at [195, 63] on button "< Back to results" at bounding box center [197, 60] width 64 height 19
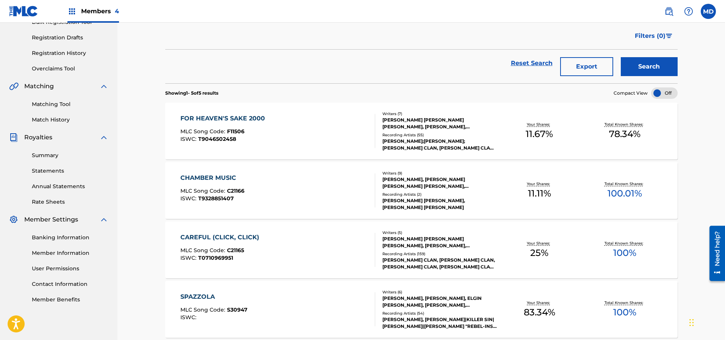
scroll to position [227, 0]
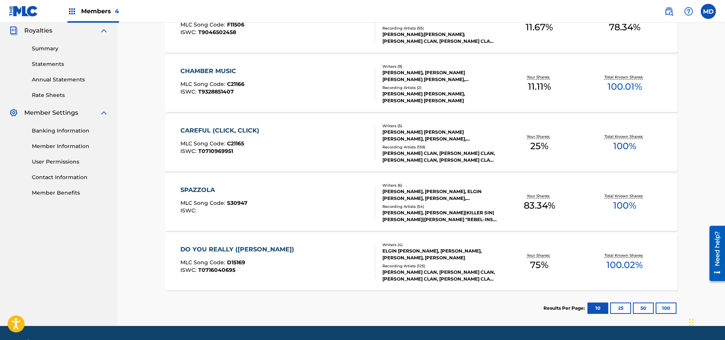
click at [674, 307] on button "100" at bounding box center [666, 308] width 21 height 11
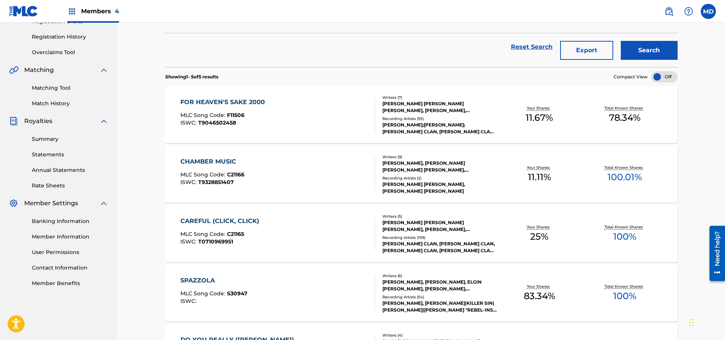
scroll to position [0, 0]
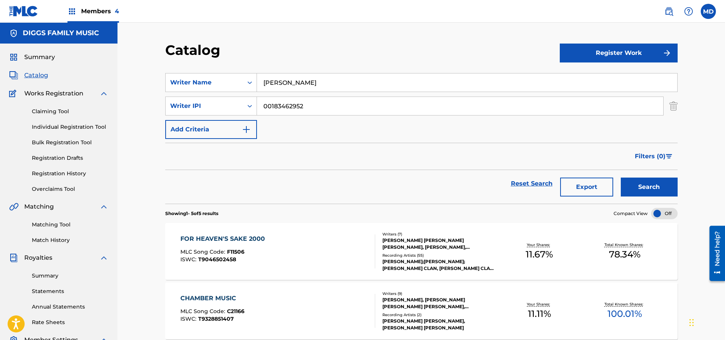
click at [326, 85] on input "[PERSON_NAME]" at bounding box center [467, 83] width 420 height 18
click at [73, 174] on link "Registration History" at bounding box center [70, 174] width 77 height 8
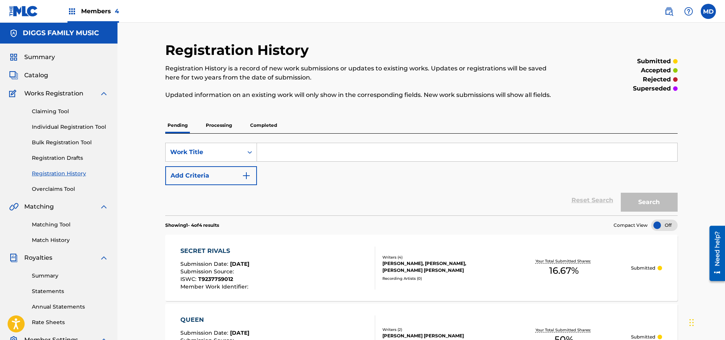
click at [285, 154] on input "Search Form" at bounding box center [467, 152] width 420 height 18
paste input "CAREFUL CLICK CLICK"
type input "CAREFUL CLICK CLICK"
drag, startPoint x: 334, startPoint y: 150, endPoint x: 256, endPoint y: 158, distance: 78.8
click at [256, 158] on div "SearchWithCriteriac8dc682a-5f26-489c-a68d-3a15f4707b01 Work Title CAREFUL CLICK…" at bounding box center [421, 152] width 512 height 19
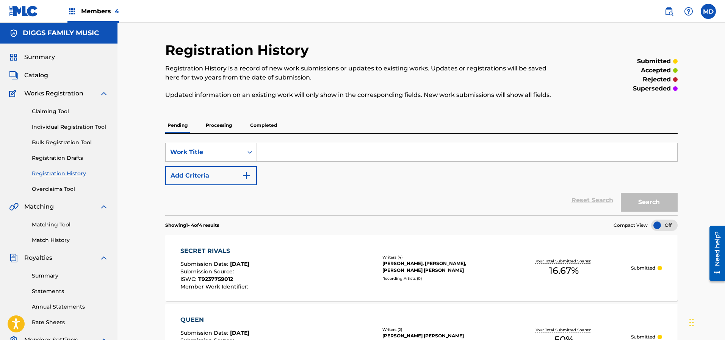
click at [222, 127] on p "Processing" at bounding box center [219, 125] width 31 height 16
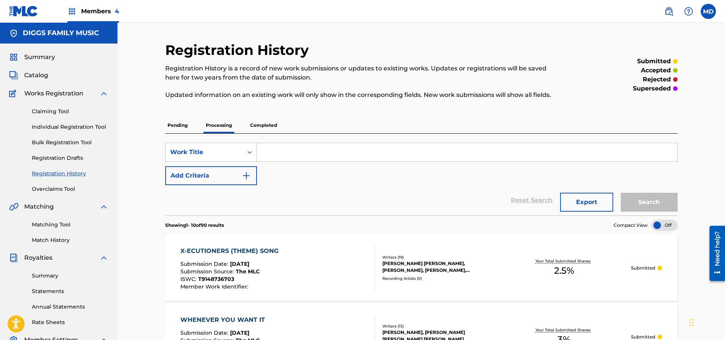
click at [41, 56] on span "Summary" at bounding box center [39, 57] width 31 height 9
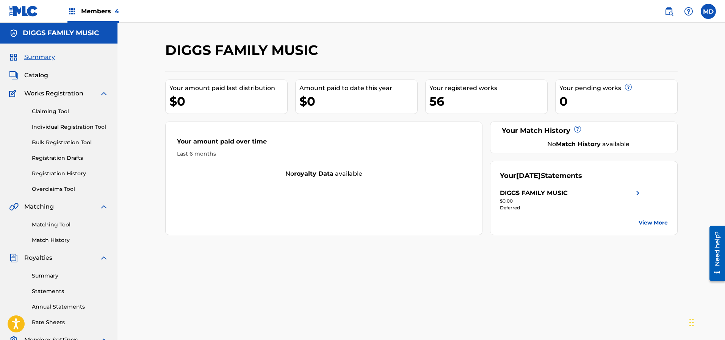
click at [56, 174] on link "Registration History" at bounding box center [70, 174] width 77 height 8
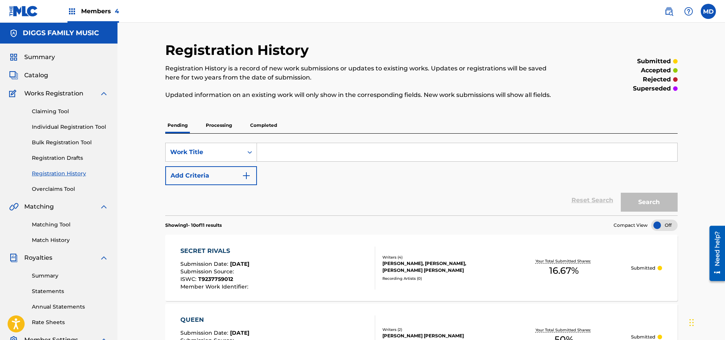
click at [277, 149] on input "Search Form" at bounding box center [467, 152] width 420 height 18
paste input "[PERSON_NAME] [PERSON_NAME] REUNION"
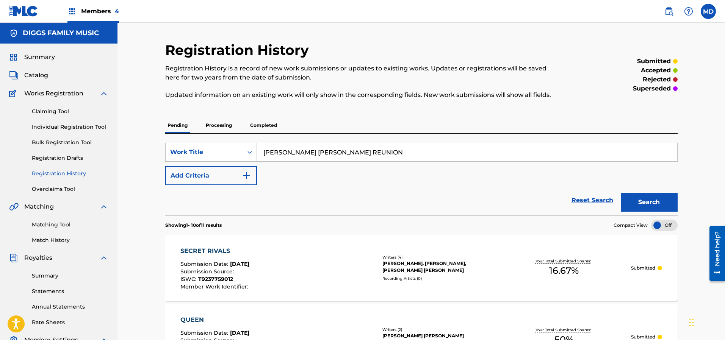
type input "[PERSON_NAME] [PERSON_NAME] REUNION"
drag, startPoint x: 641, startPoint y: 200, endPoint x: 636, endPoint y: 200, distance: 4.9
click at [641, 200] on button "Search" at bounding box center [649, 202] width 57 height 19
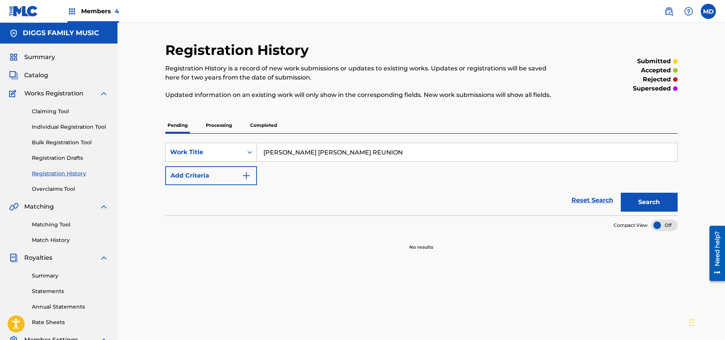
click at [222, 123] on p "Processing" at bounding box center [219, 125] width 31 height 16
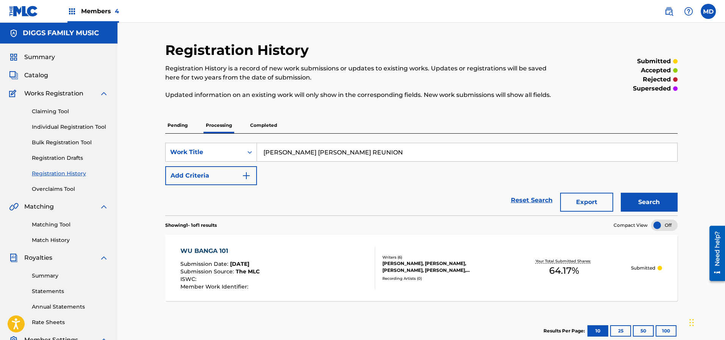
click at [261, 125] on p "Completed" at bounding box center [263, 125] width 31 height 16
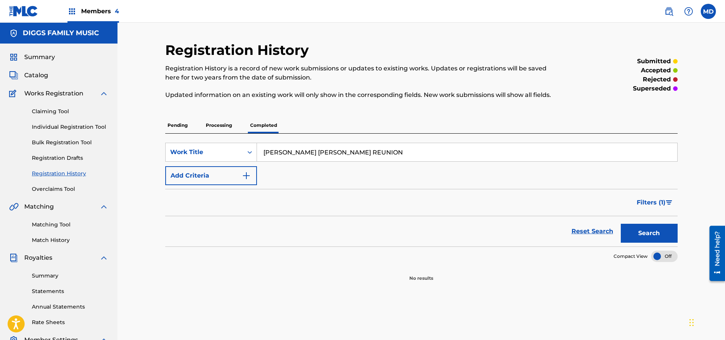
click at [224, 124] on p "Processing" at bounding box center [219, 125] width 31 height 16
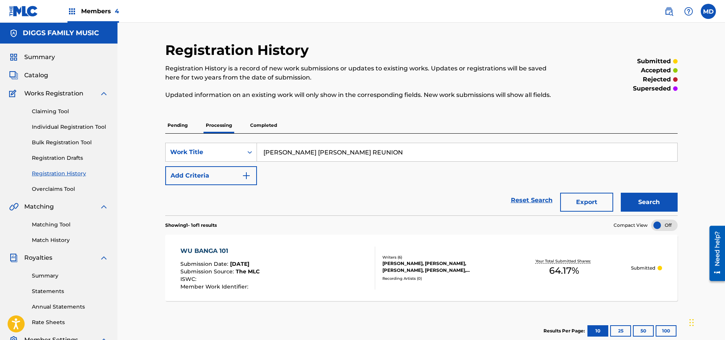
click at [43, 76] on span "Catalog" at bounding box center [36, 75] width 24 height 9
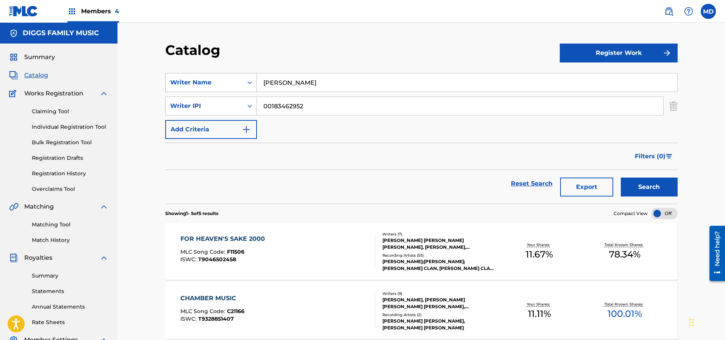
click at [241, 85] on div "Writer Name" at bounding box center [204, 82] width 77 height 14
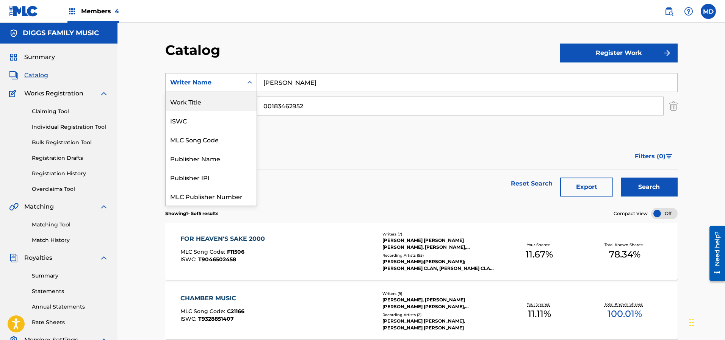
click at [205, 102] on div "Work Title" at bounding box center [211, 101] width 91 height 19
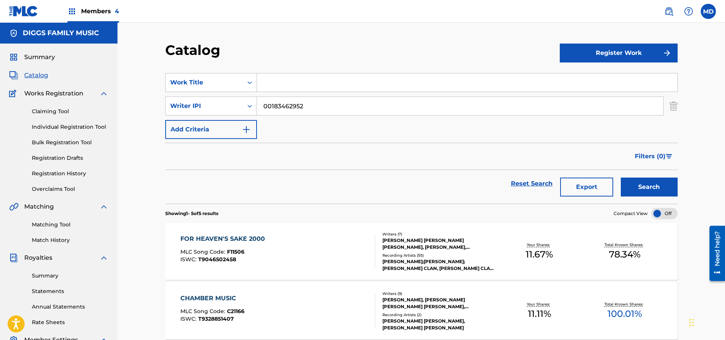
click at [302, 81] on input "Search Form" at bounding box center [467, 83] width 420 height 18
paste input "[PERSON_NAME] [PERSON_NAME] REUNION"
type input "[PERSON_NAME] [PERSON_NAME] REUNION"
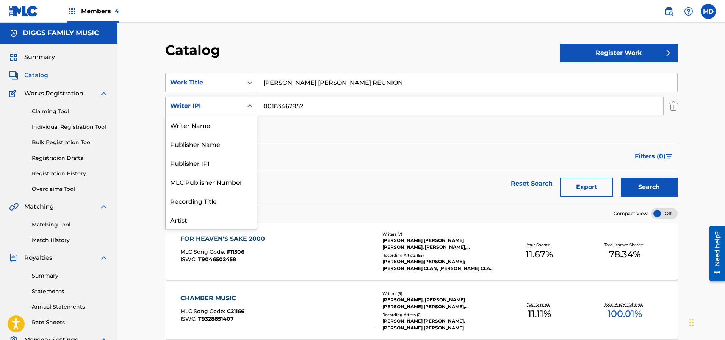
click at [218, 107] on div "Writer IPI" at bounding box center [204, 106] width 68 height 9
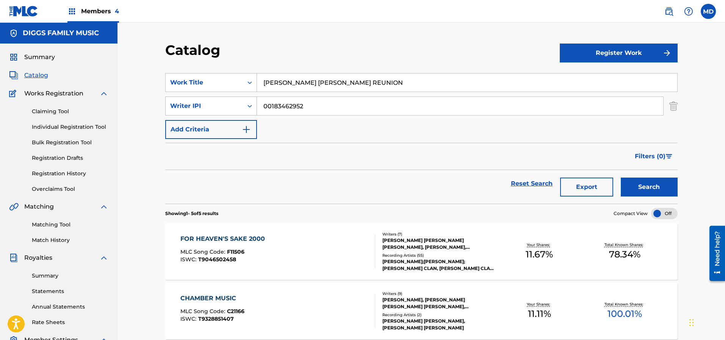
drag, startPoint x: 323, startPoint y: 99, endPoint x: 256, endPoint y: 108, distance: 67.7
click at [256, 108] on div "SearchWithCriteria271fa505-169b-4d56-8cd5-051aae2f09ae Writer IPI 00183462952" at bounding box center [421, 106] width 512 height 19
click at [644, 190] on button "Search" at bounding box center [649, 187] width 57 height 19
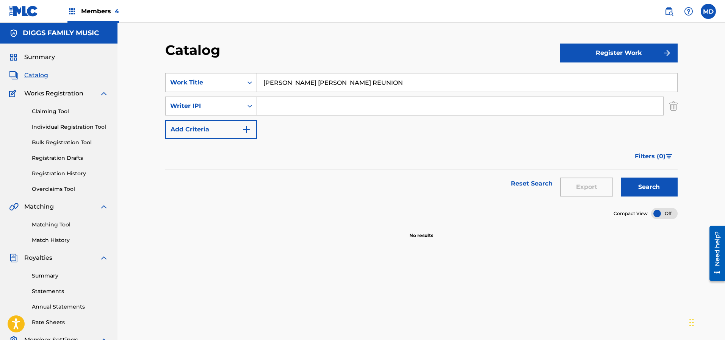
click at [59, 113] on link "Claiming Tool" at bounding box center [70, 112] width 77 height 8
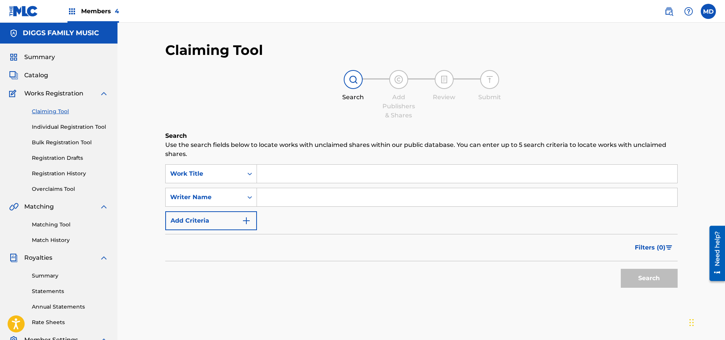
click at [299, 174] on input "Search Form" at bounding box center [467, 174] width 420 height 18
paste input "[PERSON_NAME] [PERSON_NAME] REUNION"
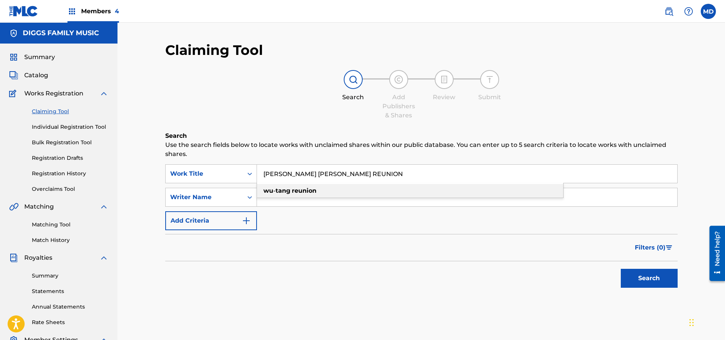
click at [330, 196] on div "[PERSON_NAME] reunion" at bounding box center [410, 191] width 306 height 14
type input "[PERSON_NAME] reunion"
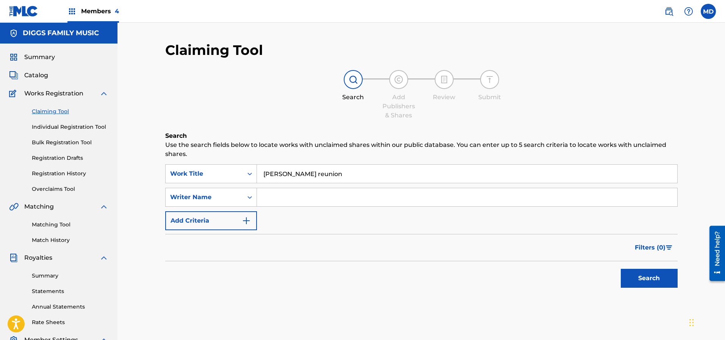
click at [639, 280] on button "Search" at bounding box center [649, 278] width 57 height 19
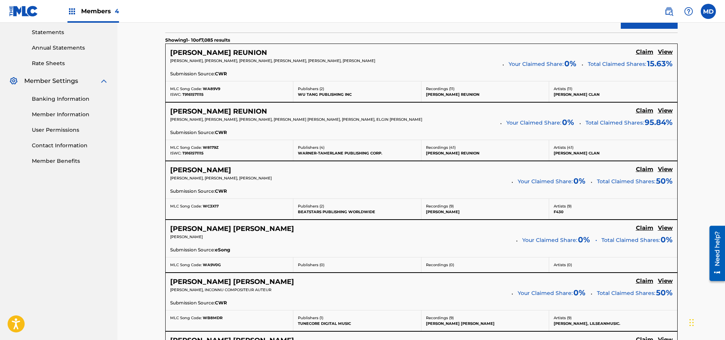
scroll to position [202, 0]
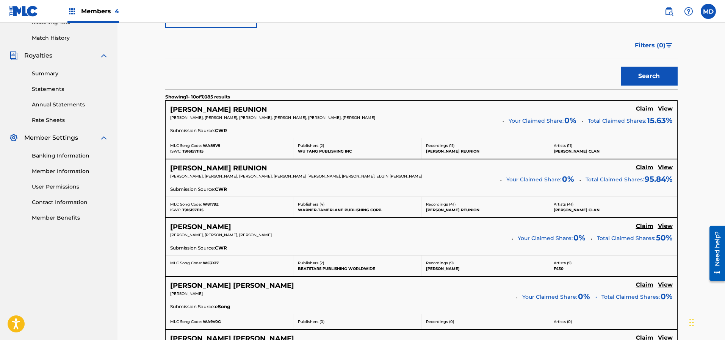
click at [661, 167] on h5 "View" at bounding box center [665, 167] width 15 height 7
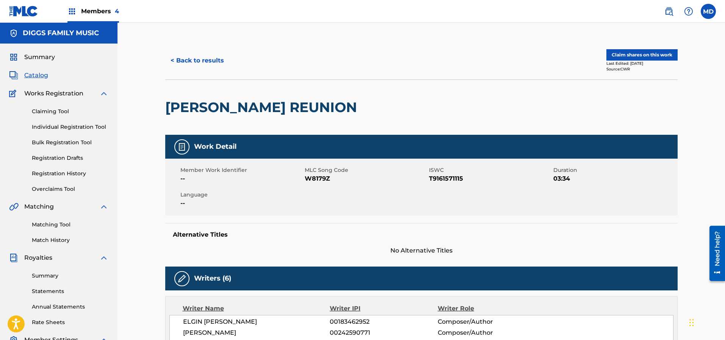
click at [633, 55] on button "Claim shares on this work" at bounding box center [641, 54] width 71 height 11
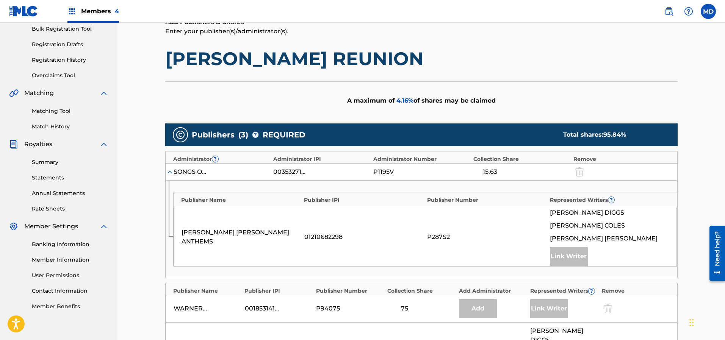
scroll to position [284, 0]
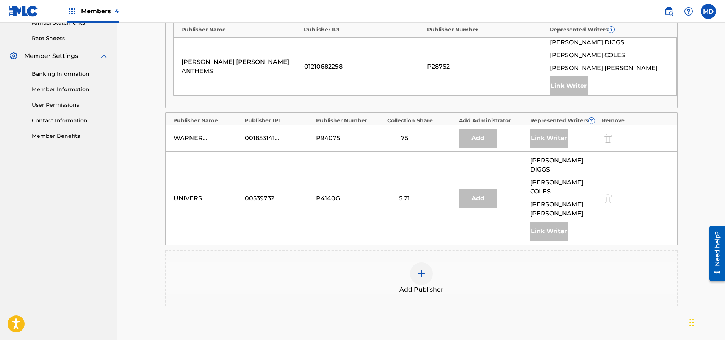
click at [423, 269] on img at bounding box center [421, 273] width 9 height 9
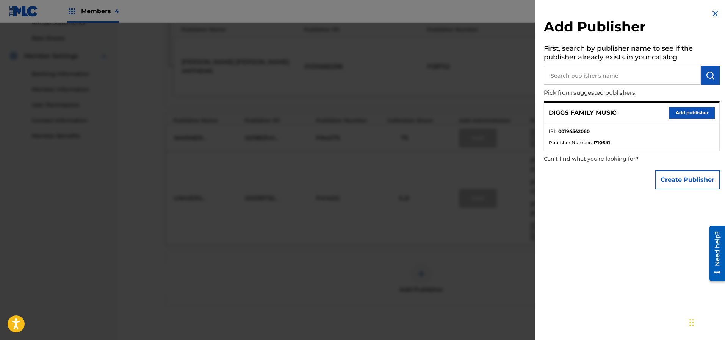
click at [685, 111] on button "Add publisher" at bounding box center [691, 112] width 45 height 11
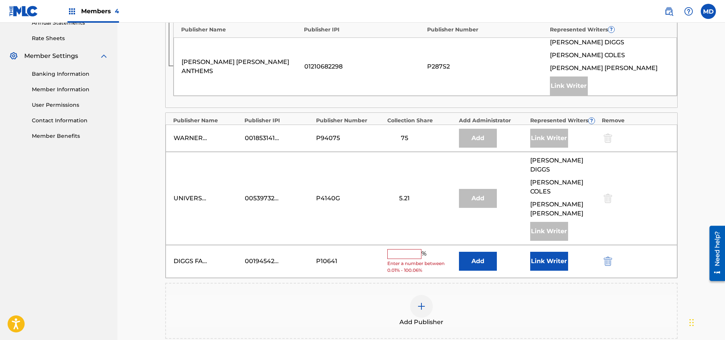
scroll to position [387, 0]
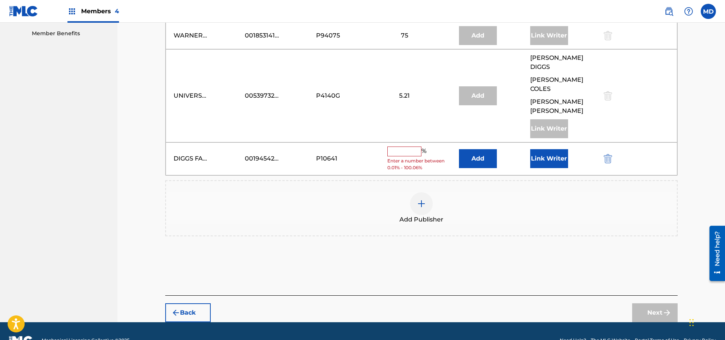
click at [414, 147] on input "text" at bounding box center [404, 152] width 34 height 10
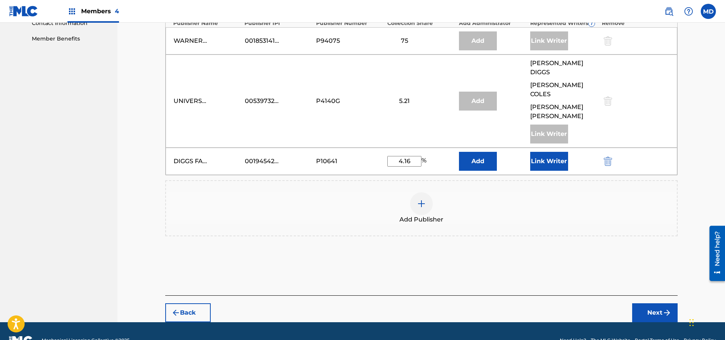
type input "4.16"
click at [554, 152] on button "Link Writer" at bounding box center [549, 161] width 38 height 19
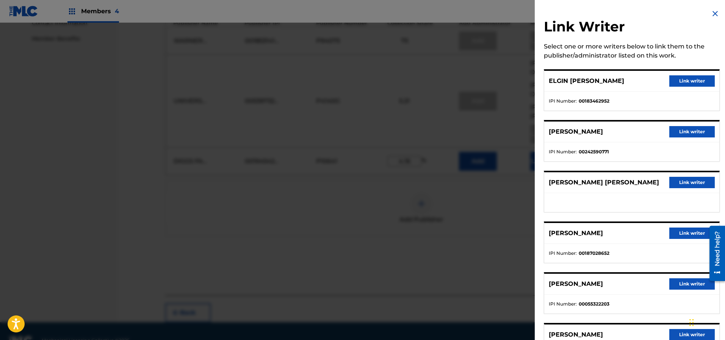
click at [679, 80] on button "Link writer" at bounding box center [691, 80] width 45 height 11
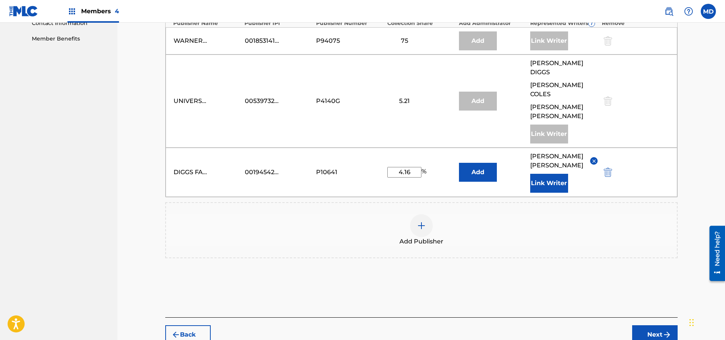
click at [648, 326] on button "Next" at bounding box center [654, 335] width 45 height 19
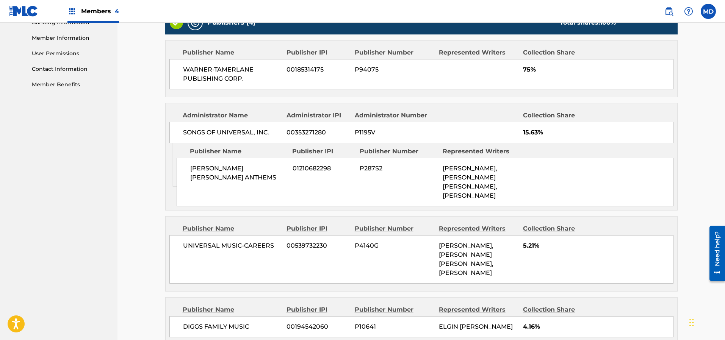
scroll to position [404, 0]
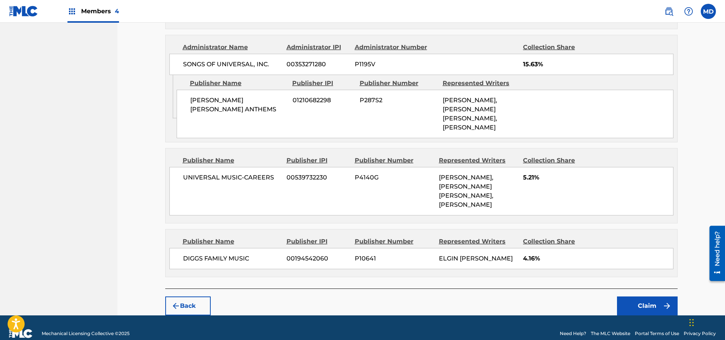
click at [633, 297] on button "Claim" at bounding box center [647, 306] width 61 height 19
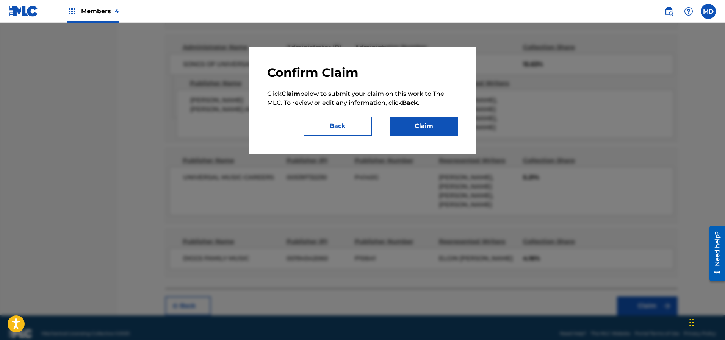
click at [407, 123] on button "Claim" at bounding box center [424, 126] width 68 height 19
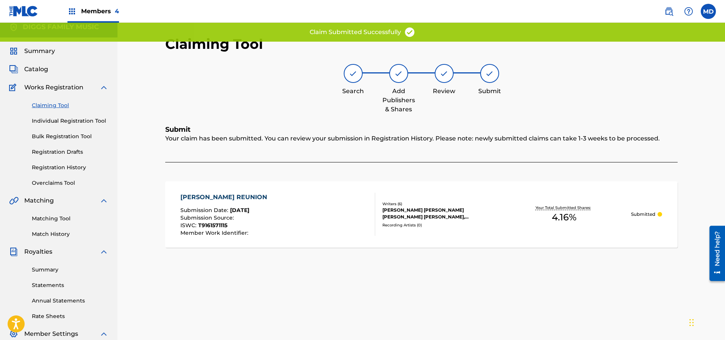
scroll to position [0, 0]
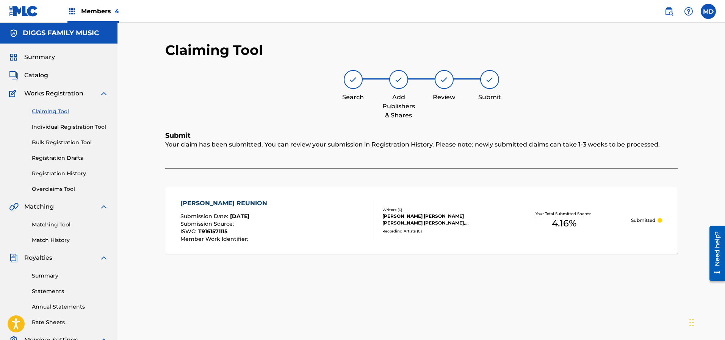
click at [58, 113] on link "Claiming Tool" at bounding box center [70, 112] width 77 height 8
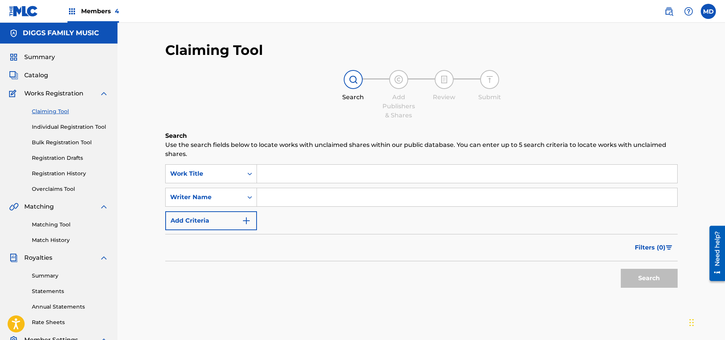
click at [281, 174] on input "Search Form" at bounding box center [467, 174] width 420 height 18
paste input "[PERSON_NAME] [PERSON_NAME] REUNION"
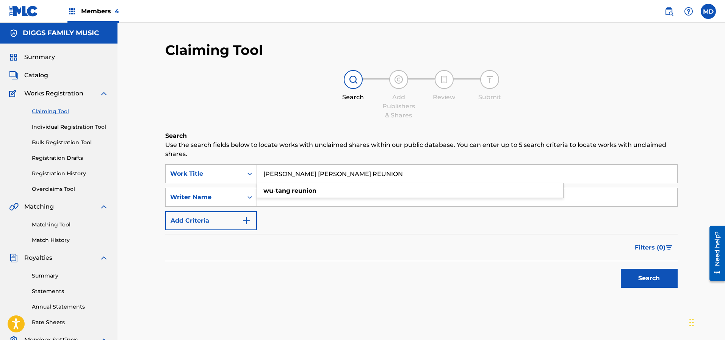
type input "[PERSON_NAME] [PERSON_NAME] REUNION"
click at [633, 274] on button "Search" at bounding box center [649, 278] width 57 height 19
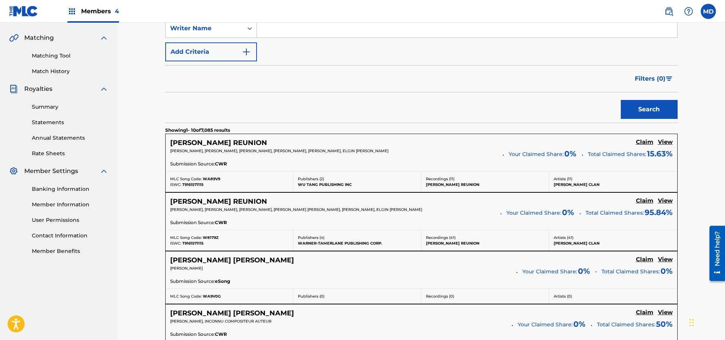
scroll to position [171, 0]
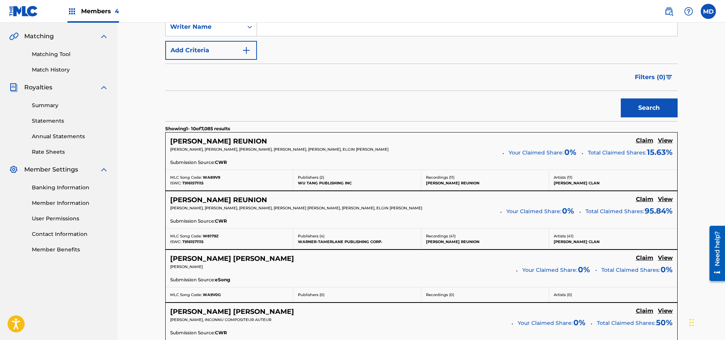
click at [666, 143] on h5 "View" at bounding box center [665, 140] width 15 height 7
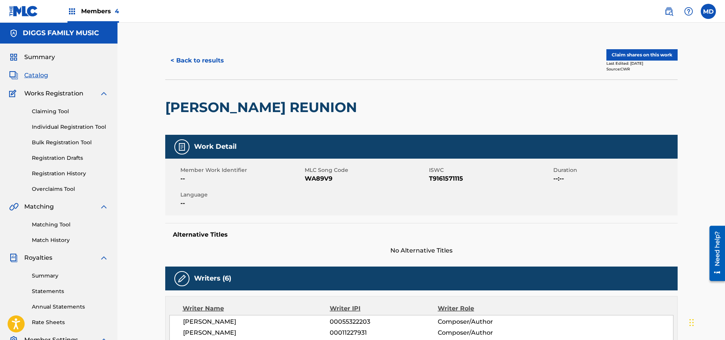
click at [644, 55] on button "Claim shares on this work" at bounding box center [641, 54] width 71 height 11
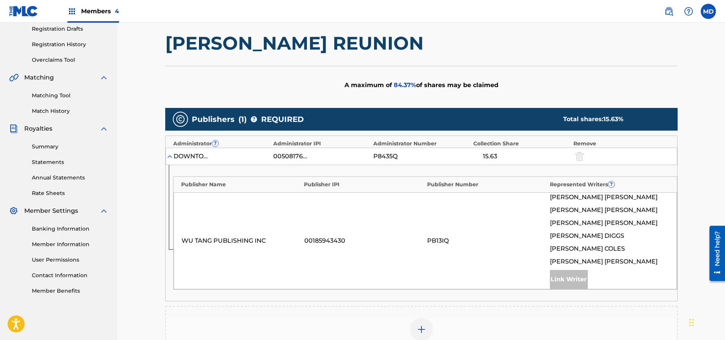
scroll to position [171, 0]
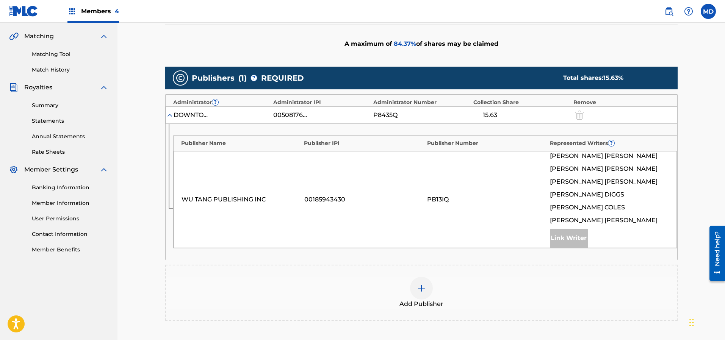
click at [422, 285] on img at bounding box center [421, 288] width 9 height 9
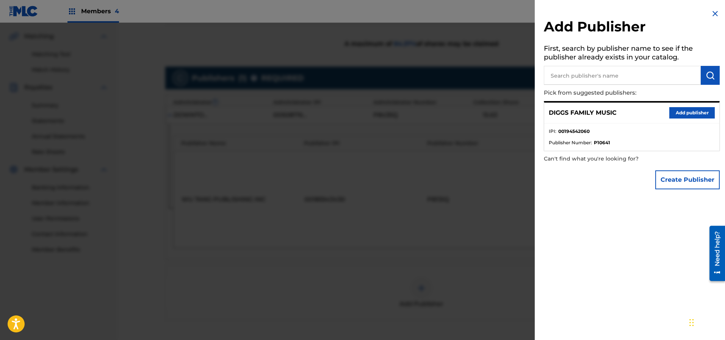
click at [683, 112] on button "Add publisher" at bounding box center [691, 112] width 45 height 11
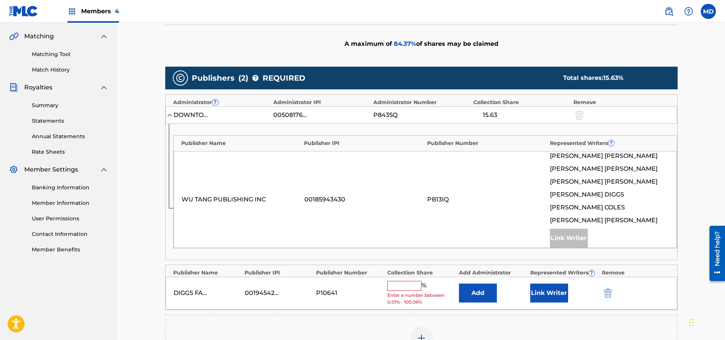
click at [415, 284] on input "text" at bounding box center [404, 286] width 34 height 10
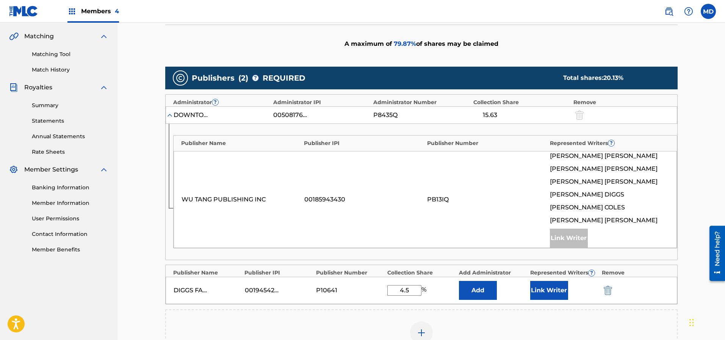
type input "4.5"
click at [558, 291] on button "Link Writer" at bounding box center [549, 290] width 38 height 19
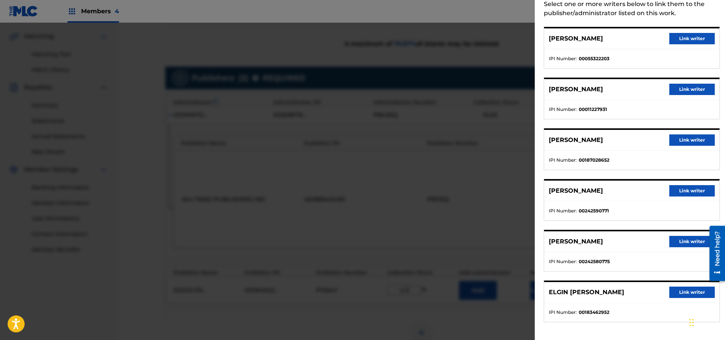
click at [692, 292] on button "Link writer" at bounding box center [691, 292] width 45 height 11
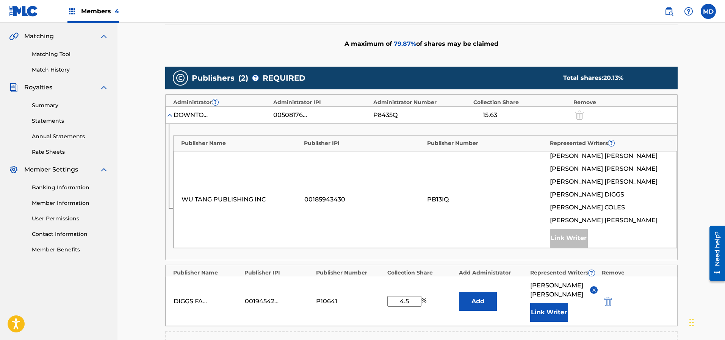
scroll to position [227, 0]
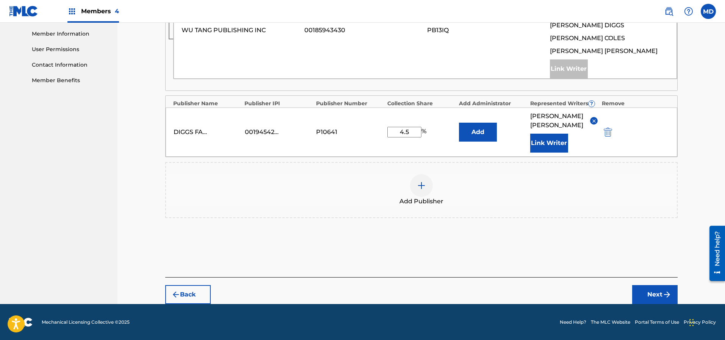
click at [642, 292] on button "Next" at bounding box center [654, 294] width 45 height 19
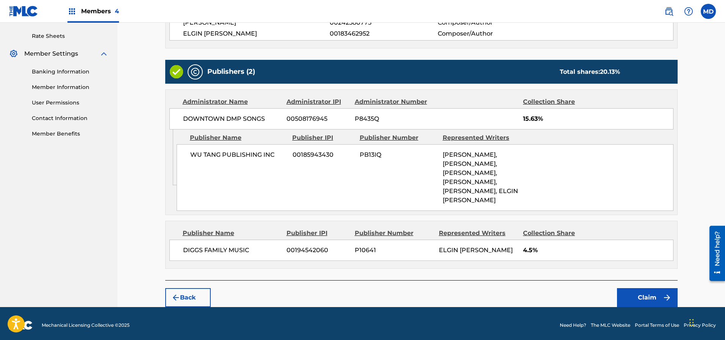
scroll to position [297, 0]
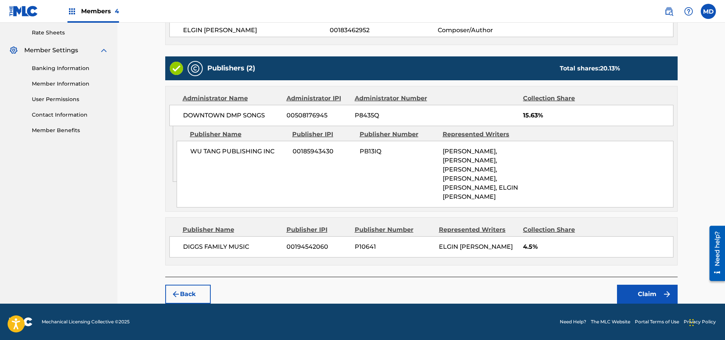
click at [649, 292] on button "Claim" at bounding box center [647, 294] width 61 height 19
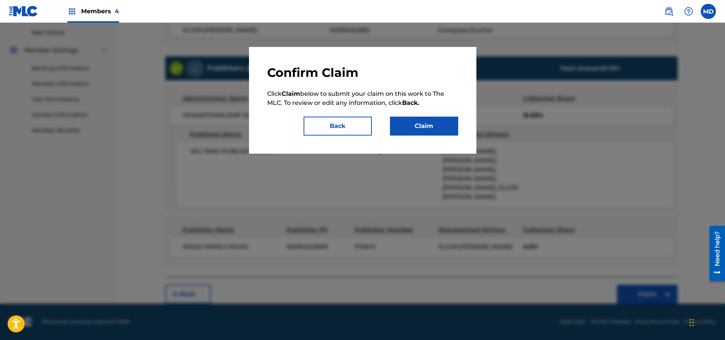
click at [425, 124] on button "Claim" at bounding box center [424, 126] width 68 height 19
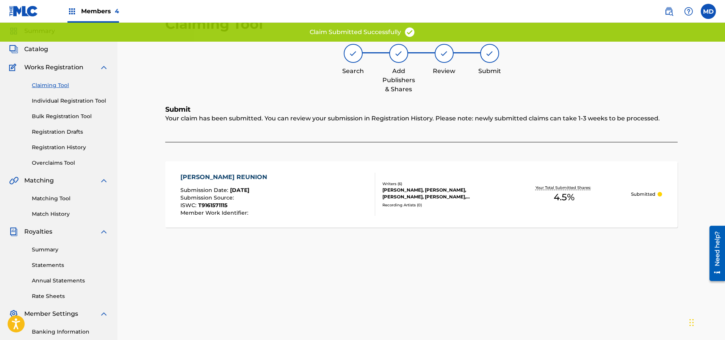
scroll to position [16, 0]
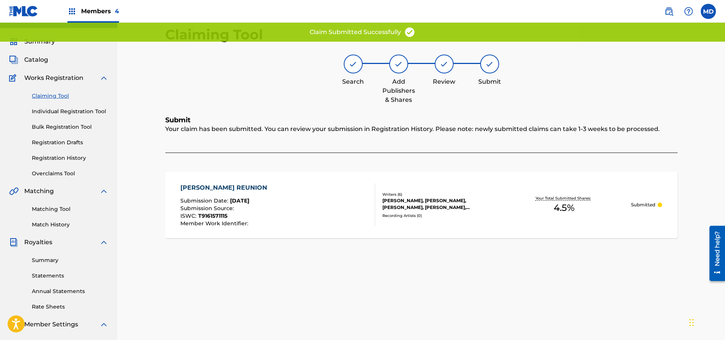
click at [59, 97] on link "Claiming Tool" at bounding box center [70, 96] width 77 height 8
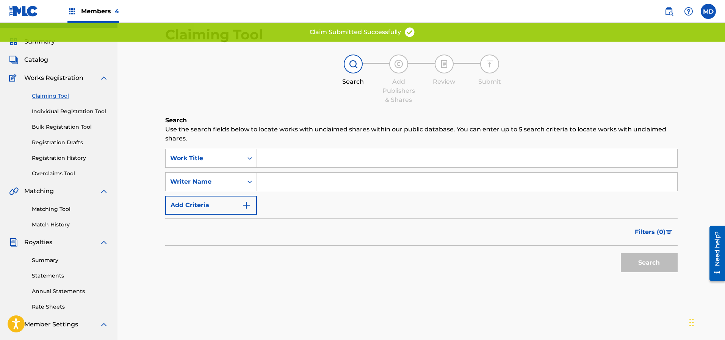
scroll to position [0, 0]
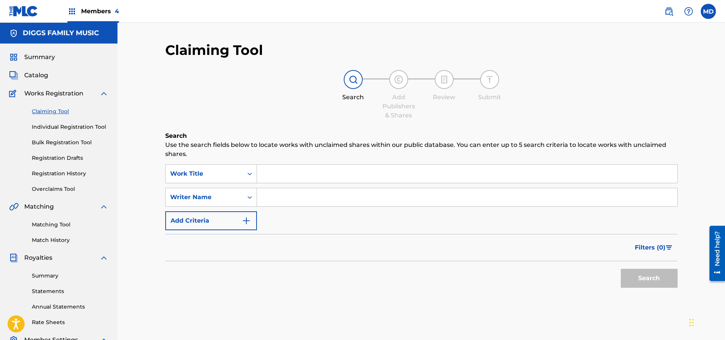
click at [311, 170] on input "Search Form" at bounding box center [467, 174] width 420 height 18
paste input "WHISTLE"
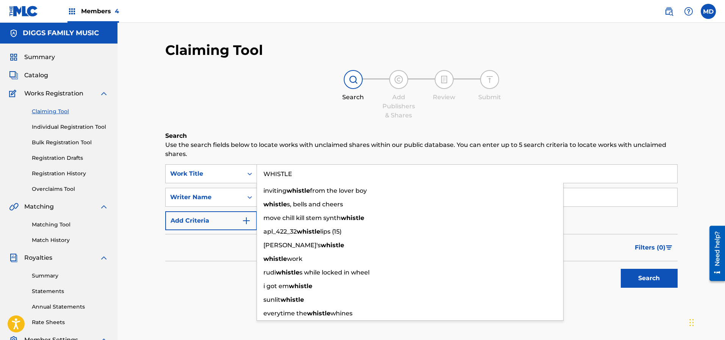
type input "WHISTLE"
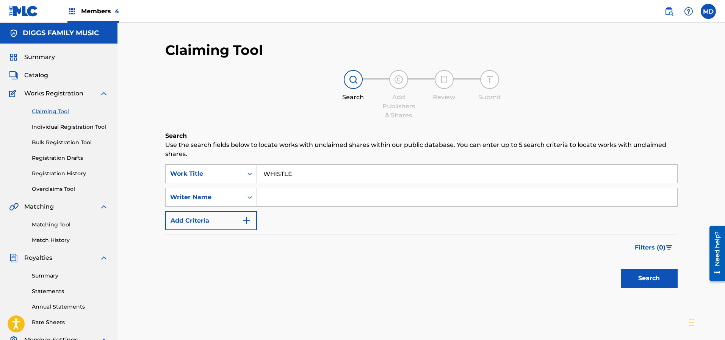
click at [274, 114] on div "Search Add Publishers & Shares Review Submit" at bounding box center [421, 95] width 512 height 50
click at [639, 284] on button "Search" at bounding box center [649, 278] width 57 height 19
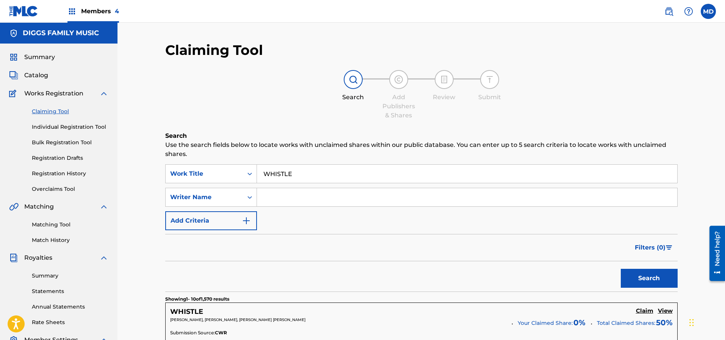
click at [316, 201] on input "Search Form" at bounding box center [467, 197] width 420 height 18
type input "[PERSON_NAME]"
click at [636, 272] on button "Search" at bounding box center [649, 278] width 57 height 19
click at [58, 172] on link "Registration History" at bounding box center [70, 174] width 77 height 8
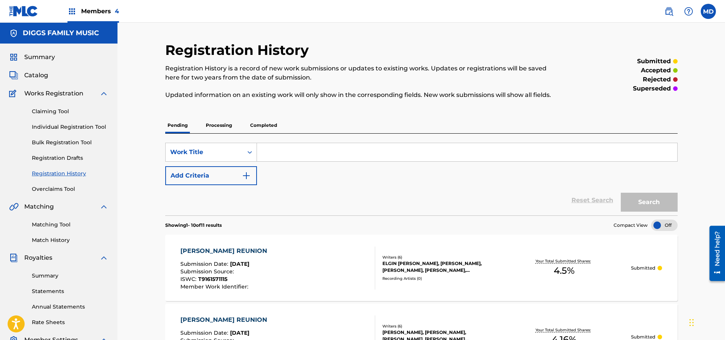
click at [296, 155] on input "Search Form" at bounding box center [467, 152] width 420 height 18
paste input "WHISTLE"
type input "WHISTLE"
click at [647, 198] on button "Search" at bounding box center [649, 202] width 57 height 19
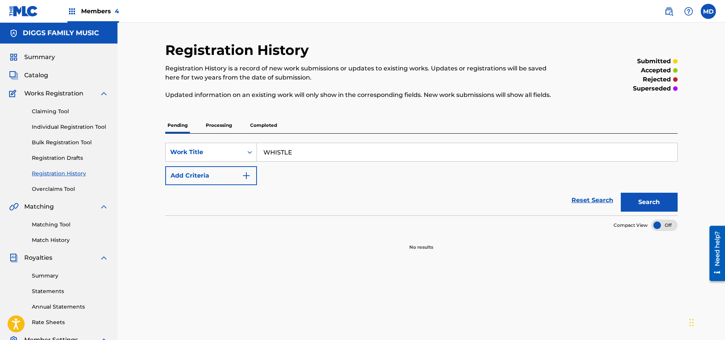
click at [227, 126] on p "Processing" at bounding box center [219, 125] width 31 height 16
click at [258, 127] on p "Completed" at bounding box center [263, 125] width 31 height 16
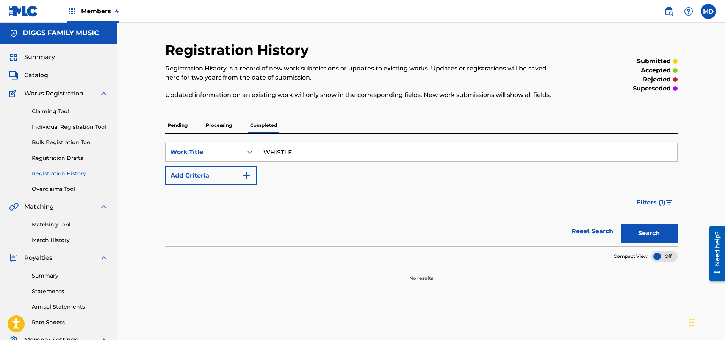
click at [40, 77] on span "Catalog" at bounding box center [36, 75] width 24 height 9
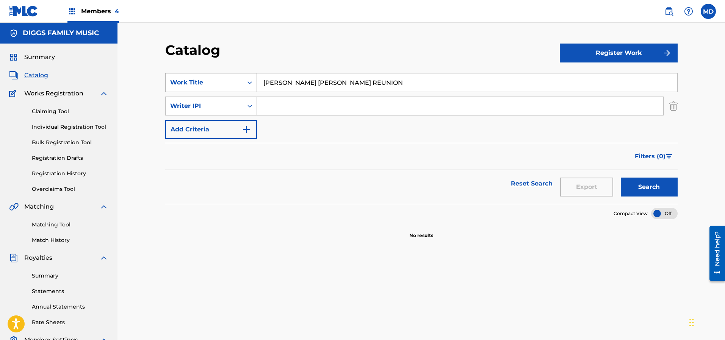
drag, startPoint x: 326, startPoint y: 80, endPoint x: 254, endPoint y: 83, distance: 72.5
click at [254, 83] on div "SearchWithCriteria6673fe2b-cdee-4488-a5b9-eba2ce933875 Work Title WU TANG REUNI…" at bounding box center [421, 82] width 512 height 19
paste input "HISTLE"
type input "WHISTLE"
click at [644, 190] on button "Search" at bounding box center [649, 187] width 57 height 19
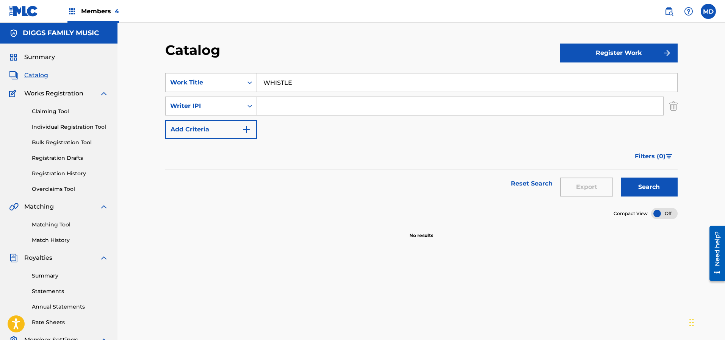
click at [64, 111] on link "Claiming Tool" at bounding box center [70, 112] width 77 height 8
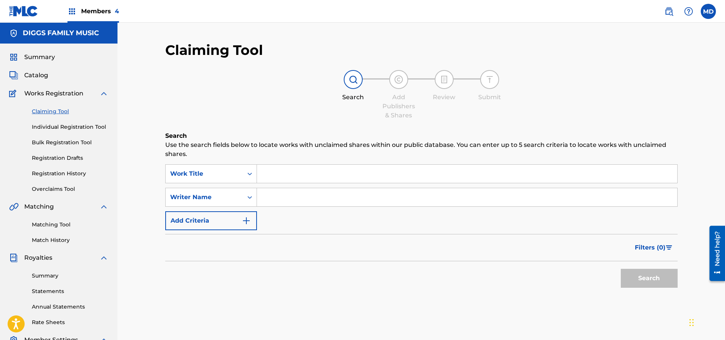
click at [293, 172] on input "Search Form" at bounding box center [467, 174] width 420 height 18
paste input "WHISTLE"
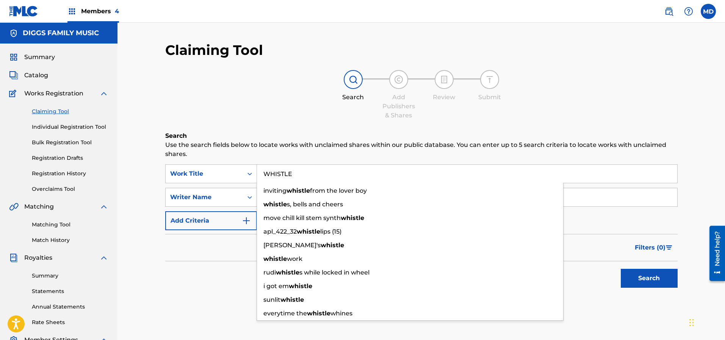
type input "WHISTLE"
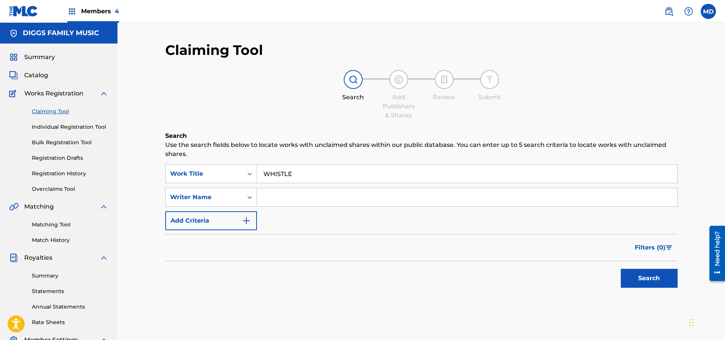
drag, startPoint x: 268, startPoint y: 115, endPoint x: 269, endPoint y: 122, distance: 7.7
click at [268, 115] on div "Search Add Publishers & Shares Review Submit" at bounding box center [421, 95] width 512 height 50
click at [289, 196] on input "Search Form" at bounding box center [467, 197] width 420 height 18
type input "[PERSON_NAME]"
click at [642, 273] on button "Search" at bounding box center [649, 278] width 57 height 19
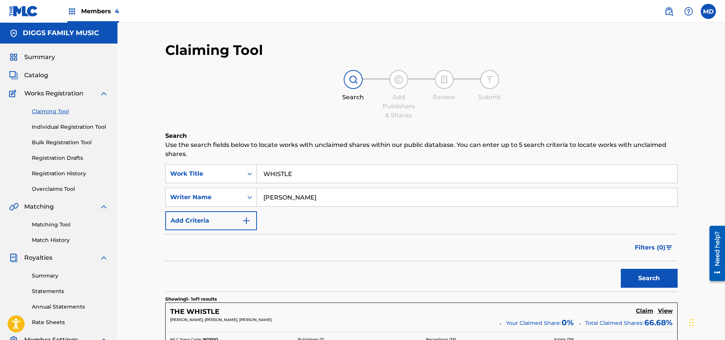
scroll to position [57, 0]
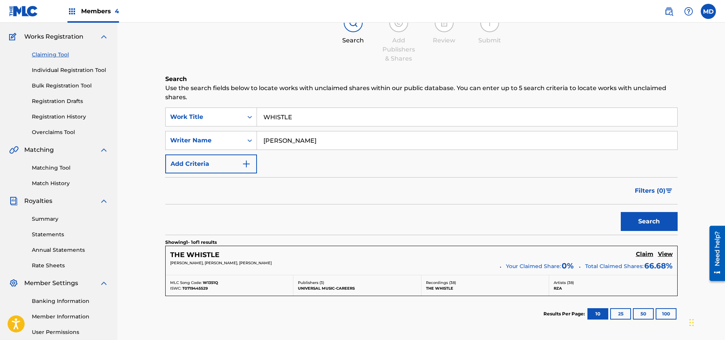
click at [667, 255] on h5 "View" at bounding box center [665, 254] width 15 height 7
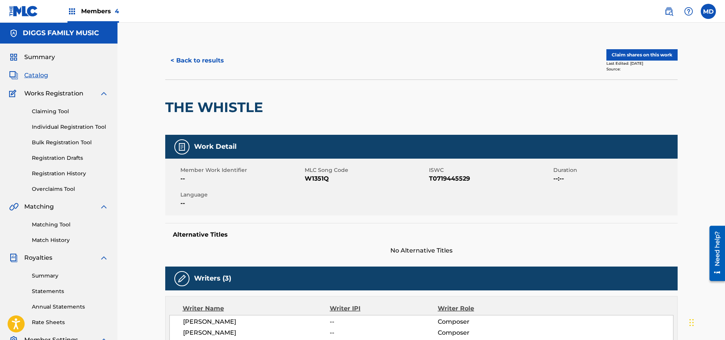
click at [653, 56] on button "Claim shares on this work" at bounding box center [641, 54] width 71 height 11
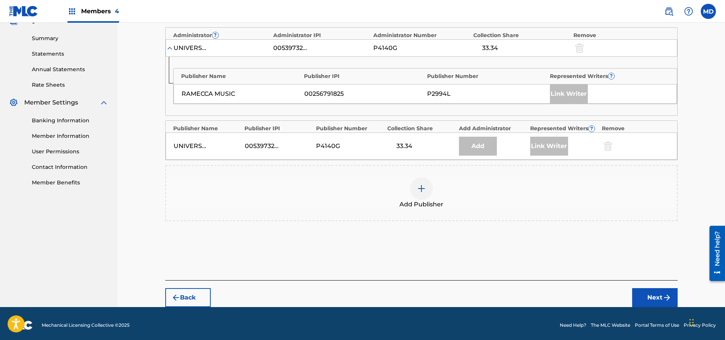
scroll to position [241, 0]
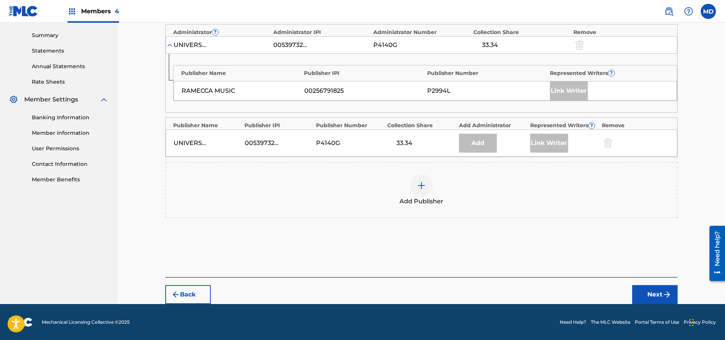
click at [420, 184] on img at bounding box center [421, 185] width 9 height 9
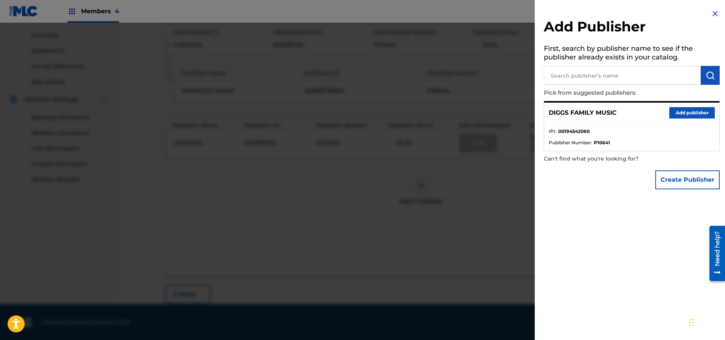
click at [683, 111] on button "Add publisher" at bounding box center [691, 112] width 45 height 11
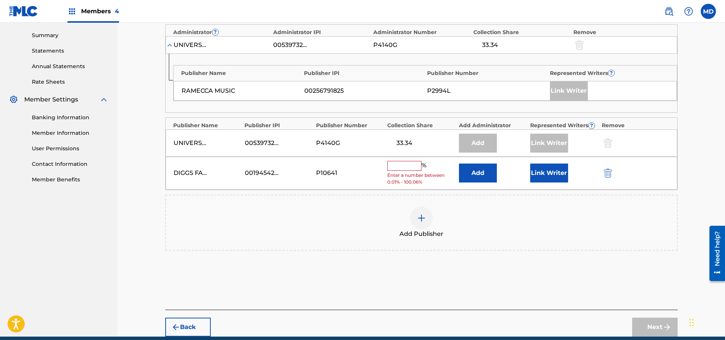
click at [408, 165] on input "text" at bounding box center [404, 166] width 34 height 10
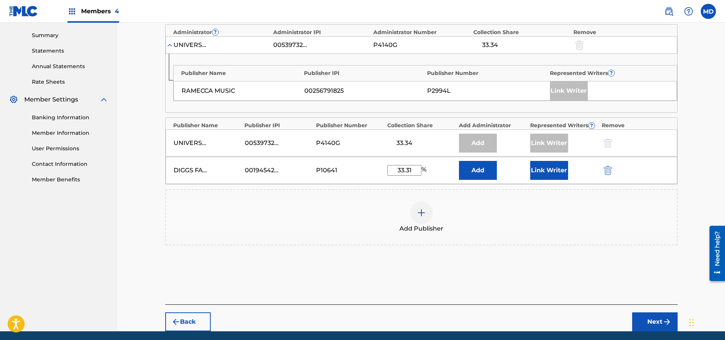
type input "33.31"
click at [553, 174] on button "Link Writer" at bounding box center [549, 170] width 38 height 19
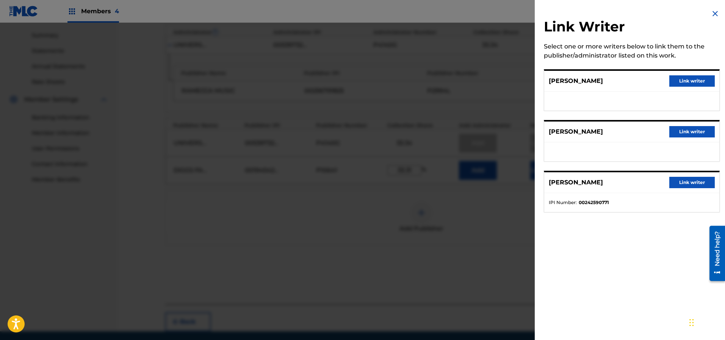
click at [686, 82] on button "Link writer" at bounding box center [691, 80] width 45 height 11
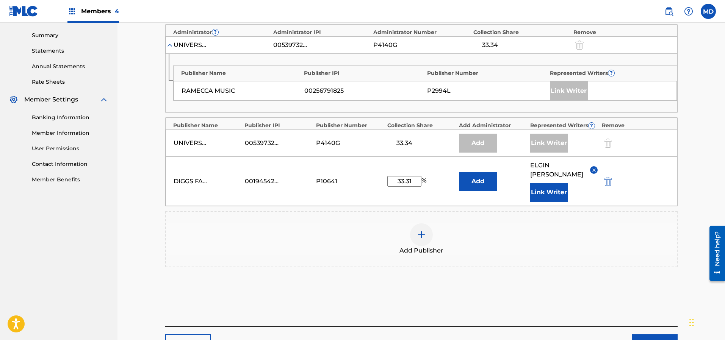
click at [545, 184] on button "Link Writer" at bounding box center [549, 192] width 38 height 19
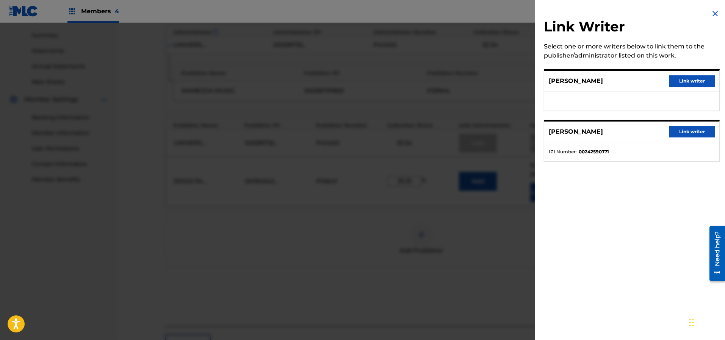
click at [685, 81] on button "Link writer" at bounding box center [691, 80] width 45 height 11
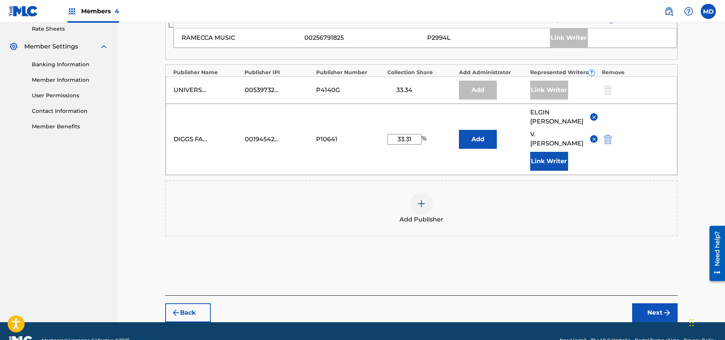
click at [652, 304] on button "Next" at bounding box center [654, 313] width 45 height 19
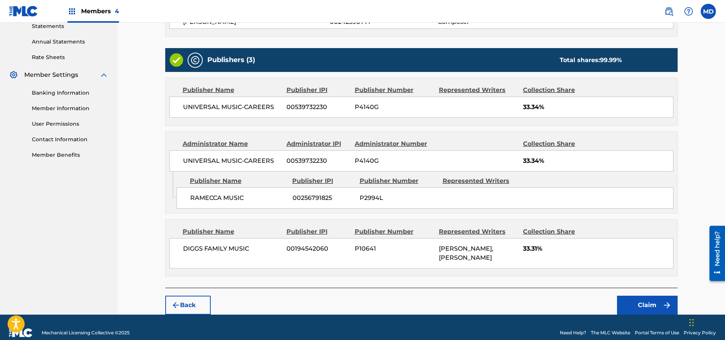
scroll to position [265, 0]
click at [631, 296] on button "Claim" at bounding box center [647, 305] width 61 height 19
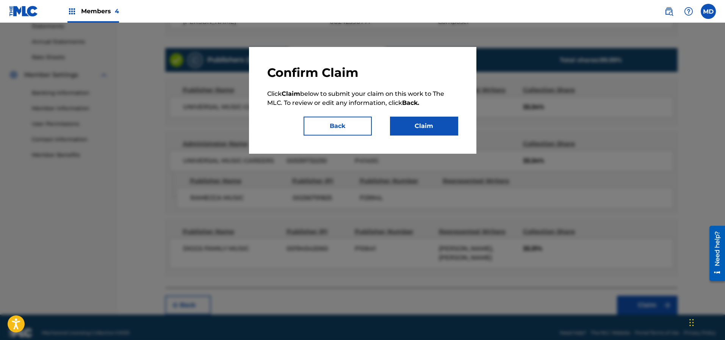
click at [439, 130] on button "Claim" at bounding box center [424, 126] width 68 height 19
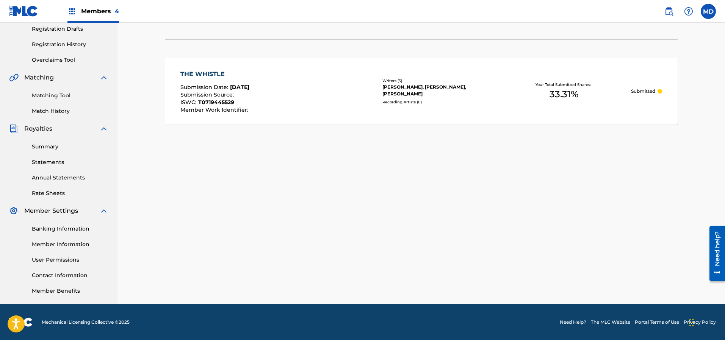
scroll to position [0, 0]
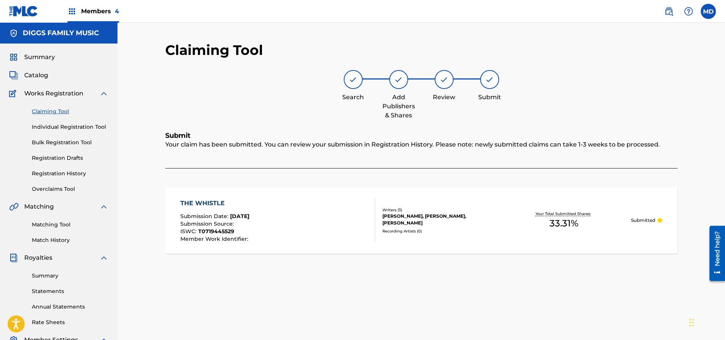
click at [61, 113] on link "Claiming Tool" at bounding box center [70, 112] width 77 height 8
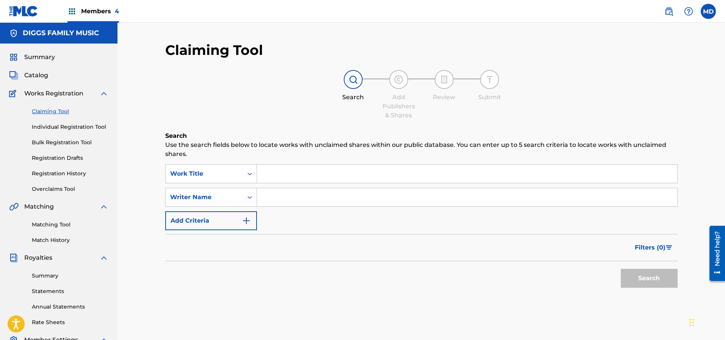
click at [310, 174] on input "Search Form" at bounding box center [467, 174] width 420 height 18
paste input "WHENEVER YOU WANT IT"
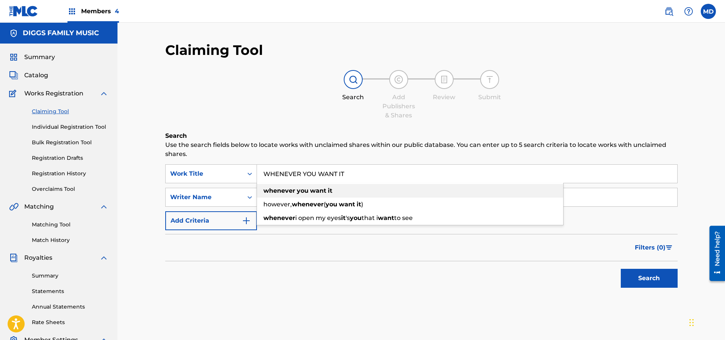
click at [316, 189] on strong "want" at bounding box center [318, 190] width 16 height 7
type input "whenever you want it"
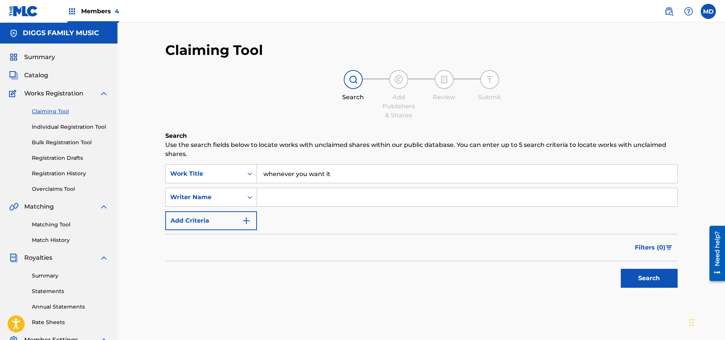
click at [664, 275] on button "Search" at bounding box center [649, 278] width 57 height 19
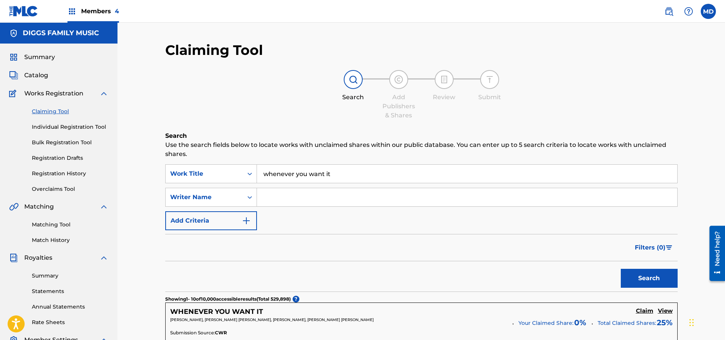
click at [319, 198] on input "Search Form" at bounding box center [467, 197] width 420 height 18
type input "[PERSON_NAME]"
click at [638, 277] on button "Search" at bounding box center [649, 278] width 57 height 19
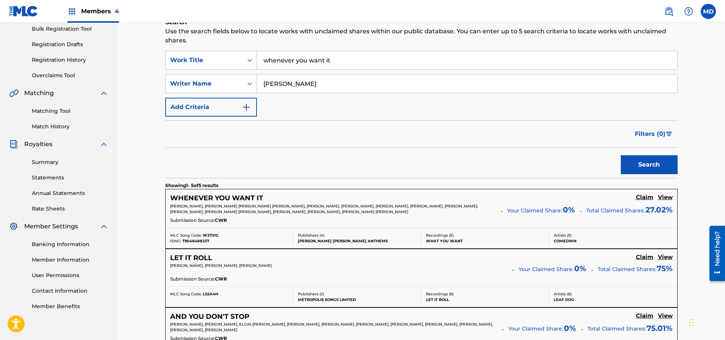
scroll to position [171, 0]
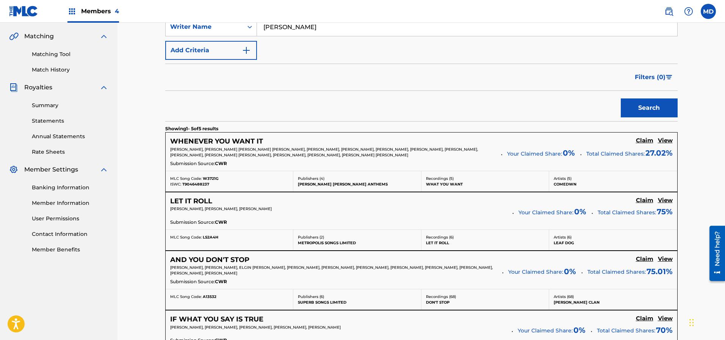
click at [665, 140] on h5 "View" at bounding box center [665, 140] width 15 height 7
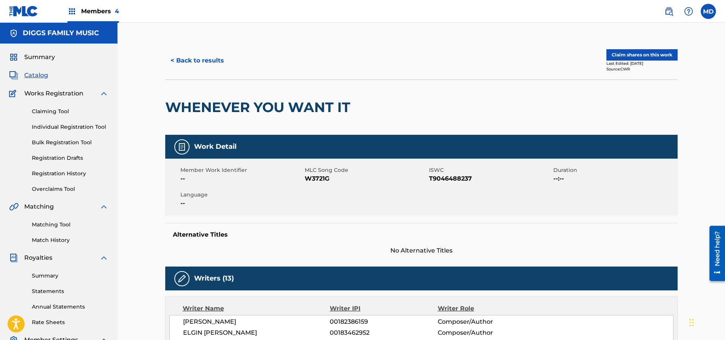
click at [624, 54] on button "Claim shares on this work" at bounding box center [641, 54] width 71 height 11
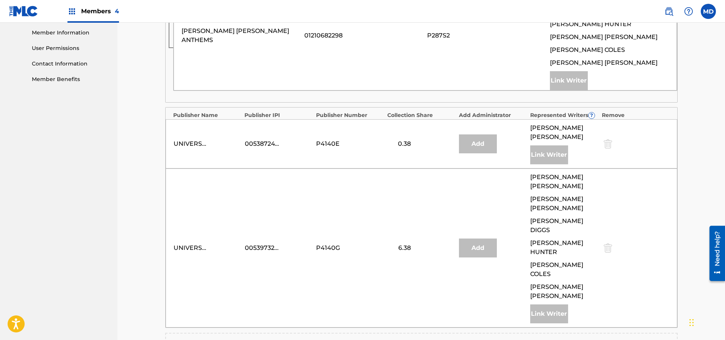
scroll to position [457, 0]
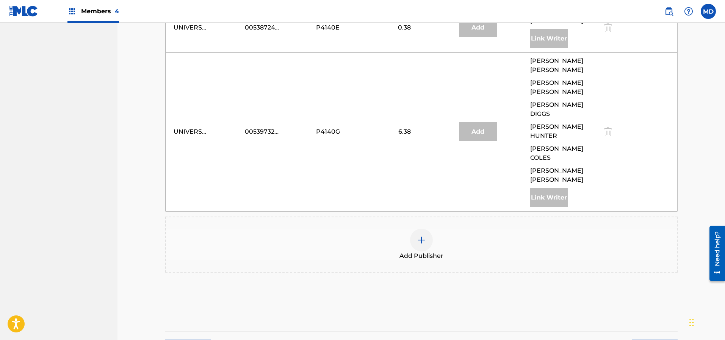
click at [427, 229] on div at bounding box center [421, 240] width 23 height 23
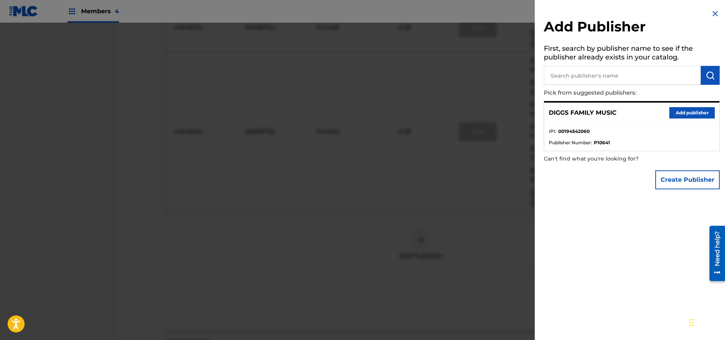
click at [675, 112] on button "Add publisher" at bounding box center [691, 112] width 45 height 11
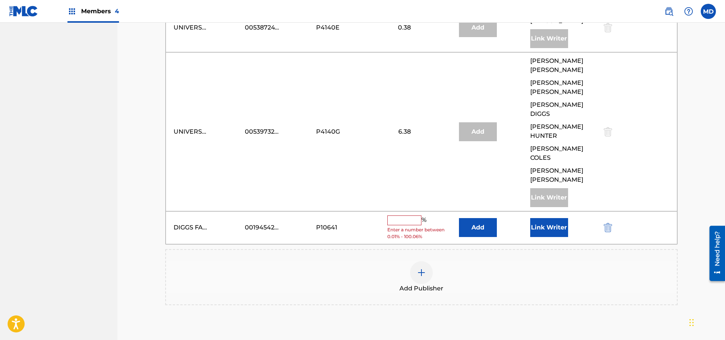
click at [400, 216] on input "text" at bounding box center [404, 221] width 34 height 10
type input "3"
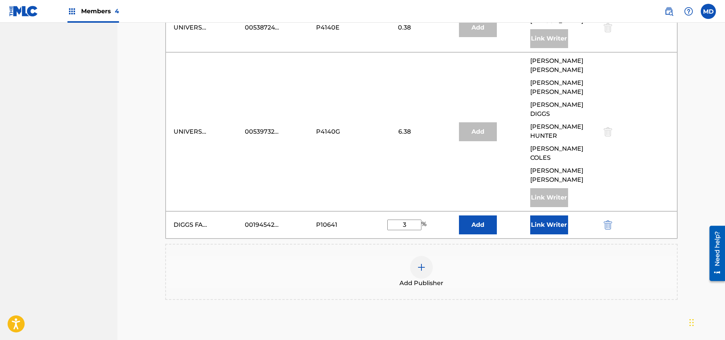
click at [541, 216] on button "Link Writer" at bounding box center [549, 225] width 38 height 19
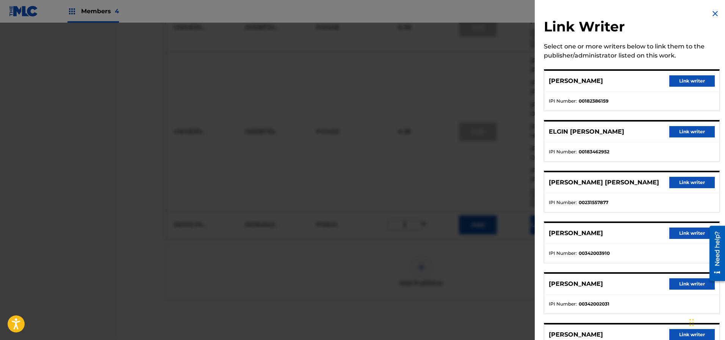
click at [673, 131] on button "Link writer" at bounding box center [691, 131] width 45 height 11
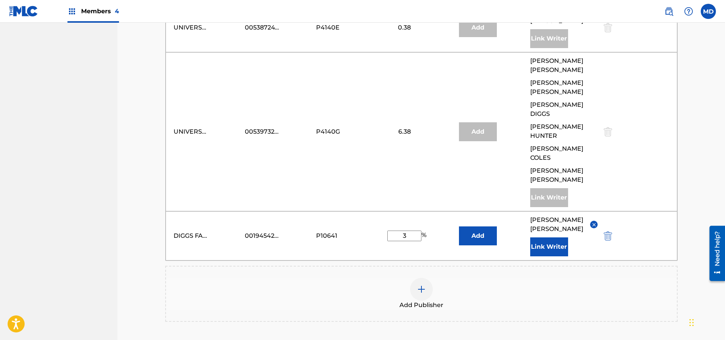
click at [551, 238] on button "Link Writer" at bounding box center [549, 247] width 38 height 19
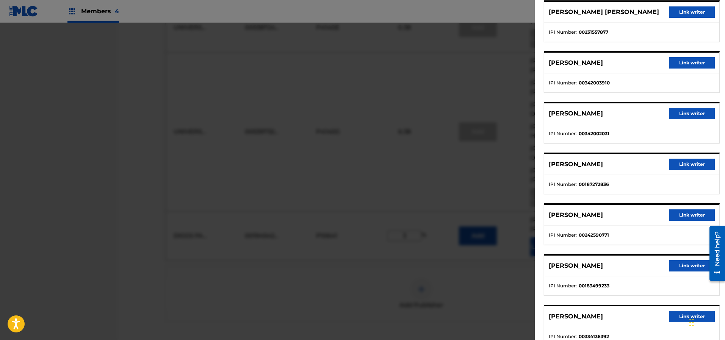
scroll to position [63, 0]
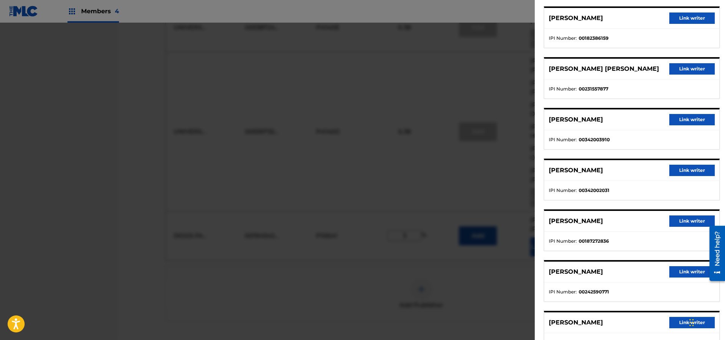
click at [678, 68] on button "Link writer" at bounding box center [691, 68] width 45 height 11
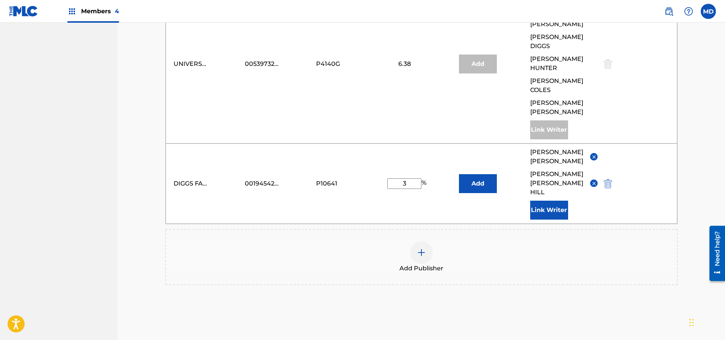
scroll to position [529, 0]
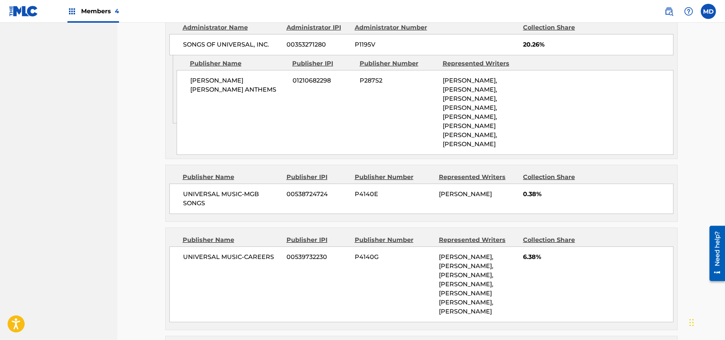
scroll to position [545, 0]
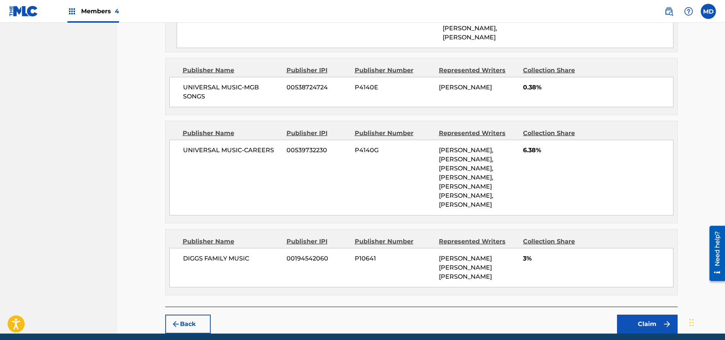
click at [641, 315] on button "Claim" at bounding box center [647, 324] width 61 height 19
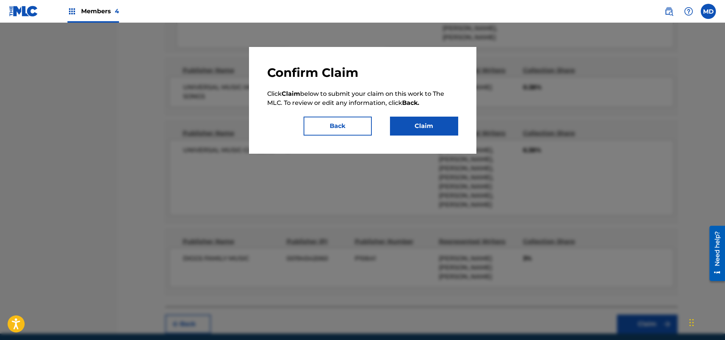
click at [405, 125] on button "Claim" at bounding box center [424, 126] width 68 height 19
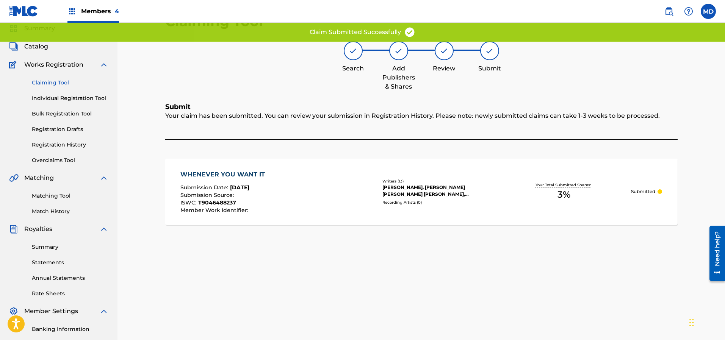
scroll to position [16, 0]
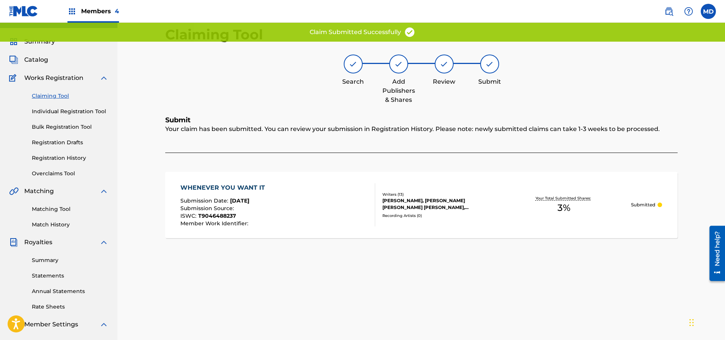
click at [64, 97] on link "Claiming Tool" at bounding box center [70, 96] width 77 height 8
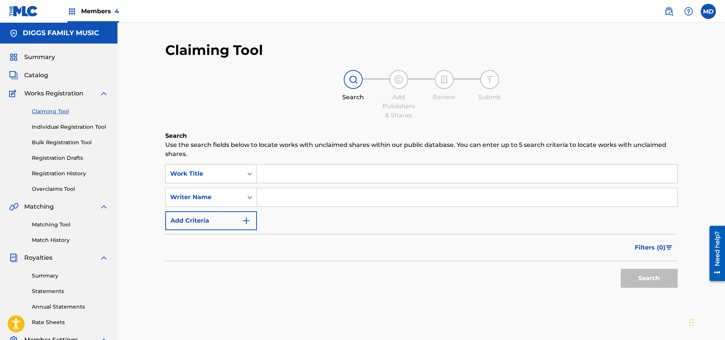
click at [64, 173] on link "Registration History" at bounding box center [70, 174] width 77 height 8
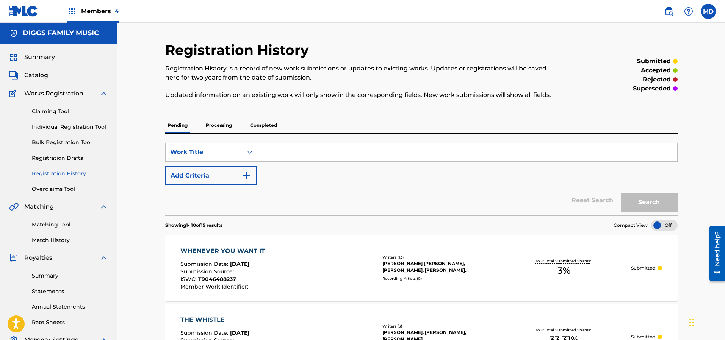
click at [288, 150] on input "Search Form" at bounding box center [467, 152] width 420 height 18
paste input "VISIONZ"
type input "VISIONZ"
click at [644, 201] on button "Search" at bounding box center [649, 202] width 57 height 19
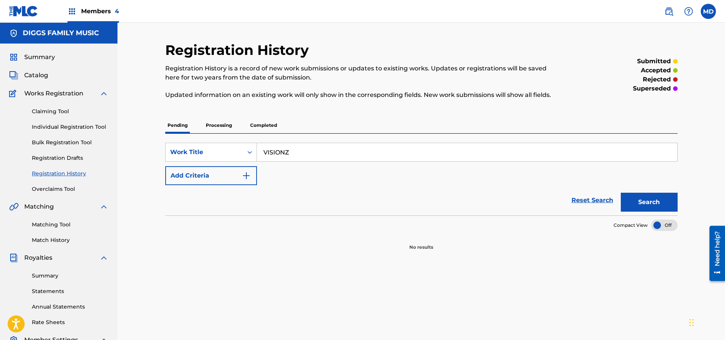
click at [226, 125] on p "Processing" at bounding box center [219, 125] width 31 height 16
click at [266, 125] on p "Completed" at bounding box center [263, 125] width 31 height 16
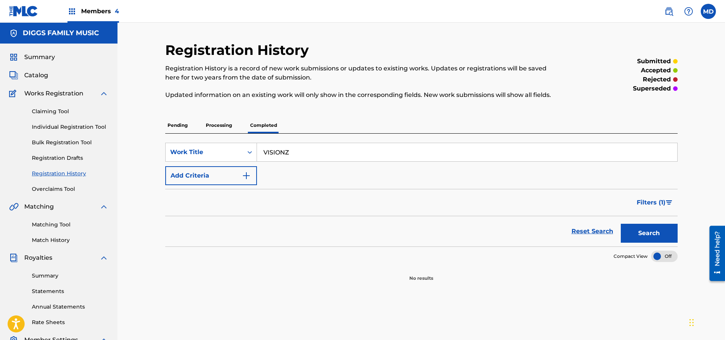
click at [185, 124] on p "Pending" at bounding box center [177, 125] width 25 height 16
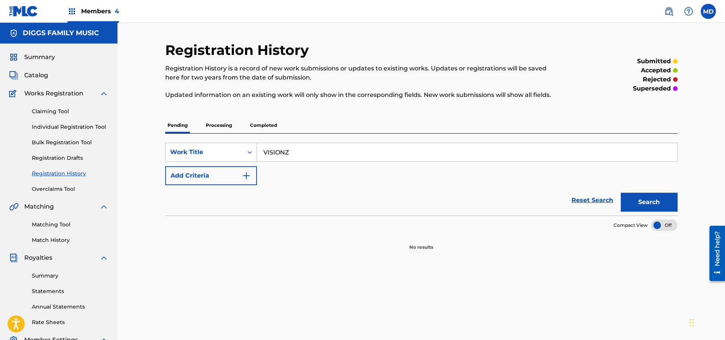
click at [41, 74] on span "Catalog" at bounding box center [36, 75] width 24 height 9
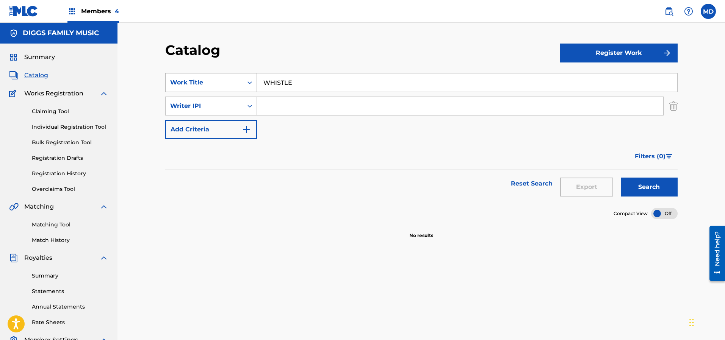
drag, startPoint x: 281, startPoint y: 79, endPoint x: 255, endPoint y: 80, distance: 26.2
click at [255, 80] on div "SearchWithCriteria6673fe2b-cdee-4488-a5b9-eba2ce933875 Work Title WHISTLE" at bounding box center [421, 82] width 512 height 19
paste input "VISIONZ"
click at [638, 190] on button "Search" at bounding box center [649, 187] width 57 height 19
click at [298, 88] on input "VISIONZ" at bounding box center [467, 83] width 420 height 18
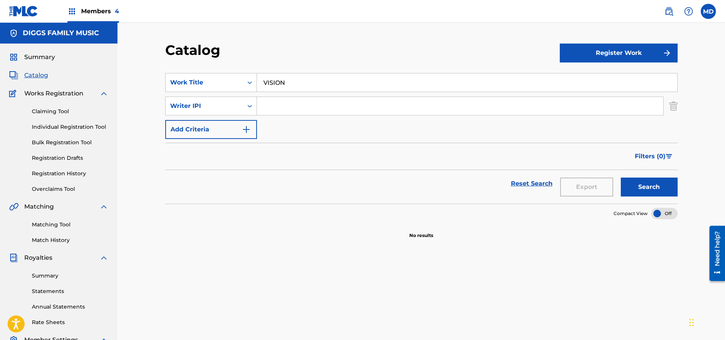
type input "VISION"
click at [643, 186] on button "Search" at bounding box center [649, 187] width 57 height 19
click at [66, 172] on link "Registration History" at bounding box center [70, 174] width 77 height 8
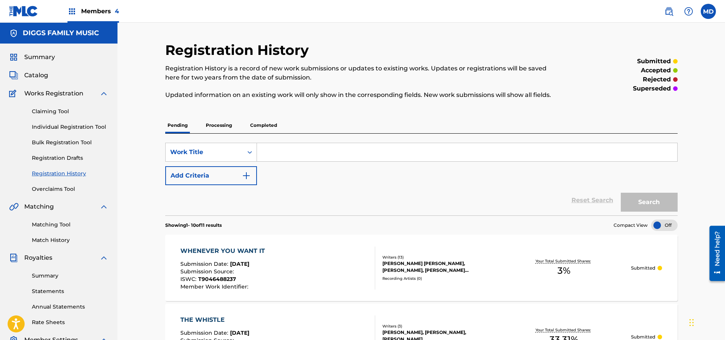
click at [284, 156] on input "Search Form" at bounding box center [467, 152] width 420 height 18
paste input "VISIONZ"
type input "VISION"
click at [644, 199] on button "Search" at bounding box center [649, 202] width 57 height 19
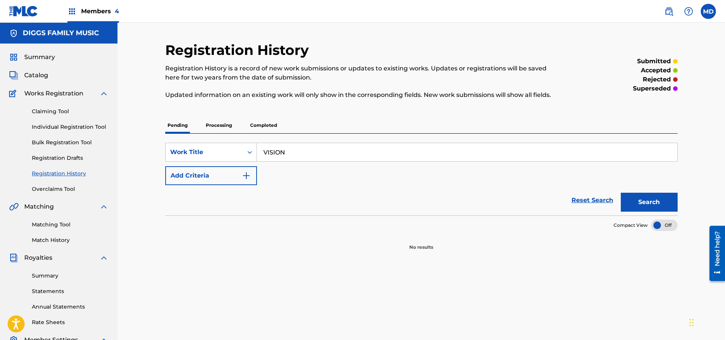
click at [221, 122] on p "Processing" at bounding box center [219, 125] width 31 height 16
click at [270, 128] on p "Completed" at bounding box center [263, 125] width 31 height 16
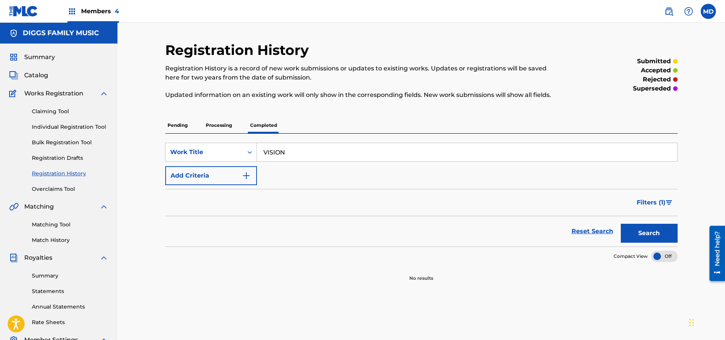
click at [58, 114] on link "Claiming Tool" at bounding box center [70, 112] width 77 height 8
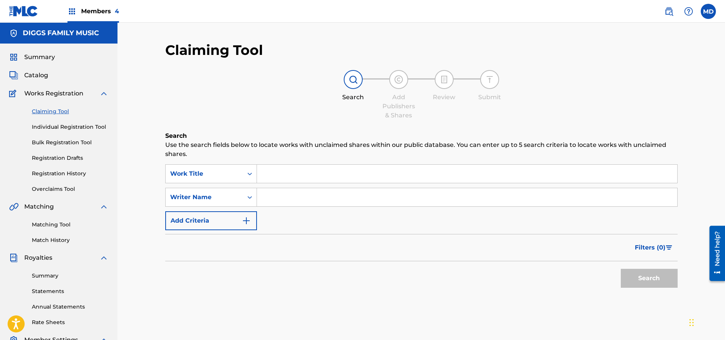
click at [301, 172] on input "Search Form" at bounding box center [467, 174] width 420 height 18
paste input "VISIONZ"
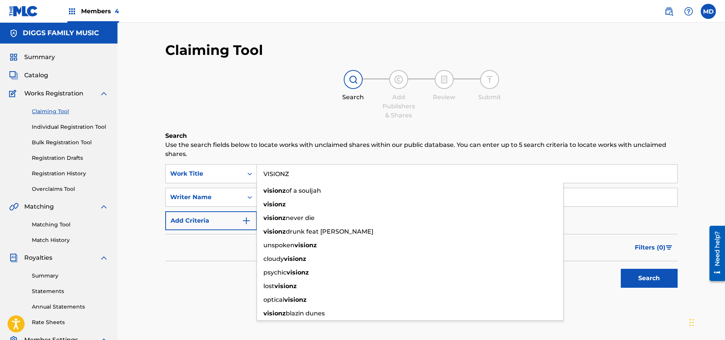
type input "VISIONZ"
click at [285, 107] on div "Search Add Publishers & Shares Review Submit" at bounding box center [421, 95] width 512 height 50
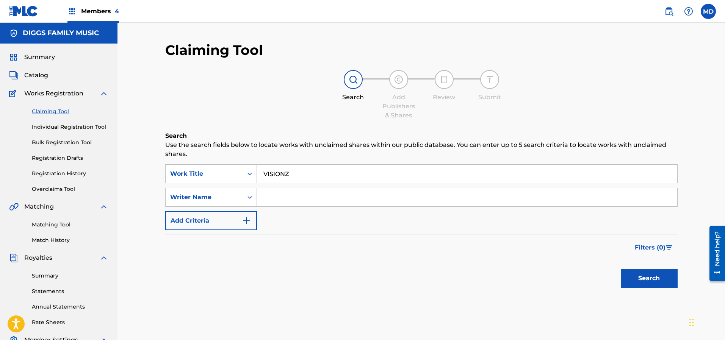
click at [642, 275] on button "Search" at bounding box center [649, 278] width 57 height 19
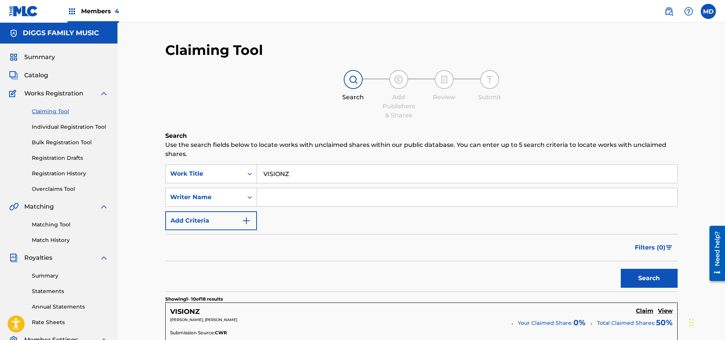
click at [315, 199] on input "Search Form" at bounding box center [467, 197] width 420 height 18
type input "[PERSON_NAME]"
click at [638, 276] on button "Search" at bounding box center [649, 278] width 57 height 19
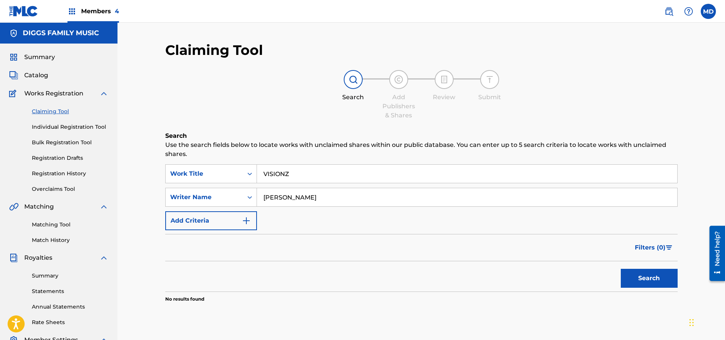
click at [312, 175] on input "VISIONZ" at bounding box center [467, 174] width 420 height 18
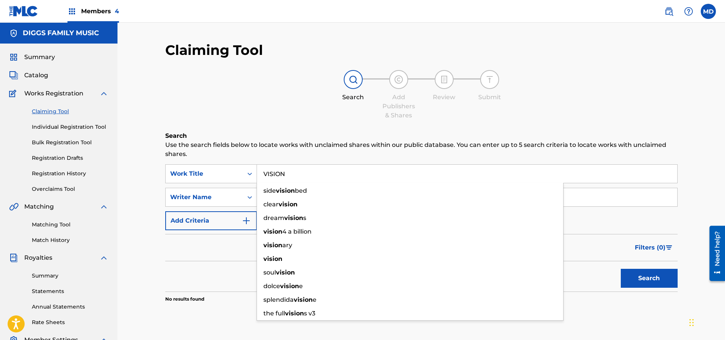
type input "VISION"
click at [243, 98] on div "Search Add Publishers & Shares Review Submit" at bounding box center [421, 95] width 512 height 50
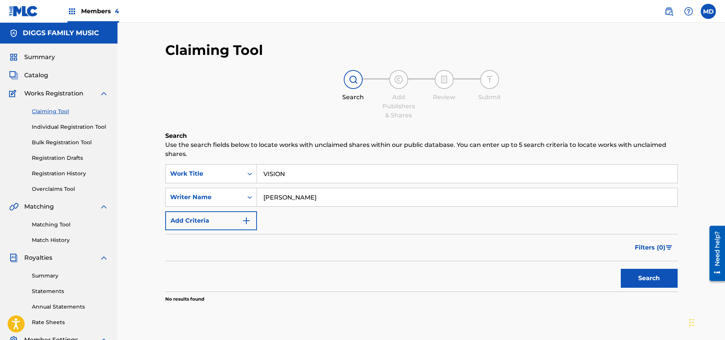
click at [642, 282] on button "Search" at bounding box center [649, 278] width 57 height 19
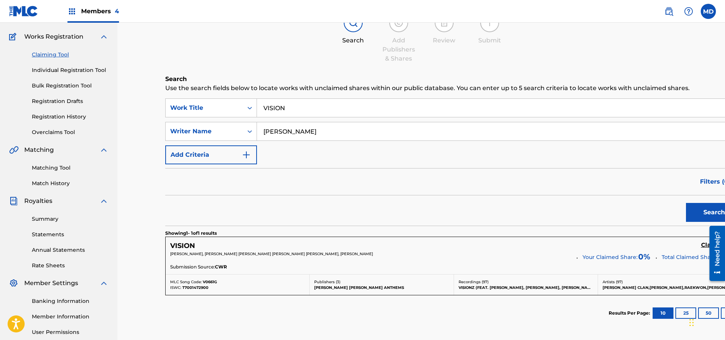
scroll to position [114, 0]
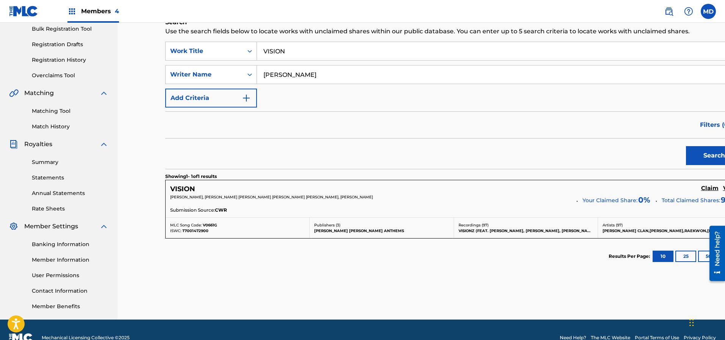
click at [701, 192] on h5 "Claim" at bounding box center [709, 188] width 17 height 7
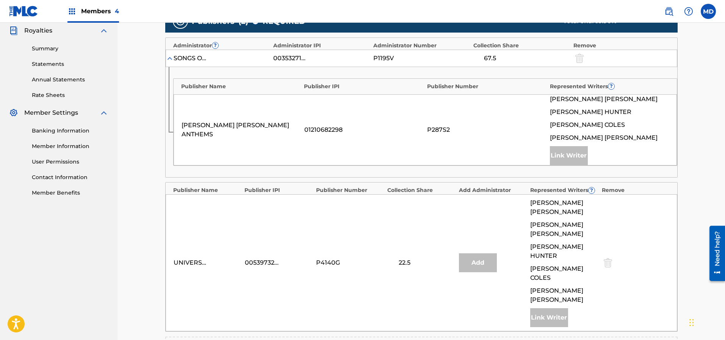
scroll to position [341, 0]
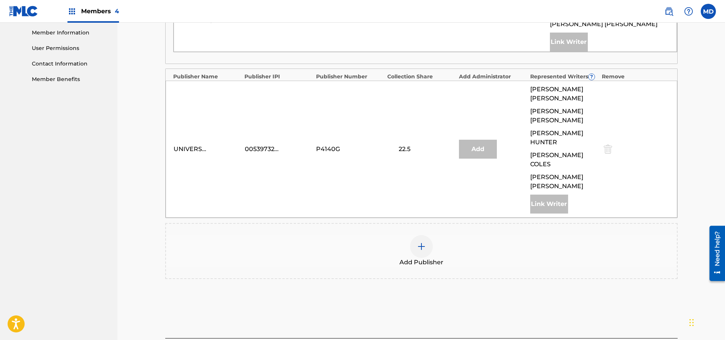
click at [422, 242] on img at bounding box center [421, 246] width 9 height 9
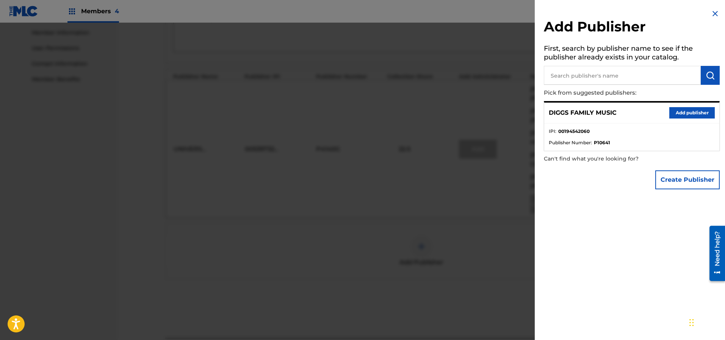
click at [692, 115] on button "Add publisher" at bounding box center [691, 112] width 45 height 11
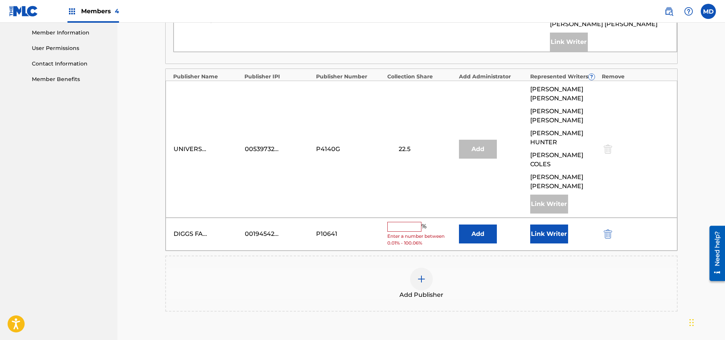
click at [415, 222] on input "text" at bounding box center [404, 227] width 34 height 10
type input "10"
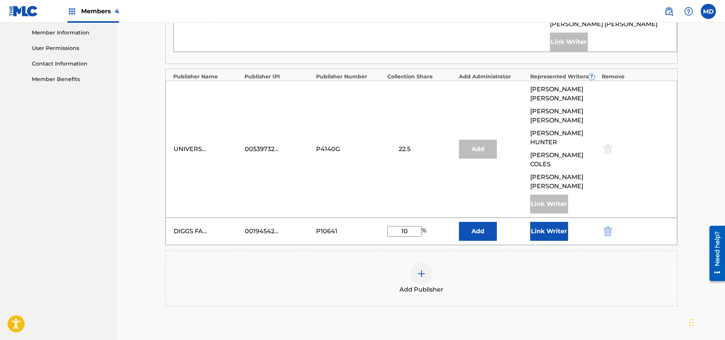
click at [558, 222] on button "Link Writer" at bounding box center [549, 231] width 38 height 19
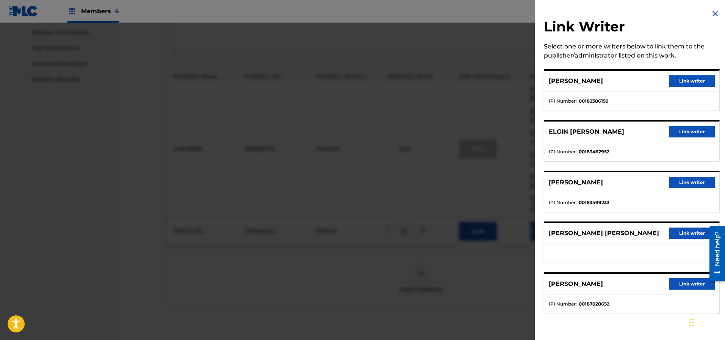
click at [690, 135] on button "Link writer" at bounding box center [691, 131] width 45 height 11
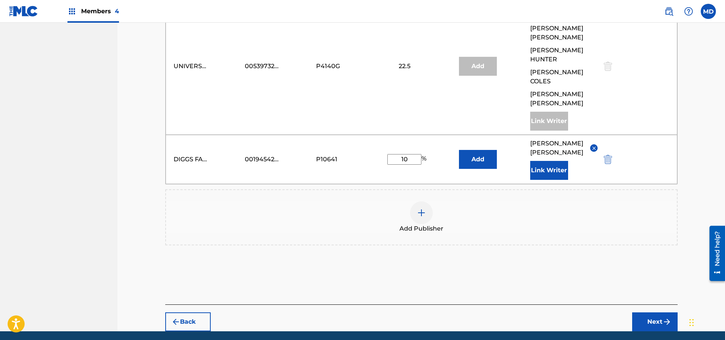
click at [659, 313] on button "Next" at bounding box center [654, 322] width 45 height 19
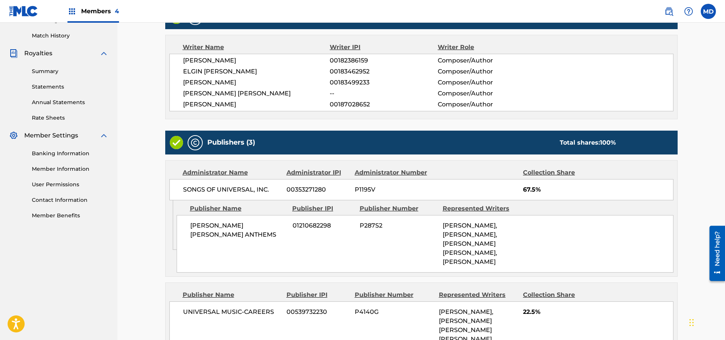
scroll to position [358, 0]
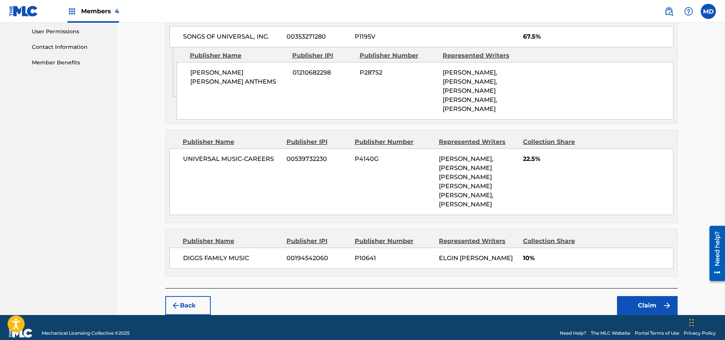
click at [635, 296] on button "Claim" at bounding box center [647, 305] width 61 height 19
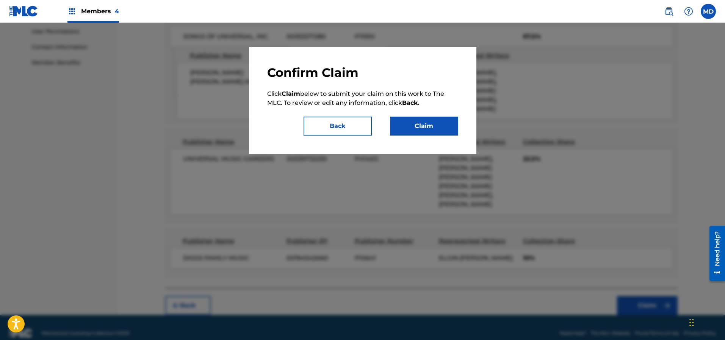
click at [416, 131] on button "Claim" at bounding box center [424, 126] width 68 height 19
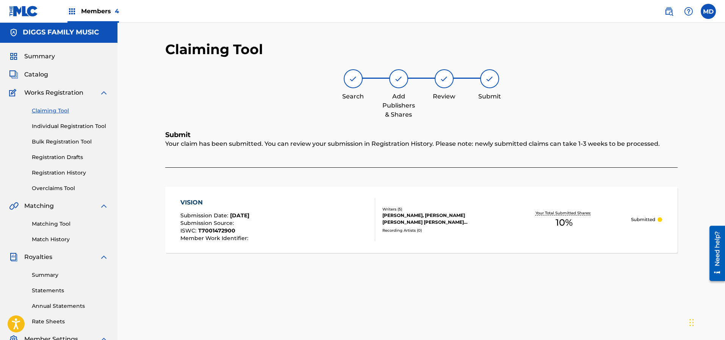
scroll to position [0, 0]
click at [52, 174] on link "Registration History" at bounding box center [70, 174] width 77 height 8
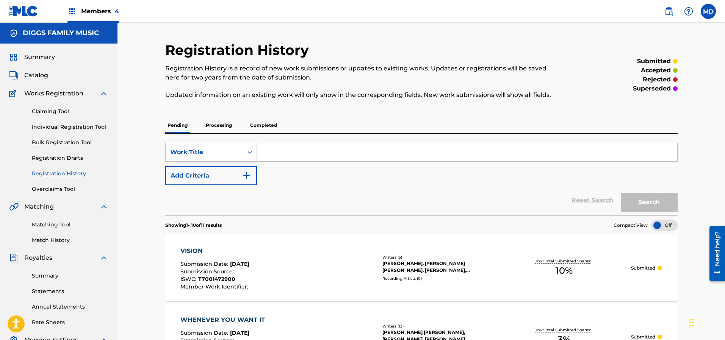
click at [305, 157] on input "Search Form" at bounding box center [467, 152] width 420 height 18
paste input "TABLE"
type input "TABLE"
click at [642, 202] on button "Search" at bounding box center [649, 202] width 57 height 19
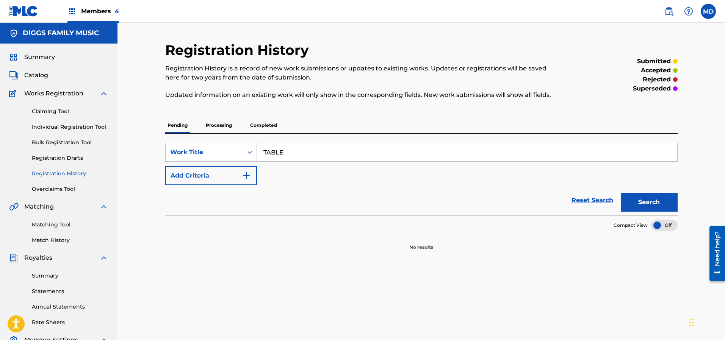
click at [207, 126] on p "Processing" at bounding box center [219, 125] width 31 height 16
click at [263, 125] on p "Completed" at bounding box center [263, 125] width 31 height 16
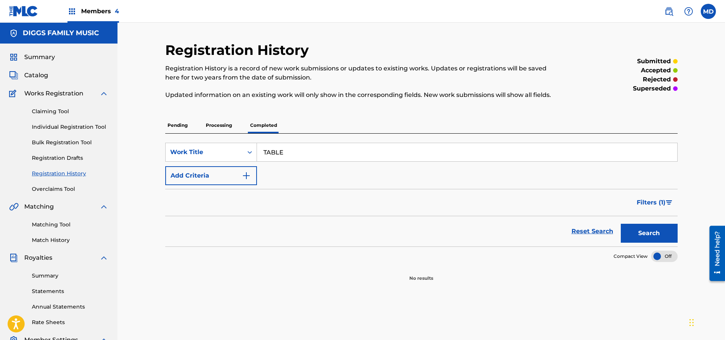
click at [56, 112] on link "Claiming Tool" at bounding box center [70, 112] width 77 height 8
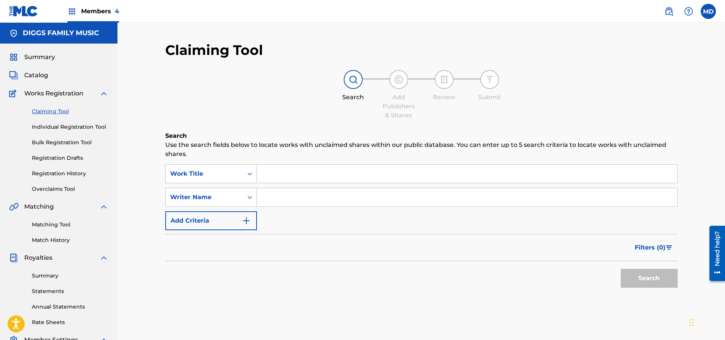
click at [42, 76] on span "Catalog" at bounding box center [36, 75] width 24 height 9
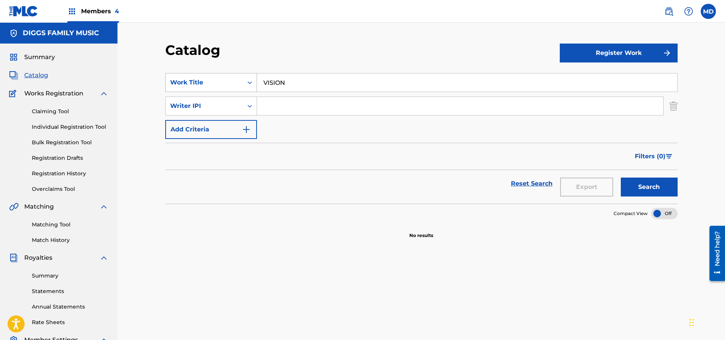
drag, startPoint x: 287, startPoint y: 83, endPoint x: 247, endPoint y: 88, distance: 40.4
click at [247, 88] on div "SearchWithCriteria6673fe2b-cdee-4488-a5b9-eba2ce933875 Work Title VISION" at bounding box center [421, 82] width 512 height 19
paste input "TABLE"
type input "TABLE"
click at [636, 185] on button "Search" at bounding box center [649, 187] width 57 height 19
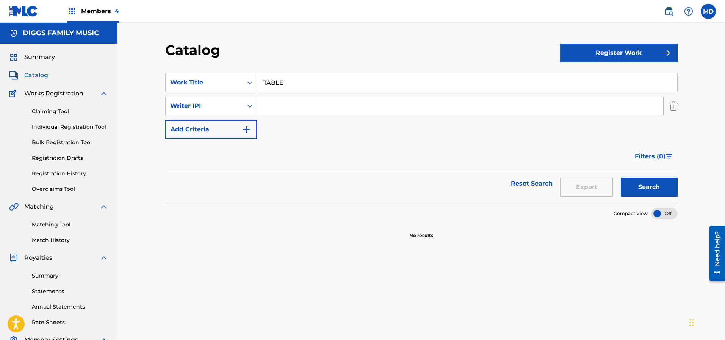
click at [58, 112] on link "Claiming Tool" at bounding box center [70, 112] width 77 height 8
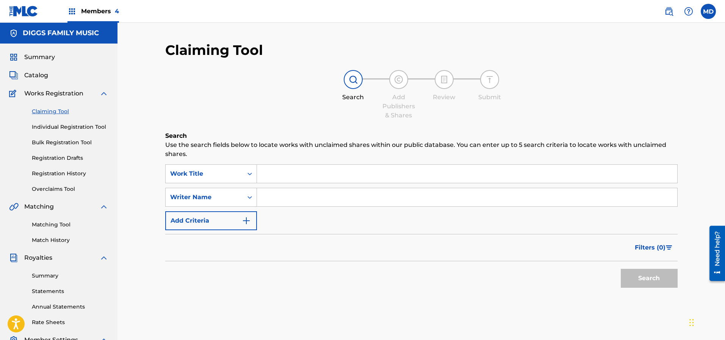
click at [320, 171] on input "Search Form" at bounding box center [467, 174] width 420 height 18
paste input "TABLE"
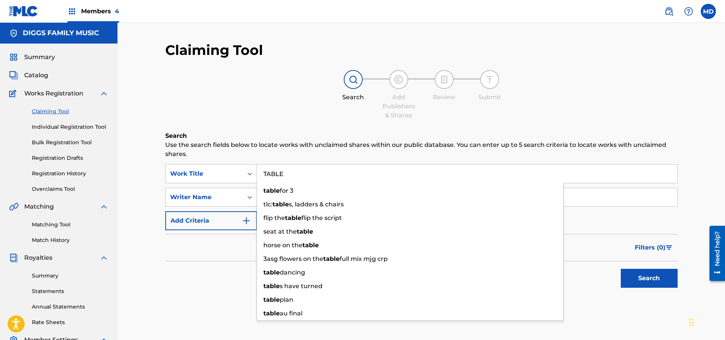
type input "TABLE"
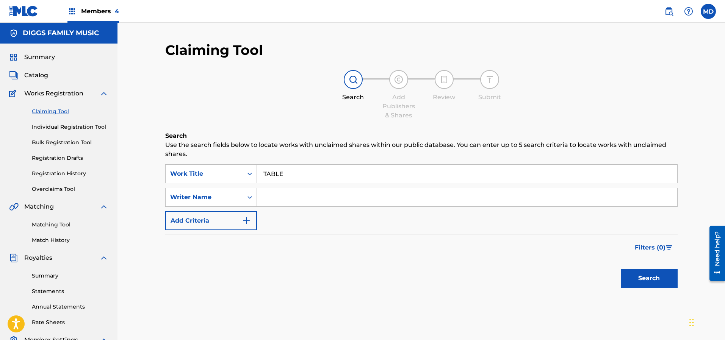
click at [274, 104] on div "Search Add Publishers & Shares Review Submit" at bounding box center [421, 95] width 512 height 50
click at [368, 198] on input "Search Form" at bounding box center [467, 197] width 420 height 18
type input "[PERSON_NAME]"
click at [639, 276] on button "Search" at bounding box center [649, 278] width 57 height 19
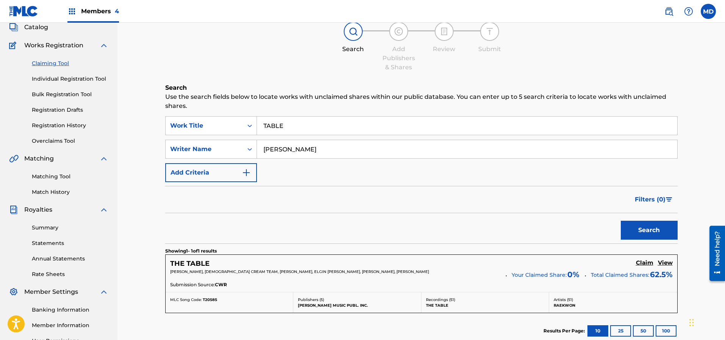
scroll to position [114, 0]
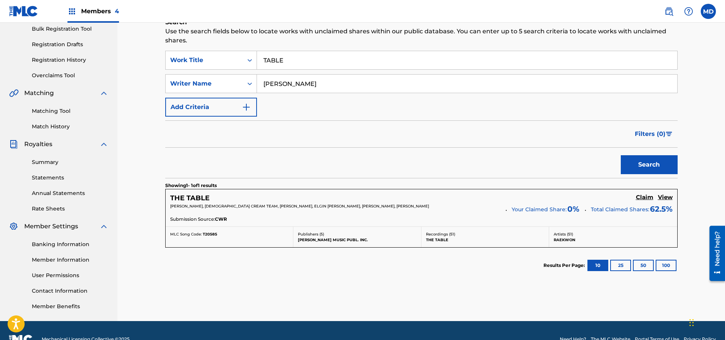
click at [663, 199] on h5 "View" at bounding box center [665, 197] width 15 height 7
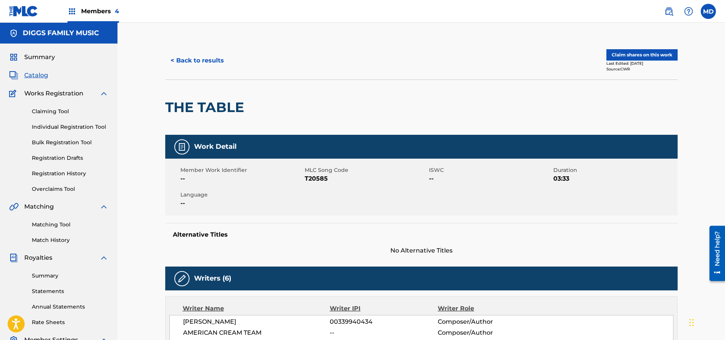
click at [627, 52] on button "Claim shares on this work" at bounding box center [641, 54] width 71 height 11
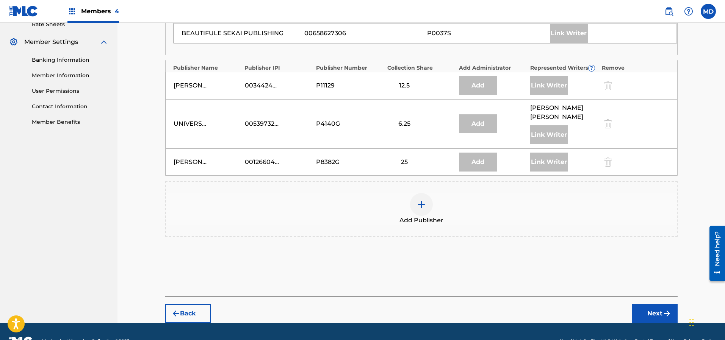
scroll to position [308, 0]
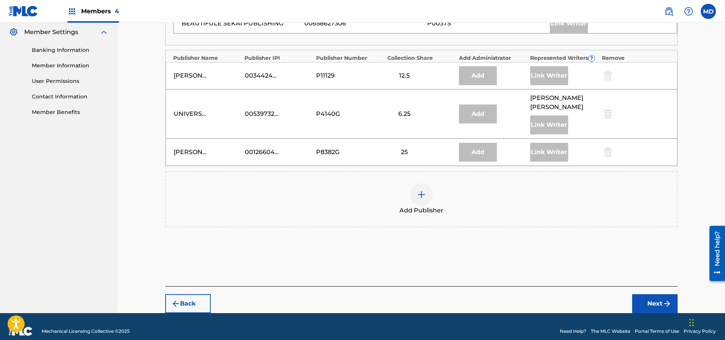
click at [425, 190] on img at bounding box center [421, 194] width 9 height 9
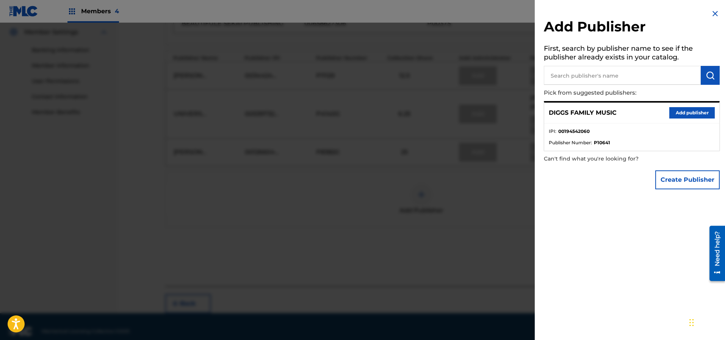
click at [688, 110] on button "Add publisher" at bounding box center [691, 112] width 45 height 11
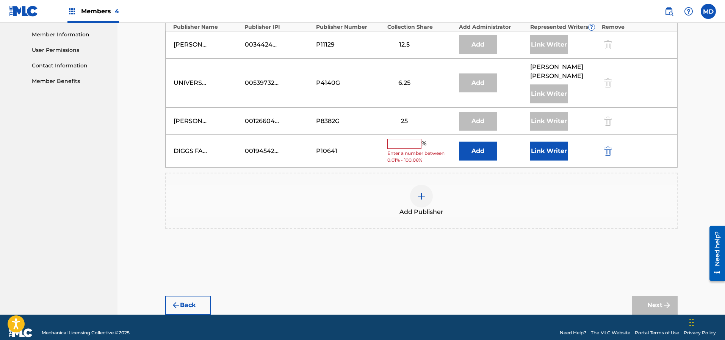
scroll to position [341, 0]
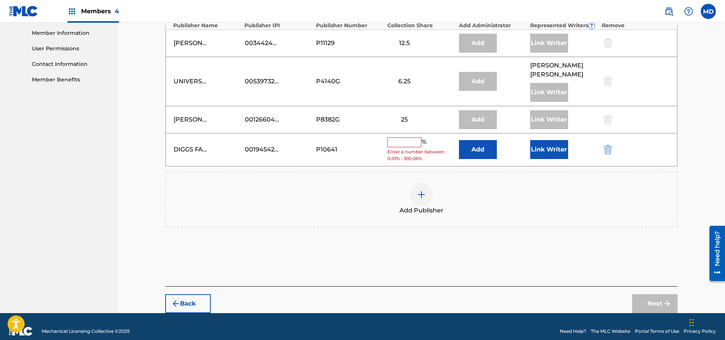
click at [414, 138] on input "text" at bounding box center [404, 143] width 34 height 10
type input "25"
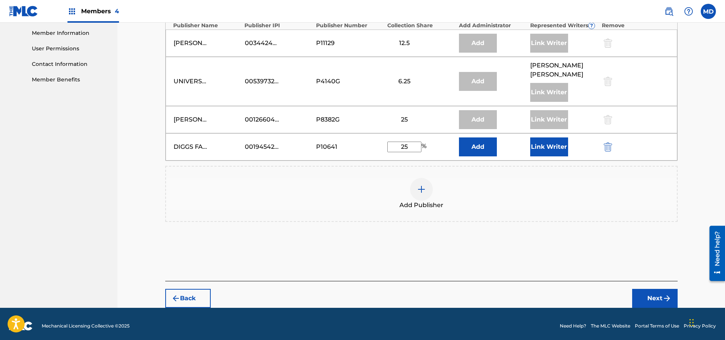
scroll to position [335, 0]
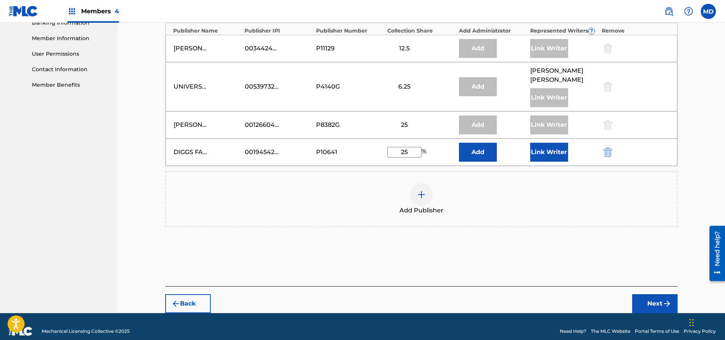
click at [546, 143] on button "Link Writer" at bounding box center [549, 152] width 38 height 19
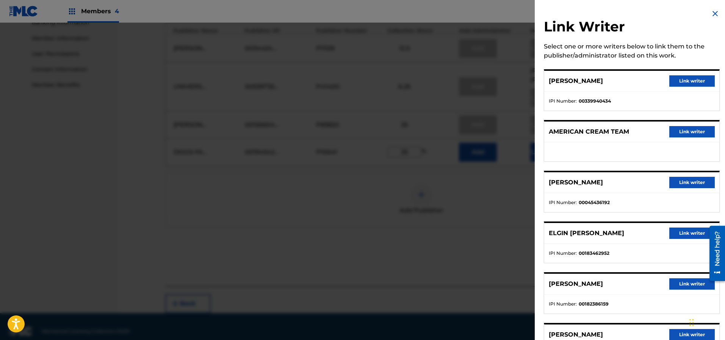
click at [684, 235] on button "Link writer" at bounding box center [691, 233] width 45 height 11
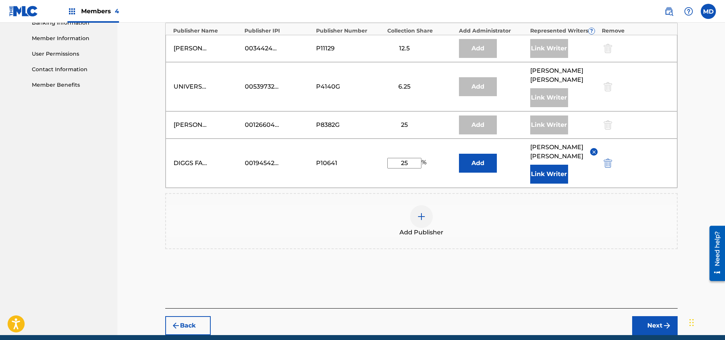
click at [650, 316] on button "Next" at bounding box center [654, 325] width 45 height 19
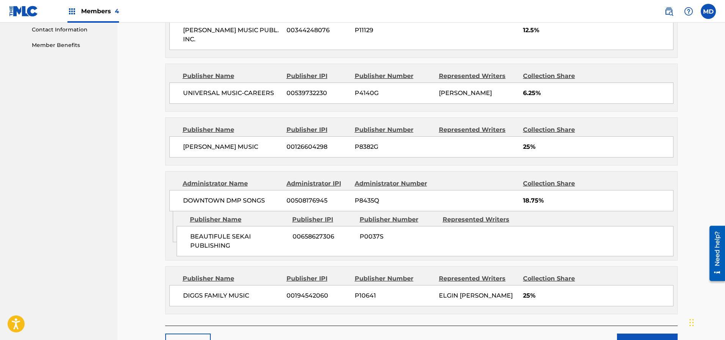
scroll to position [421, 0]
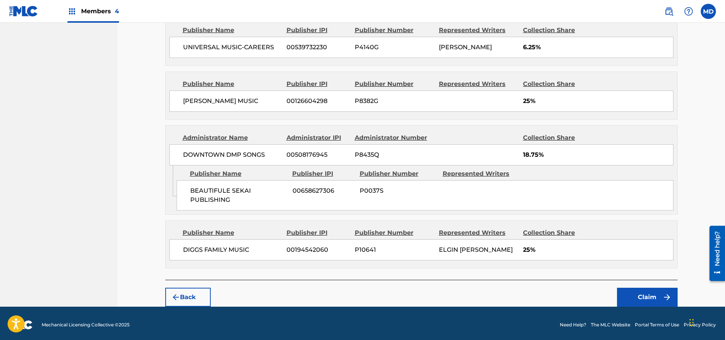
click at [650, 294] on button "Claim" at bounding box center [647, 297] width 61 height 19
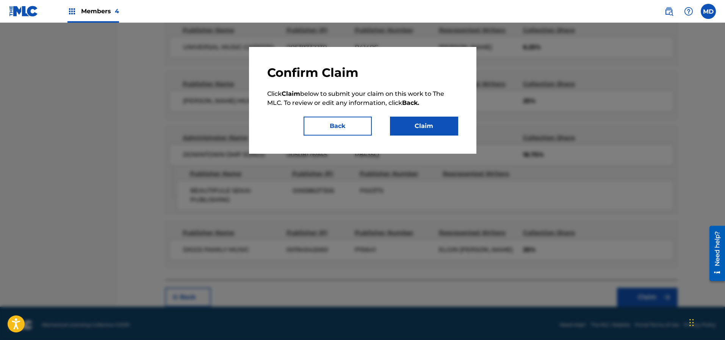
click at [432, 128] on button "Claim" at bounding box center [424, 126] width 68 height 19
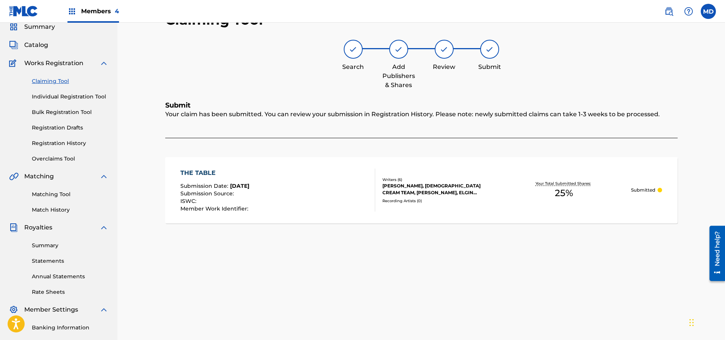
scroll to position [16, 0]
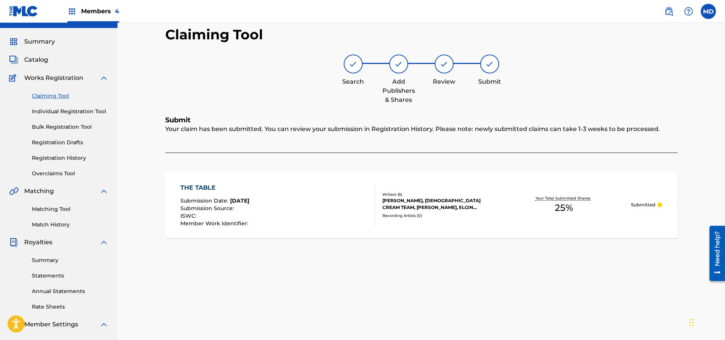
click at [57, 97] on link "Claiming Tool" at bounding box center [70, 96] width 77 height 8
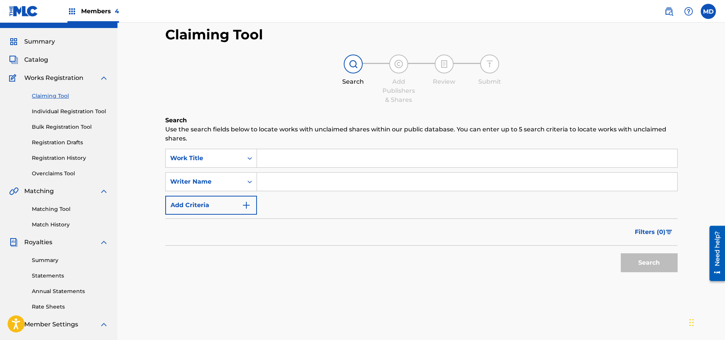
scroll to position [0, 0]
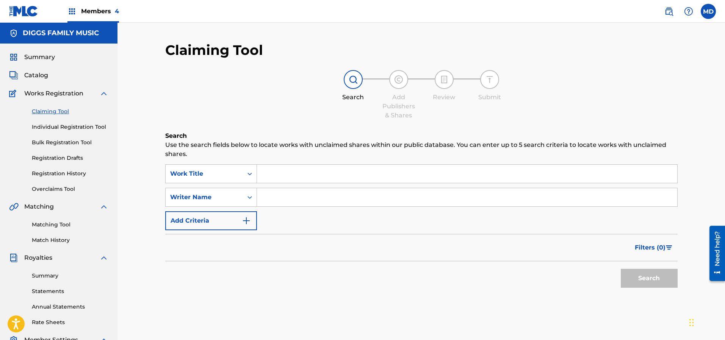
click at [301, 172] on input "Search Form" at bounding box center [467, 174] width 420 height 18
paste input "STREET CORNERS FAM MEMBERS ONLY RMX"
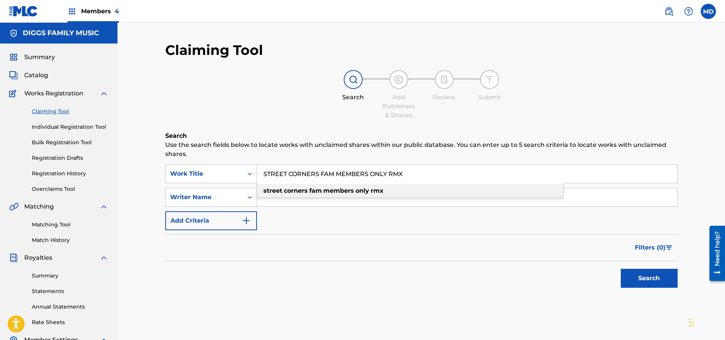
click at [422, 194] on div "street corners fam members only rmx" at bounding box center [410, 191] width 306 height 14
type input "street corners fam members only rmx"
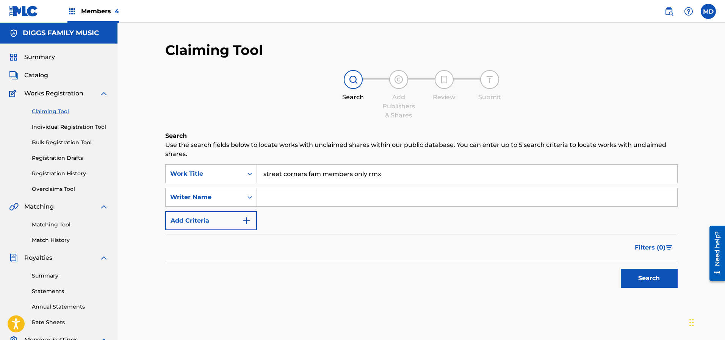
click at [645, 282] on button "Search" at bounding box center [649, 278] width 57 height 19
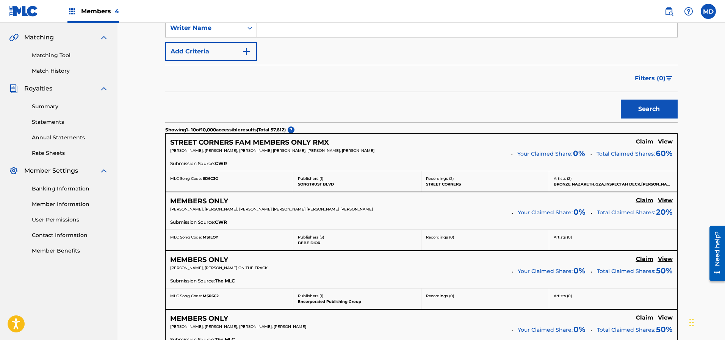
scroll to position [171, 0]
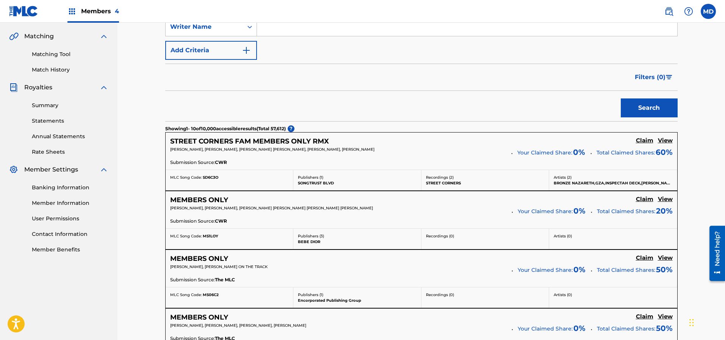
click at [650, 141] on h5 "Claim" at bounding box center [644, 140] width 17 height 7
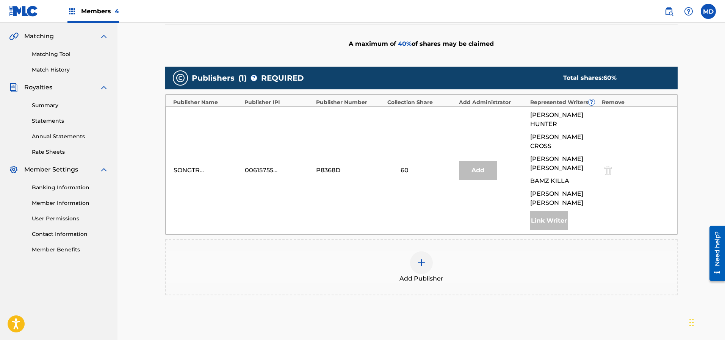
click at [426, 258] on img at bounding box center [421, 262] width 9 height 9
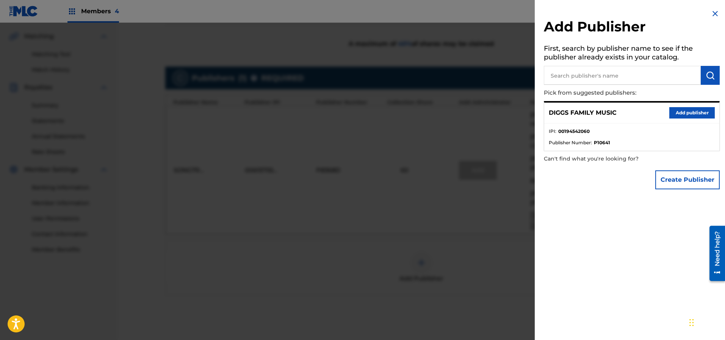
click at [683, 111] on button "Add publisher" at bounding box center [691, 112] width 45 height 11
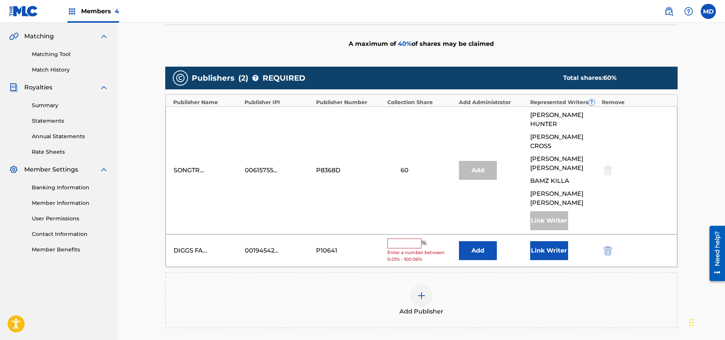
click at [408, 239] on input "text" at bounding box center [404, 244] width 34 height 10
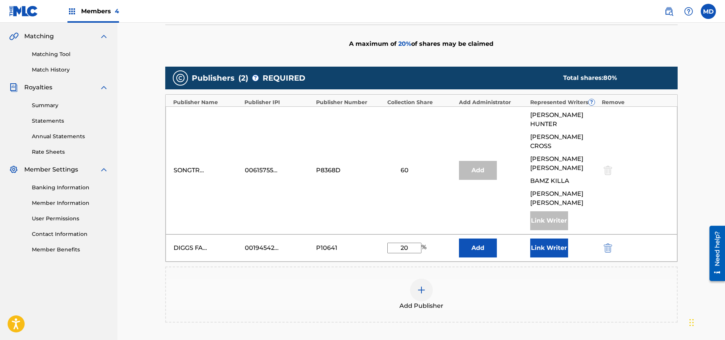
type input "20"
click at [549, 239] on button "Link Writer" at bounding box center [549, 248] width 38 height 19
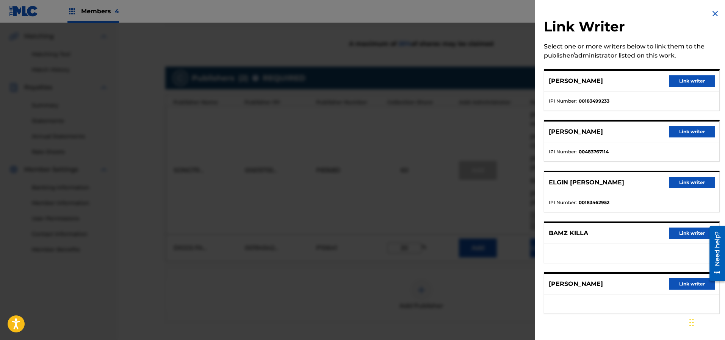
click at [679, 81] on button "Link writer" at bounding box center [691, 80] width 45 height 11
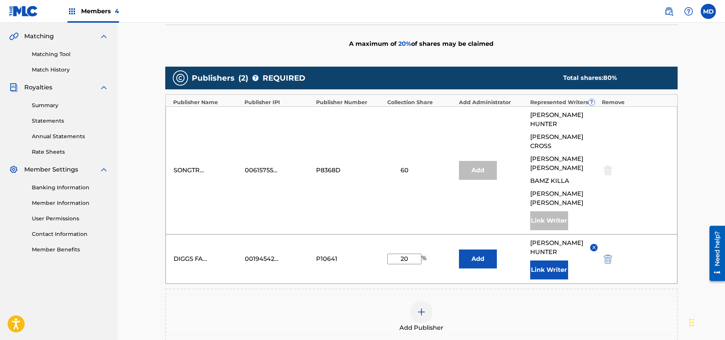
click at [551, 261] on button "Link Writer" at bounding box center [549, 270] width 38 height 19
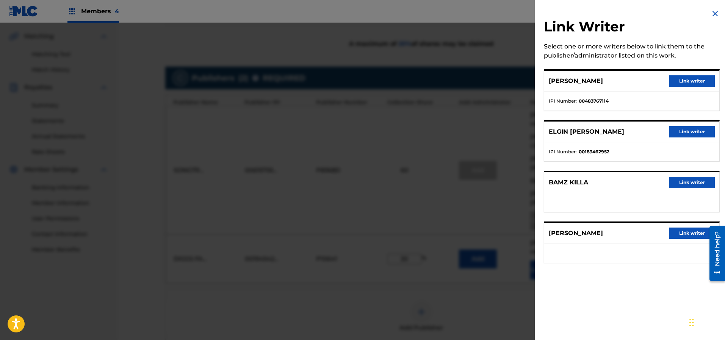
click at [686, 132] on button "Link writer" at bounding box center [691, 131] width 45 height 11
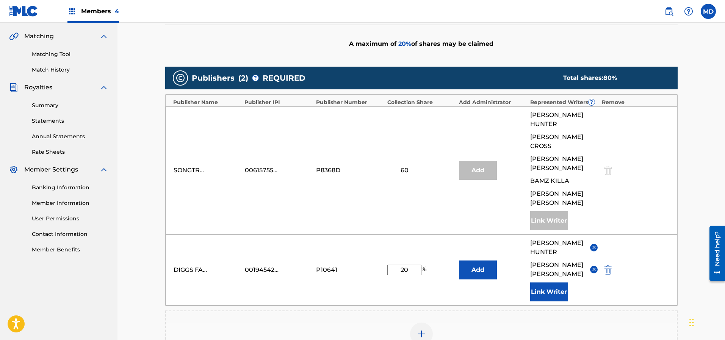
click at [555, 283] on button "Link Writer" at bounding box center [549, 292] width 38 height 19
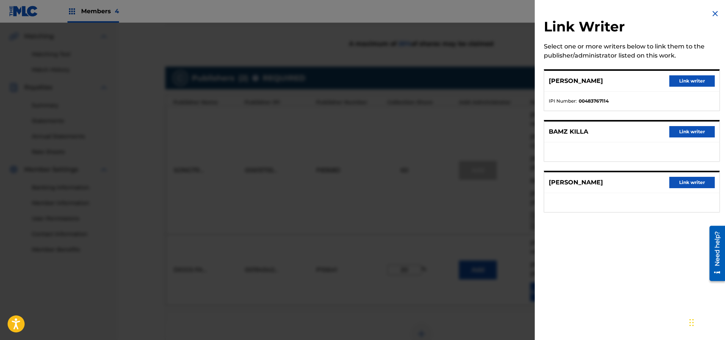
click at [679, 130] on button "Link writer" at bounding box center [691, 131] width 45 height 11
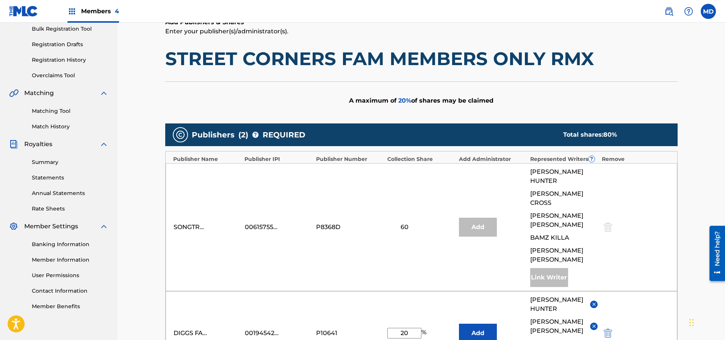
scroll to position [227, 0]
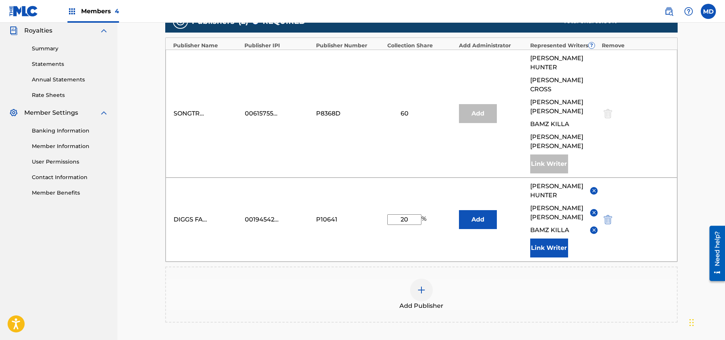
click at [552, 239] on button "Link Writer" at bounding box center [549, 248] width 38 height 19
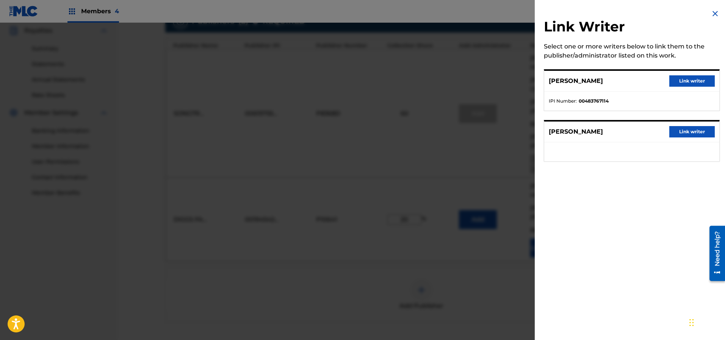
click at [711, 13] on img at bounding box center [715, 13] width 9 height 9
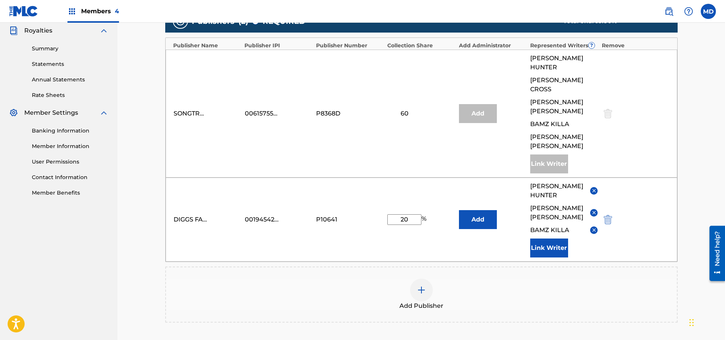
click at [592, 210] on img at bounding box center [594, 213] width 6 height 6
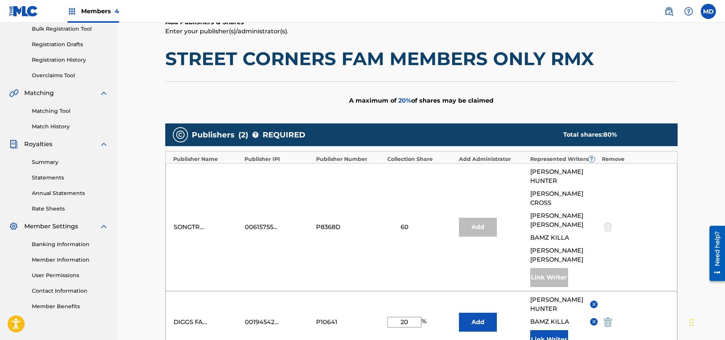
scroll to position [171, 0]
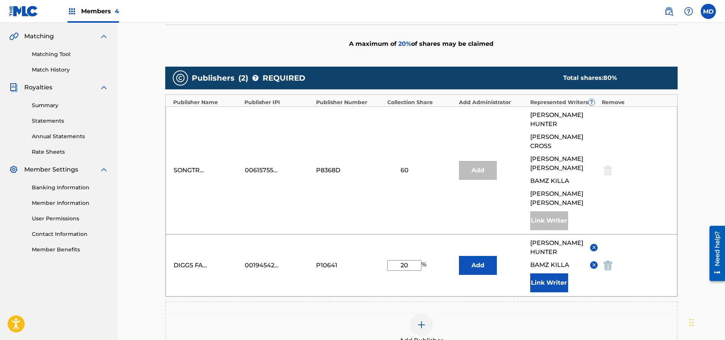
click at [705, 191] on div "Claiming Tool Search Add Publishers & Shares Review Submit Add Publishers & Sha…" at bounding box center [421, 148] width 608 height 592
click at [550, 274] on button "Link Writer" at bounding box center [549, 283] width 38 height 19
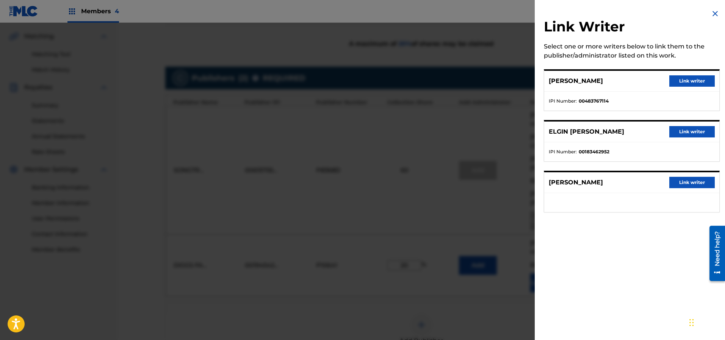
click at [683, 132] on button "Link writer" at bounding box center [691, 131] width 45 height 11
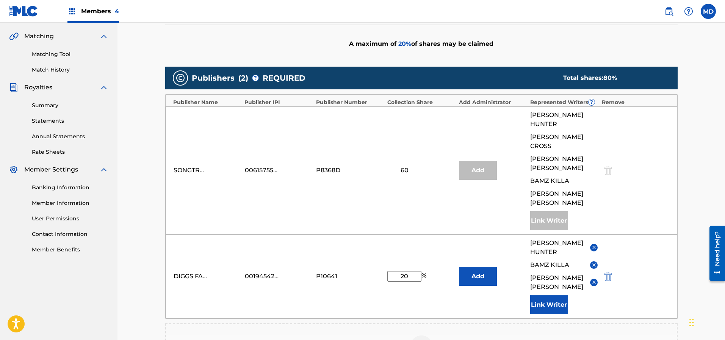
click at [413, 271] on input "20" at bounding box center [404, 276] width 34 height 11
click at [415, 271] on input "20" at bounding box center [404, 276] width 34 height 11
click at [416, 271] on input "20" at bounding box center [404, 276] width 34 height 11
click at [415, 271] on input "20" at bounding box center [404, 276] width 34 height 11
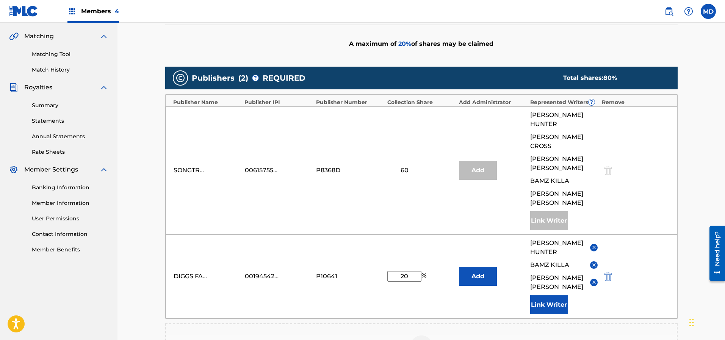
click at [594, 280] on img at bounding box center [594, 283] width 6 height 6
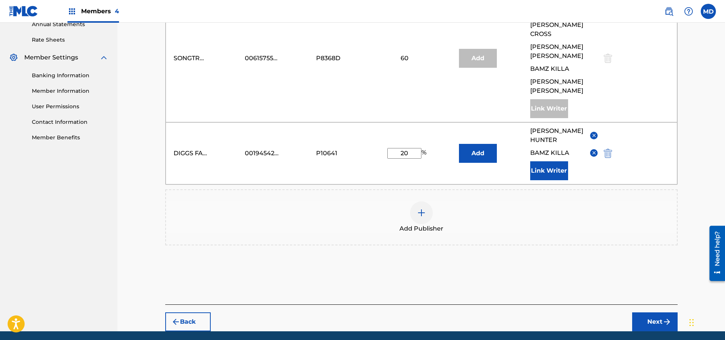
click at [646, 313] on button "Next" at bounding box center [654, 322] width 45 height 19
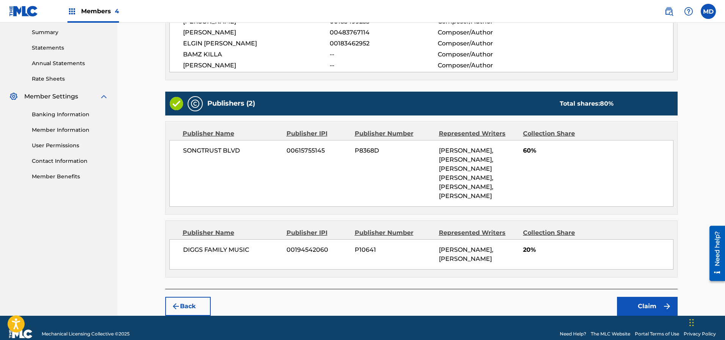
scroll to position [245, 0]
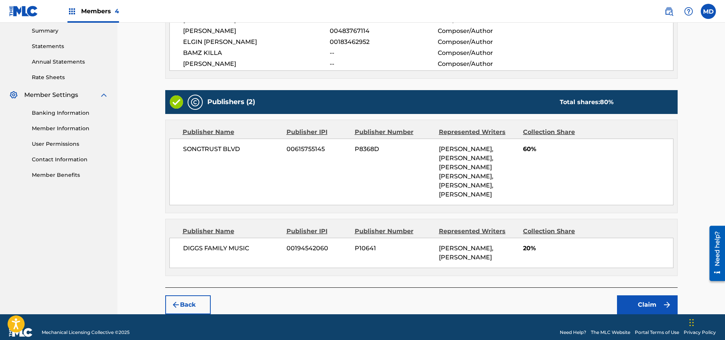
click at [652, 296] on button "Claim" at bounding box center [647, 305] width 61 height 19
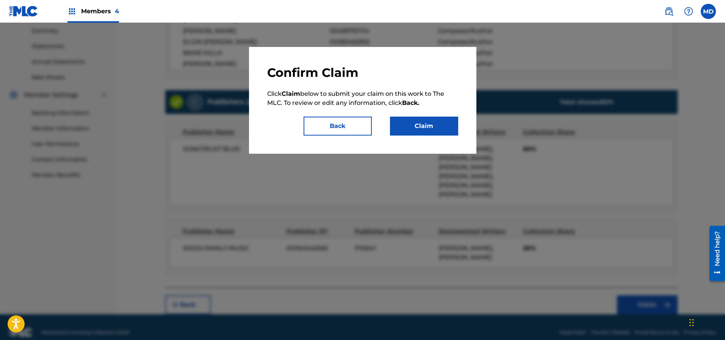
click at [436, 124] on button "Claim" at bounding box center [424, 126] width 68 height 19
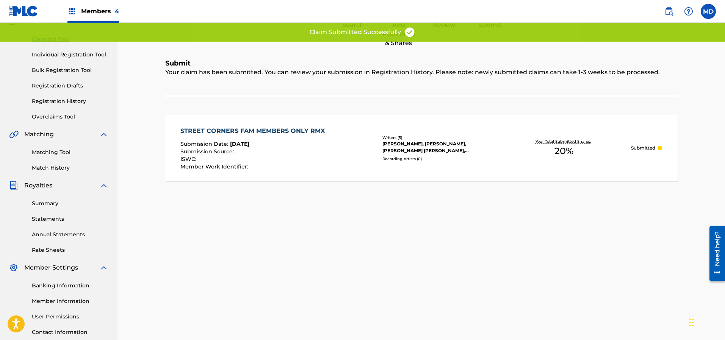
scroll to position [16, 0]
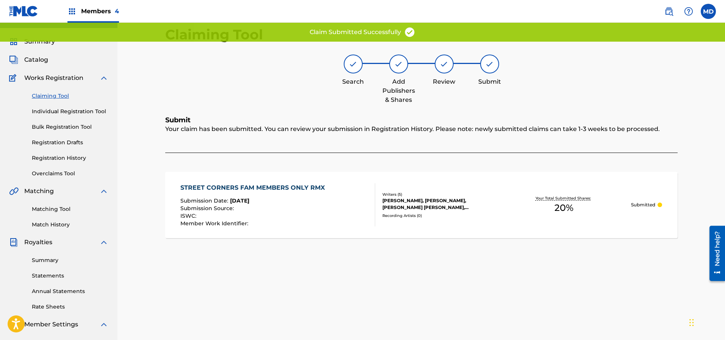
click at [50, 97] on link "Claiming Tool" at bounding box center [70, 96] width 77 height 8
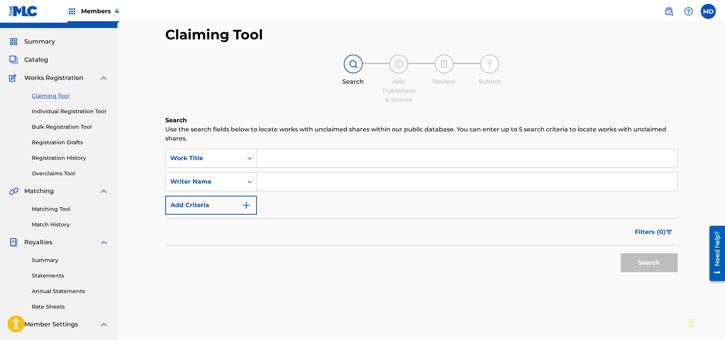
scroll to position [0, 0]
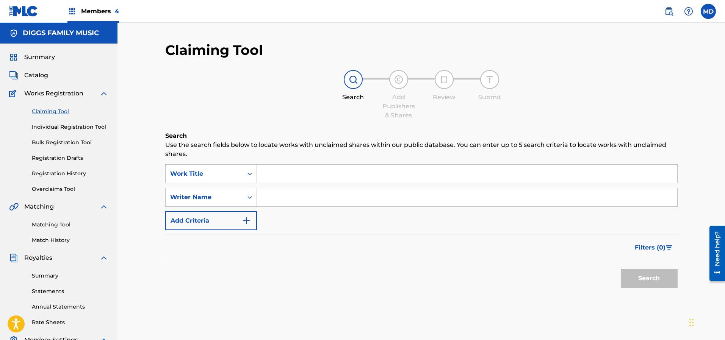
click at [49, 57] on span "Summary" at bounding box center [39, 57] width 31 height 9
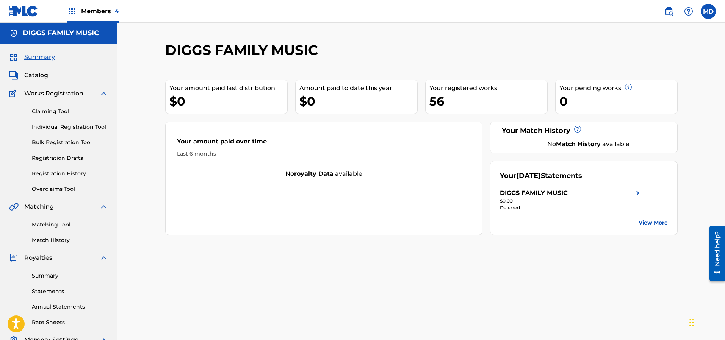
click at [61, 171] on link "Registration History" at bounding box center [70, 174] width 77 height 8
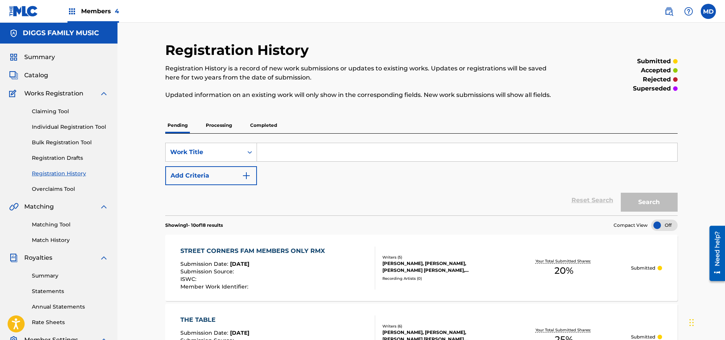
click at [93, 11] on span "Members 4" at bounding box center [100, 11] width 38 height 9
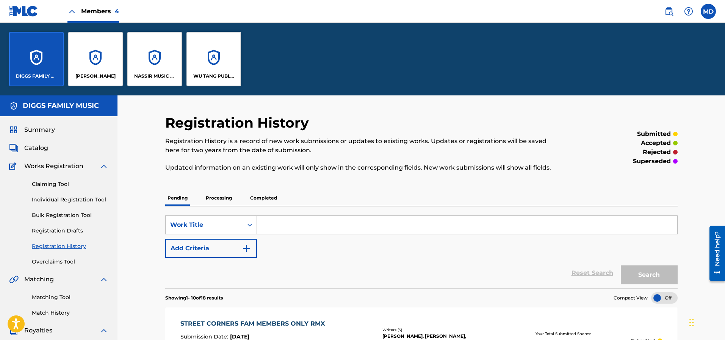
scroll to position [114, 0]
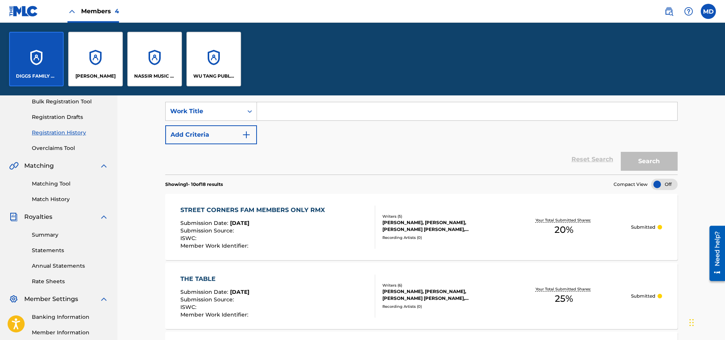
click at [53, 235] on link "Summary" at bounding box center [70, 235] width 77 height 8
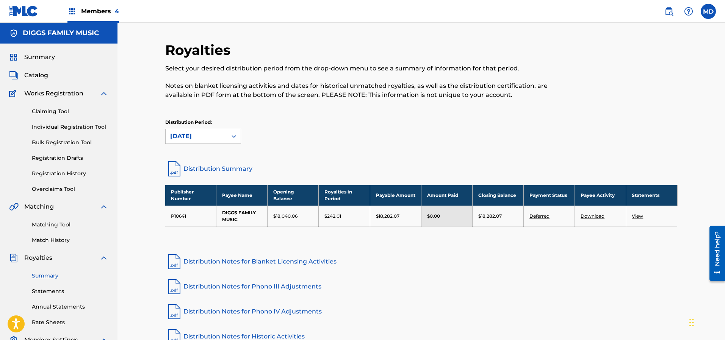
click at [99, 8] on span "Members 4" at bounding box center [100, 11] width 38 height 9
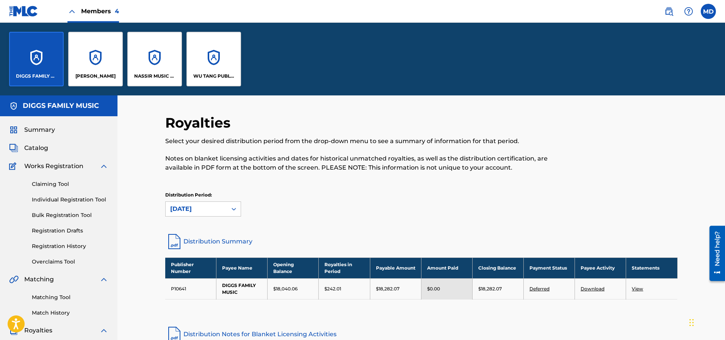
click at [160, 72] on div "NASSIR MUSIC INC" at bounding box center [154, 59] width 55 height 55
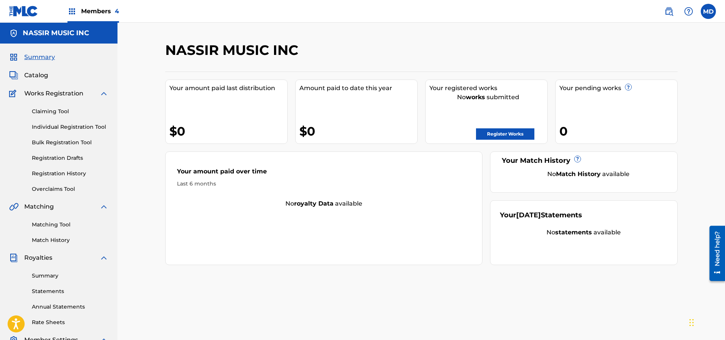
click at [49, 111] on link "Claiming Tool" at bounding box center [70, 112] width 77 height 8
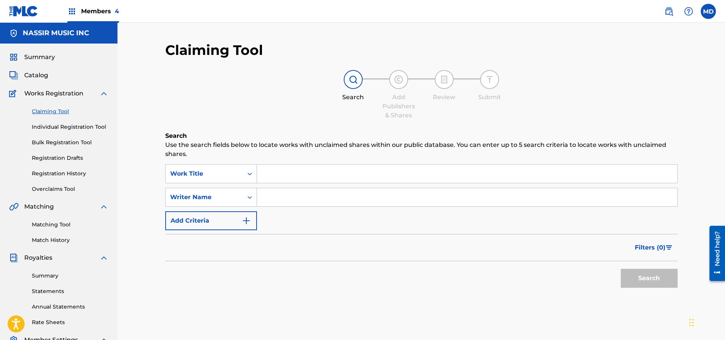
click at [55, 172] on link "Registration History" at bounding box center [70, 174] width 77 height 8
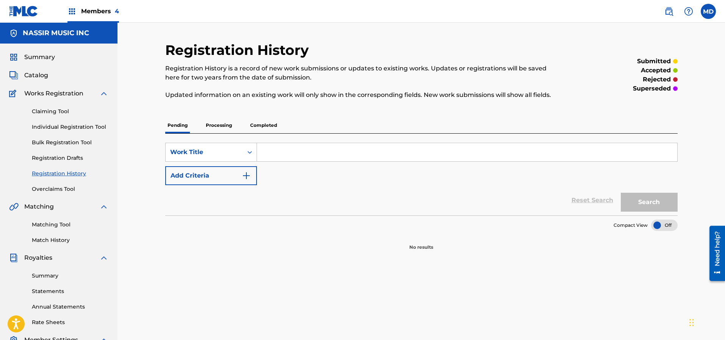
click at [223, 125] on p "Processing" at bounding box center [219, 125] width 31 height 16
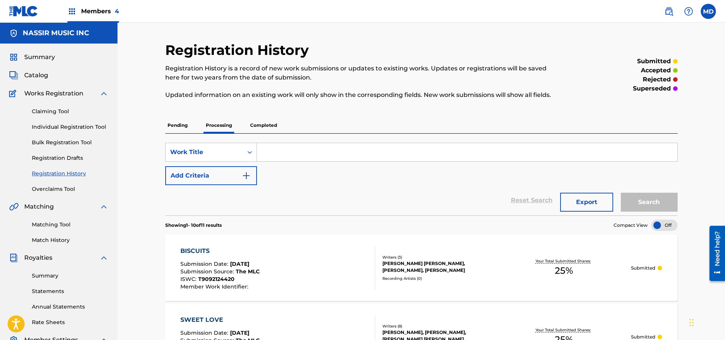
click at [267, 123] on p "Completed" at bounding box center [263, 125] width 31 height 16
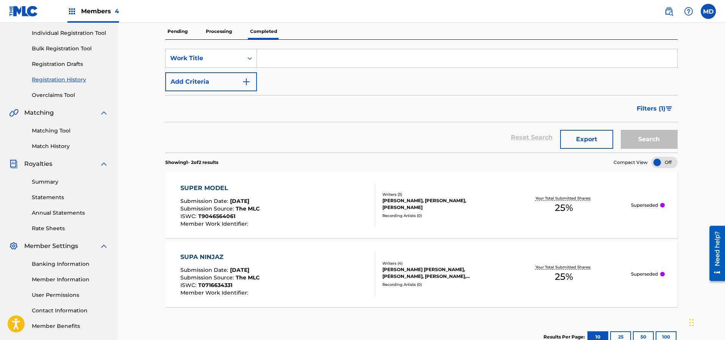
scroll to position [145, 0]
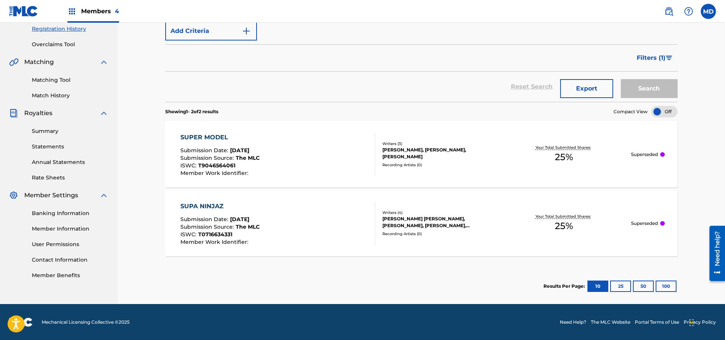
click at [215, 147] on span "Submission Date :" at bounding box center [205, 150] width 50 height 7
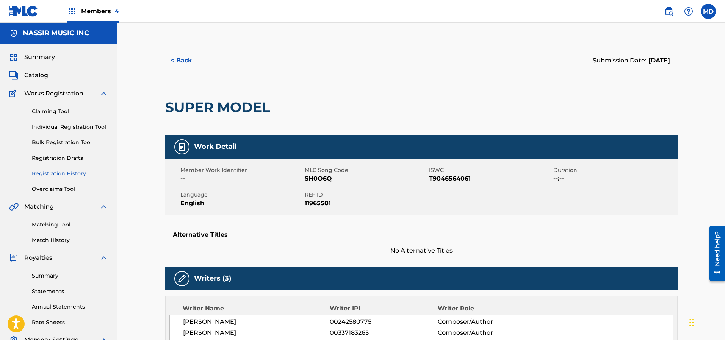
click at [185, 61] on button "< Back" at bounding box center [187, 60] width 45 height 19
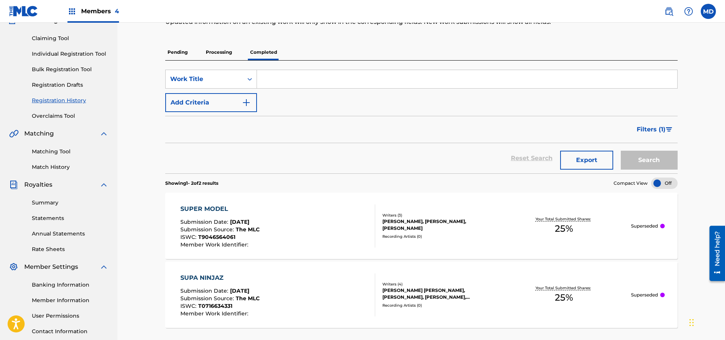
scroll to position [16, 0]
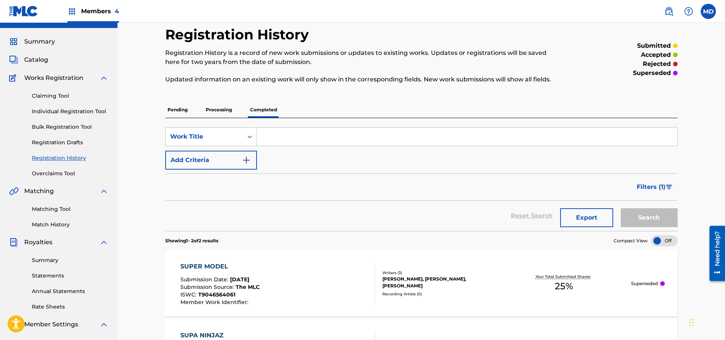
click at [215, 110] on p "Processing" at bounding box center [219, 110] width 31 height 16
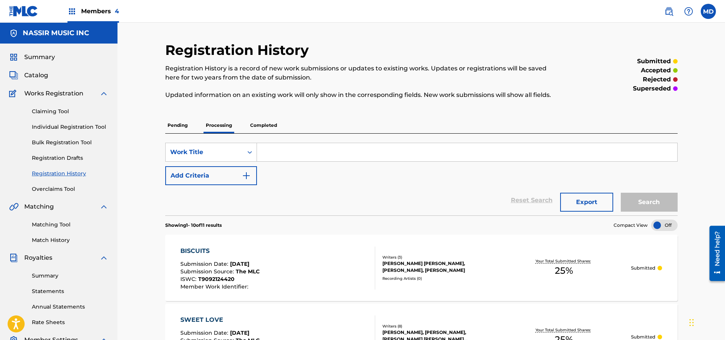
click at [51, 173] on link "Registration History" at bounding box center [70, 174] width 77 height 8
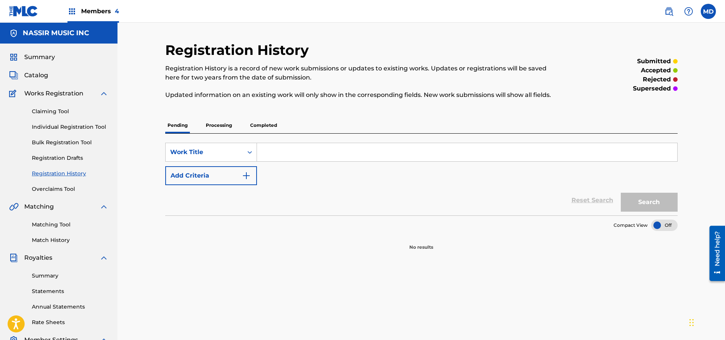
click at [222, 125] on p "Processing" at bounding box center [219, 125] width 31 height 16
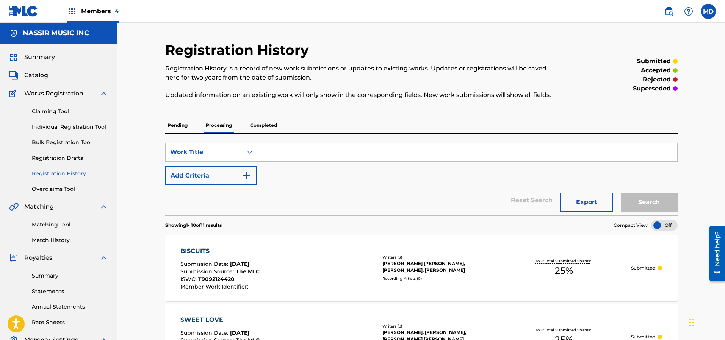
click at [308, 267] on div "BISCUITS Submission Date : [DATE] Submission Source : The MLC ISWC : T909212442…" at bounding box center [277, 268] width 195 height 43
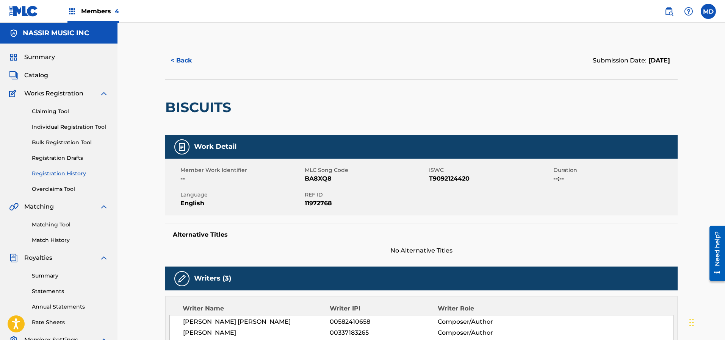
click at [186, 63] on button "< Back" at bounding box center [187, 60] width 45 height 19
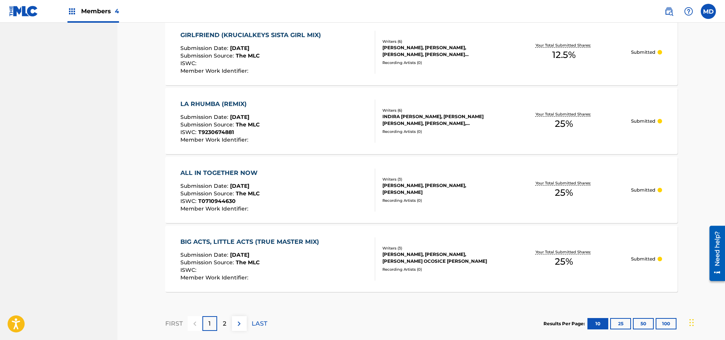
scroll to position [669, 0]
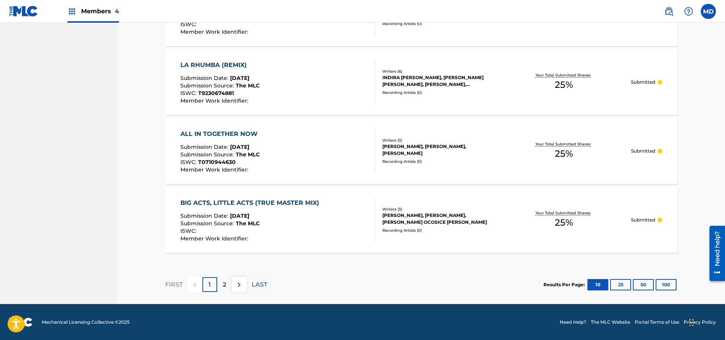
click at [222, 280] on div "2" at bounding box center [224, 284] width 15 height 15
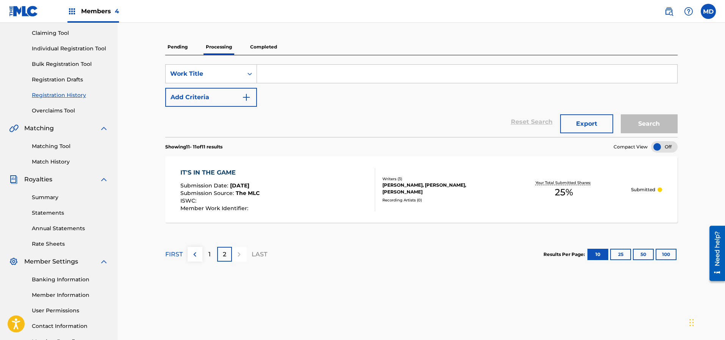
scroll to position [72, 0]
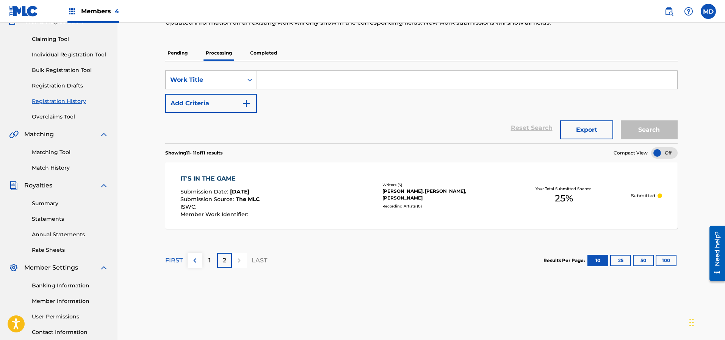
click at [62, 102] on link "Registration History" at bounding box center [70, 101] width 77 height 8
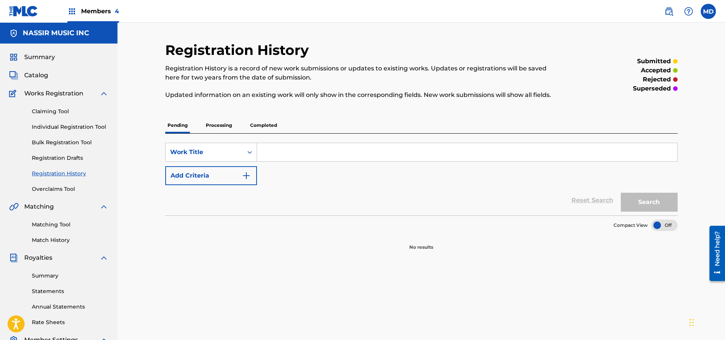
click at [218, 127] on p "Processing" at bounding box center [219, 125] width 31 height 16
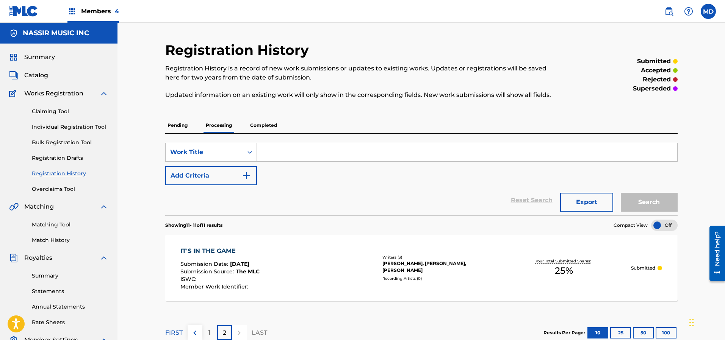
click at [257, 125] on p "Completed" at bounding box center [263, 125] width 31 height 16
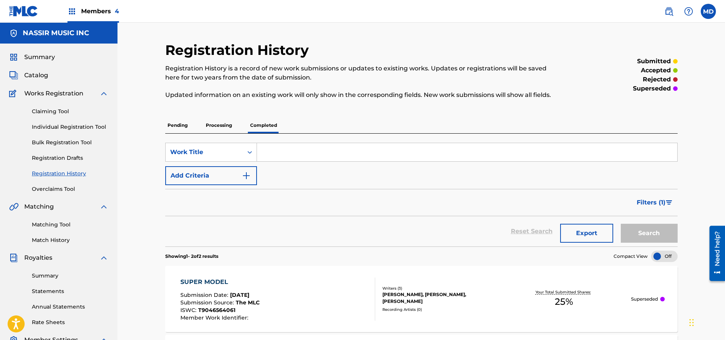
click at [183, 123] on p "Pending" at bounding box center [177, 125] width 25 height 16
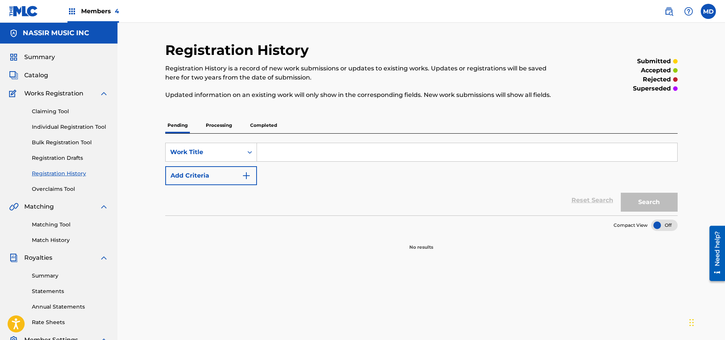
click at [38, 75] on span "Catalog" at bounding box center [36, 75] width 24 height 9
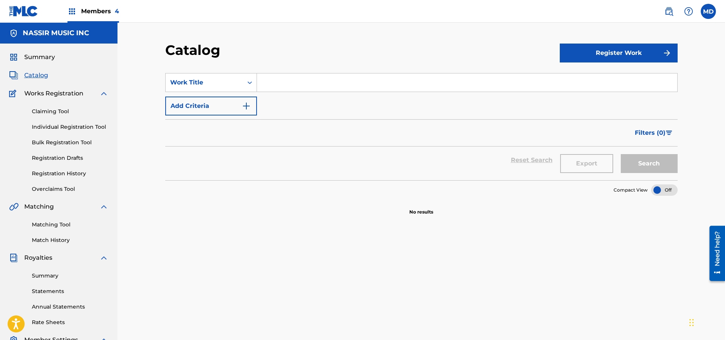
click at [55, 171] on link "Registration History" at bounding box center [70, 174] width 77 height 8
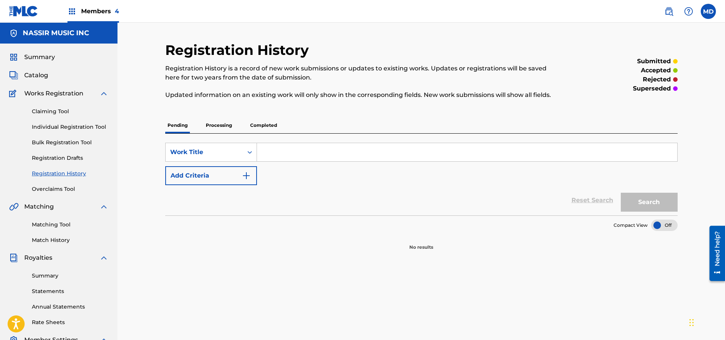
click at [216, 127] on p "Processing" at bounding box center [219, 125] width 31 height 16
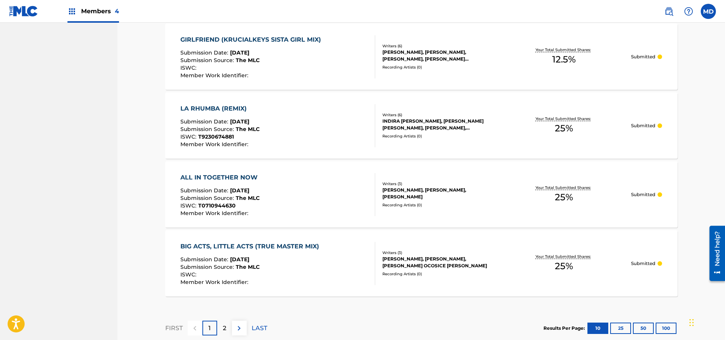
scroll to position [669, 0]
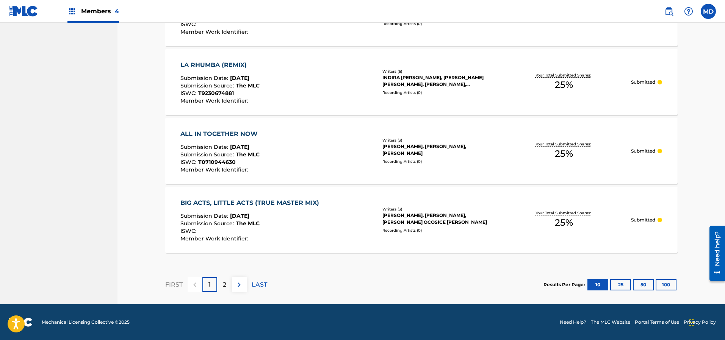
click at [227, 285] on div "2" at bounding box center [224, 284] width 15 height 15
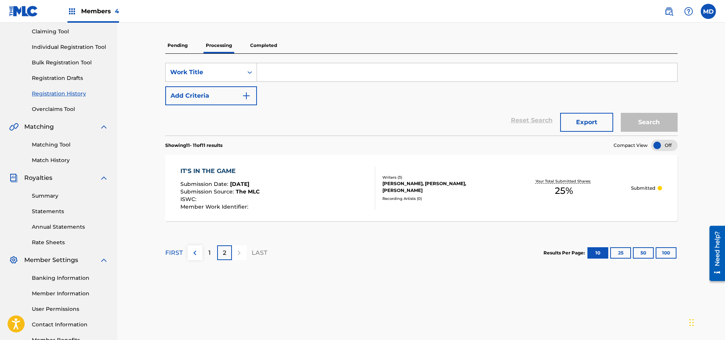
scroll to position [0, 0]
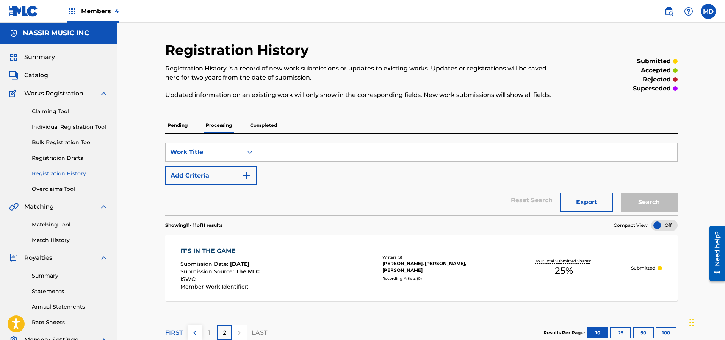
click at [48, 112] on link "Claiming Tool" at bounding box center [70, 112] width 77 height 8
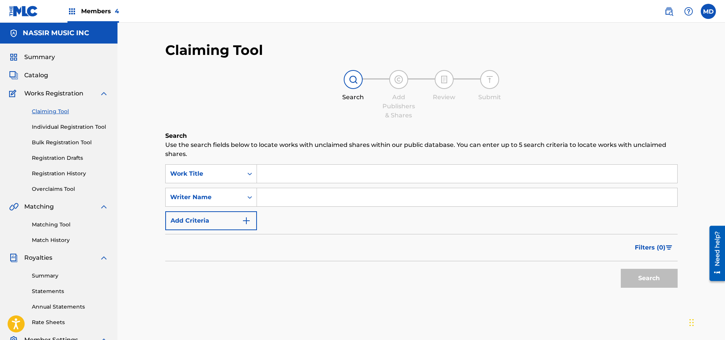
click at [330, 176] on input "Search Form" at bounding box center [467, 174] width 420 height 18
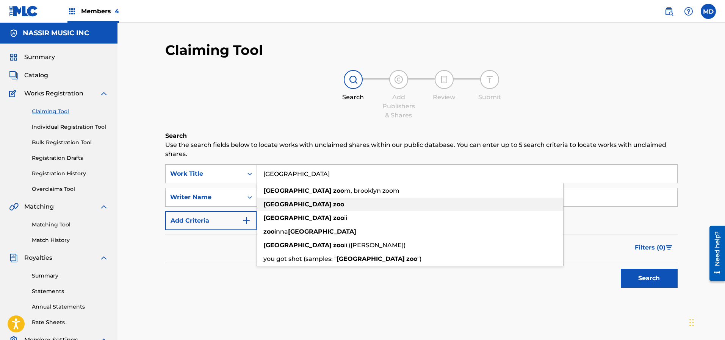
click at [288, 205] on strong "[GEOGRAPHIC_DATA]" at bounding box center [297, 204] width 68 height 7
type input "[GEOGRAPHIC_DATA]"
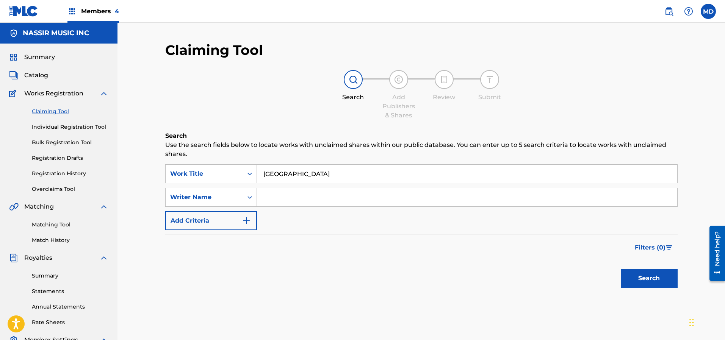
click at [631, 279] on button "Search" at bounding box center [649, 278] width 57 height 19
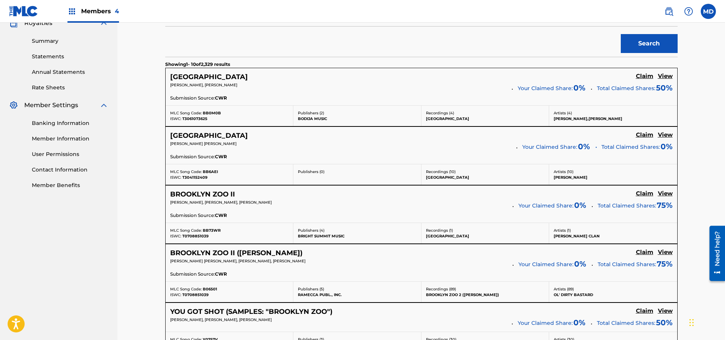
scroll to position [284, 0]
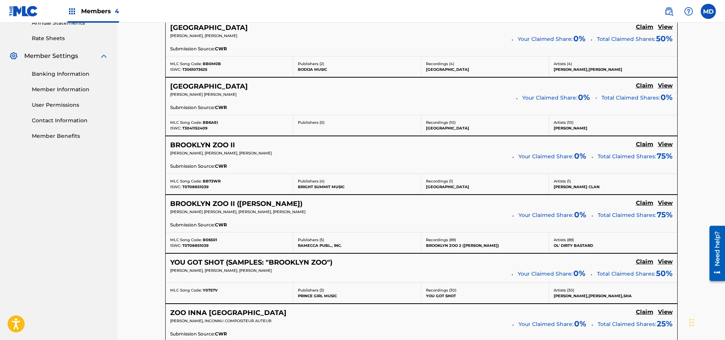
click at [662, 204] on h5 "View" at bounding box center [665, 203] width 15 height 7
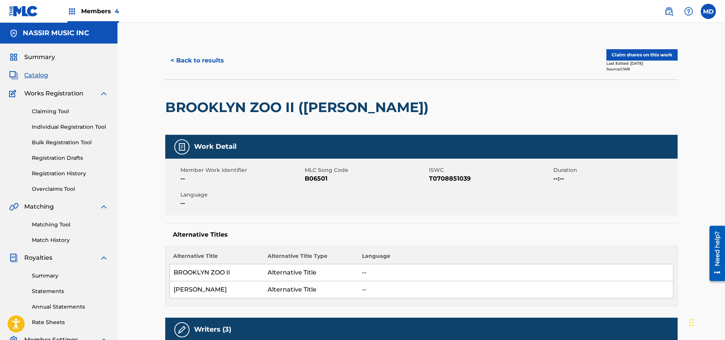
click at [200, 63] on button "< Back to results" at bounding box center [197, 60] width 64 height 19
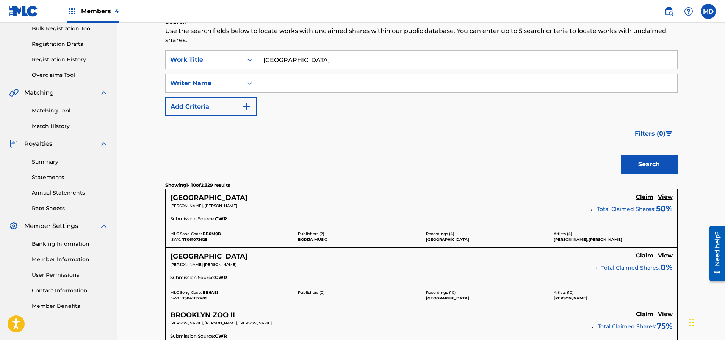
scroll to position [114, 0]
click at [300, 86] on input "Search Form" at bounding box center [467, 84] width 420 height 18
click at [302, 87] on input "Search Form" at bounding box center [467, 84] width 420 height 18
click at [639, 159] on button "Search" at bounding box center [649, 164] width 57 height 19
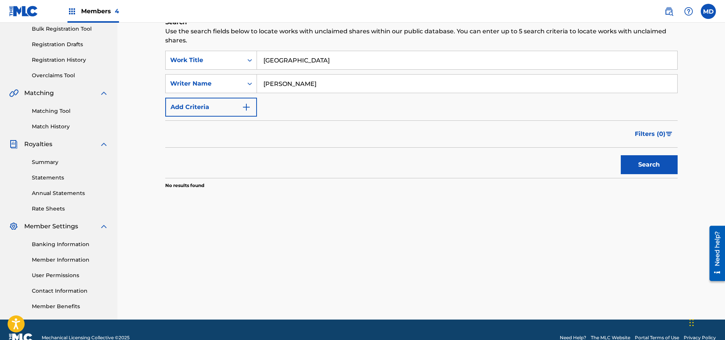
drag, startPoint x: 321, startPoint y: 83, endPoint x: 261, endPoint y: 86, distance: 60.3
click at [261, 86] on input "[PERSON_NAME]" at bounding box center [467, 84] width 420 height 18
paste input "[PERSON_NAME] [PERSON_NAME]"
type input "[PERSON_NAME] [PERSON_NAME]"
drag, startPoint x: 331, startPoint y: 61, endPoint x: 241, endPoint y: 61, distance: 89.4
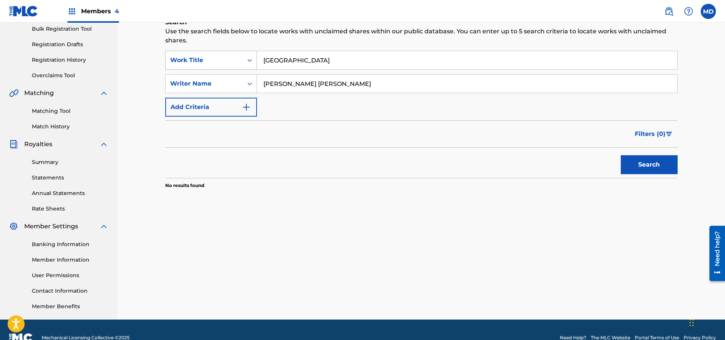
click at [241, 61] on div "SearchWithCriteria900ccb45-2e84-41bc-b232-4285cff1eb27 Work Title [GEOGRAPHIC_D…" at bounding box center [421, 60] width 512 height 19
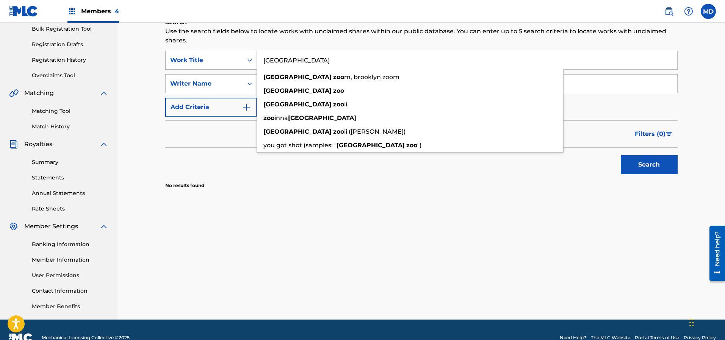
paste input "[GEOGRAPHIC_DATA]"
type input "[GEOGRAPHIC_DATA]"
click at [649, 167] on button "Search" at bounding box center [649, 164] width 57 height 19
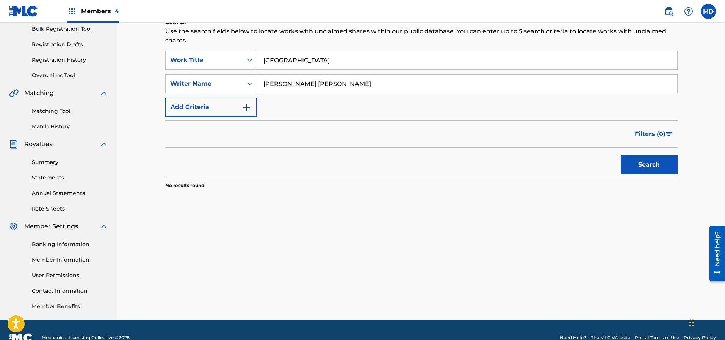
click at [56, 61] on link "Registration History" at bounding box center [70, 60] width 77 height 8
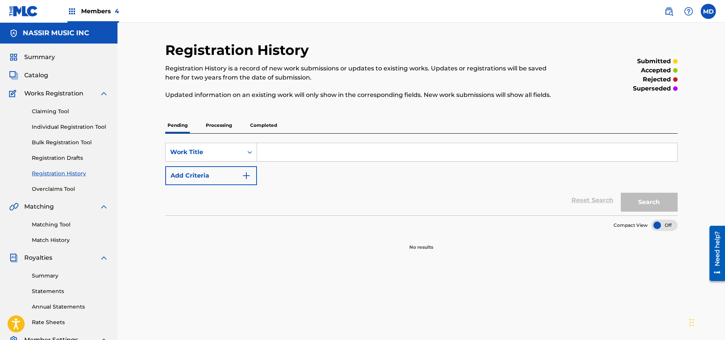
click at [287, 155] on input "Search Form" at bounding box center [467, 152] width 420 height 18
paste input "[GEOGRAPHIC_DATA]"
type input "[GEOGRAPHIC_DATA]"
click at [644, 201] on button "Search" at bounding box center [649, 202] width 57 height 19
click at [222, 127] on p "Processing" at bounding box center [219, 125] width 31 height 16
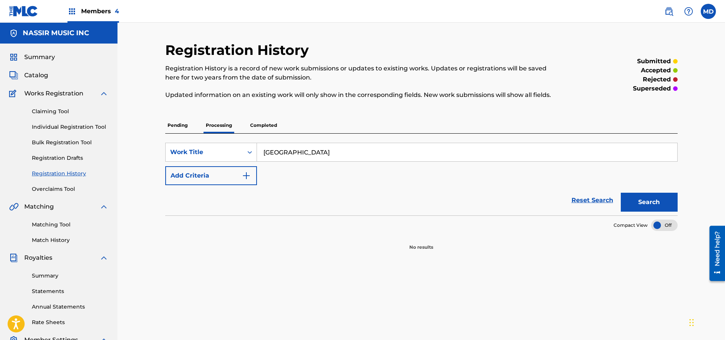
click at [261, 127] on p "Completed" at bounding box center [263, 125] width 31 height 16
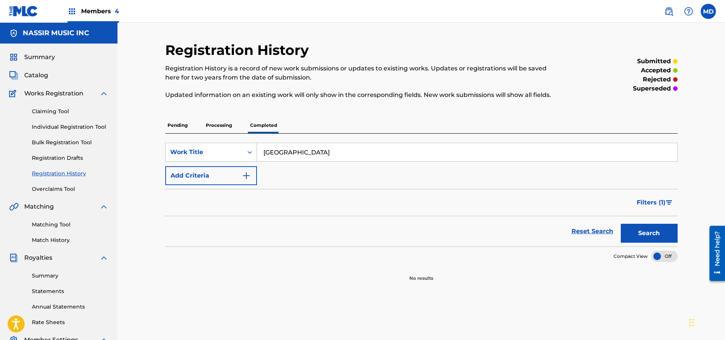
click at [55, 111] on link "Claiming Tool" at bounding box center [70, 112] width 77 height 8
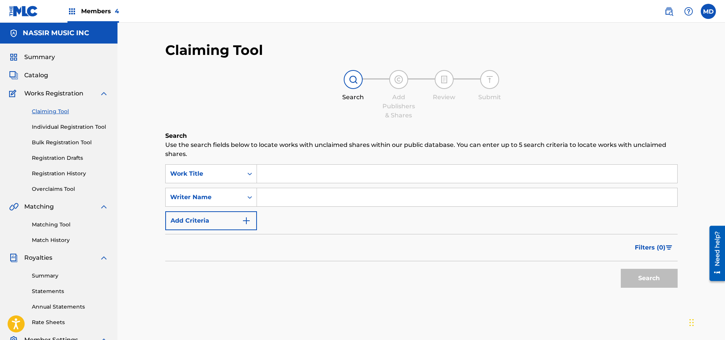
click at [285, 172] on input "Search Form" at bounding box center [467, 174] width 420 height 18
paste input "[GEOGRAPHIC_DATA]"
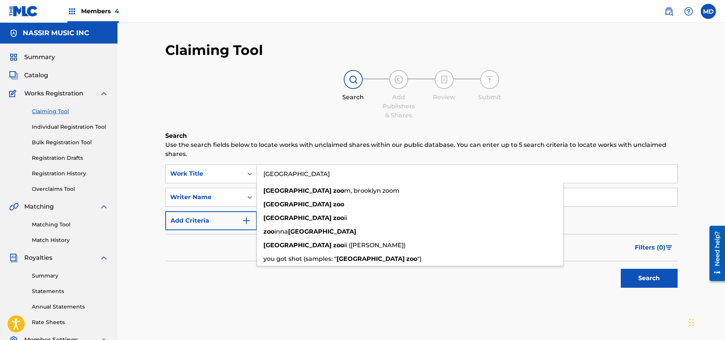
type input "[GEOGRAPHIC_DATA]"
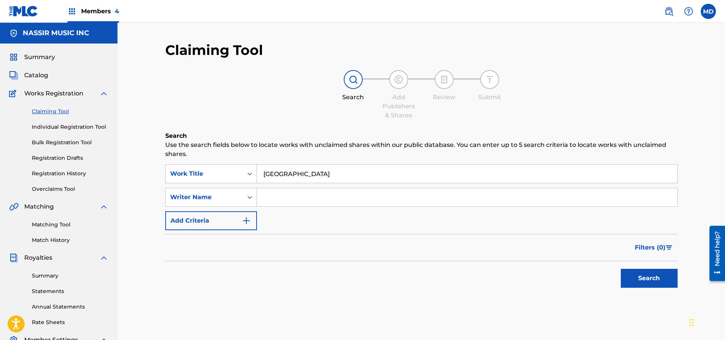
click at [263, 105] on div "Search Add Publishers & Shares Review Submit" at bounding box center [421, 95] width 512 height 50
click at [634, 273] on button "Search" at bounding box center [649, 278] width 57 height 19
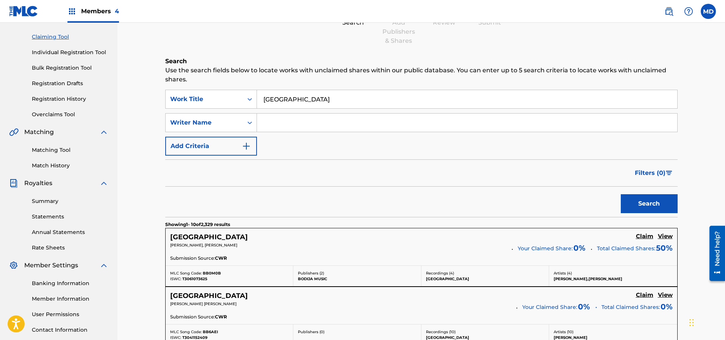
scroll to position [114, 0]
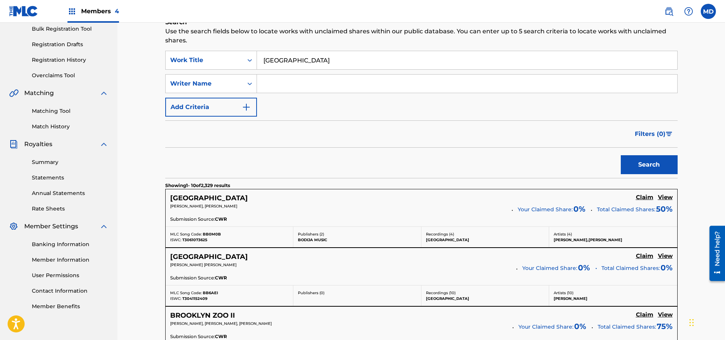
click at [285, 84] on input "Search Form" at bounding box center [467, 84] width 420 height 18
type input "[PERSON_NAME]"
click at [621, 155] on button "Search" at bounding box center [649, 164] width 57 height 19
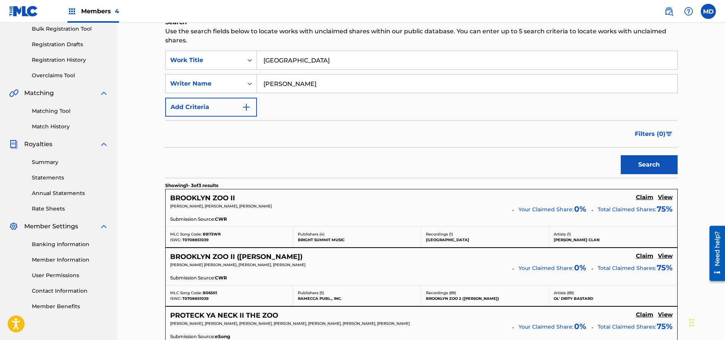
scroll to position [171, 0]
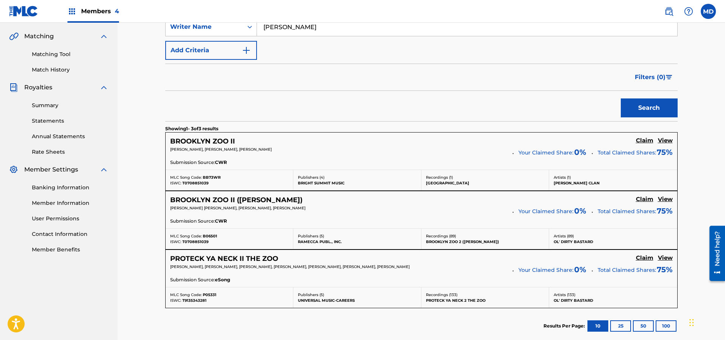
click at [663, 140] on h5 "View" at bounding box center [665, 140] width 15 height 7
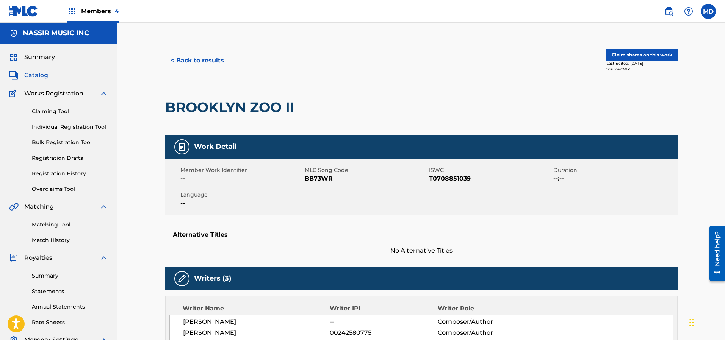
click at [60, 109] on link "Claiming Tool" at bounding box center [70, 112] width 77 height 8
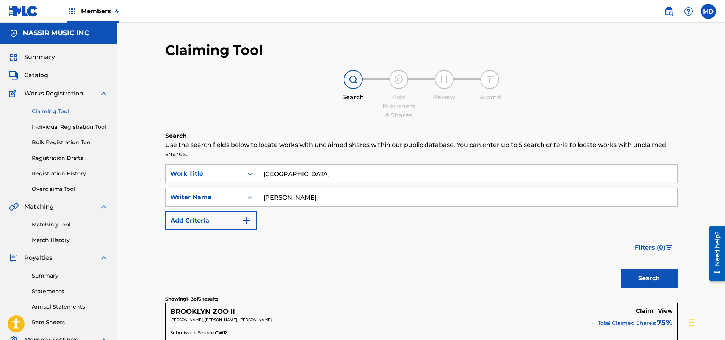
click at [59, 128] on link "Individual Registration Tool" at bounding box center [70, 127] width 77 height 8
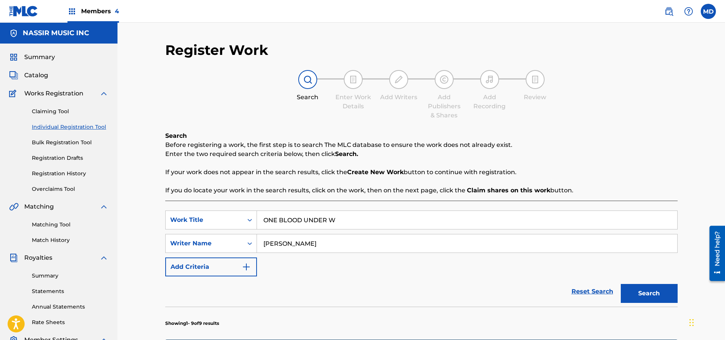
drag, startPoint x: 345, startPoint y: 219, endPoint x: 262, endPoint y: 224, distance: 83.6
click at [262, 224] on input "ONE BLOOD UNDER W" at bounding box center [467, 220] width 420 height 18
drag, startPoint x: 327, startPoint y: 246, endPoint x: 262, endPoint y: 247, distance: 65.2
click at [262, 247] on input "[PERSON_NAME]" at bounding box center [467, 244] width 420 height 18
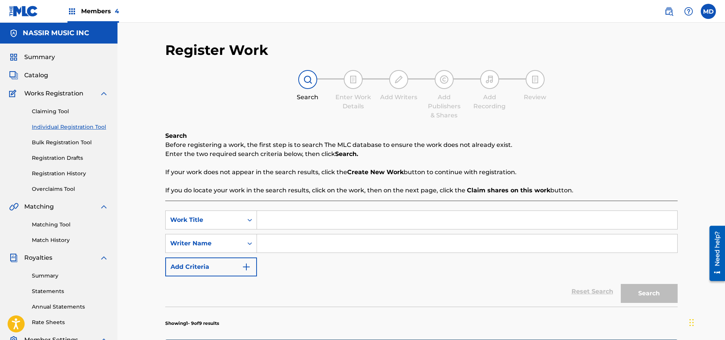
click at [313, 221] on input "Search Form" at bounding box center [467, 220] width 420 height 18
paste input "[GEOGRAPHIC_DATA]"
type input "[GEOGRAPHIC_DATA]"
click at [285, 243] on input "Search Form" at bounding box center [467, 244] width 420 height 18
click at [293, 245] on input "Search Form" at bounding box center [467, 244] width 420 height 18
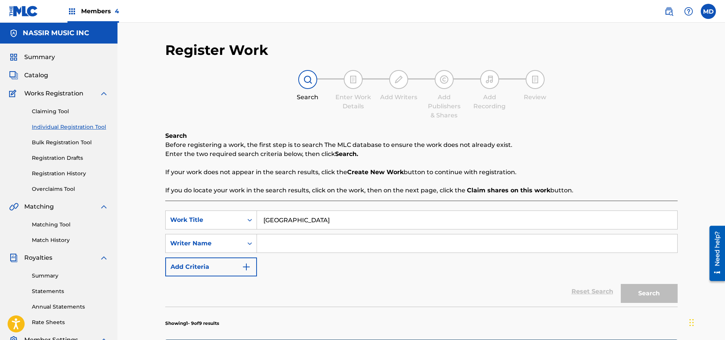
paste input "[PERSON_NAME]"
type input "[PERSON_NAME]"
click at [650, 298] on button "Search" at bounding box center [649, 293] width 57 height 19
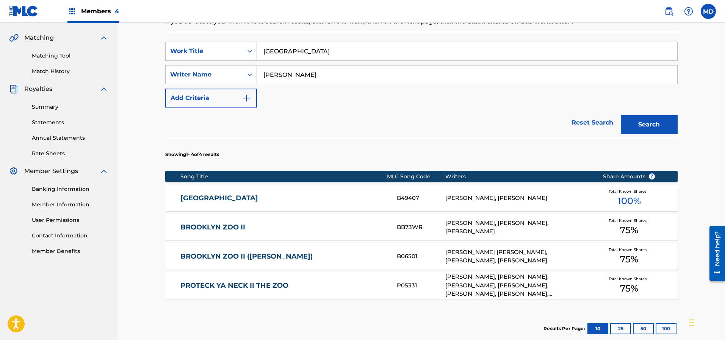
scroll to position [171, 0]
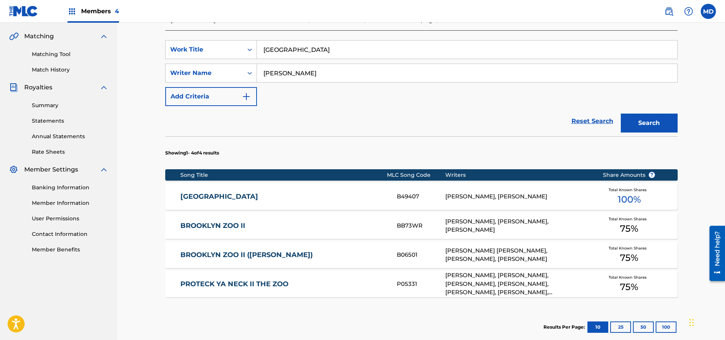
click at [558, 197] on div "[PERSON_NAME], [PERSON_NAME]" at bounding box center [518, 197] width 146 height 9
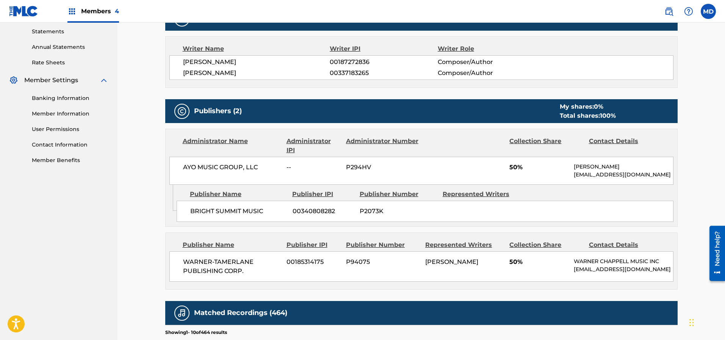
scroll to position [227, 0]
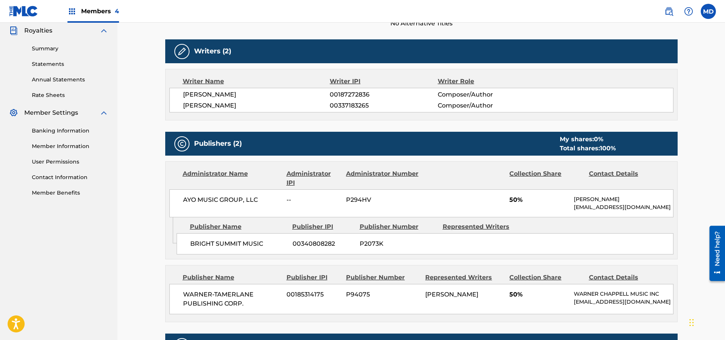
click at [108, 12] on span "Members 4" at bounding box center [100, 11] width 38 height 9
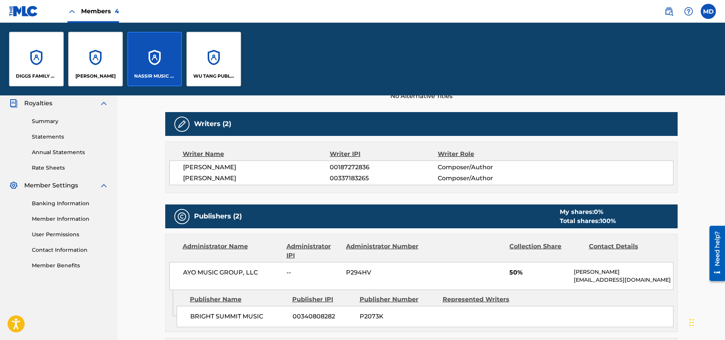
scroll to position [300, 0]
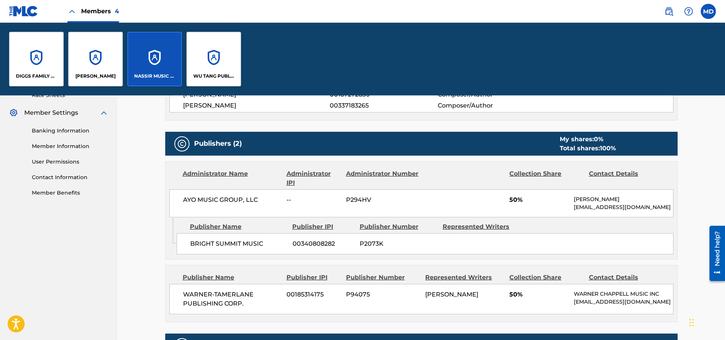
click at [147, 194] on div "< Back to results Last Edited: [DATE] Source: CWR BROOKLYN ZOO Work Detail Memb…" at bounding box center [421, 215] width 608 height 840
click at [694, 133] on div "< Back to results Last Edited: [DATE] Source: CWR BROOKLYN ZOO Work Detail Memb…" at bounding box center [421, 215] width 608 height 840
click at [159, 59] on div "NASSIR MUSIC INC" at bounding box center [154, 59] width 55 height 55
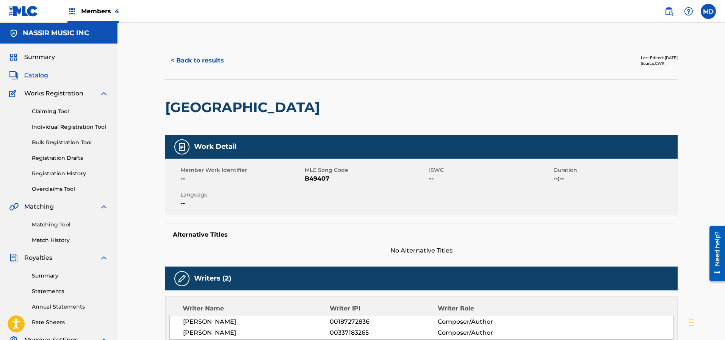
click at [205, 62] on button "< Back to results" at bounding box center [197, 60] width 64 height 19
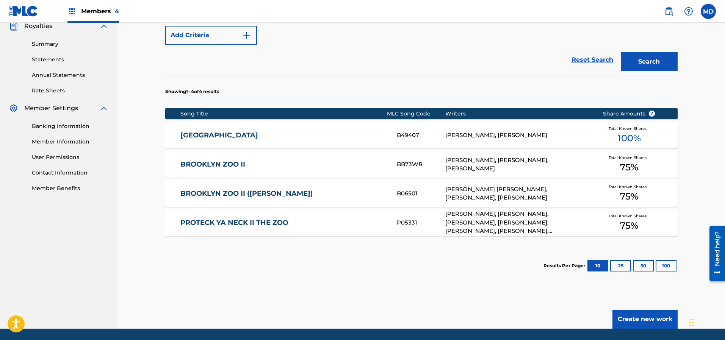
scroll to position [243, 0]
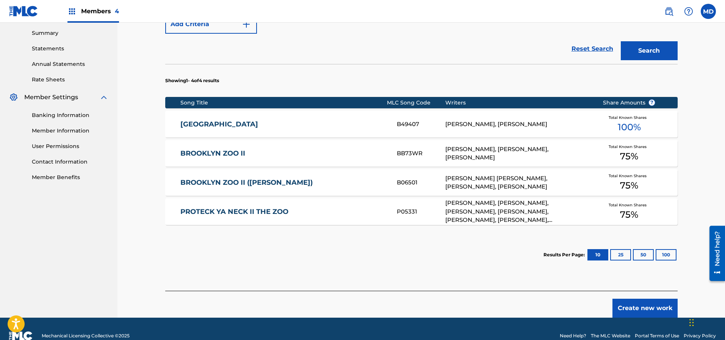
click at [237, 152] on link "BROOKLYN ZOO II" at bounding box center [283, 153] width 206 height 9
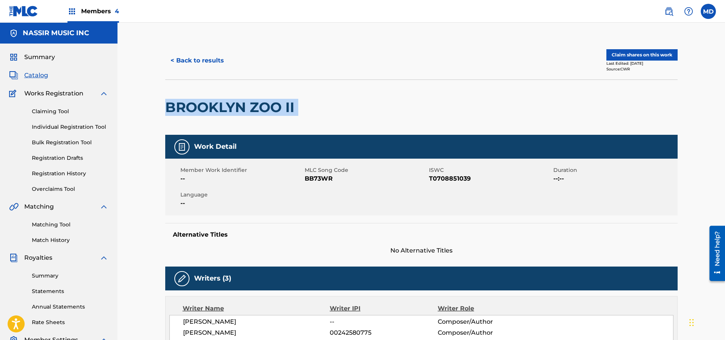
drag, startPoint x: 295, startPoint y: 108, endPoint x: 161, endPoint y: 115, distance: 134.8
click at [57, 226] on link "Matching Tool" at bounding box center [70, 225] width 77 height 8
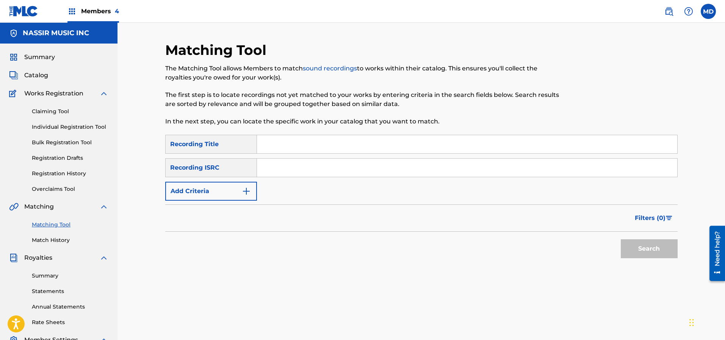
click at [303, 149] on input "Search Form" at bounding box center [467, 144] width 420 height 18
paste input "BROOKLYN ZOO II"
click at [621, 240] on button "Search" at bounding box center [649, 249] width 57 height 19
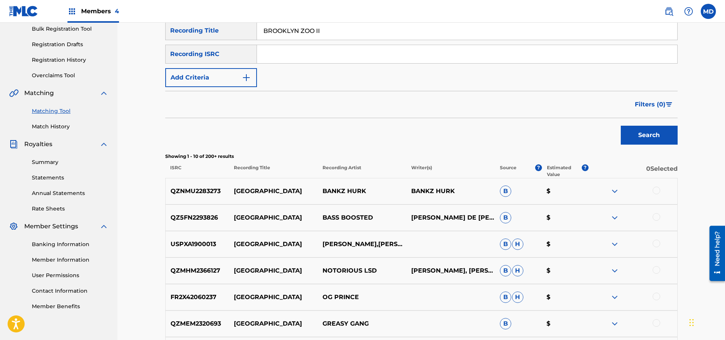
scroll to position [171, 0]
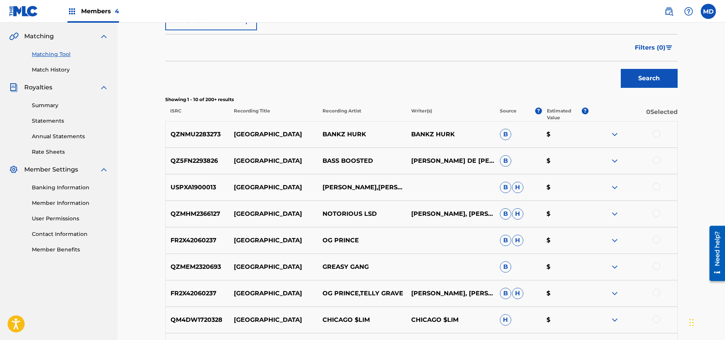
click at [614, 135] on img at bounding box center [614, 134] width 9 height 9
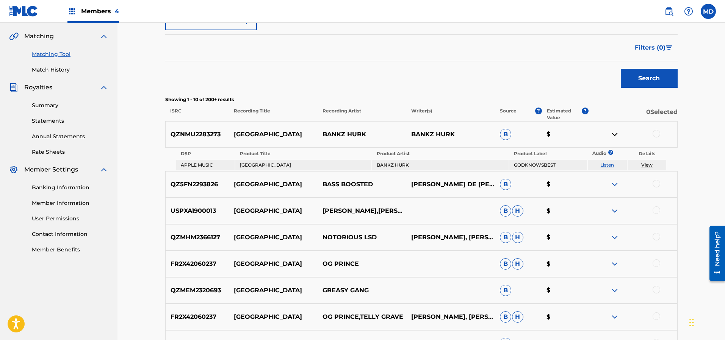
click at [614, 136] on img at bounding box center [614, 134] width 9 height 9
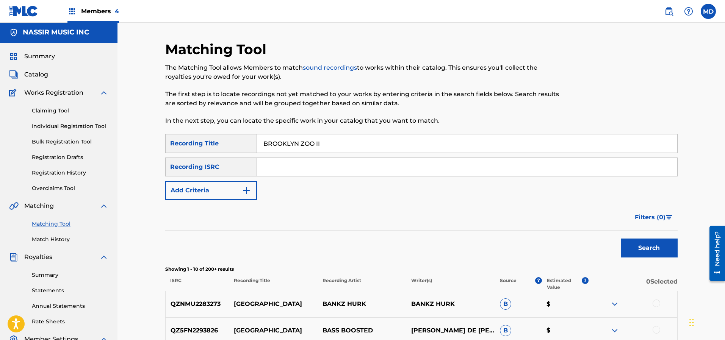
scroll to position [0, 0]
drag, startPoint x: 330, startPoint y: 143, endPoint x: 261, endPoint y: 141, distance: 69.4
click at [261, 141] on input "BROOKLYN ZOO II" at bounding box center [467, 144] width 420 height 18
paste input "[PERSON_NAME]"
type input "[PERSON_NAME]"
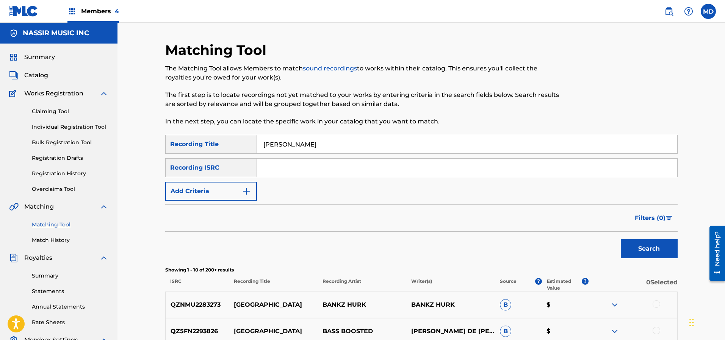
click at [636, 249] on button "Search" at bounding box center [649, 249] width 57 height 19
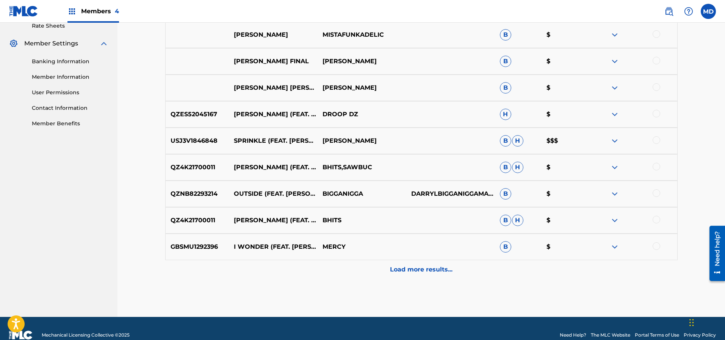
scroll to position [310, 0]
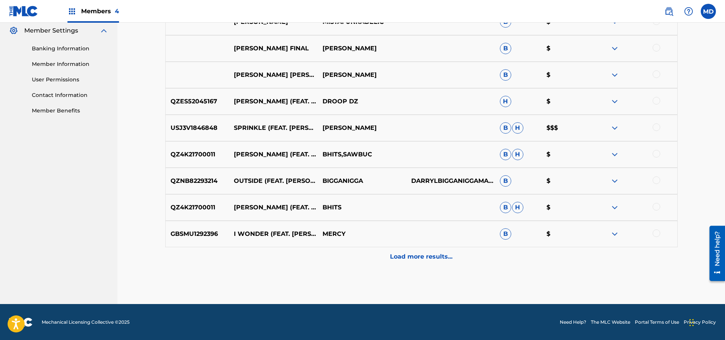
click at [407, 254] on p "Load more results..." at bounding box center [421, 256] width 63 height 9
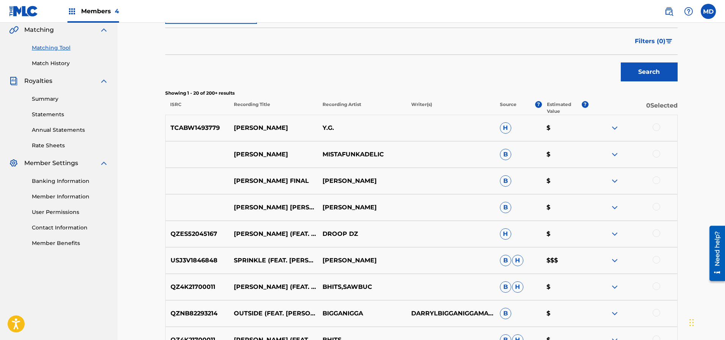
scroll to position [6, 0]
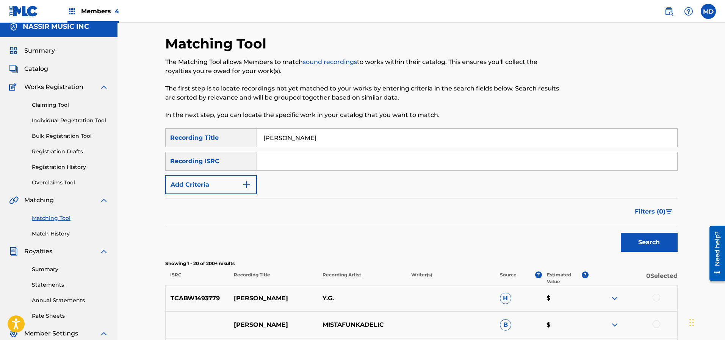
click at [289, 161] on input "Search Form" at bounding box center [467, 161] width 420 height 18
click at [287, 160] on input "Search Form" at bounding box center [467, 161] width 420 height 18
paste input "T-916.069.726-7"
type input "T-916.069.726-7"
click at [625, 244] on button "Search" at bounding box center [649, 242] width 57 height 19
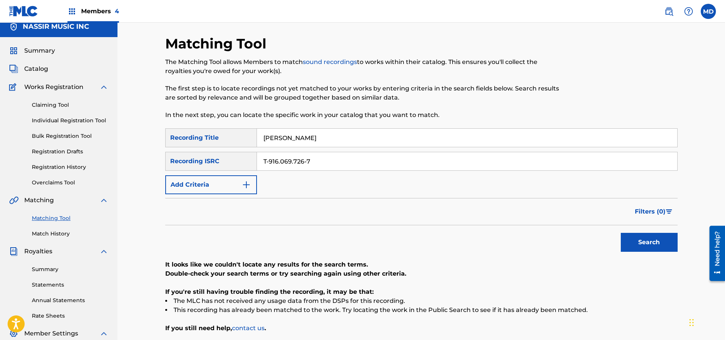
click at [219, 160] on div "Recording ISRC" at bounding box center [211, 161] width 92 height 19
drag, startPoint x: 320, startPoint y: 161, endPoint x: 257, endPoint y: 166, distance: 62.7
click at [257, 166] on input "T-916.069.726-7" at bounding box center [467, 161] width 420 height 18
click at [263, 139] on input "[PERSON_NAME]" at bounding box center [467, 138] width 420 height 18
click at [211, 186] on button "Add Criteria" at bounding box center [211, 184] width 92 height 19
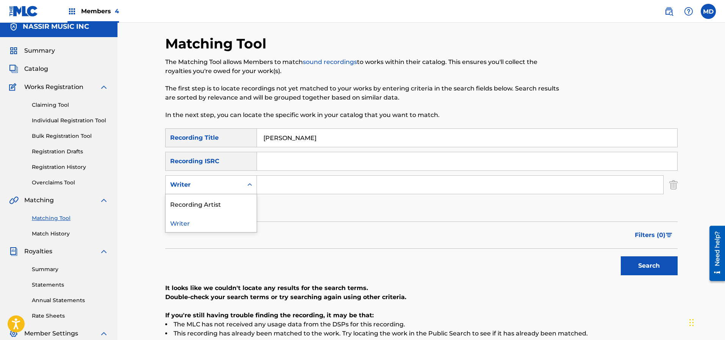
click at [247, 186] on icon "Search Form" at bounding box center [250, 185] width 8 height 8
click at [188, 226] on div "Writer" at bounding box center [211, 222] width 91 height 19
click at [281, 185] on input "Search Form" at bounding box center [460, 185] width 406 height 18
click at [314, 166] on input "Search Form" at bounding box center [467, 161] width 420 height 18
click at [292, 183] on input "Search Form" at bounding box center [460, 185] width 406 height 18
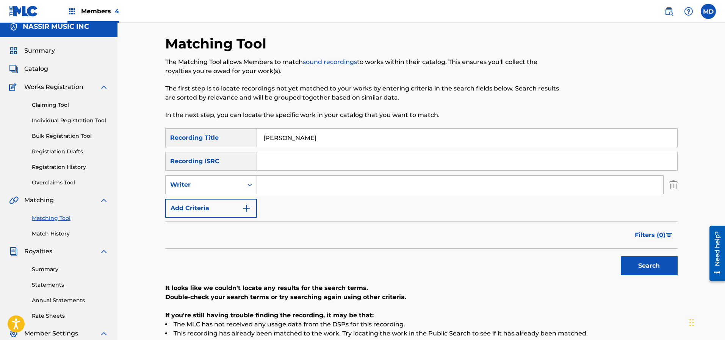
paste input "[PERSON_NAME]"
type input "[PERSON_NAME]"
click at [661, 269] on button "Search" at bounding box center [649, 266] width 57 height 19
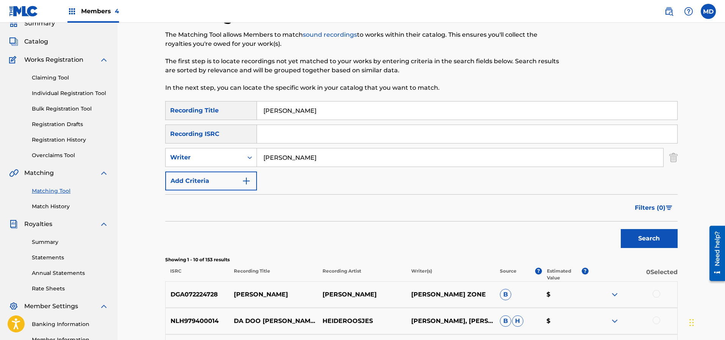
scroll to position [0, 0]
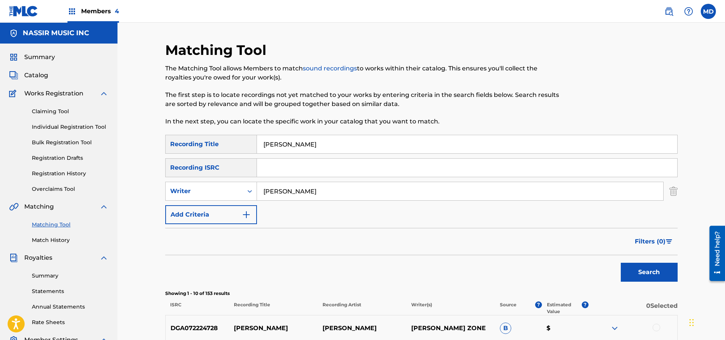
drag, startPoint x: 307, startPoint y: 145, endPoint x: 260, endPoint y: 146, distance: 47.8
click at [260, 146] on input "[PERSON_NAME]" at bounding box center [467, 144] width 420 height 18
click at [48, 112] on link "Claiming Tool" at bounding box center [70, 112] width 77 height 8
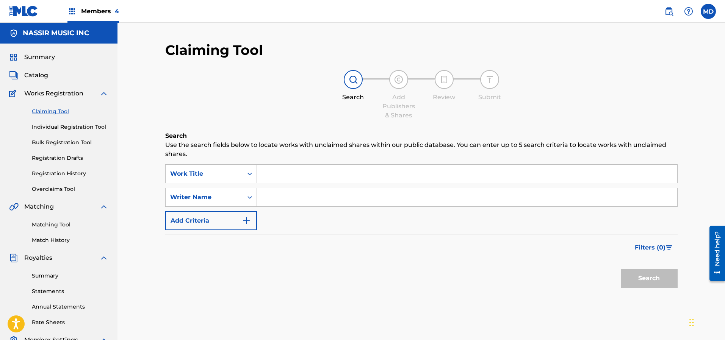
click at [54, 175] on link "Registration History" at bounding box center [70, 174] width 77 height 8
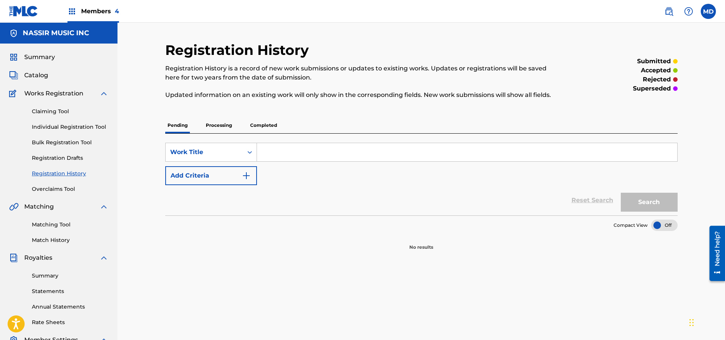
click at [287, 154] on input "Search Form" at bounding box center [467, 152] width 420 height 18
paste input "[PERSON_NAME]"
type input "[PERSON_NAME]"
click at [642, 199] on button "Search" at bounding box center [649, 202] width 57 height 19
click at [217, 125] on p "Processing" at bounding box center [219, 125] width 31 height 16
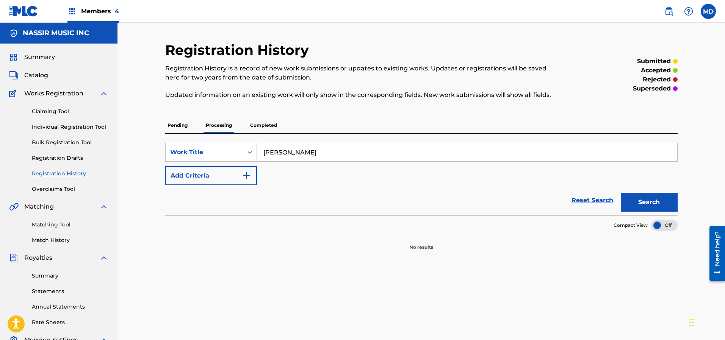
click at [261, 127] on p "Completed" at bounding box center [263, 125] width 31 height 16
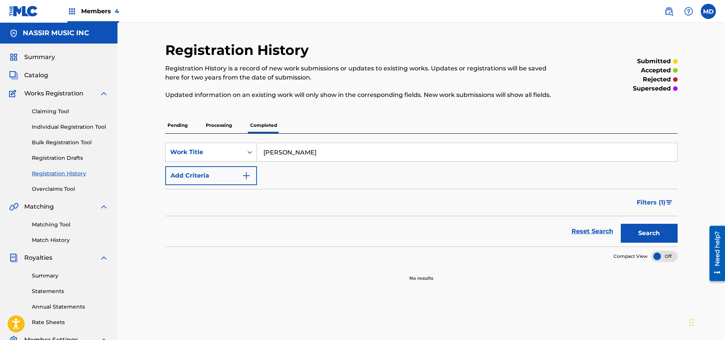
click at [52, 111] on link "Claiming Tool" at bounding box center [70, 112] width 77 height 8
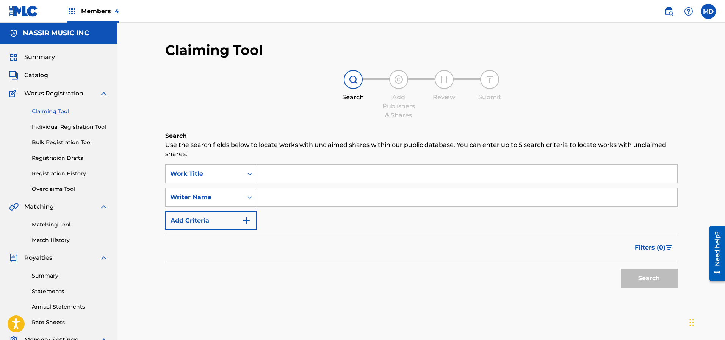
click at [310, 171] on input "Search Form" at bounding box center [467, 174] width 420 height 18
paste input "[PERSON_NAME]"
type input "[PERSON_NAME]"
click at [274, 196] on input "Search Form" at bounding box center [467, 197] width 420 height 18
type input "[PERSON_NAME]"
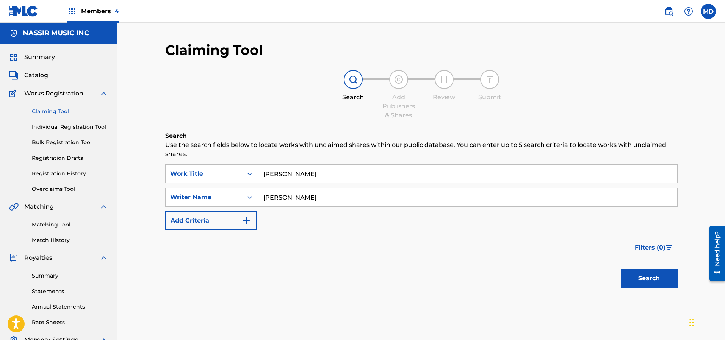
click at [645, 275] on button "Search" at bounding box center [649, 278] width 57 height 19
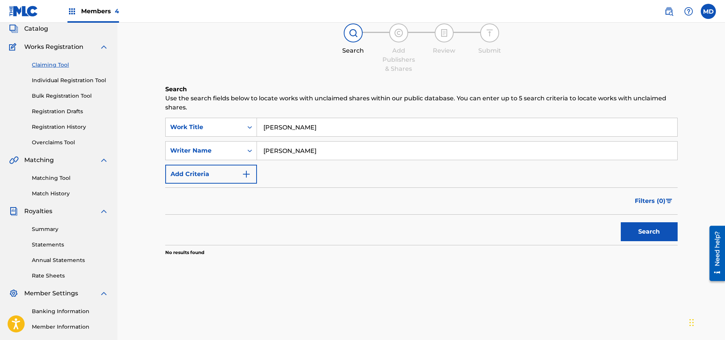
scroll to position [57, 0]
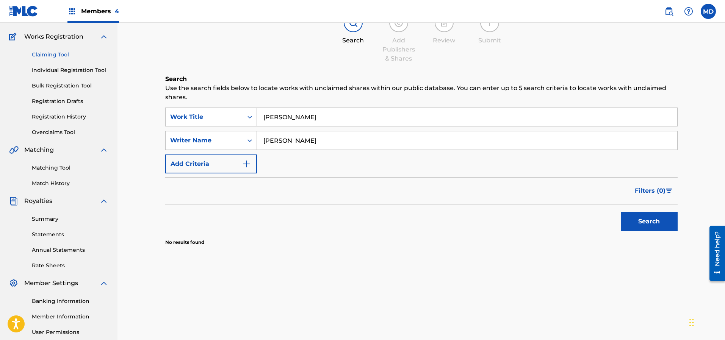
click at [658, 221] on button "Search" at bounding box center [649, 221] width 57 height 19
click at [301, 121] on input "[PERSON_NAME]" at bounding box center [467, 117] width 420 height 18
click at [284, 117] on input "[PERSON_NAME]" at bounding box center [467, 117] width 420 height 18
type input "[PERSON_NAME]"
click at [638, 221] on button "Search" at bounding box center [649, 221] width 57 height 19
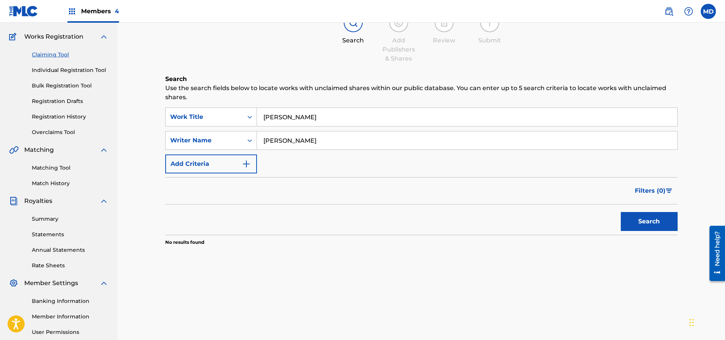
click at [216, 160] on button "Add Criteria" at bounding box center [211, 164] width 92 height 19
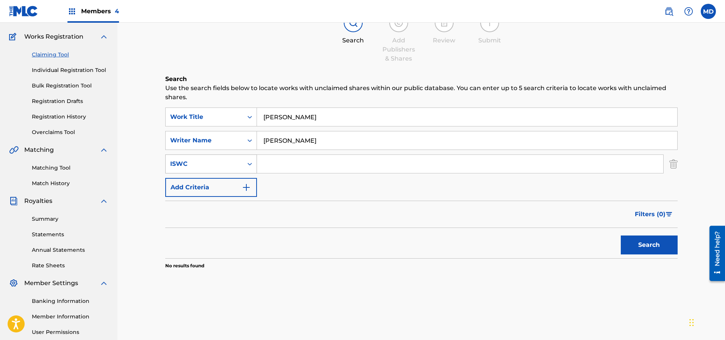
click at [233, 163] on div "ISWC" at bounding box center [204, 164] width 68 height 9
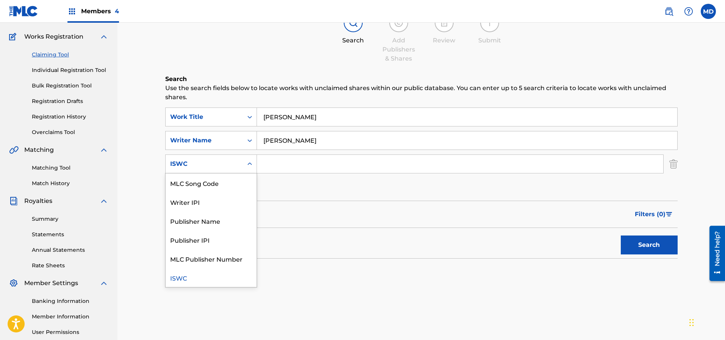
click at [200, 282] on div "ISWC" at bounding box center [211, 277] width 91 height 19
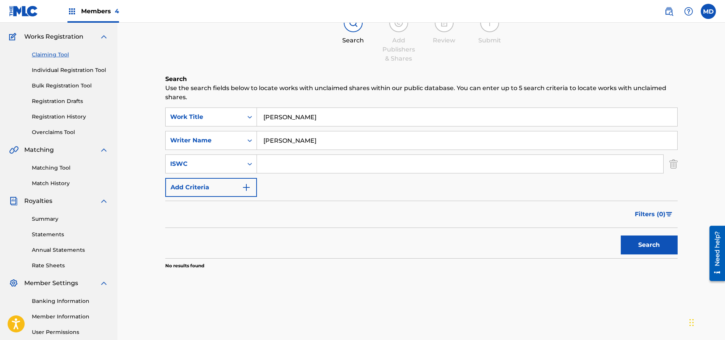
click at [284, 163] on input "Search Form" at bounding box center [460, 164] width 406 height 18
paste input "T-916.069.726-7"
type input "T-916.069.726-7"
click at [632, 248] on button "Search" at bounding box center [649, 245] width 57 height 19
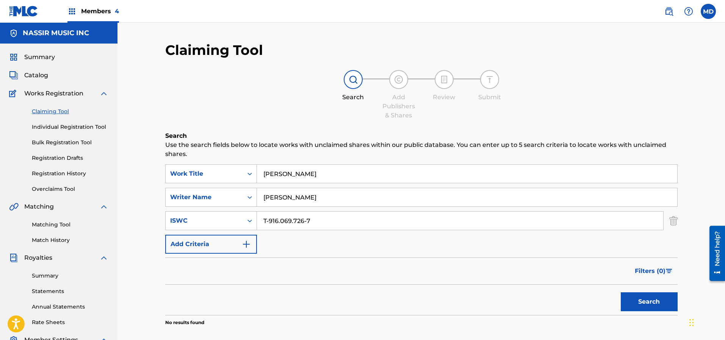
drag, startPoint x: 303, startPoint y: 172, endPoint x: 263, endPoint y: 171, distance: 39.8
click at [263, 171] on input "[PERSON_NAME]" at bounding box center [467, 174] width 420 height 18
drag, startPoint x: 310, startPoint y: 220, endPoint x: 262, endPoint y: 220, distance: 48.9
click at [262, 220] on input "T-916.069.726-7" at bounding box center [460, 221] width 406 height 18
click at [42, 75] on span "Catalog" at bounding box center [36, 75] width 24 height 9
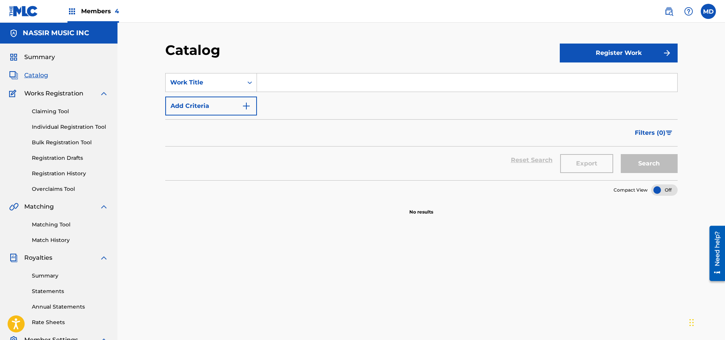
click at [216, 104] on button "Add Criteria" at bounding box center [211, 106] width 92 height 19
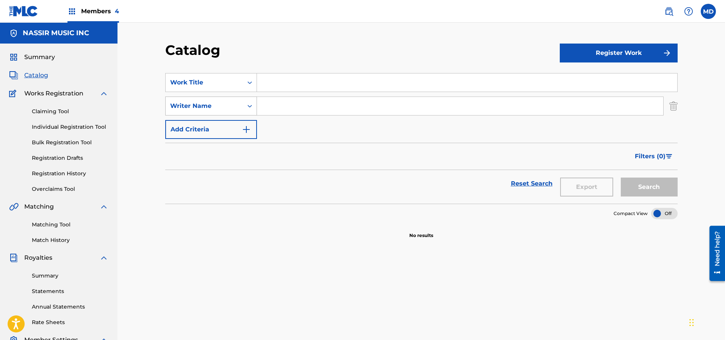
click at [233, 106] on div "Writer Name" at bounding box center [204, 106] width 68 height 9
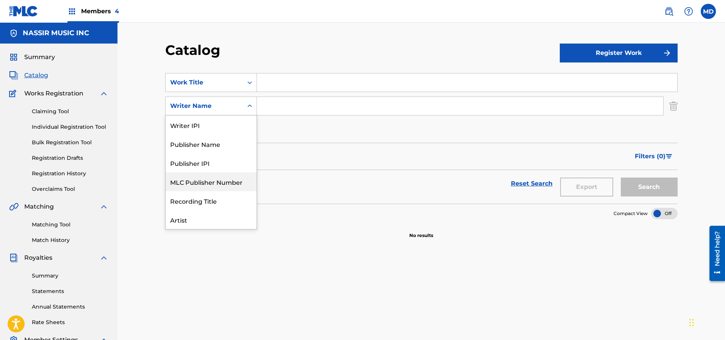
scroll to position [38, 0]
click at [196, 201] on div "ISRC" at bounding box center [211, 200] width 91 height 19
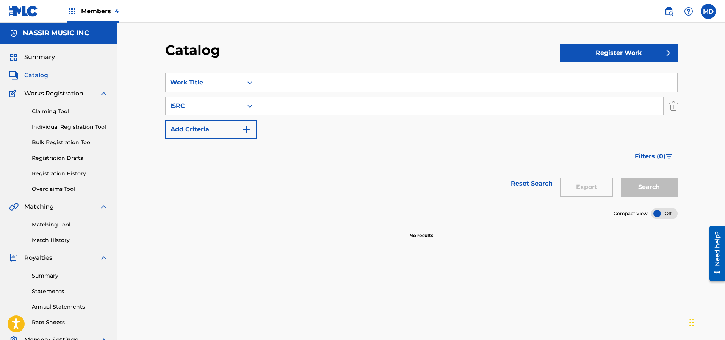
click at [278, 105] on input "Search Form" at bounding box center [460, 106] width 406 height 18
paste input "T-916.069.726-7"
type input "T-916.069.726-7"
click at [644, 190] on button "Search" at bounding box center [649, 187] width 57 height 19
click at [243, 81] on div "Search Form" at bounding box center [250, 83] width 14 height 14
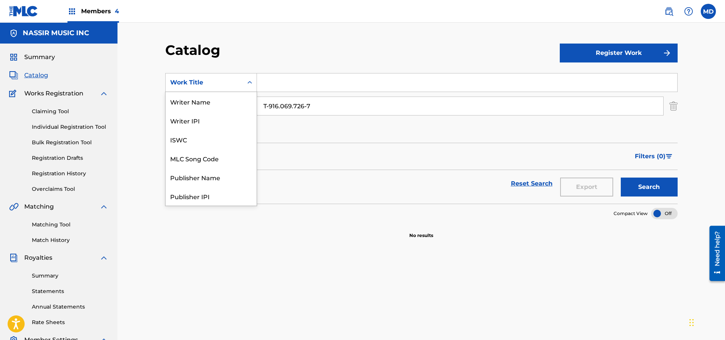
scroll to position [104, 0]
click at [193, 194] on div "Work Title" at bounding box center [211, 196] width 91 height 19
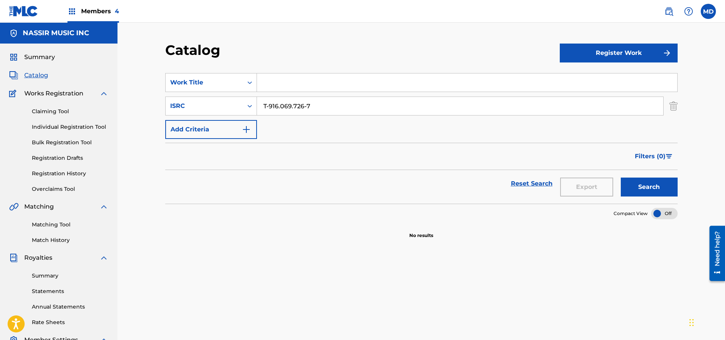
click at [279, 78] on input "Search Form" at bounding box center [467, 83] width 420 height 18
paste input "T-916.069.726-7"
type input "T-916.069.726-7"
drag, startPoint x: 315, startPoint y: 106, endPoint x: 256, endPoint y: 107, distance: 59.1
click at [256, 107] on div "SearchWithCriteria6164ce3f-f612-4b6d-8628-2f7602419583 ISRC T-916.069.726-7" at bounding box center [421, 106] width 512 height 19
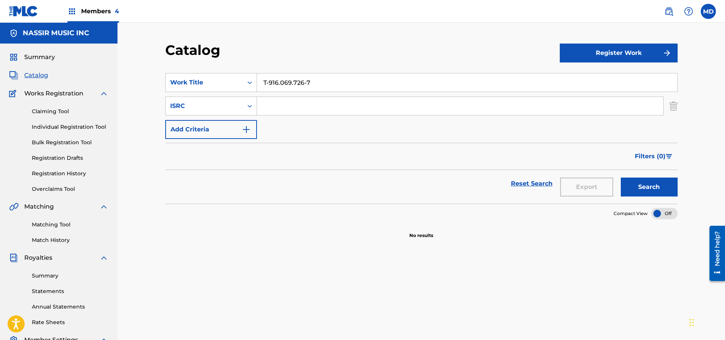
click at [653, 188] on button "Search" at bounding box center [649, 187] width 57 height 19
click at [59, 127] on link "Individual Registration Tool" at bounding box center [70, 127] width 77 height 8
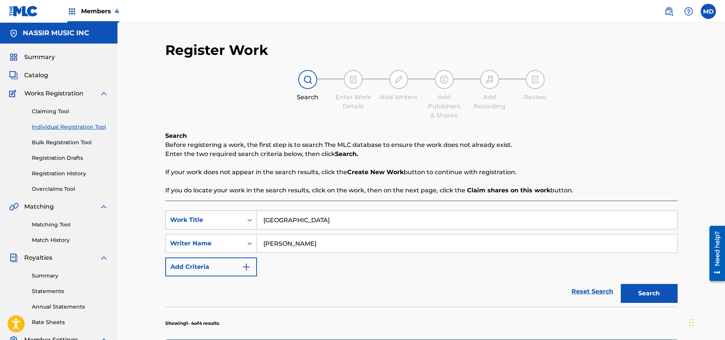
drag, startPoint x: 329, startPoint y: 222, endPoint x: 256, endPoint y: 221, distance: 72.8
click at [256, 221] on div "SearchWithCriteriaa5d4124b-4e1c-4bfe-a1e1-6e4b76b73995 Work Title [GEOGRAPHIC_D…" at bounding box center [421, 220] width 512 height 19
drag, startPoint x: 325, startPoint y: 245, endPoint x: 248, endPoint y: 247, distance: 77.3
click at [248, 247] on div "SearchWithCriteria96231fcd-c661-4845-89ad-5a574065b7c4 Writer Name [PERSON_NAME]" at bounding box center [421, 243] width 512 height 19
drag, startPoint x: 320, startPoint y: 219, endPoint x: 249, endPoint y: 224, distance: 70.3
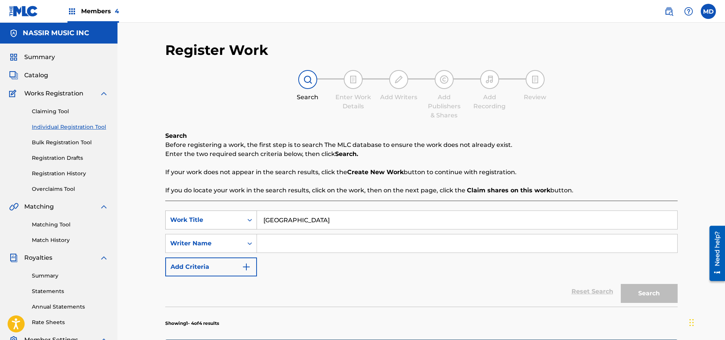
click at [249, 224] on div "SearchWithCriteriaa5d4124b-4e1c-4bfe-a1e1-6e4b76b73995 Work Title [GEOGRAPHIC_D…" at bounding box center [421, 220] width 512 height 19
click at [310, 218] on input "Search Form" at bounding box center [467, 220] width 420 height 18
paste input "[PERSON_NAME]"
type input "[PERSON_NAME]"
click at [290, 245] on input "Search Form" at bounding box center [467, 244] width 420 height 18
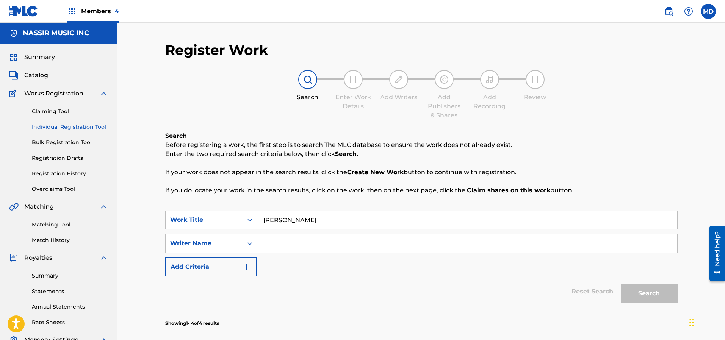
click at [302, 245] on input "Search Form" at bounding box center [467, 244] width 420 height 18
paste input "[PERSON_NAME]"
type input "[PERSON_NAME]"
click at [649, 298] on button "Search" at bounding box center [649, 293] width 57 height 19
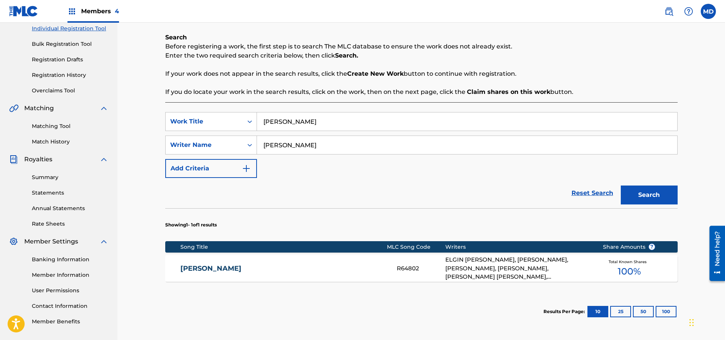
scroll to position [114, 0]
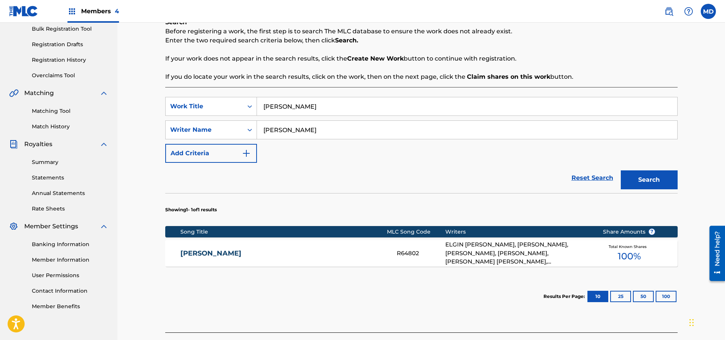
click at [325, 253] on link "[PERSON_NAME]" at bounding box center [283, 253] width 206 height 9
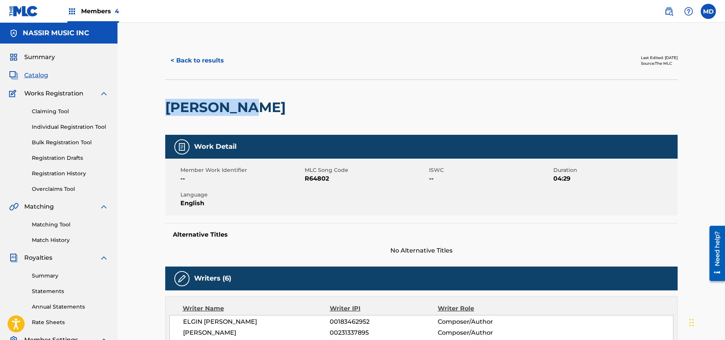
drag, startPoint x: 254, startPoint y: 108, endPoint x: 167, endPoint y: 113, distance: 87.3
click at [167, 113] on h2 "[PERSON_NAME]" at bounding box center [227, 107] width 124 height 17
click at [64, 174] on link "Registration History" at bounding box center [70, 174] width 77 height 8
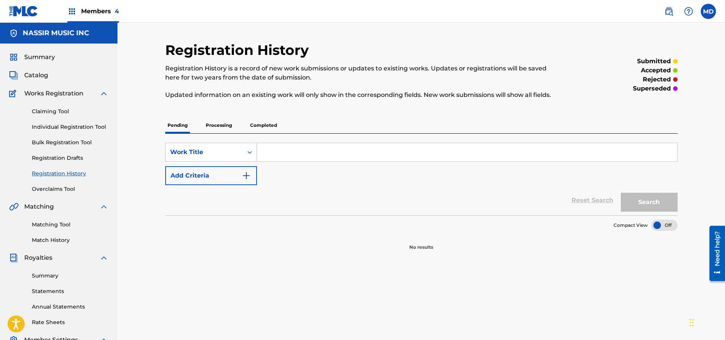
click at [303, 147] on input "Search Form" at bounding box center [467, 152] width 420 height 18
paste input "[PERSON_NAME]"
type input "[PERSON_NAME]"
click at [641, 200] on button "Search" at bounding box center [649, 202] width 57 height 19
click at [215, 129] on p "Processing" at bounding box center [219, 125] width 31 height 16
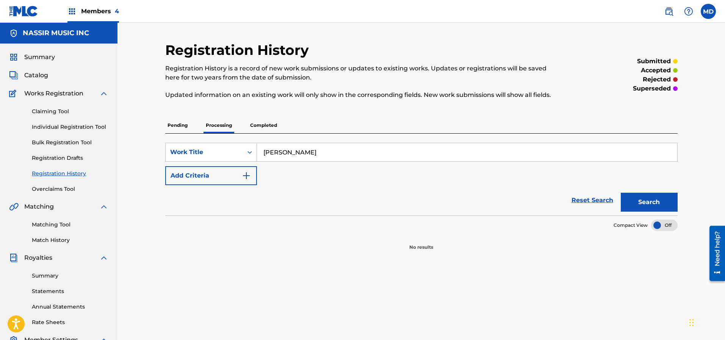
click at [260, 124] on p "Completed" at bounding box center [263, 125] width 31 height 16
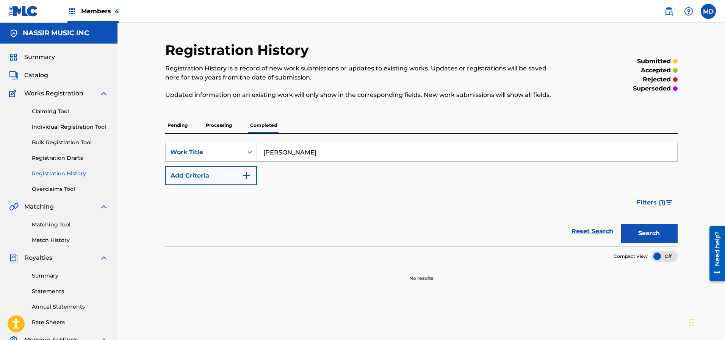
click at [43, 78] on span "Catalog" at bounding box center [36, 75] width 24 height 9
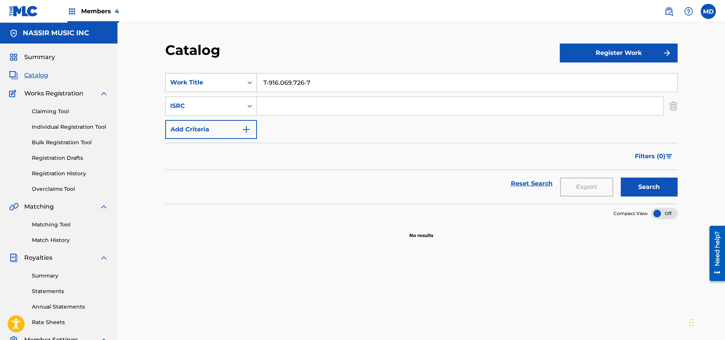
drag, startPoint x: 312, startPoint y: 81, endPoint x: 244, endPoint y: 86, distance: 67.6
click at [244, 86] on div "SearchWithCriteriafac59937-20b9-4bc3-8886-d864186c49de Work Title T-916.069.726…" at bounding box center [421, 82] width 512 height 19
paste input "[PERSON_NAME]"
type input "[PERSON_NAME]"
click at [640, 183] on button "Search" at bounding box center [649, 187] width 57 height 19
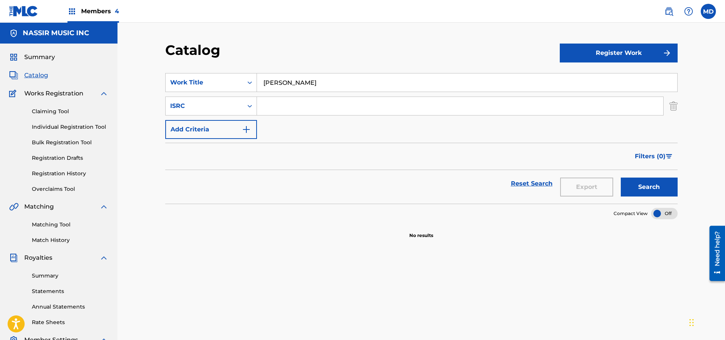
click at [708, 12] on label at bounding box center [708, 11] width 15 height 15
click at [708, 11] on input "MD [PERSON_NAME] [EMAIL_ADDRESS][DOMAIN_NAME] Notification Preferences Profile …" at bounding box center [708, 11] width 0 height 0
click at [631, 109] on p "Log out" at bounding box center [635, 107] width 18 height 7
click at [708, 11] on input "MD [PERSON_NAME] [EMAIL_ADDRESS][DOMAIN_NAME] Notification Preferences Profile …" at bounding box center [708, 11] width 0 height 0
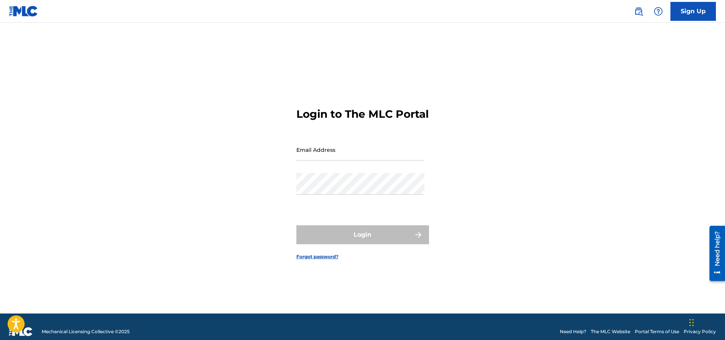
type input "[EMAIL_ADDRESS][DOMAIN_NAME]"
